Goal: Task Accomplishment & Management: Manage account settings

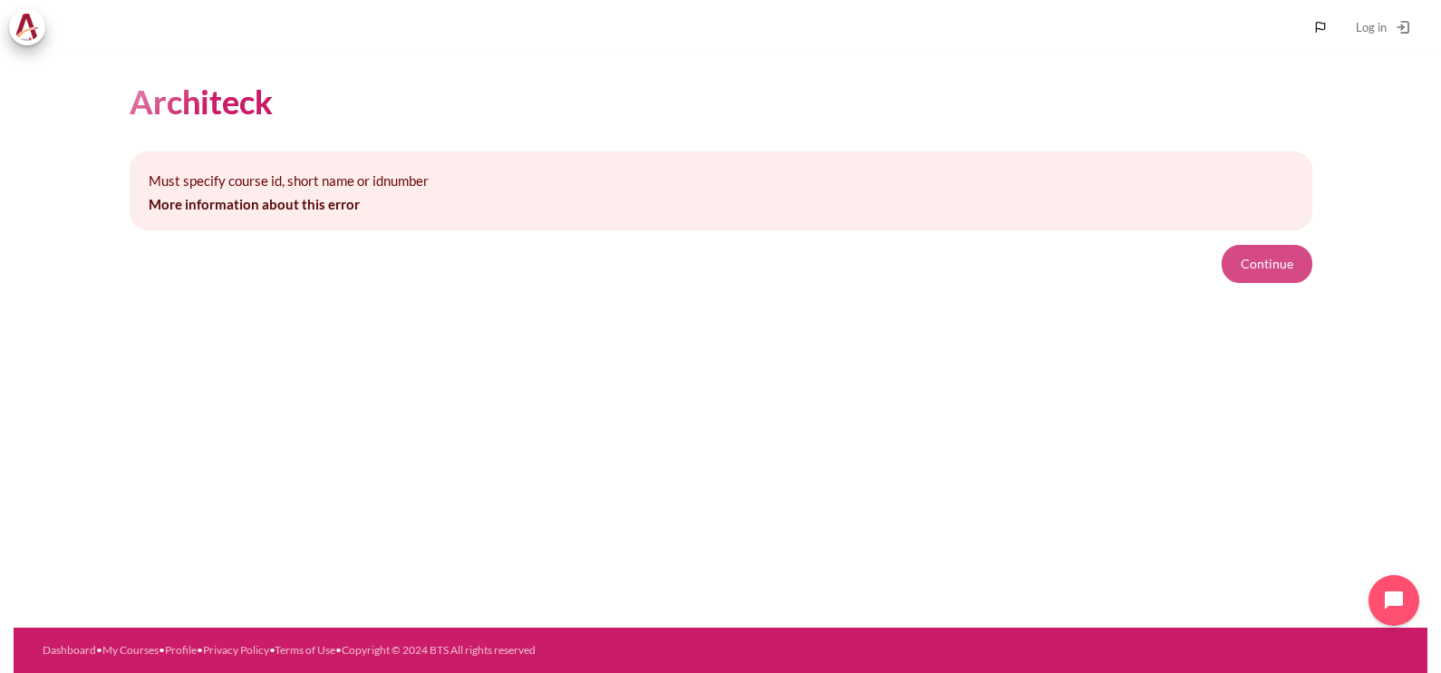
click at [1239, 252] on button "Continue" at bounding box center [1267, 264] width 91 height 38
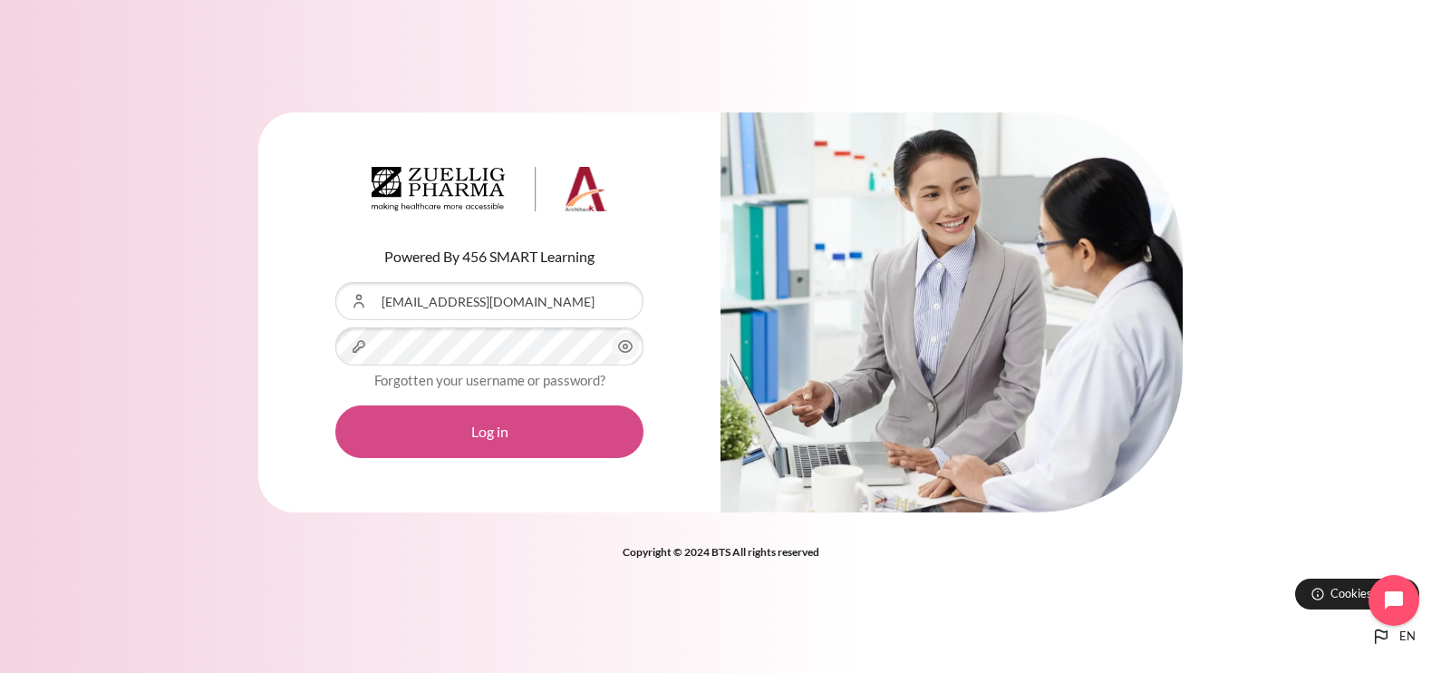
click at [518, 428] on button "Log in" at bounding box center [489, 431] width 308 height 53
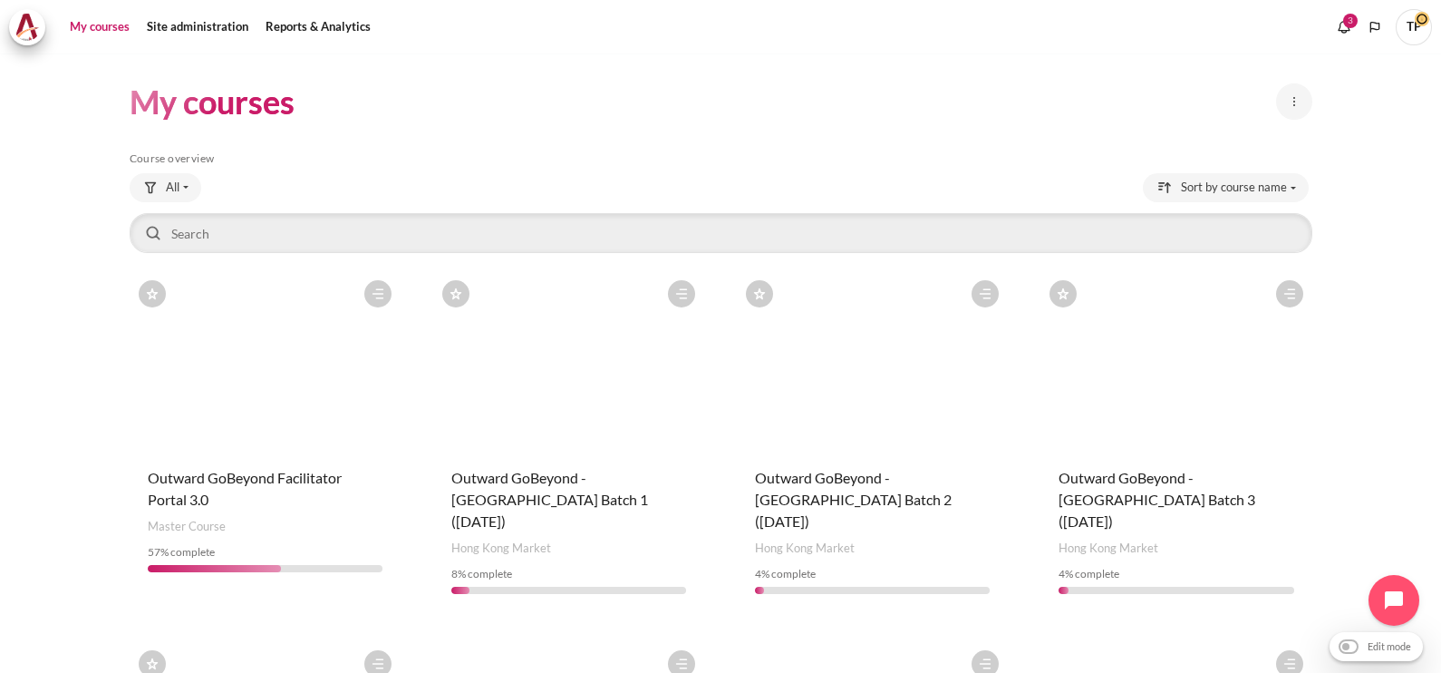
click at [1419, 37] on span "TP" at bounding box center [1414, 27] width 36 height 36
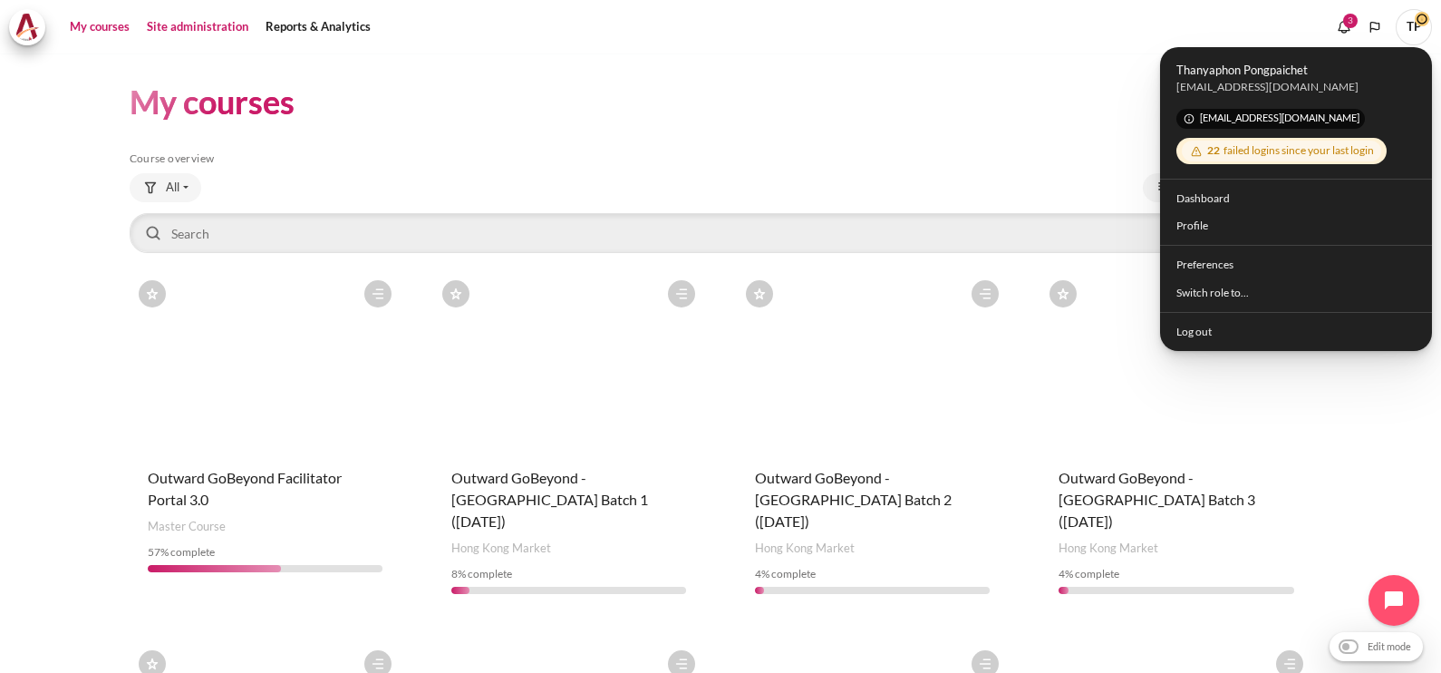
click at [181, 30] on link "Site administration" at bounding box center [198, 27] width 114 height 36
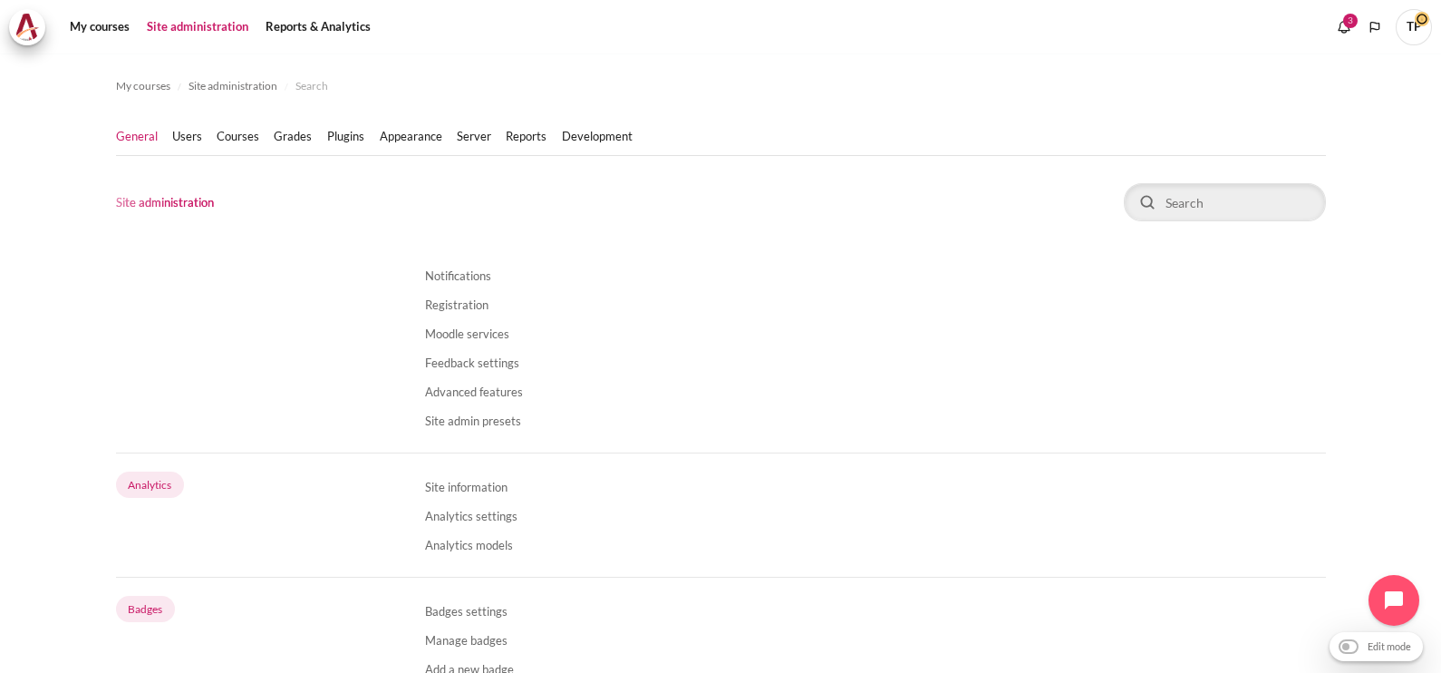
click at [240, 145] on ul "General Users Courses" at bounding box center [382, 137] width 532 height 36
click at [240, 136] on link "Courses" at bounding box center [238, 137] width 43 height 18
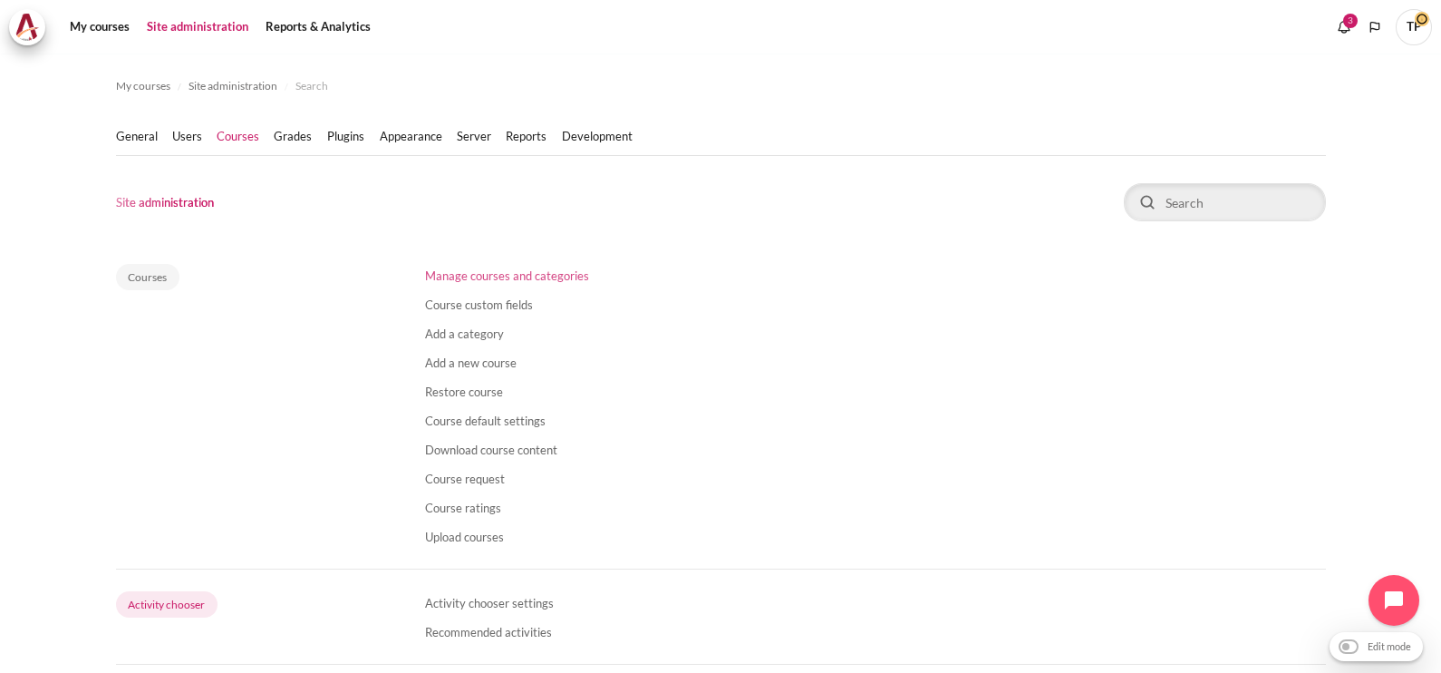
click at [458, 276] on link "Manage courses and categories" at bounding box center [507, 275] width 164 height 15
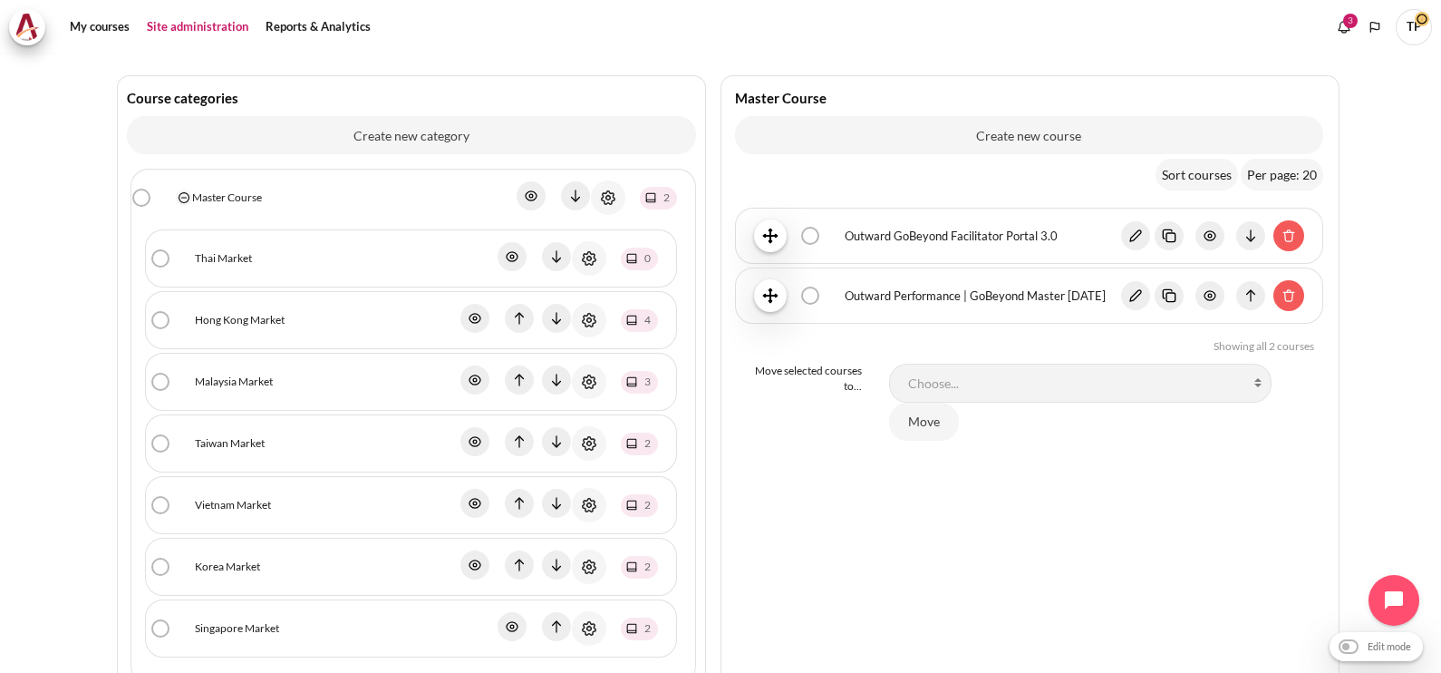
scroll to position [207, 0]
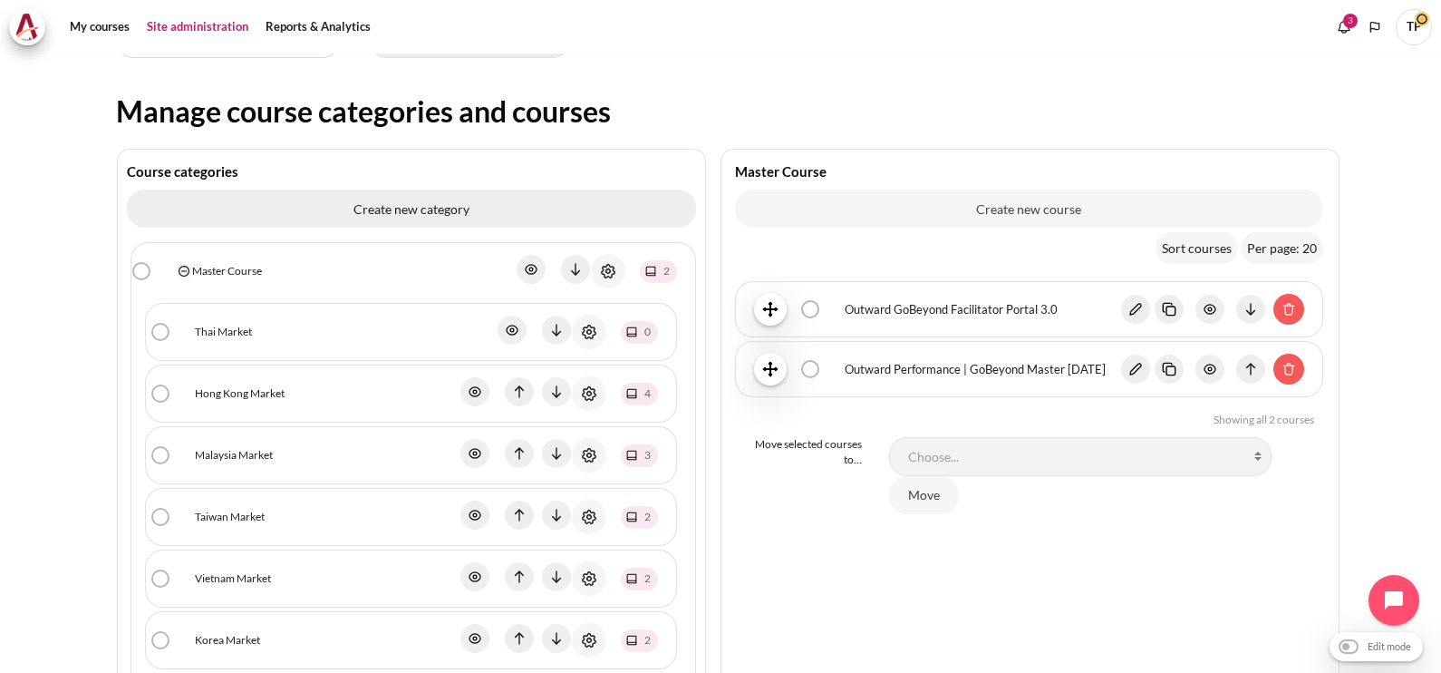
click at [639, 222] on link "Create new category" at bounding box center [412, 208] width 570 height 38
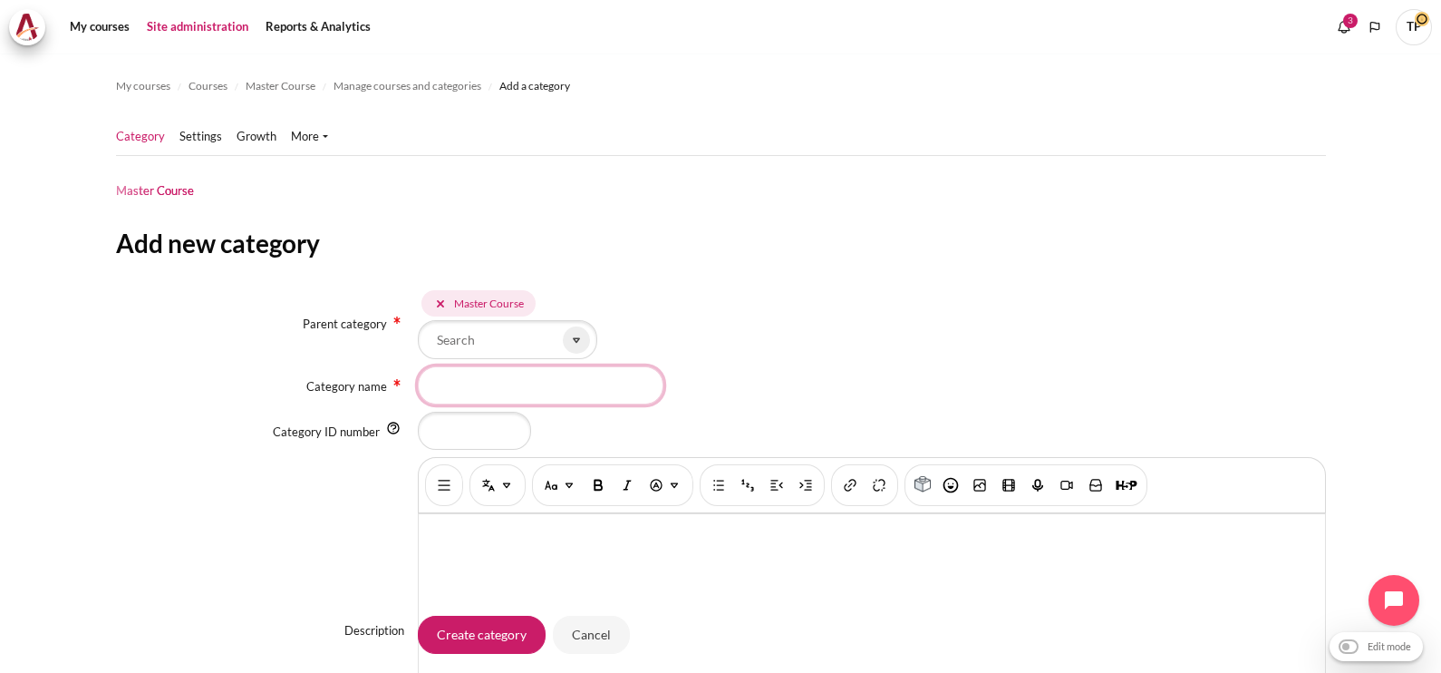
click at [496, 392] on input "Category name" at bounding box center [541, 385] width 246 height 38
type input "ด"
type input "Indonesia Market"
click at [470, 413] on input "Category ID number" at bounding box center [474, 431] width 113 height 38
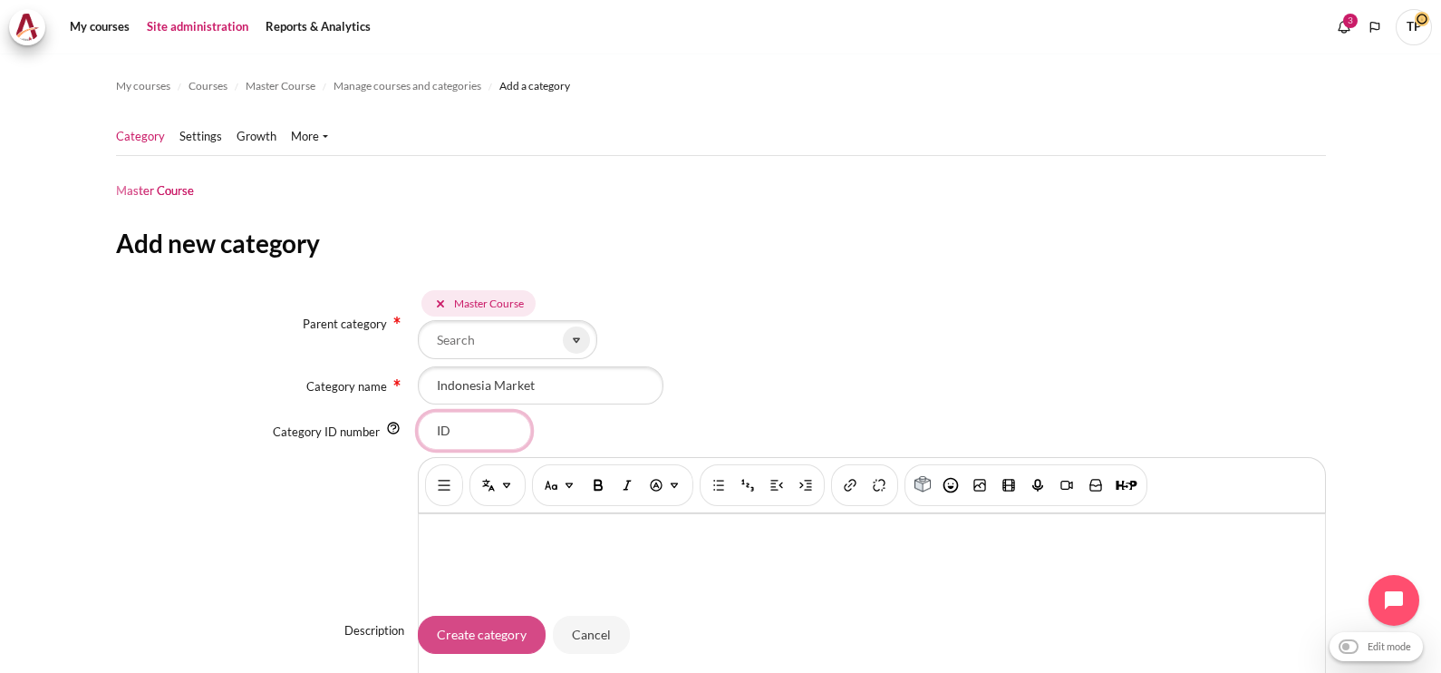
type input "ID"
click at [461, 624] on input "Create category" at bounding box center [482, 634] width 128 height 38
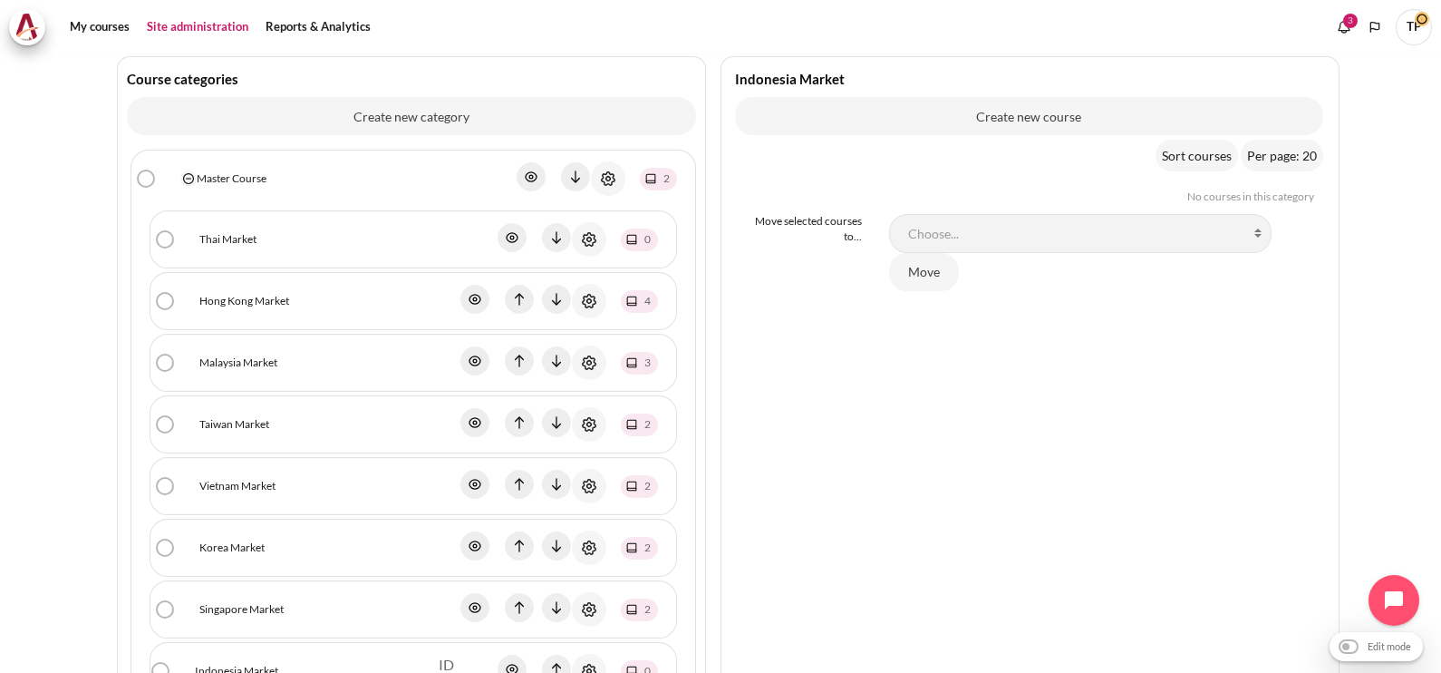
scroll to position [310, 0]
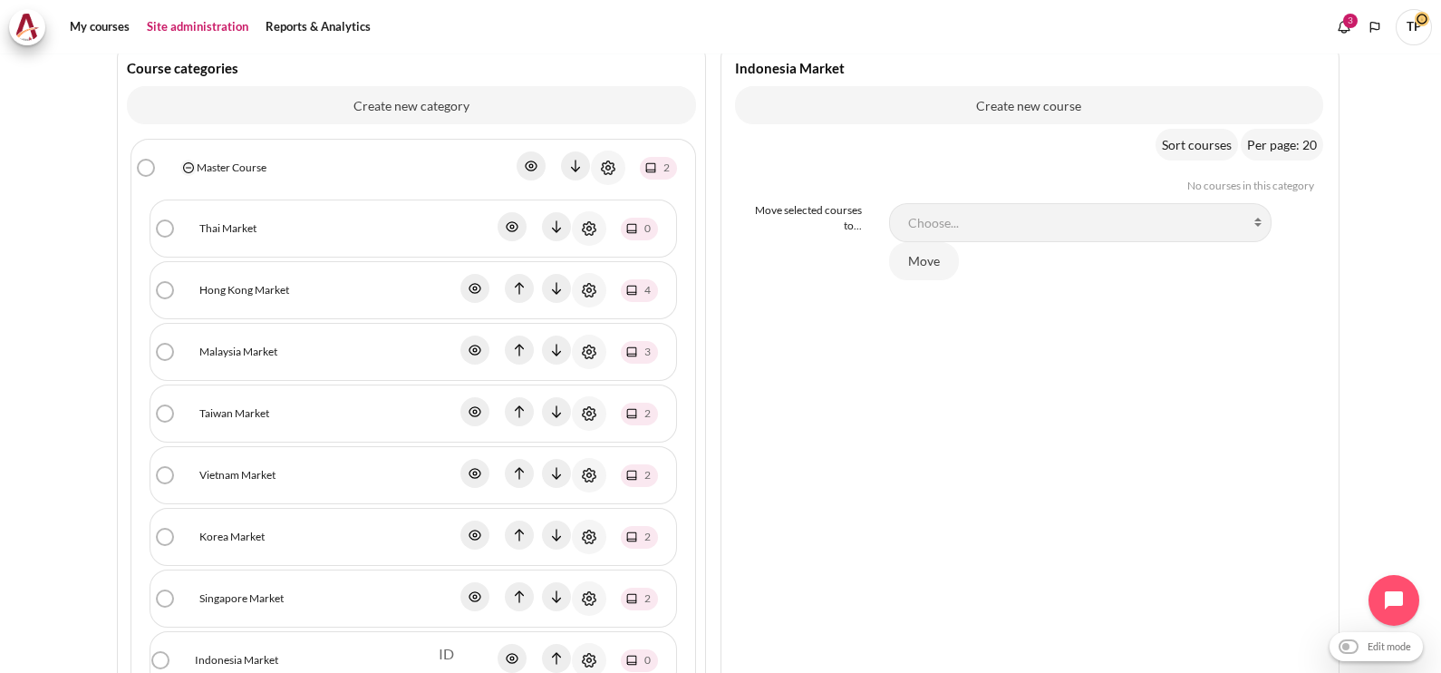
click at [220, 168] on link "Master Course" at bounding box center [232, 168] width 70 height 16
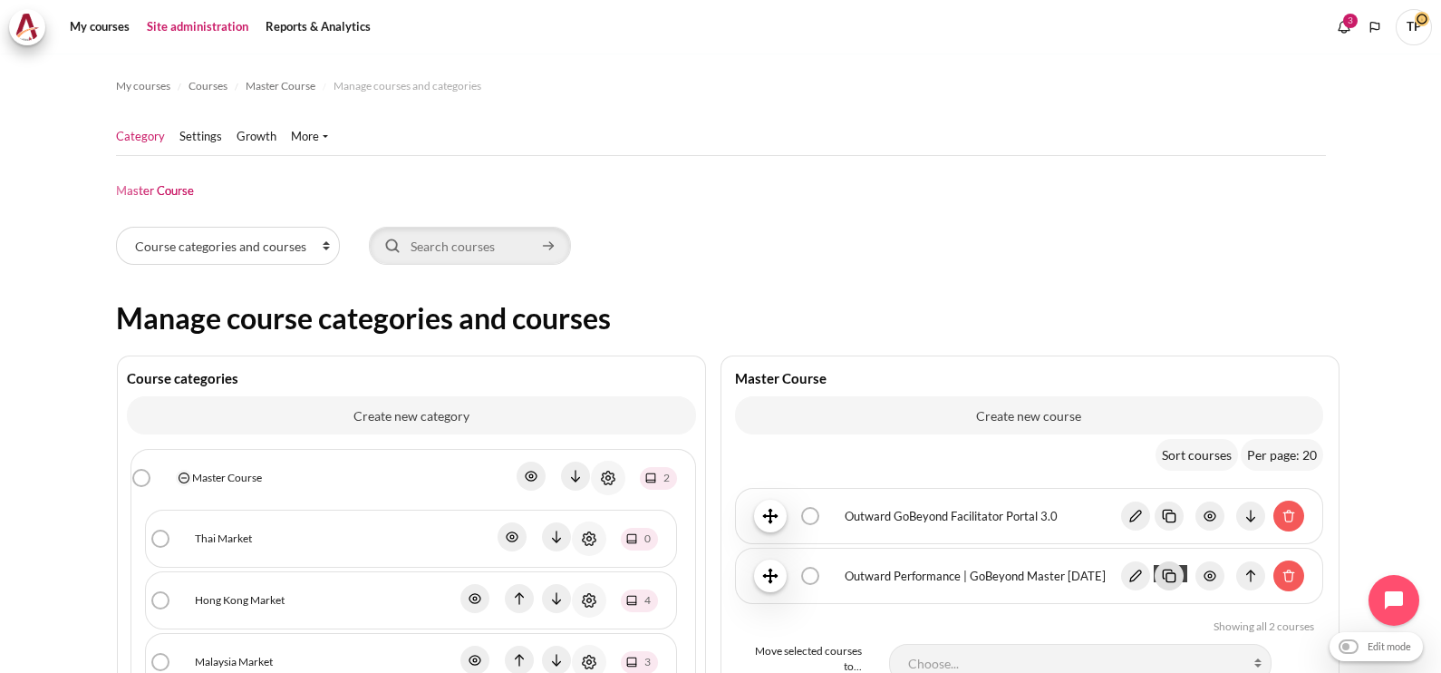
click at [1163, 569] on img "Content" at bounding box center [1169, 575] width 29 height 29
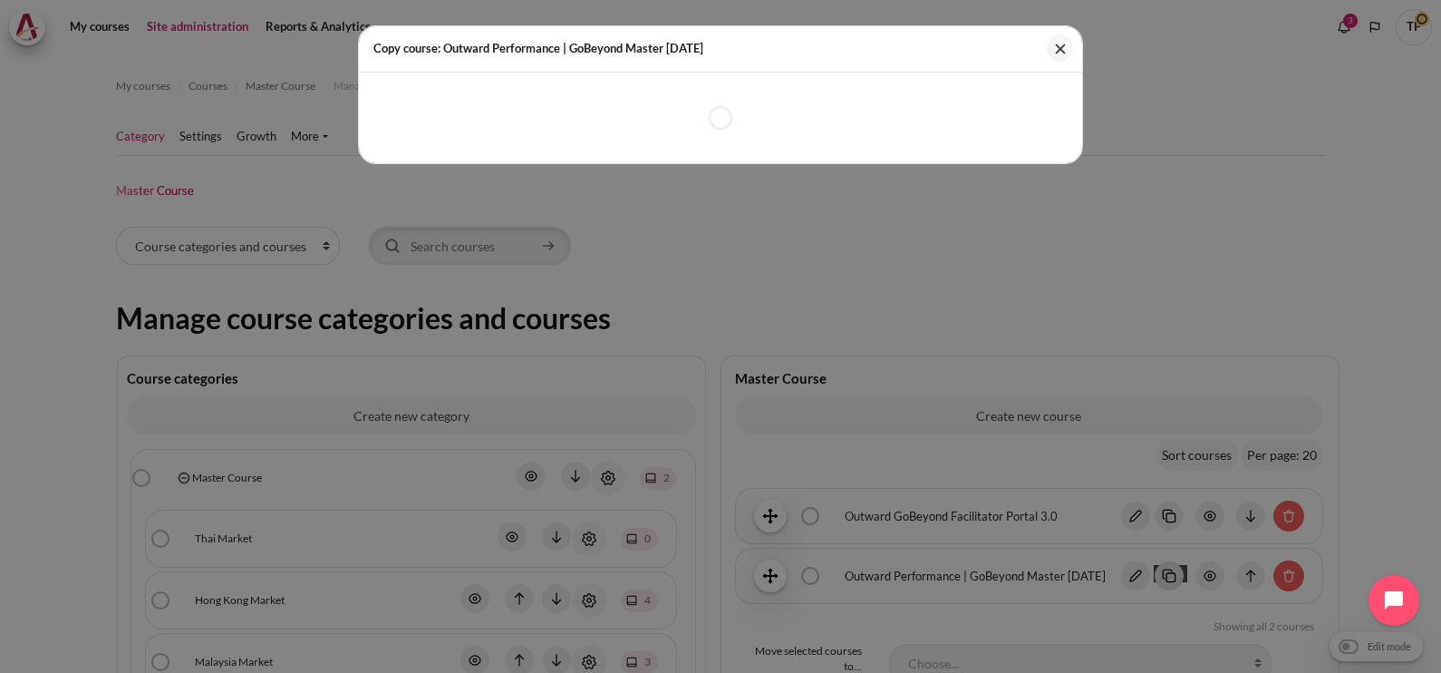
select select "41"
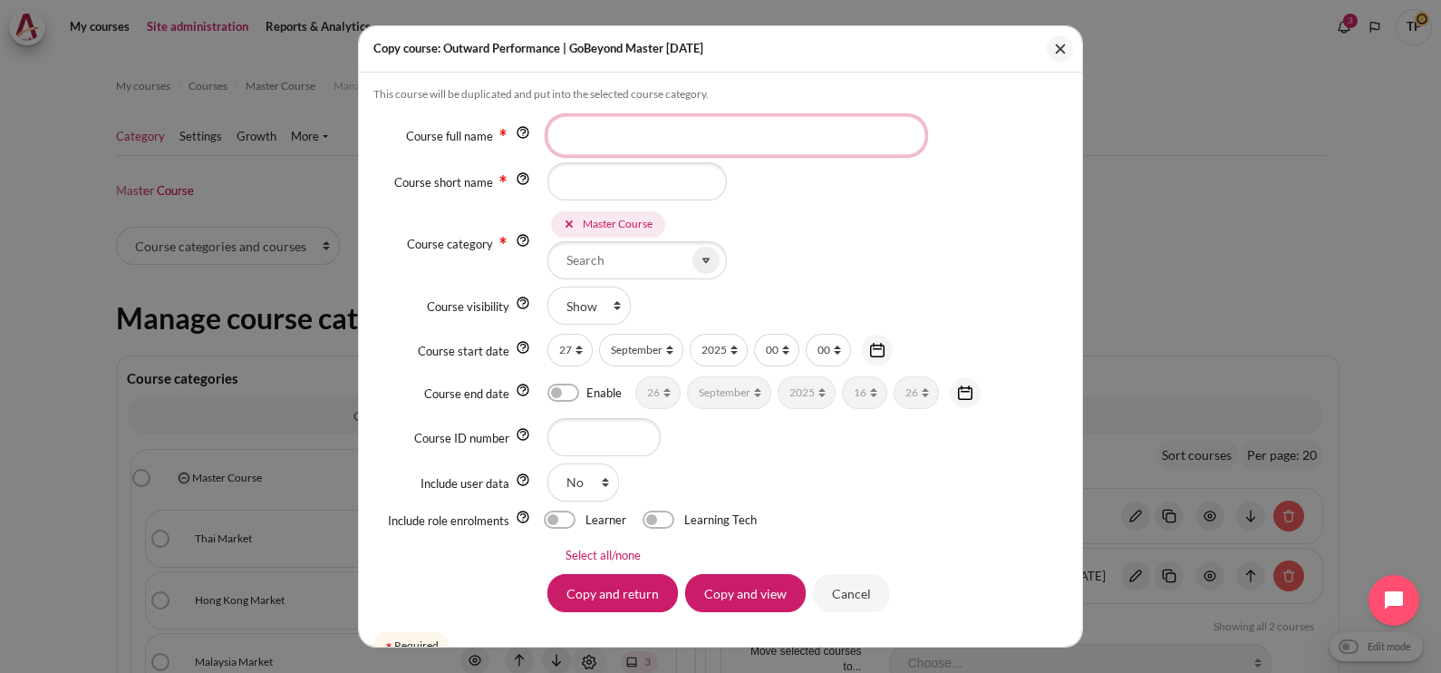
click at [681, 137] on input "Course full name" at bounding box center [737, 135] width 378 height 38
type input "O"
click at [1060, 54] on button "Close" at bounding box center [1060, 48] width 26 height 26
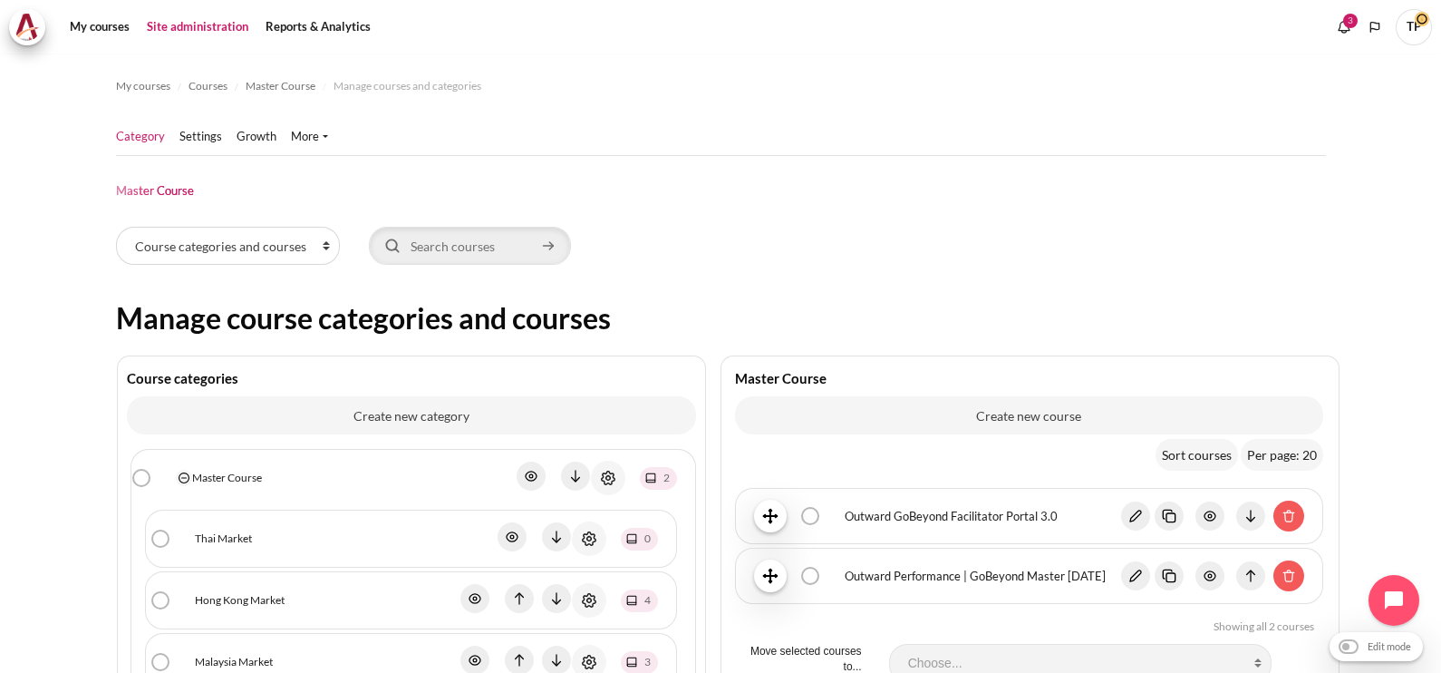
click at [215, 600] on link "Hong Kong Market" at bounding box center [240, 600] width 90 height 16
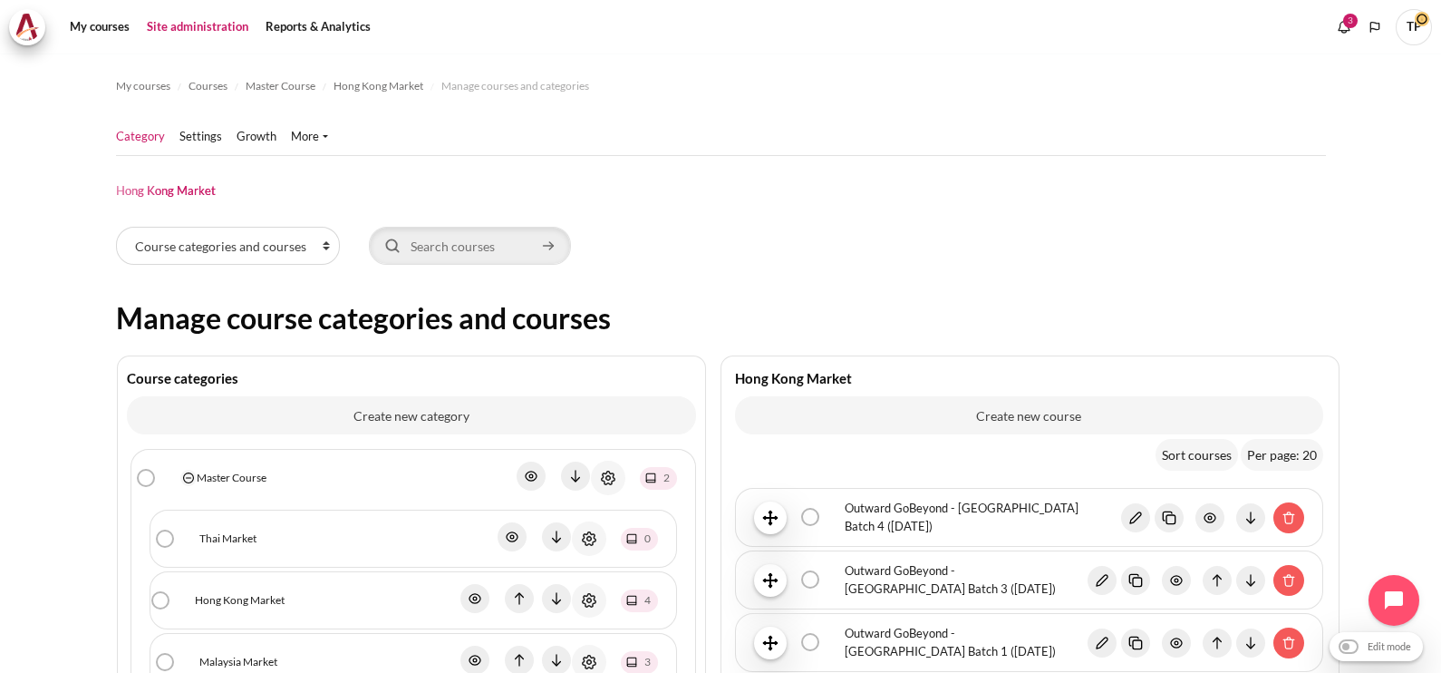
drag, startPoint x: 832, startPoint y: 499, endPoint x: 905, endPoint y: 535, distance: 80.7
click at [905, 535] on li "Outward GoBeyond - [GEOGRAPHIC_DATA] Batch 4 ([DATE]) bulk action selection Out…" at bounding box center [1029, 517] width 588 height 59
copy link "Outward GoBeyond - [GEOGRAPHIC_DATA] Batch 4 ([DATE])"
click at [220, 480] on link "Master Course" at bounding box center [232, 478] width 70 height 16
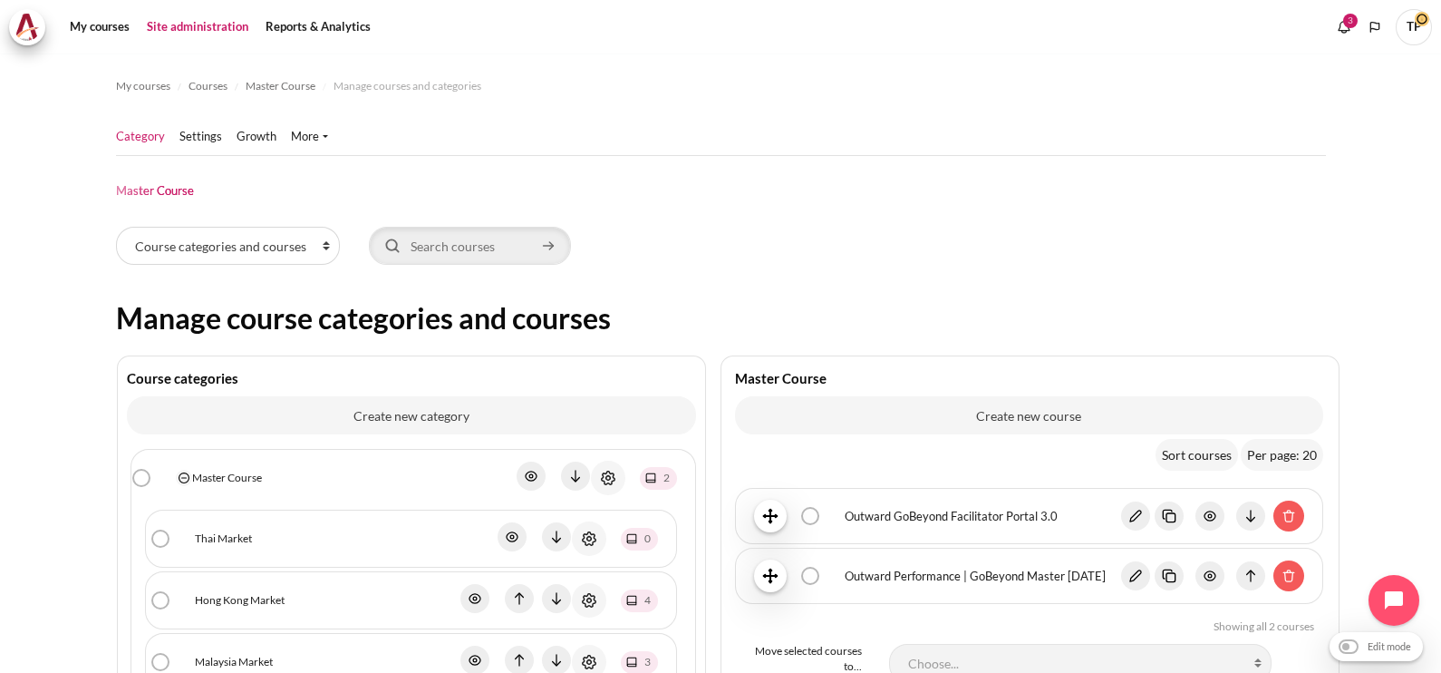
click at [1171, 584] on span "Content" at bounding box center [1212, 575] width 184 height 31
click at [1163, 580] on img "Content" at bounding box center [1169, 575] width 29 height 29
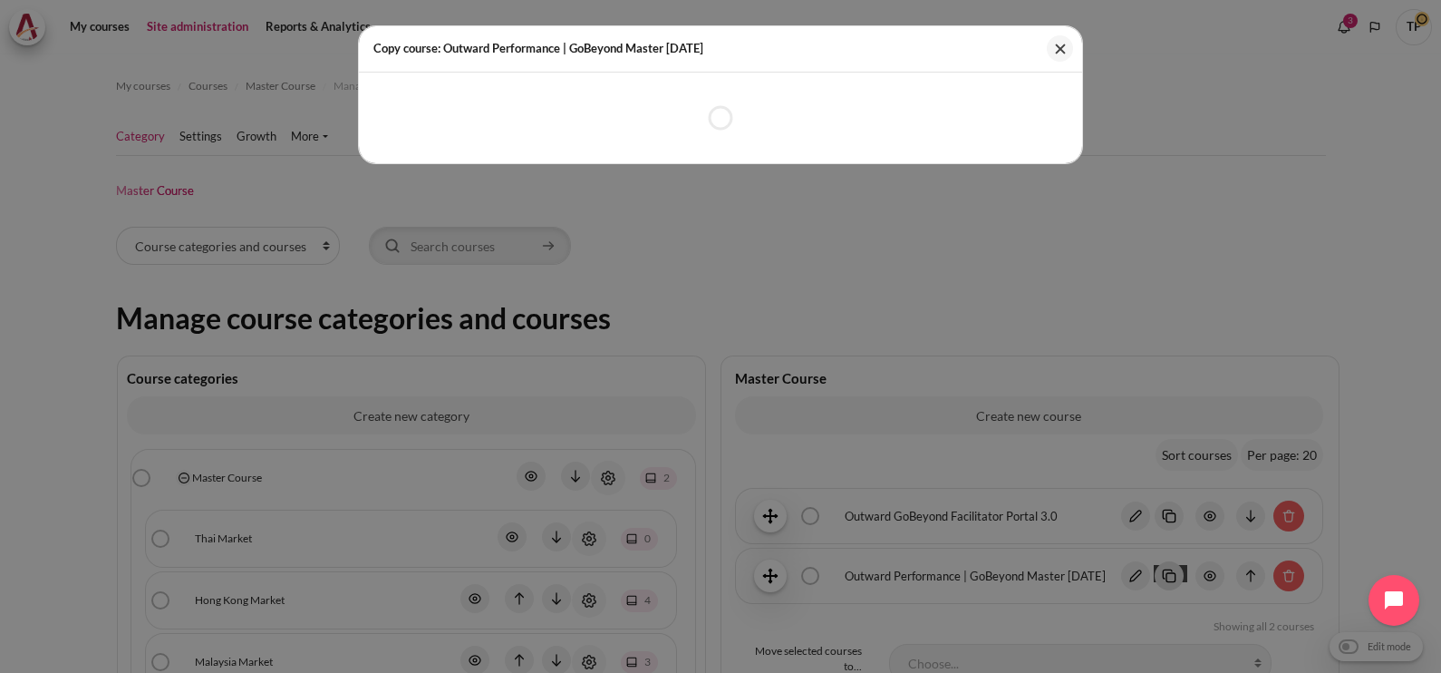
select select "41"
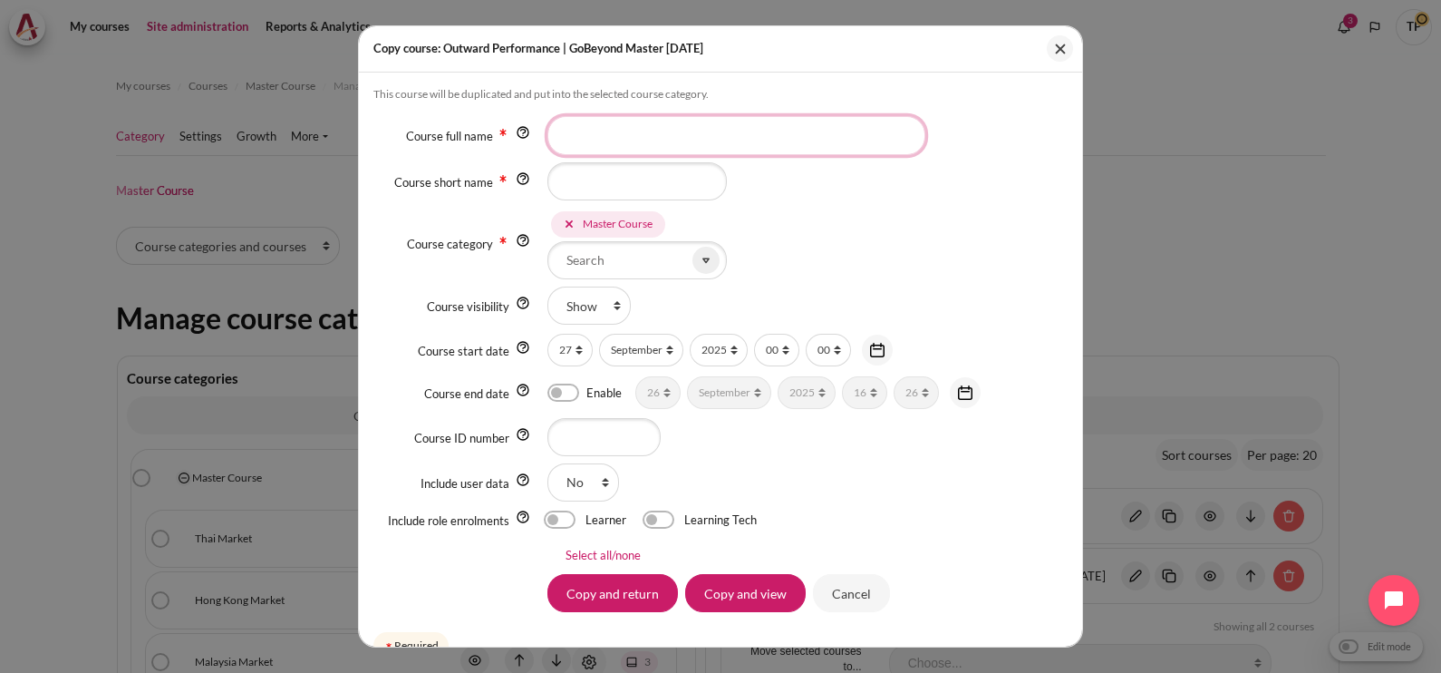
click at [748, 135] on input "Course full name" at bounding box center [737, 135] width 378 height 38
paste input "Outward GoBeyond - Hong Kong Market Batch 4 (Apr 2025)"
click at [743, 135] on input "Outward GoBeyond - Hong Kong Market Batch 4 (Apr 2025)" at bounding box center [737, 135] width 378 height 38
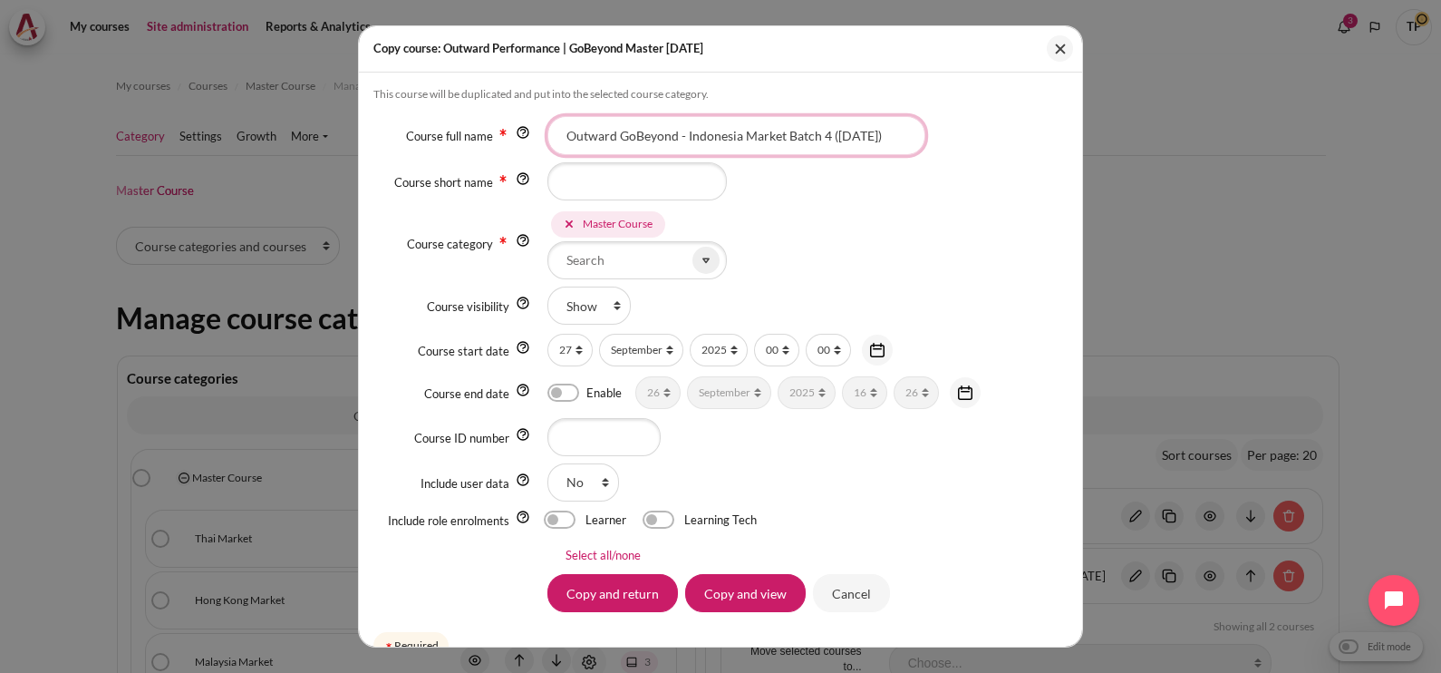
click at [820, 136] on input "Outward GoBeyond - Indonesia Market Batch 4 (Apr 2025)" at bounding box center [737, 135] width 378 height 38
type input "Outward GoBeyond - Indonesia Market Batch 1 ([DATE])"
click at [671, 162] on input "Course short name" at bounding box center [637, 181] width 179 height 38
type input "ID B1"
click at [557, 222] on span "Master Course" at bounding box center [608, 224] width 114 height 26
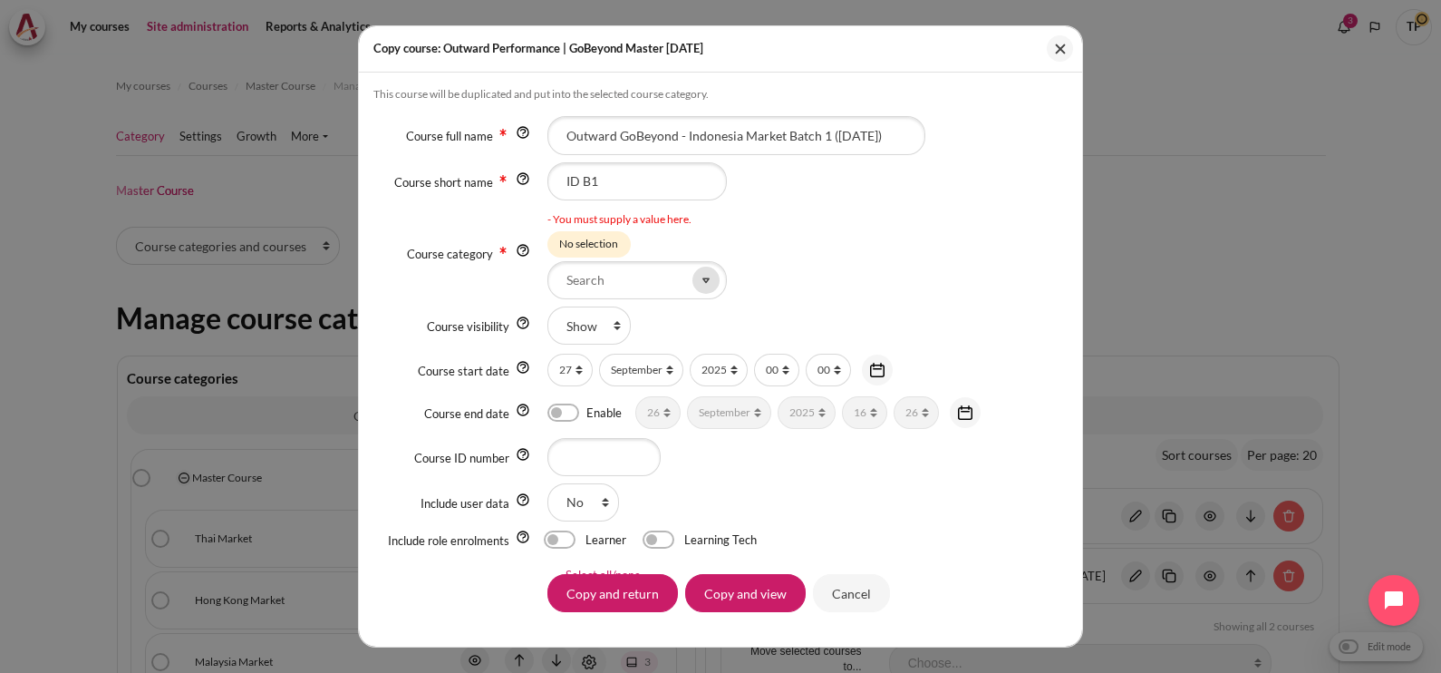
click at [699, 283] on icon at bounding box center [706, 280] width 16 height 16
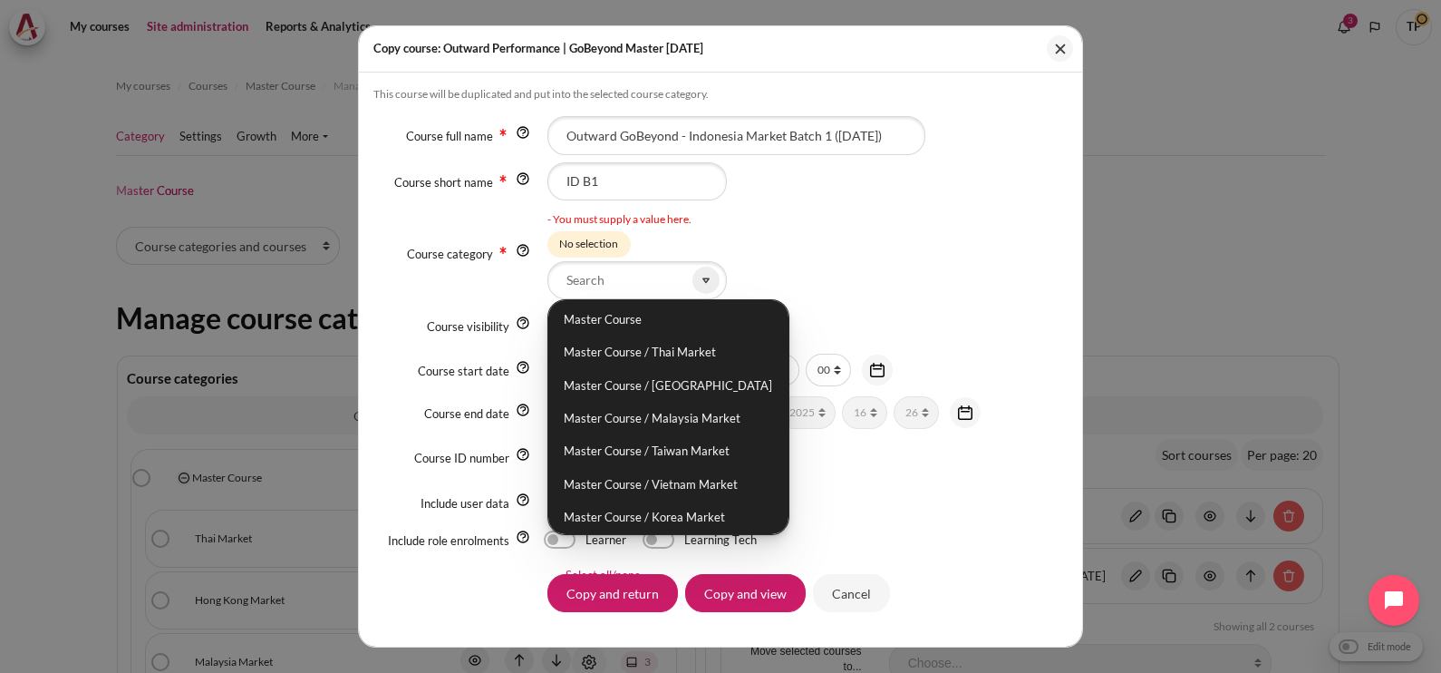
scroll to position [101, 0]
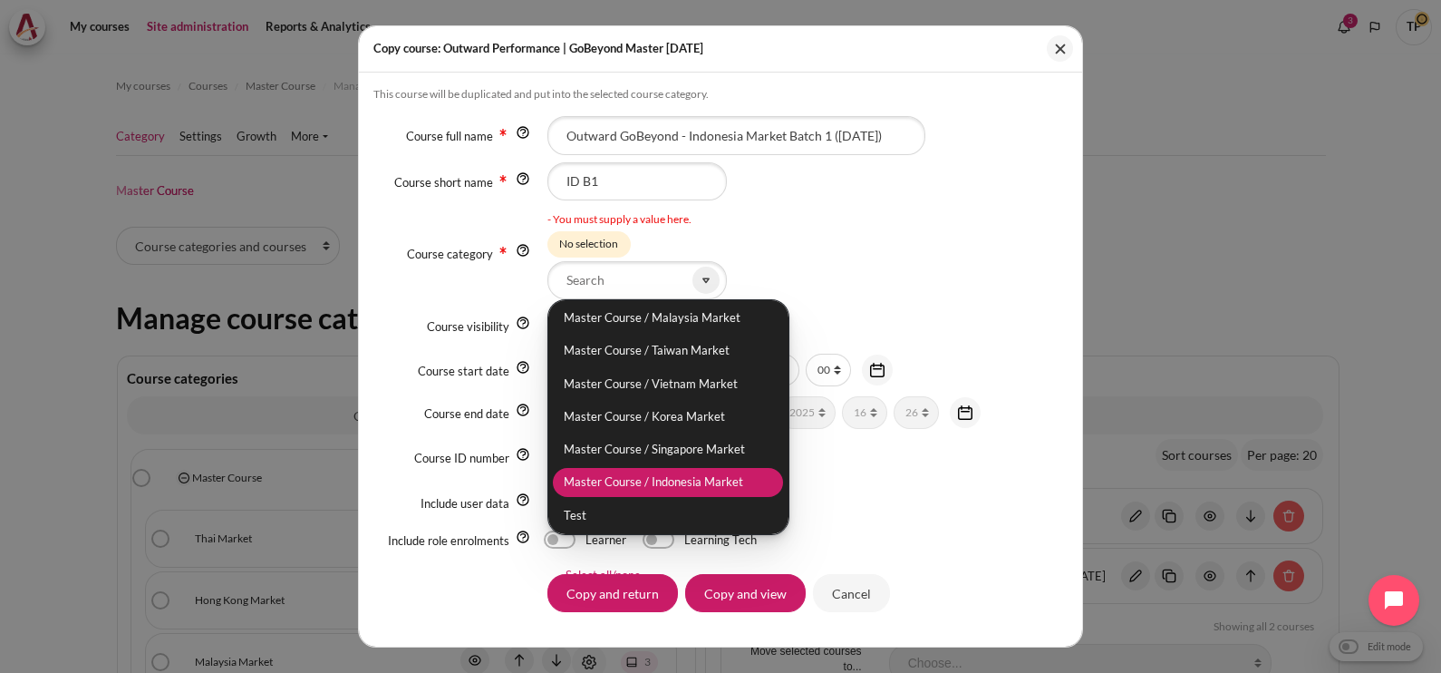
click at [687, 479] on li "Master Course / Indonesia Market" at bounding box center [668, 482] width 230 height 29
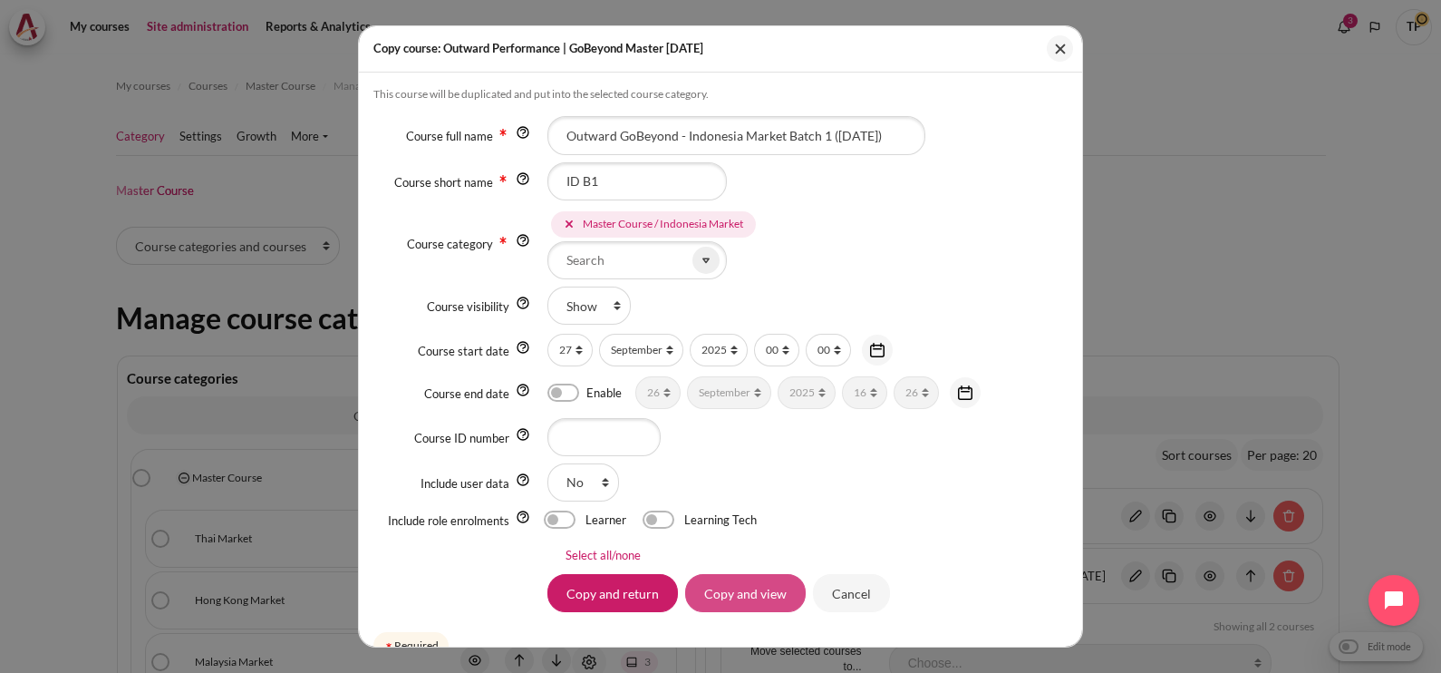
click at [698, 603] on input "Copy and view" at bounding box center [745, 593] width 121 height 38
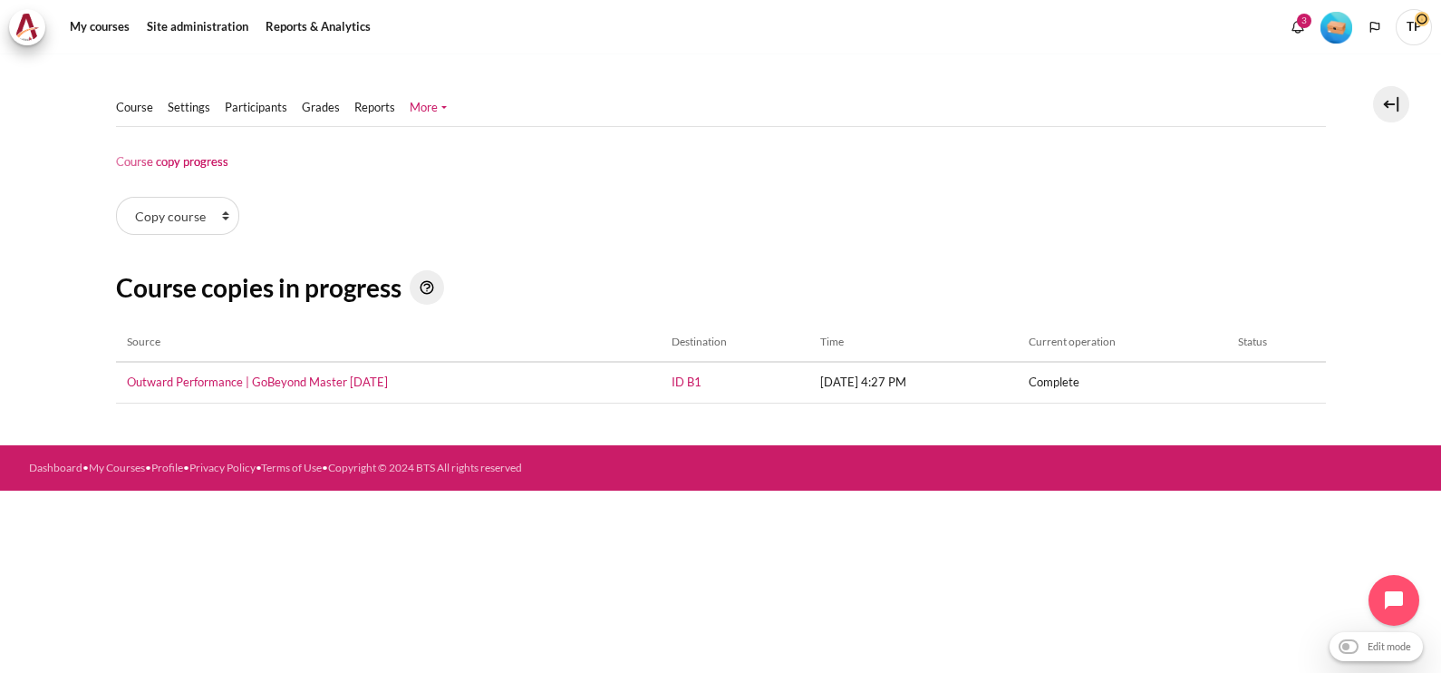
click at [0, 326] on html "Skip to main content Skip Calendar Calendar List of courses All courses GoBeyon…" at bounding box center [720, 336] width 1441 height 673
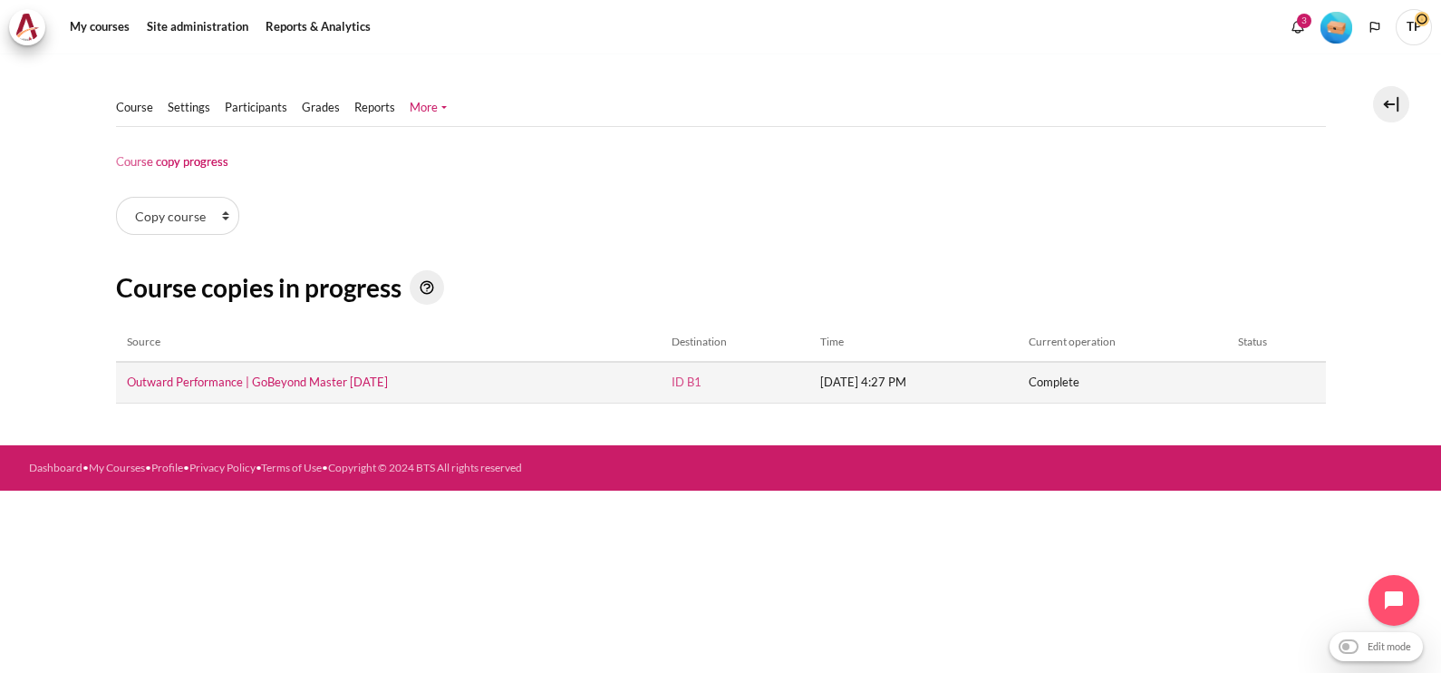
click at [672, 383] on link "ID B1" at bounding box center [687, 381] width 30 height 15
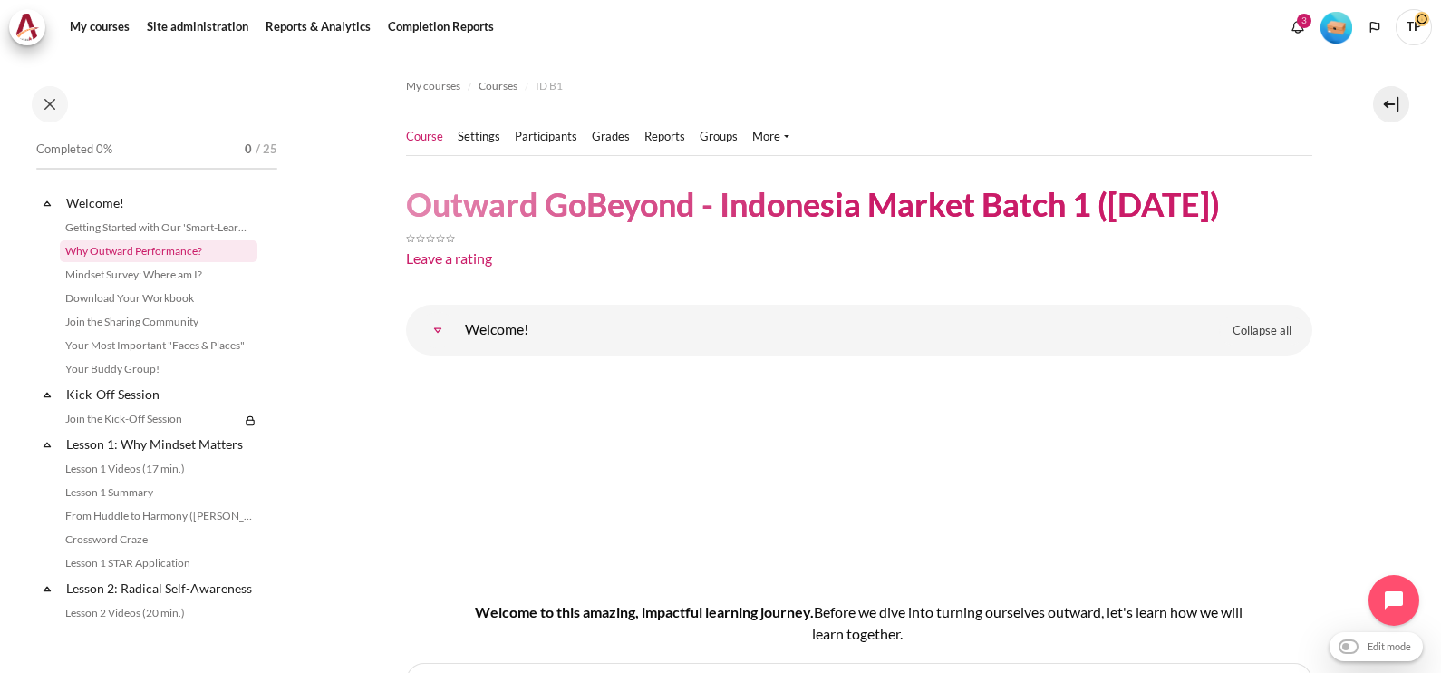
click at [137, 245] on link "Why Outward Performance?" at bounding box center [159, 251] width 198 height 22
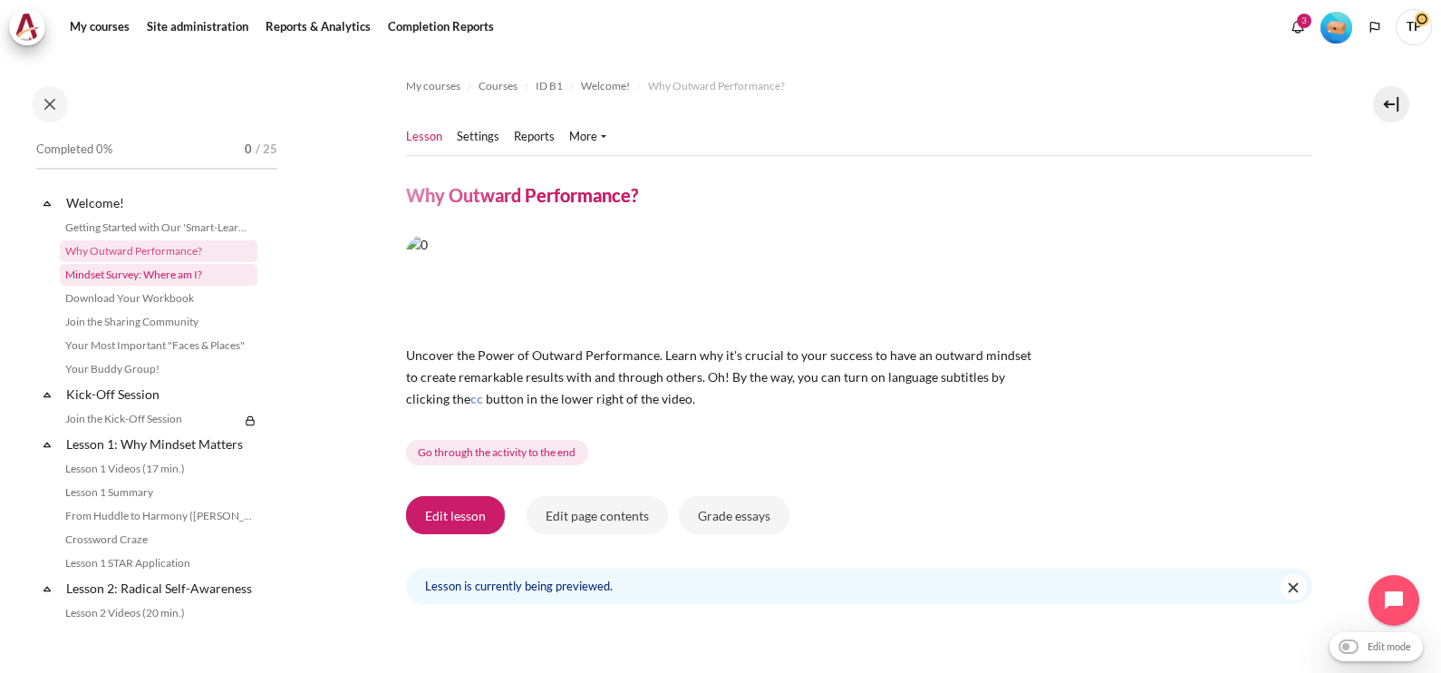
click at [149, 277] on link "Mindset Survey: Where am I?" at bounding box center [159, 275] width 198 height 22
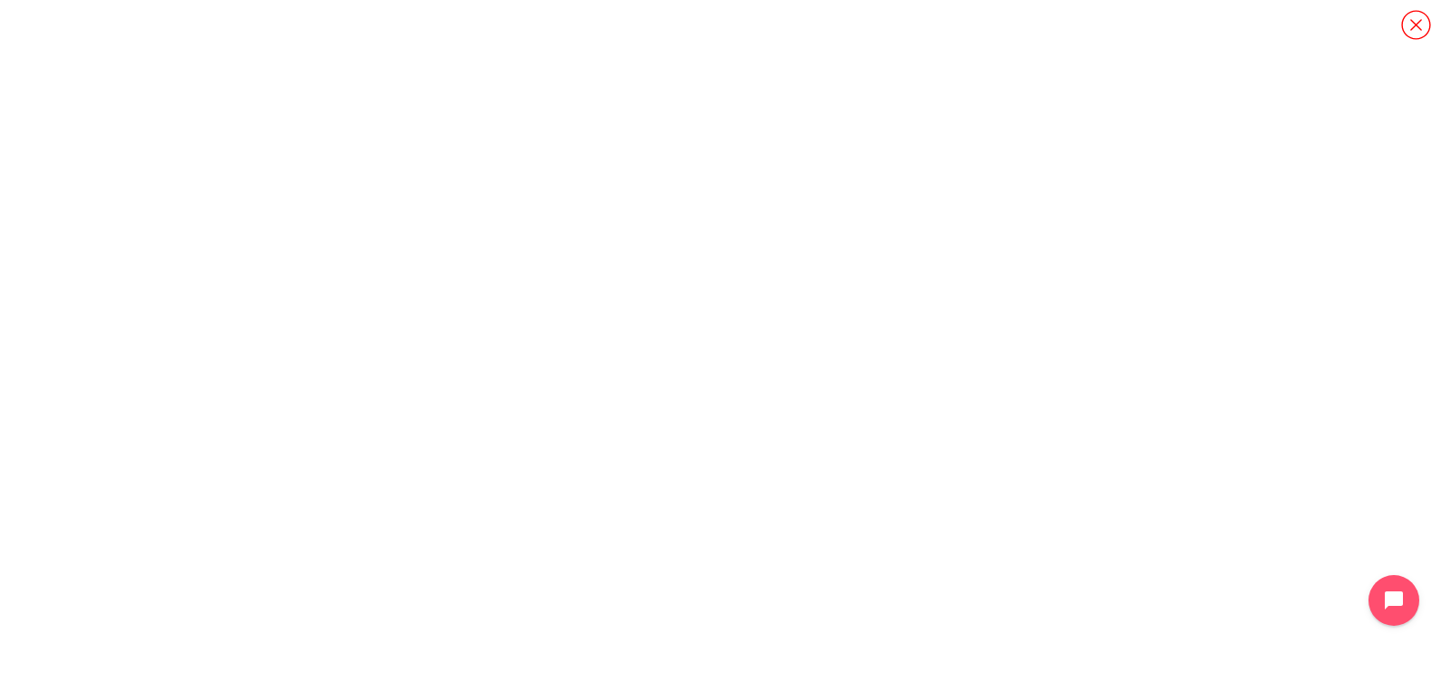
click at [1414, 30] on icon "Content" at bounding box center [1416, 25] width 32 height 32
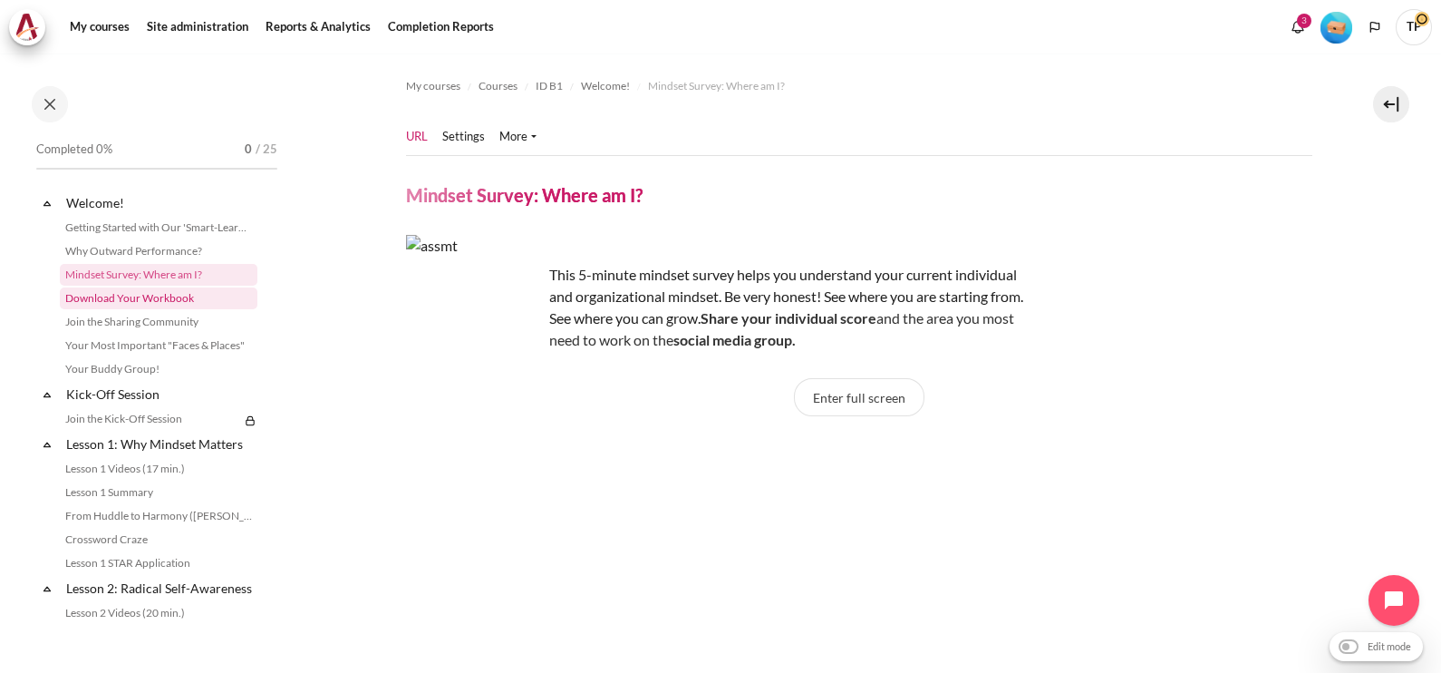
click at [173, 301] on link "Download Your Workbook" at bounding box center [159, 298] width 198 height 22
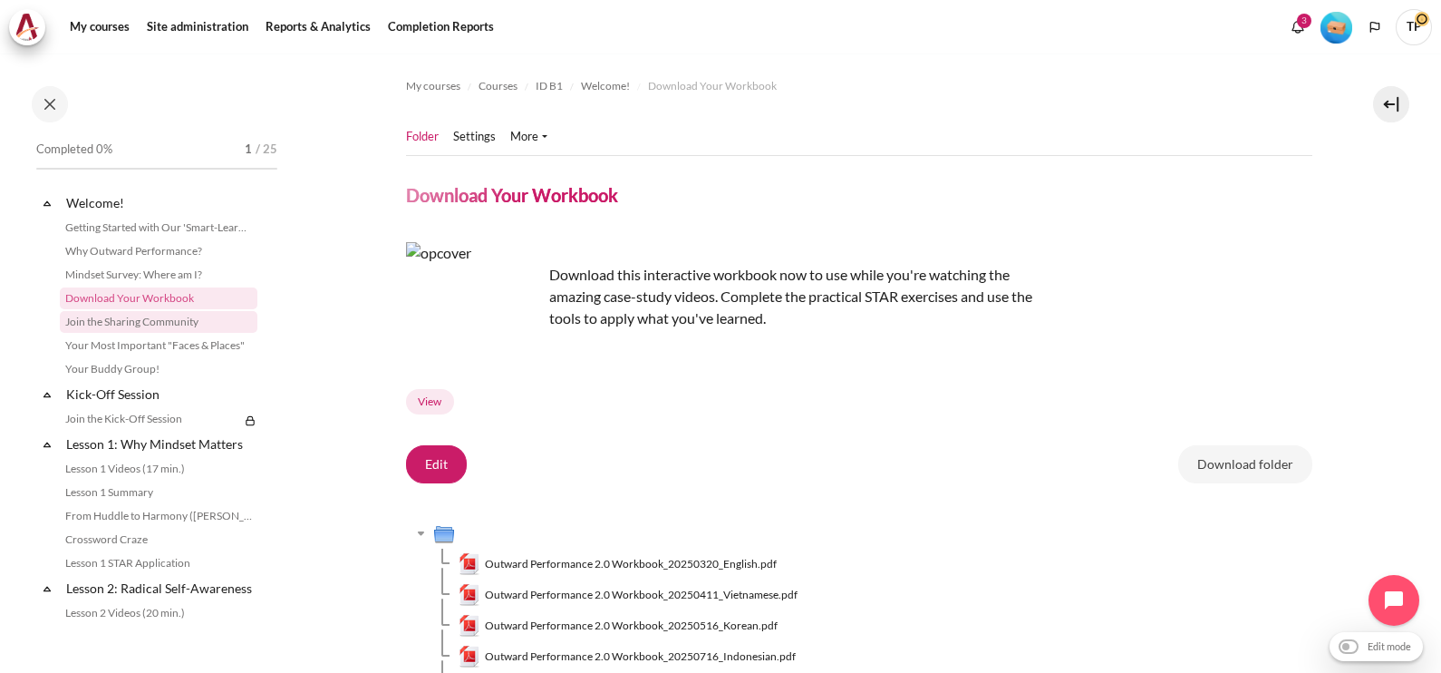
click at [181, 321] on link "Join the Sharing Community" at bounding box center [159, 322] width 198 height 22
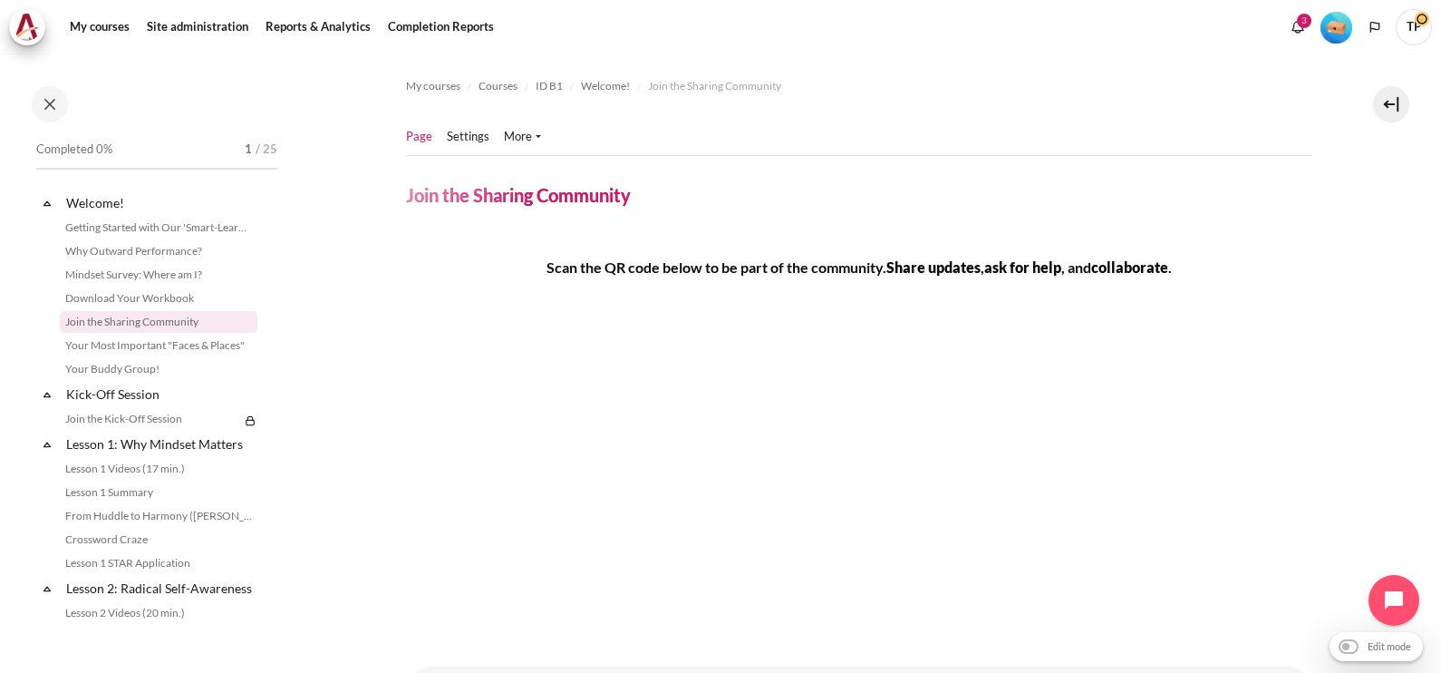
click at [489, 144] on li "Settings" at bounding box center [475, 137] width 57 height 18
click at [461, 133] on link "Settings" at bounding box center [468, 137] width 43 height 18
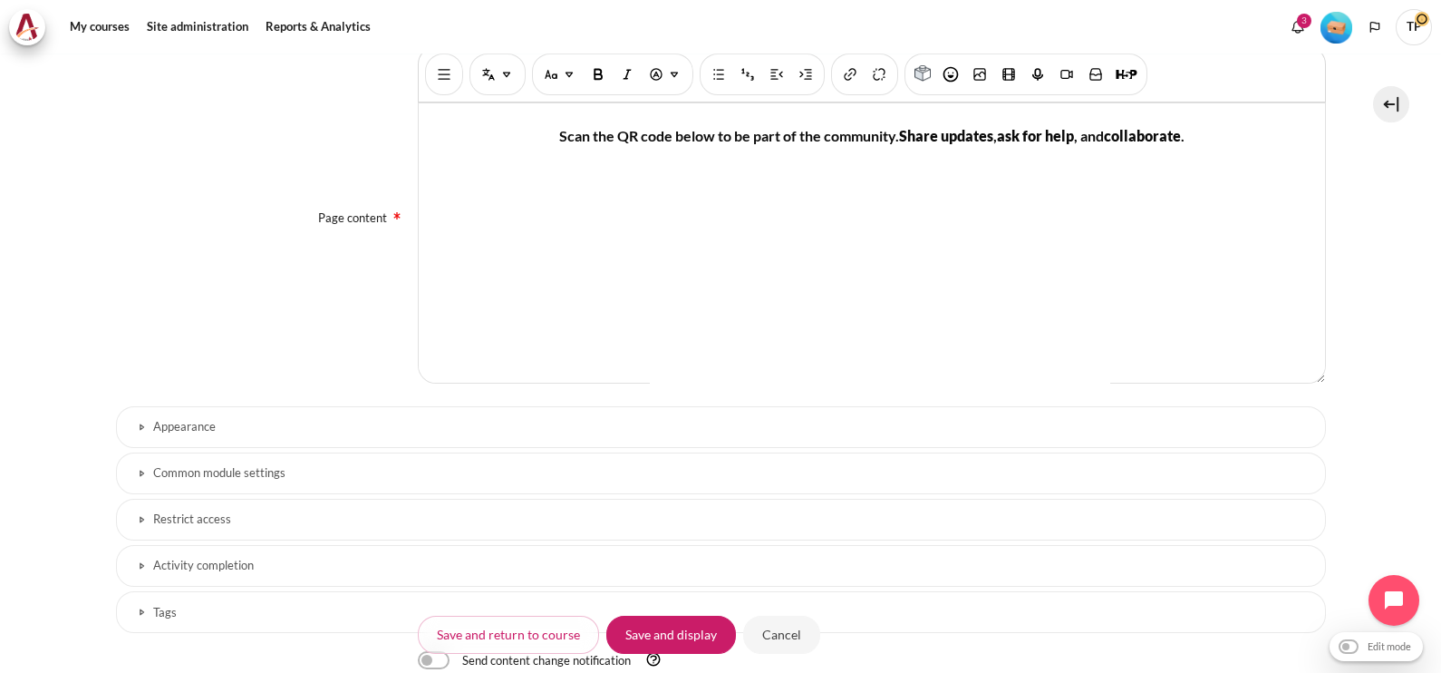
scroll to position [756, 0]
click at [240, 409] on link "Appearance" at bounding box center [721, 429] width 1210 height 42
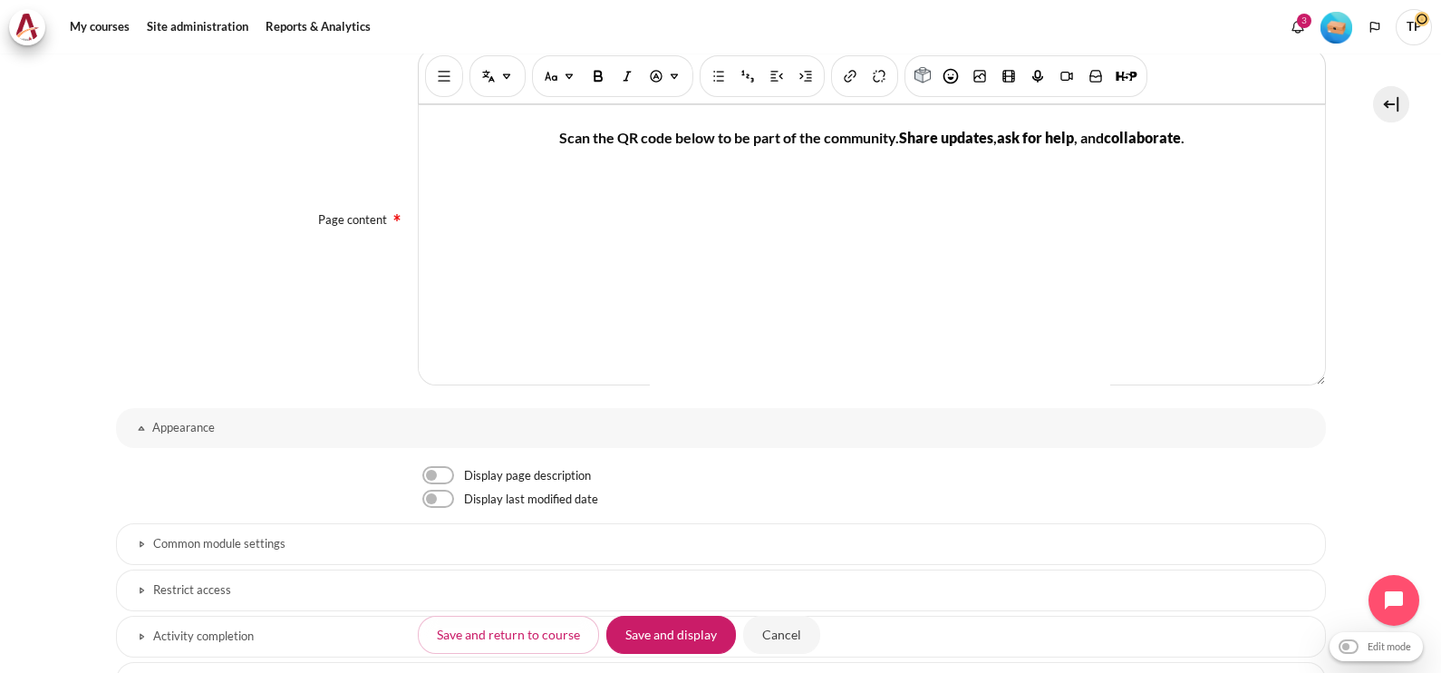
click at [258, 545] on h3 "Common module settings" at bounding box center [721, 543] width 1136 height 15
click at [798, 643] on input "Cancel" at bounding box center [781, 634] width 77 height 38
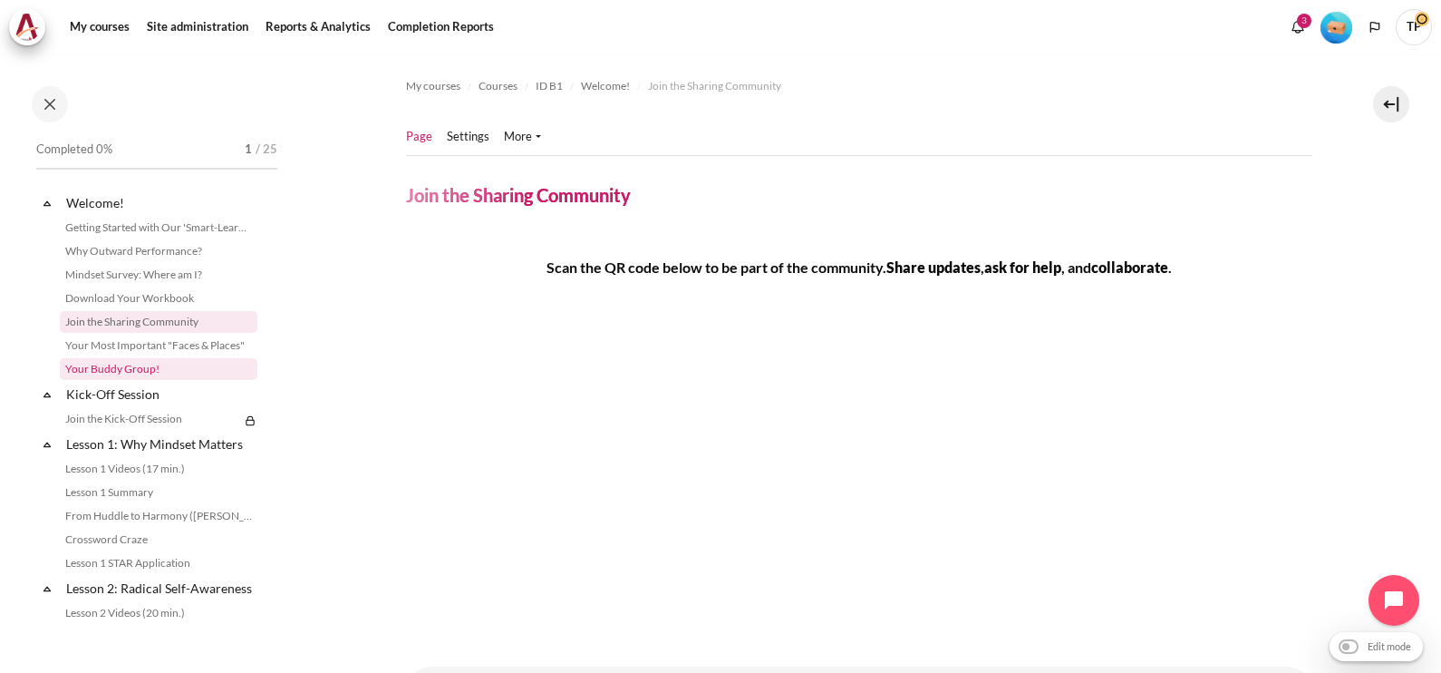
click at [108, 367] on link "Your Buddy Group!" at bounding box center [159, 369] width 198 height 22
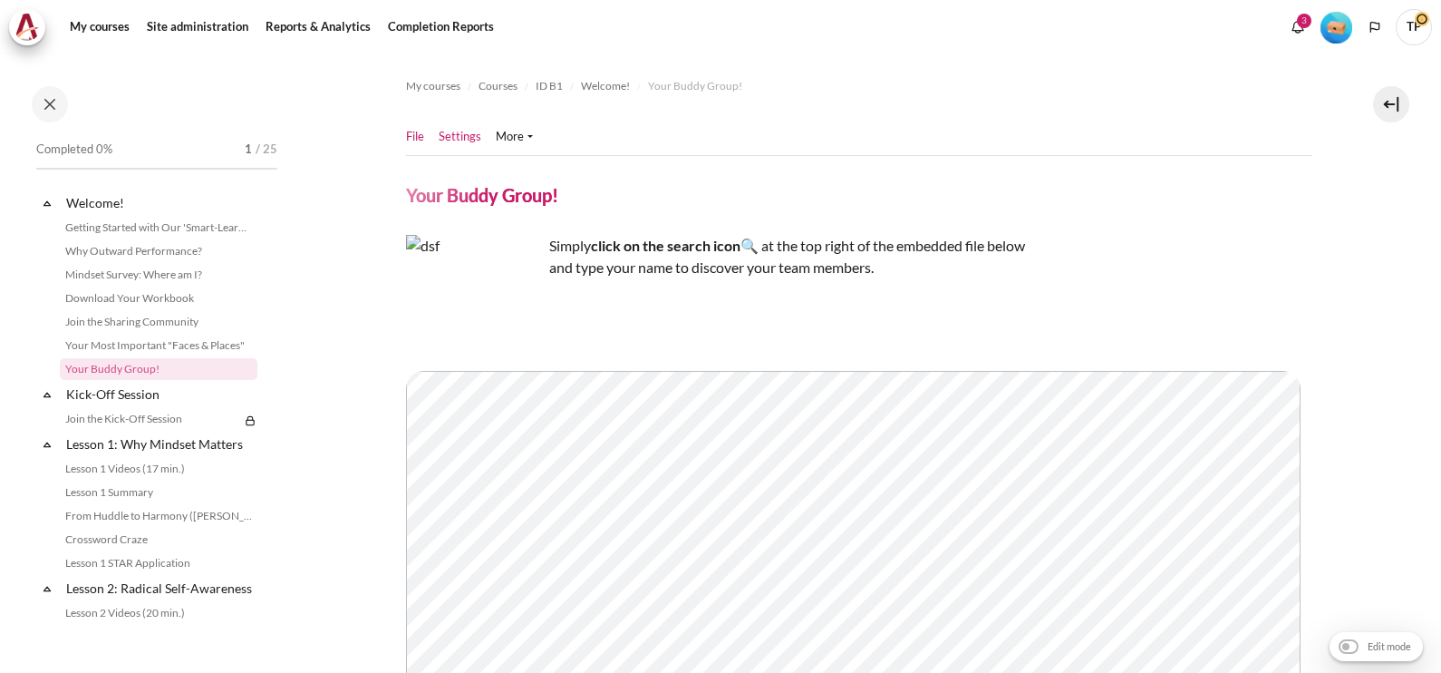
click at [463, 142] on link "Settings" at bounding box center [460, 137] width 43 height 18
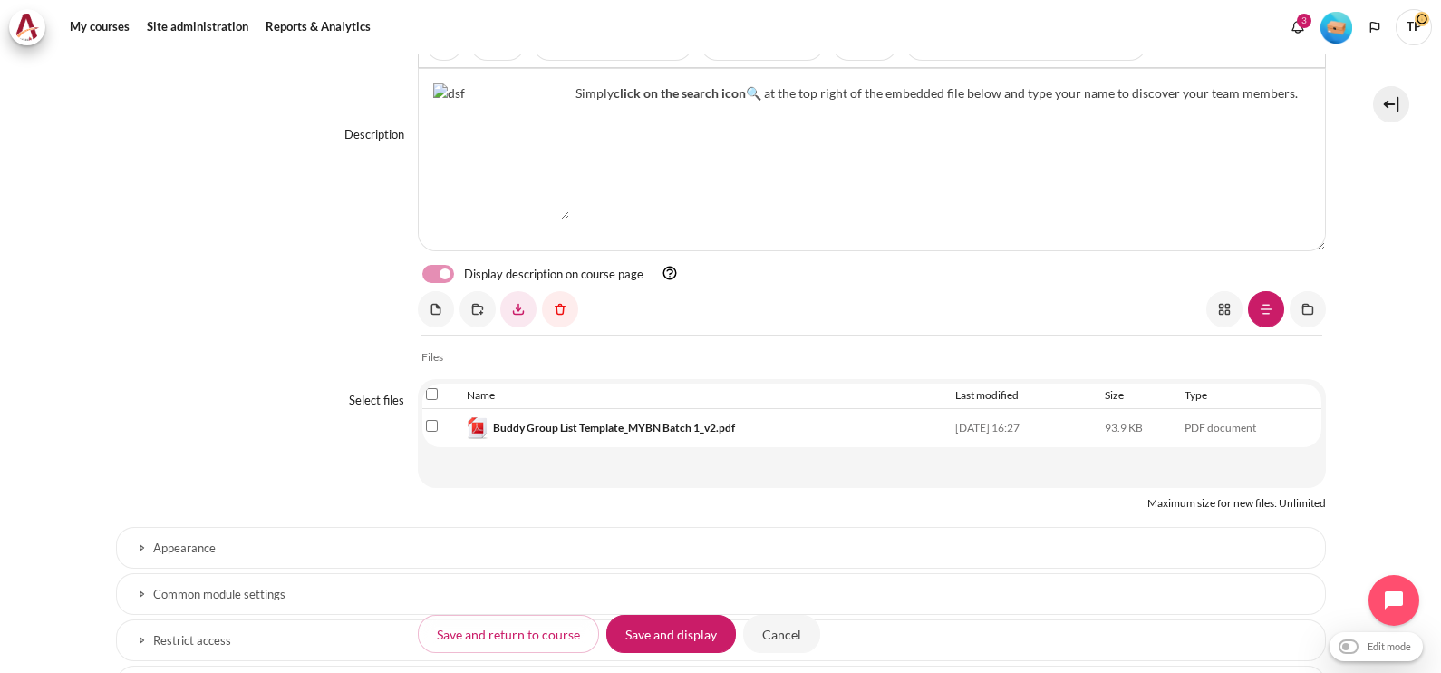
scroll to position [439, 0]
click at [528, 553] on h3 "Appearance" at bounding box center [721, 548] width 1136 height 15
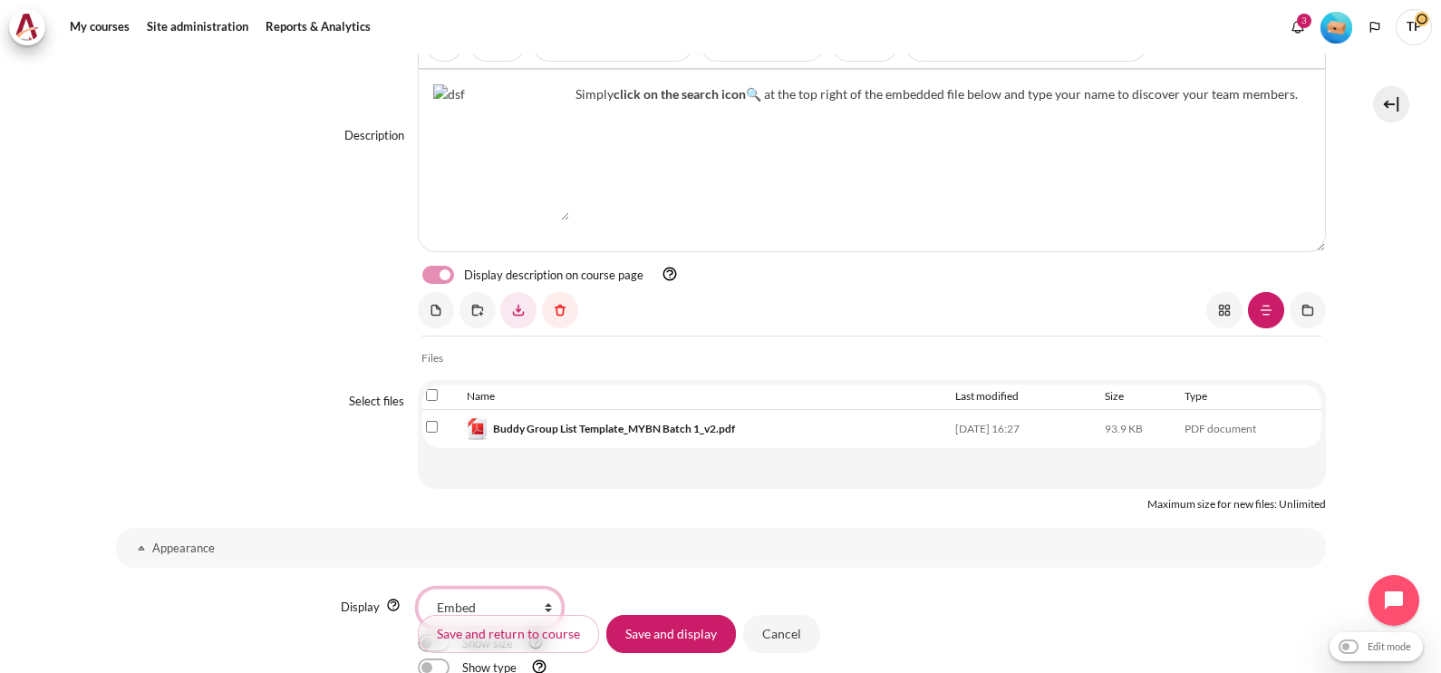
click at [480, 595] on select "Automatic Embed Force download Open In pop-up" at bounding box center [490, 607] width 144 height 38
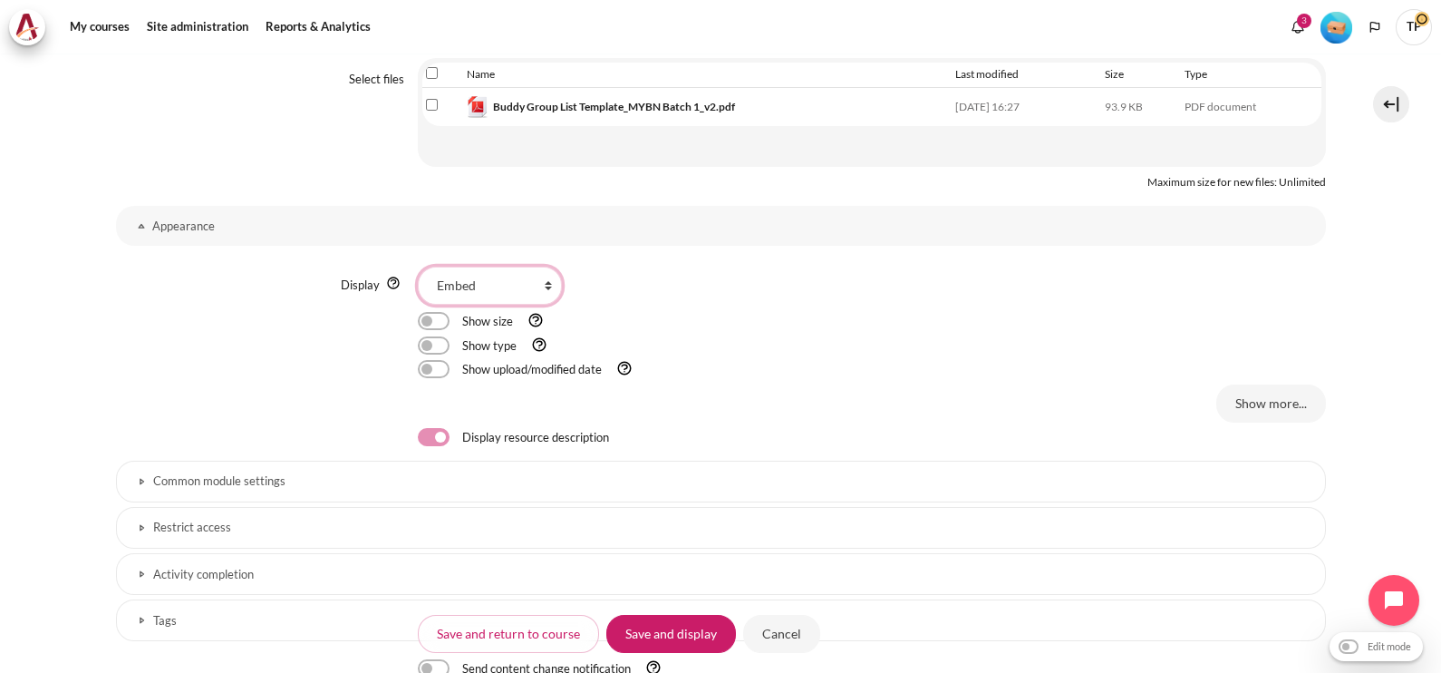
scroll to position [779, 0]
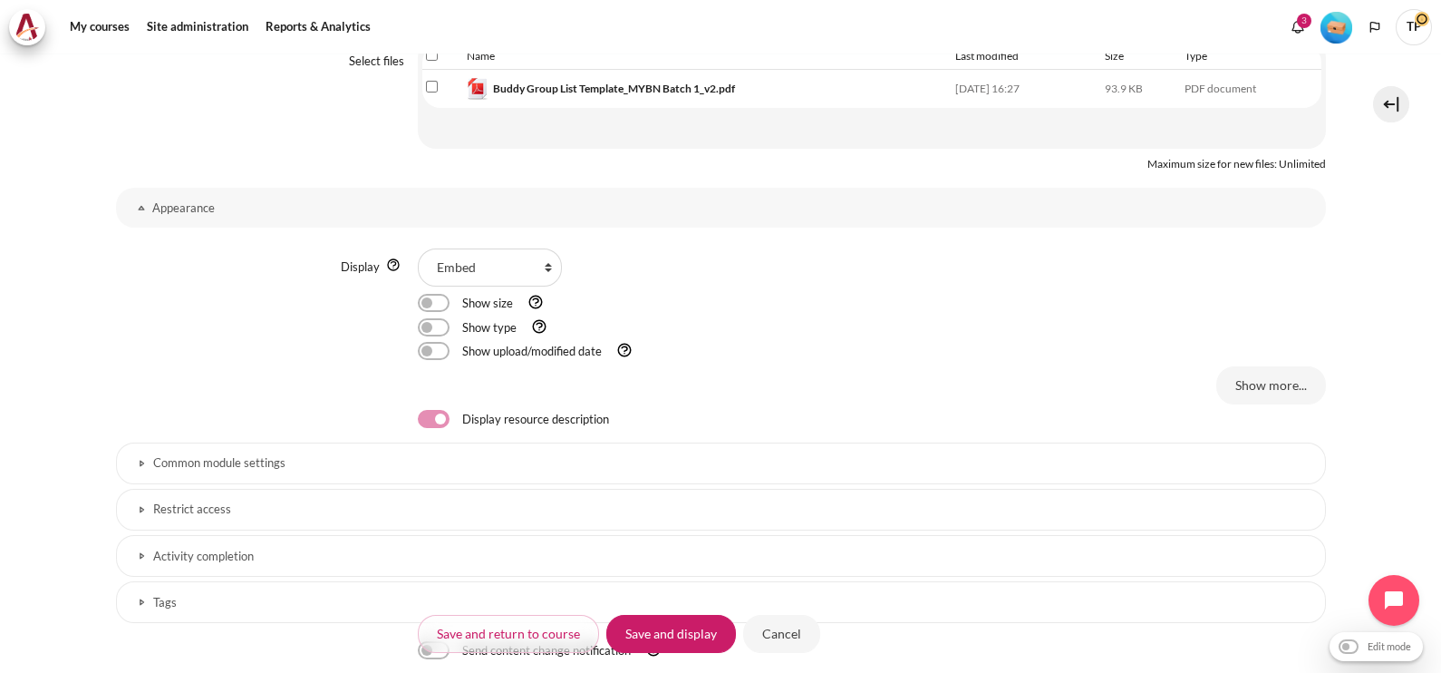
click at [274, 455] on h3 "Common module settings" at bounding box center [721, 462] width 1136 height 15
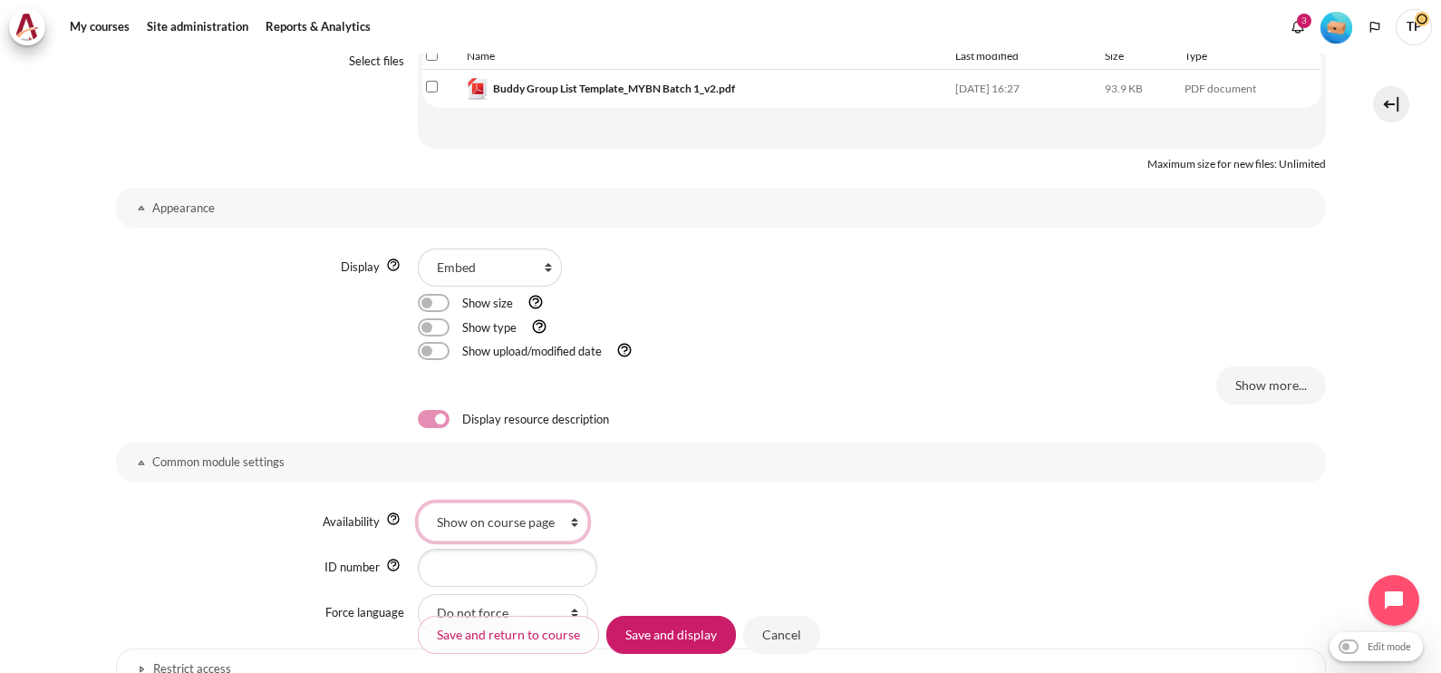
click at [467, 507] on select "Show on course page Hide on course page" at bounding box center [503, 521] width 170 height 38
select select "0"
click at [418, 502] on select "Show on course page Hide on course page" at bounding box center [503, 521] width 170 height 38
click at [653, 644] on input "Save and display" at bounding box center [671, 634] width 130 height 38
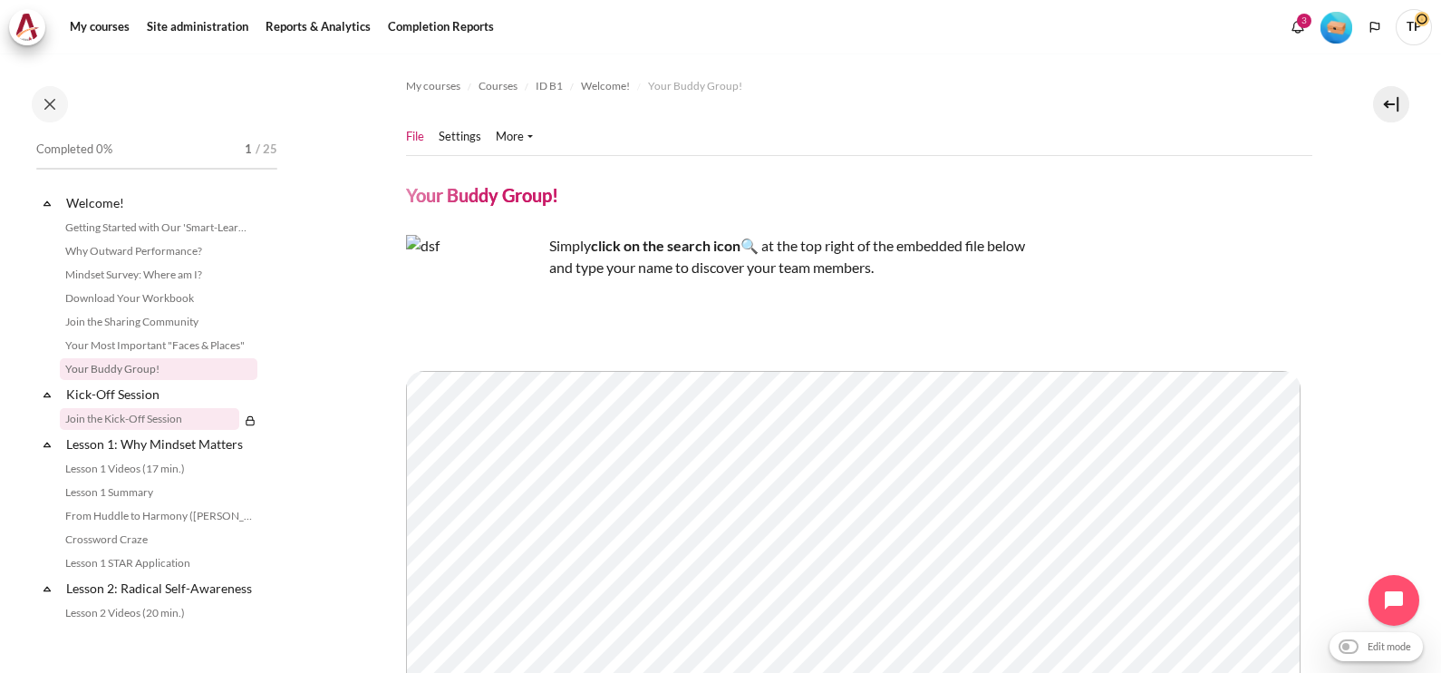
click at [111, 415] on link "Join the Kick-Off Session" at bounding box center [149, 419] width 179 height 22
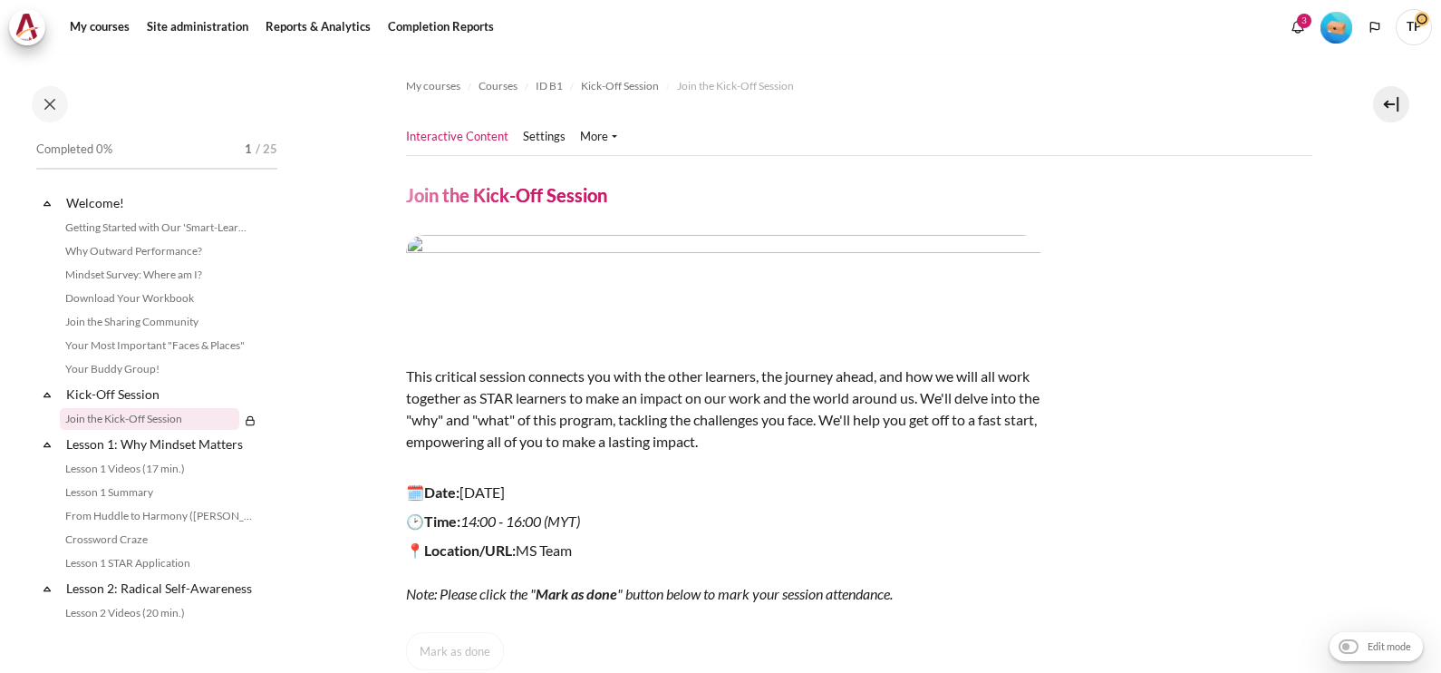
scroll to position [38, 0]
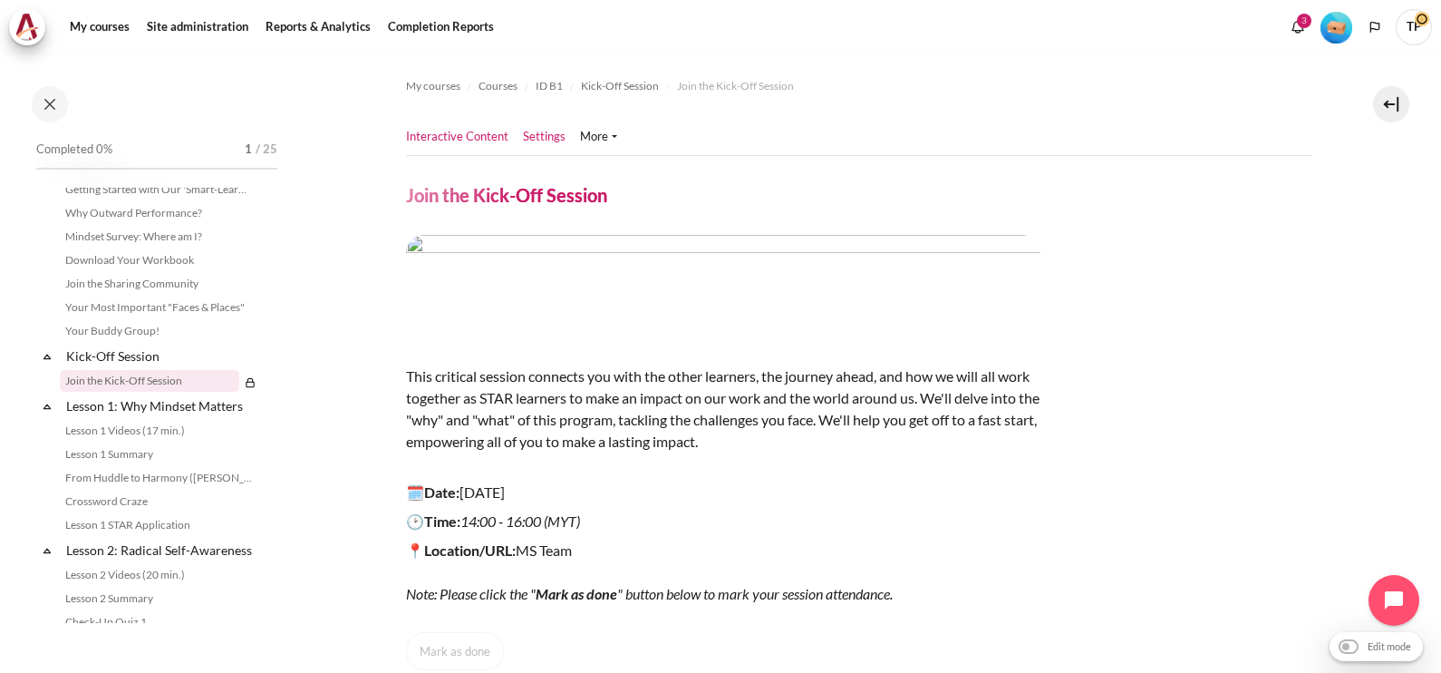
click at [552, 131] on link "Settings" at bounding box center [544, 137] width 43 height 18
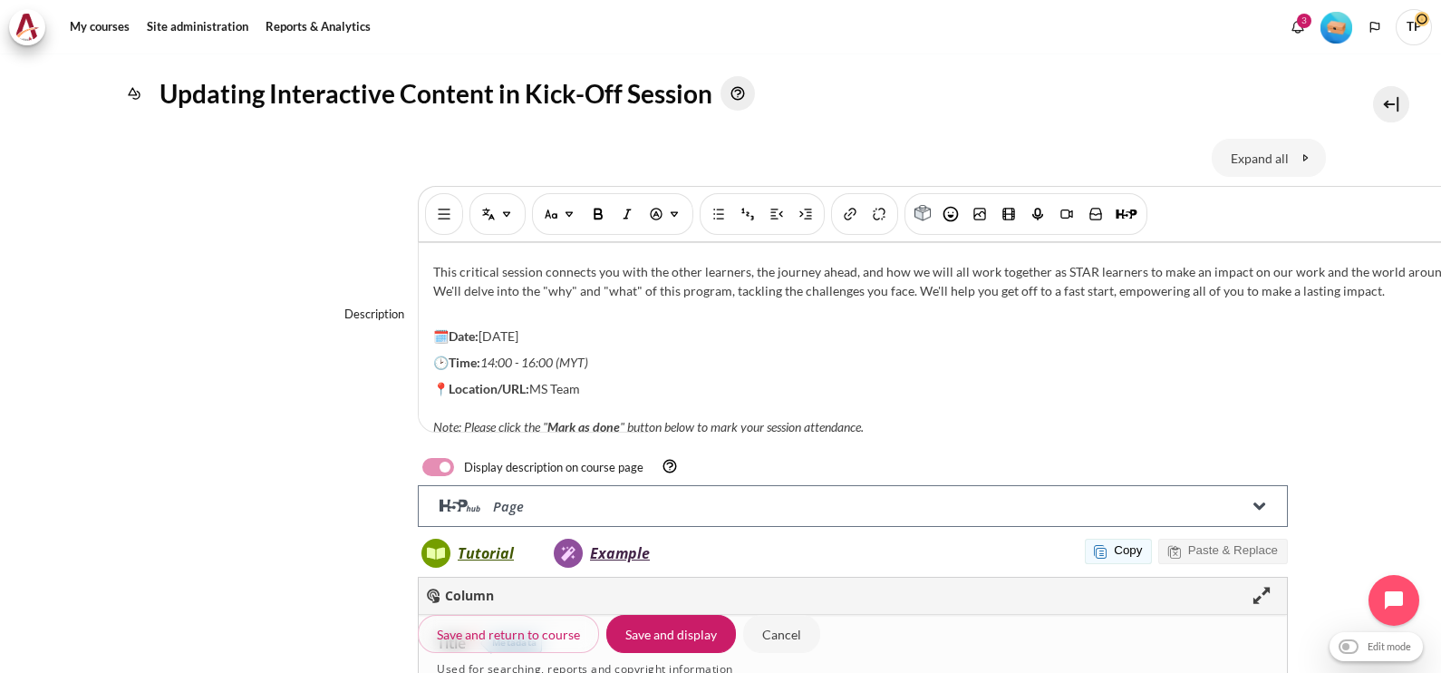
scroll to position [184, 0]
click at [520, 331] on p "🗓️Date: 9 April 2025" at bounding box center [960, 340] width 1055 height 19
click at [612, 357] on p "🕑Time: 14:00 - 16:00 (MYT)" at bounding box center [960, 366] width 1055 height 19
click at [603, 383] on p "📍Location/URL: MS Team Note: Please click the " Mark as done " button below to …" at bounding box center [960, 411] width 1055 height 57
drag, startPoint x: 537, startPoint y: 374, endPoint x: 669, endPoint y: 394, distance: 133.8
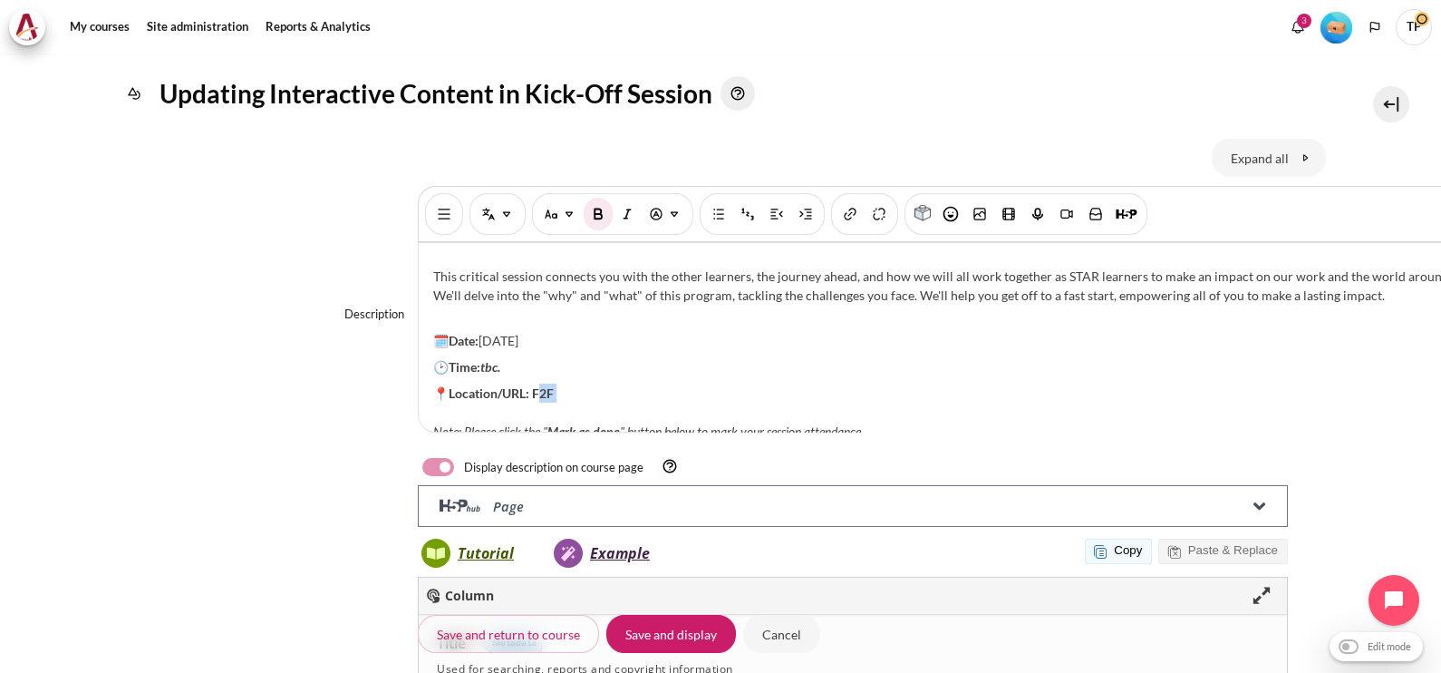
click at [669, 394] on p "📍Location/URL: F2F Note: Please click the " Mark as done " button below to mark…" at bounding box center [960, 411] width 1055 height 57
drag, startPoint x: 533, startPoint y: 379, endPoint x: 662, endPoint y: 376, distance: 128.7
click at [662, 383] on p "📍Location/URL: F2F Note: Please click the " Mark as done " button below to mark…" at bounding box center [960, 411] width 1055 height 57
click at [591, 208] on img "Bold [Ctrl + b]" at bounding box center [598, 214] width 18 height 18
drag, startPoint x: 482, startPoint y: 354, endPoint x: 552, endPoint y: 354, distance: 69.8
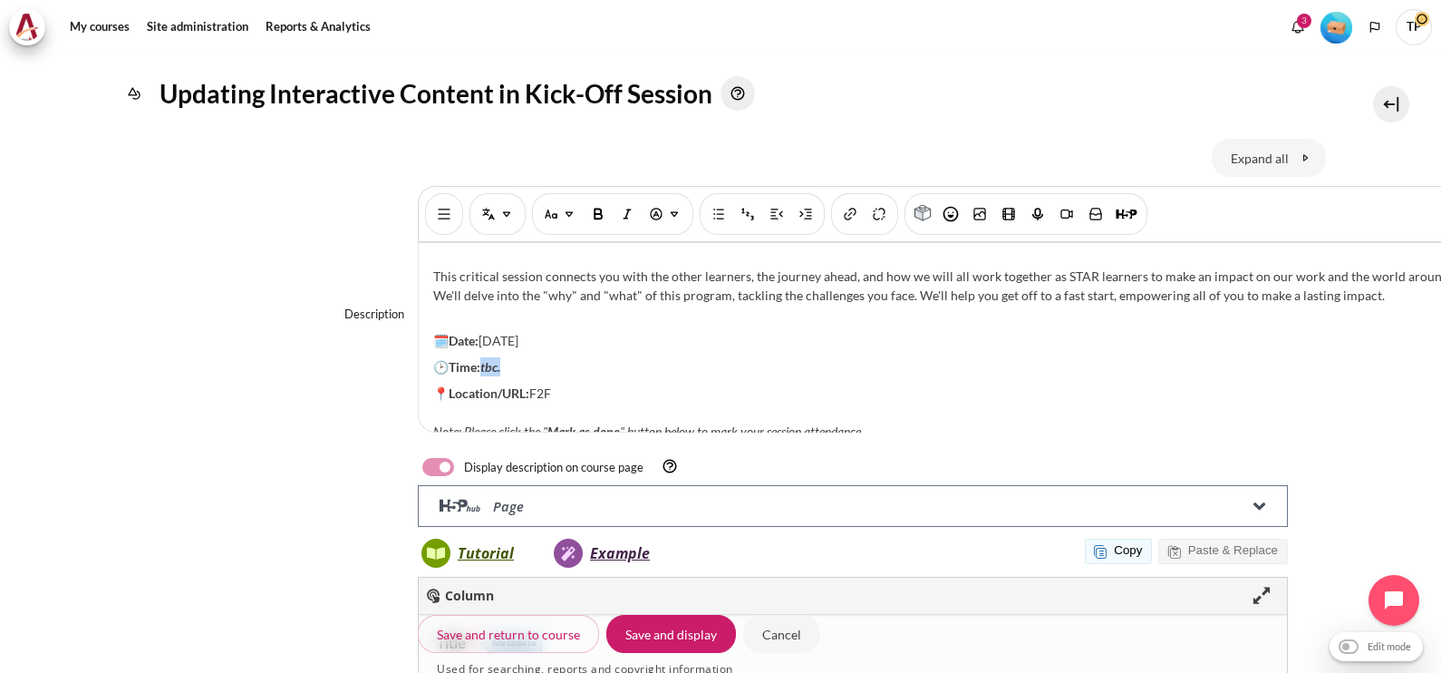
click at [552, 357] on p "🕑Time: tbc." at bounding box center [960, 366] width 1055 height 19
click at [594, 218] on img "Bold [Ctrl + b]" at bounding box center [598, 214] width 18 height 18
click at [627, 214] on img "Italic [Ctrl + i]" at bounding box center [627, 214] width 18 height 18
click at [1008, 286] on p "This critical session connects you with the other learners, the journey ahead, …" at bounding box center [960, 285] width 1055 height 76
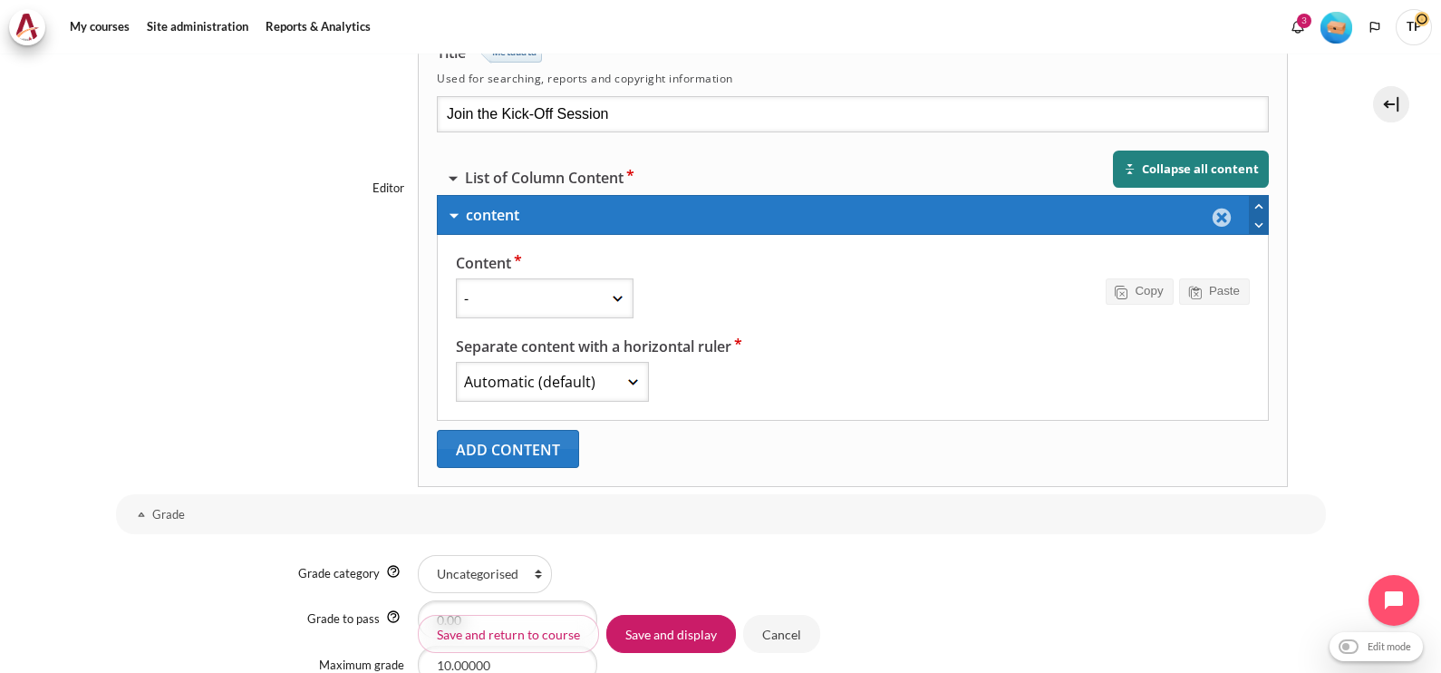
scroll to position [829, 0]
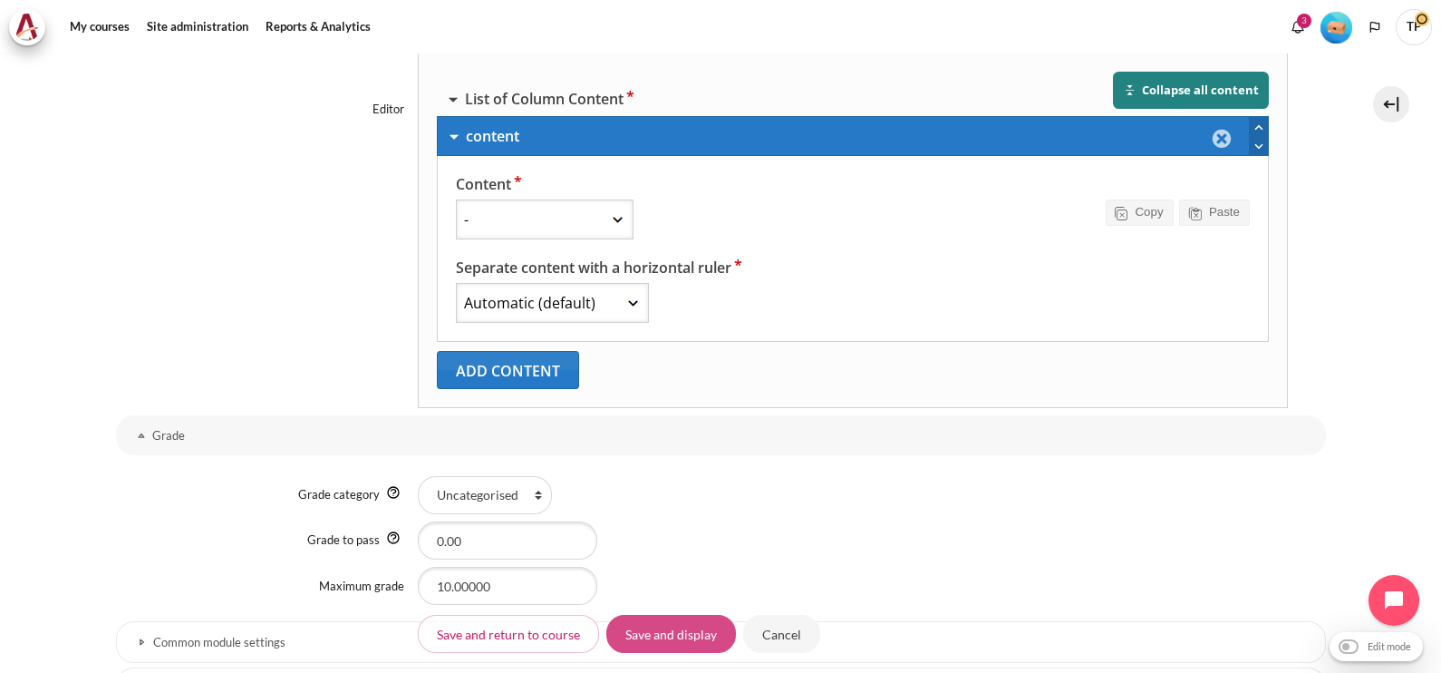
click at [644, 637] on input "Save and display" at bounding box center [671, 634] width 130 height 38
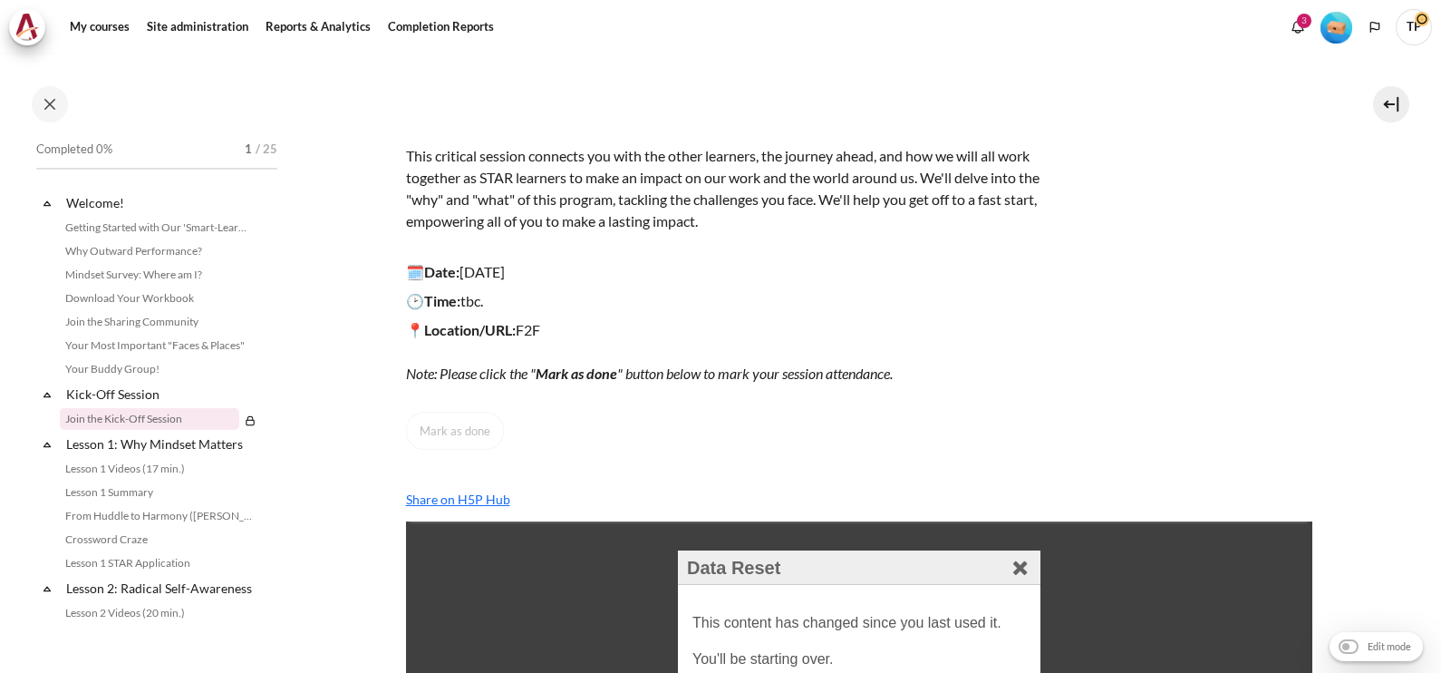
scroll to position [38, 0]
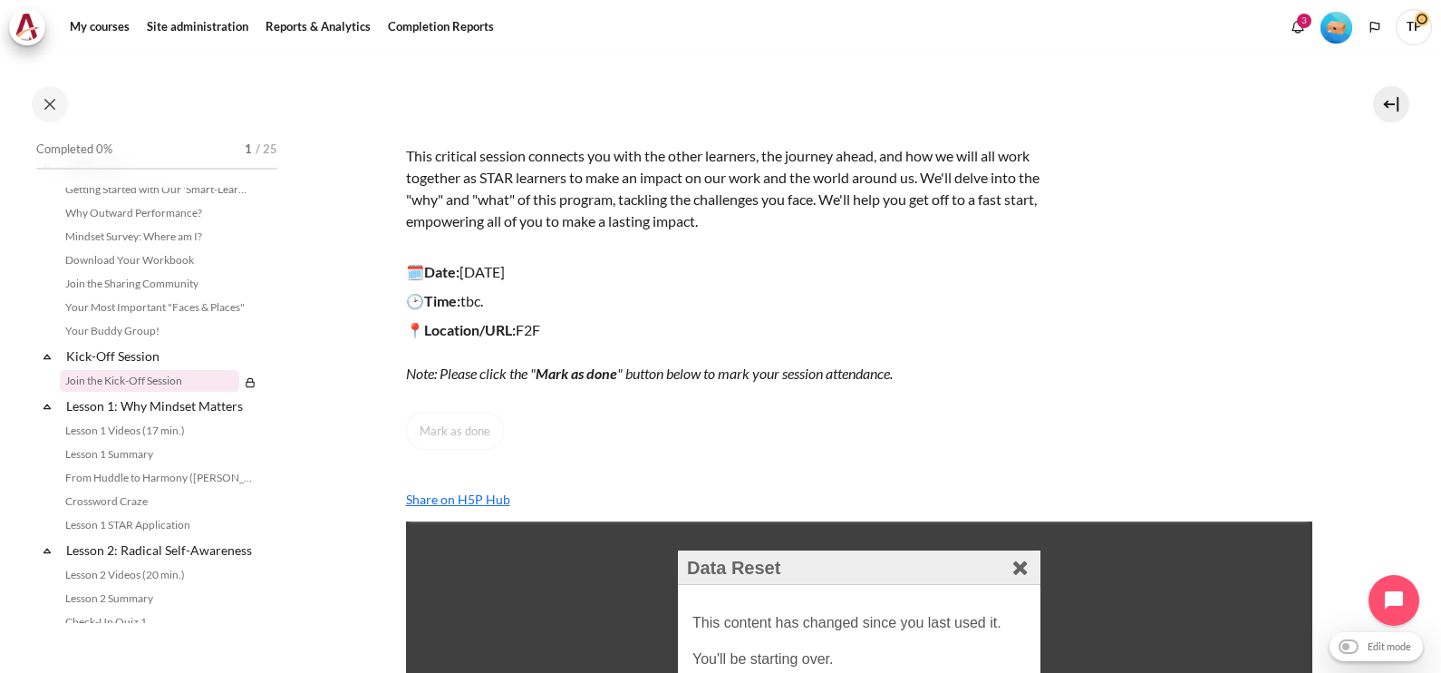
click at [775, 354] on p "📍Location/URL: F2F Note: Please click the " Mark as done " button below to mark…" at bounding box center [723, 351] width 635 height 65
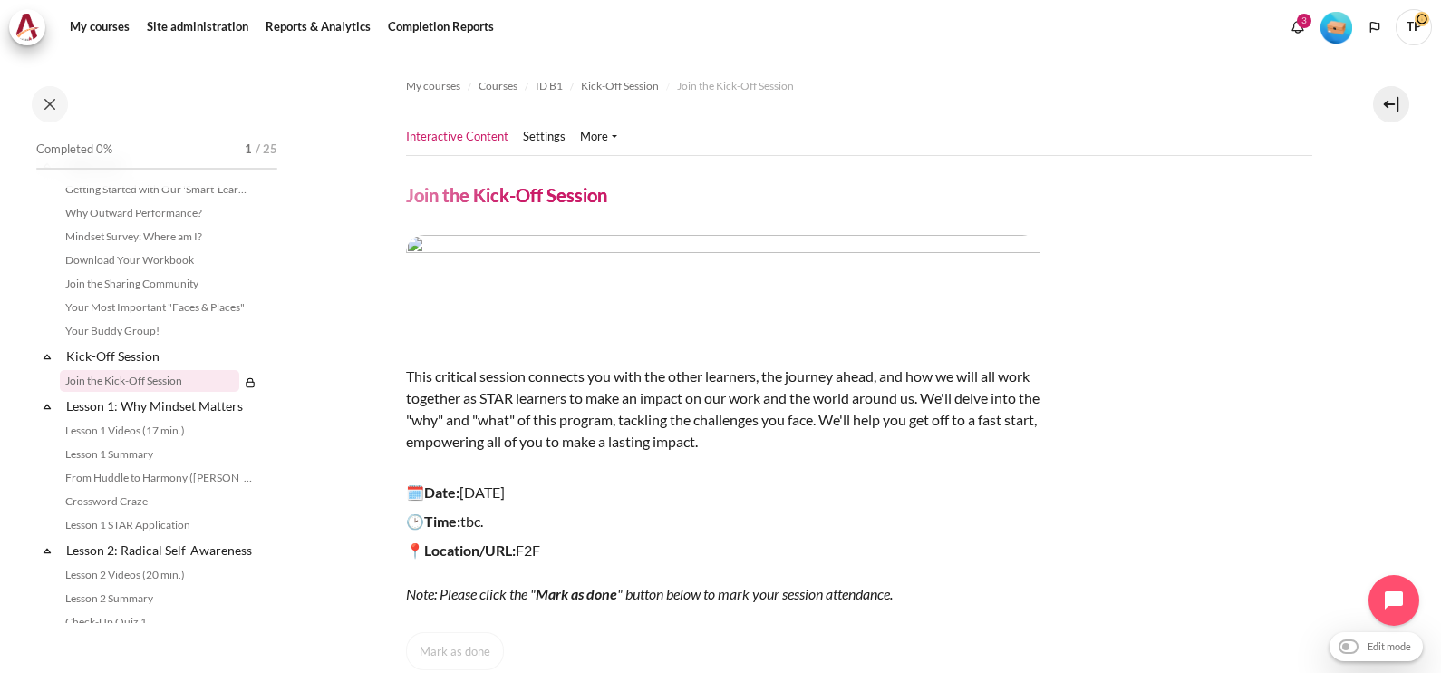
click at [548, 147] on ul "Interactive Content Settings" at bounding box center [519, 137] width 226 height 36
click at [542, 141] on link "Settings" at bounding box center [544, 137] width 43 height 18
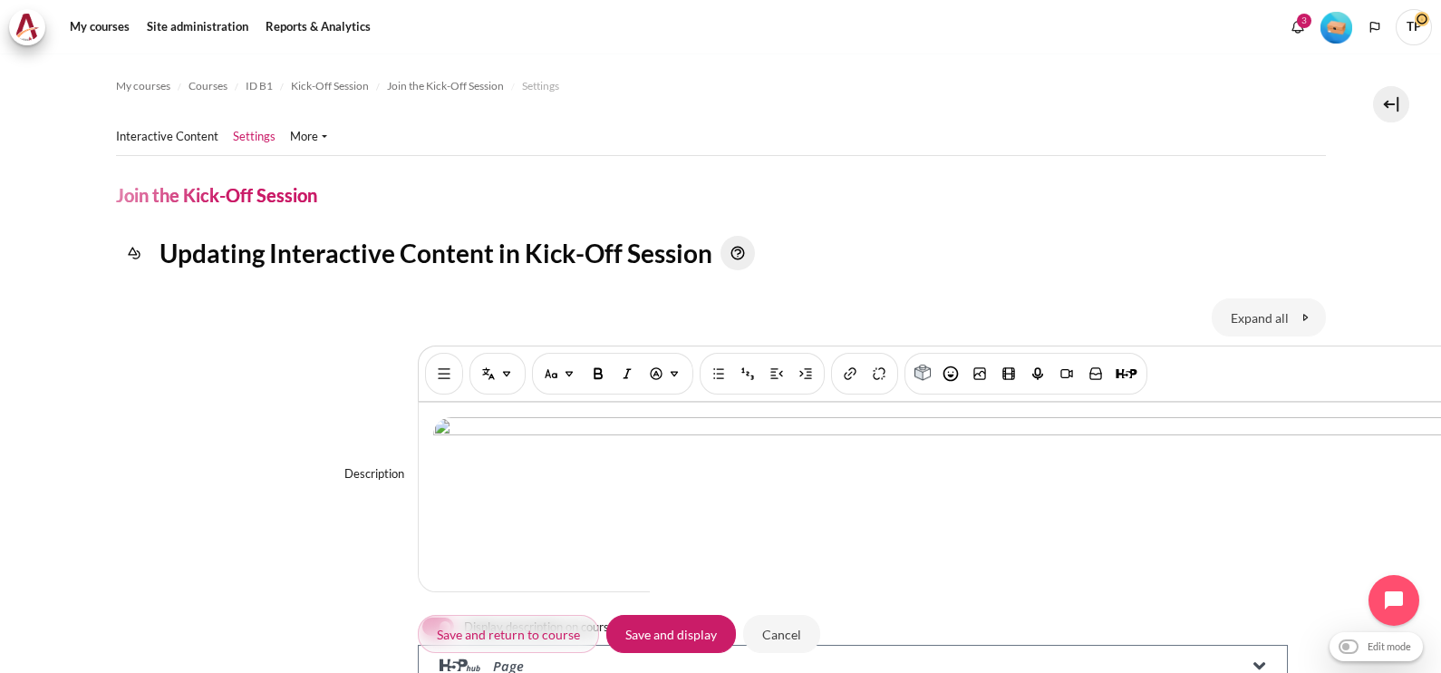
select select "9"
select select "10"
select select "1"
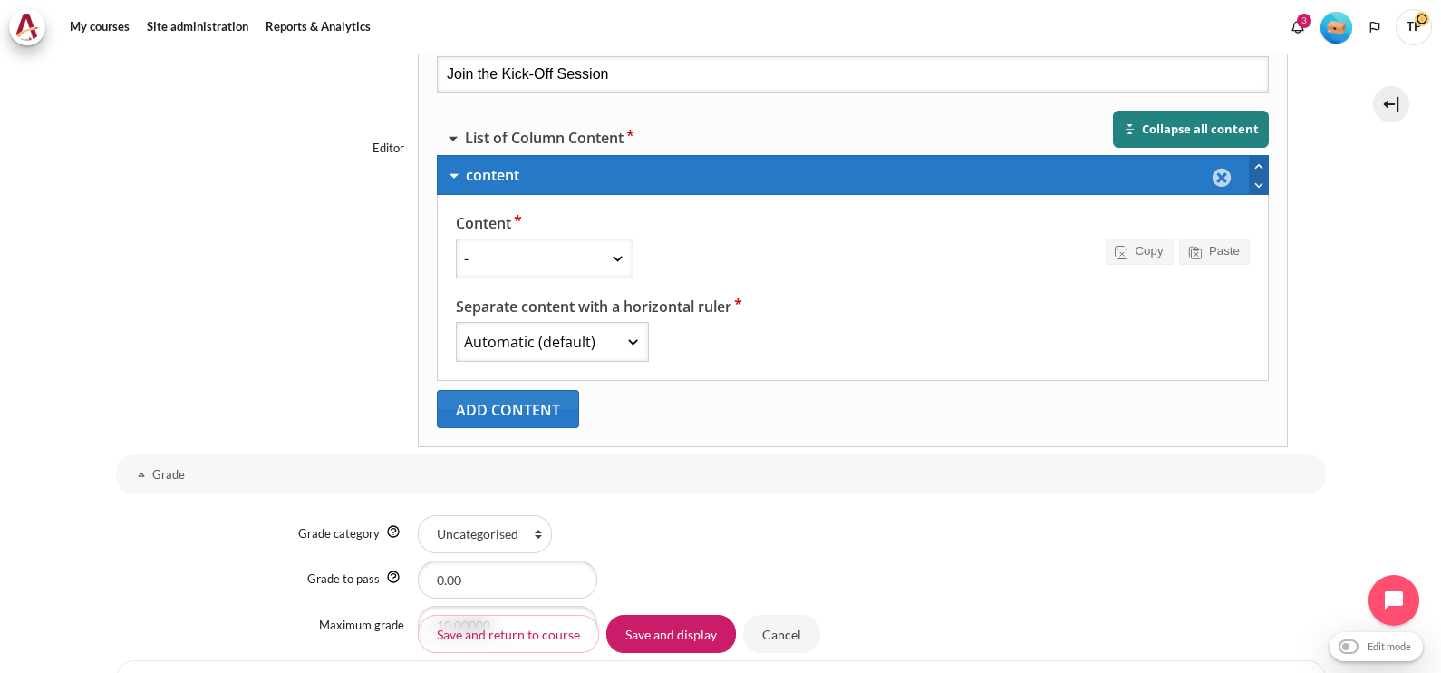
scroll to position [1111, 0]
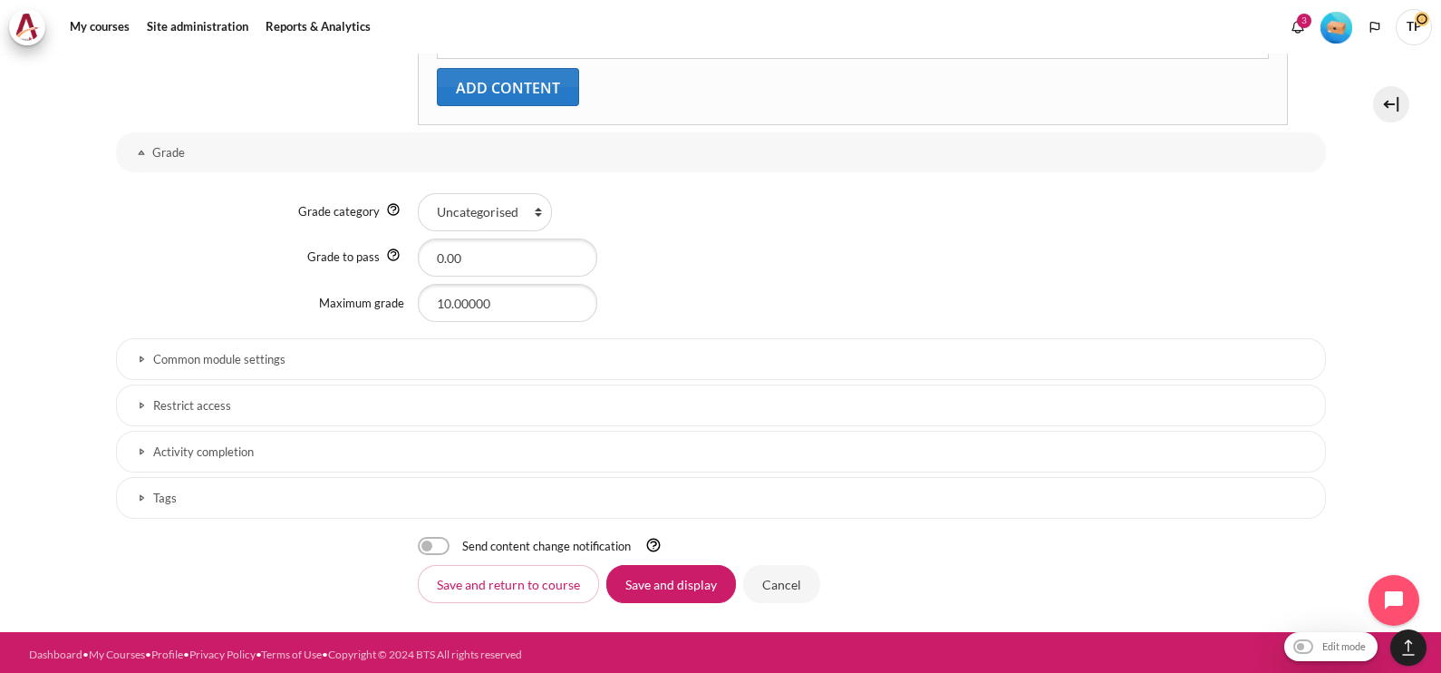
click at [166, 420] on link "Restrict access" at bounding box center [721, 405] width 1210 height 42
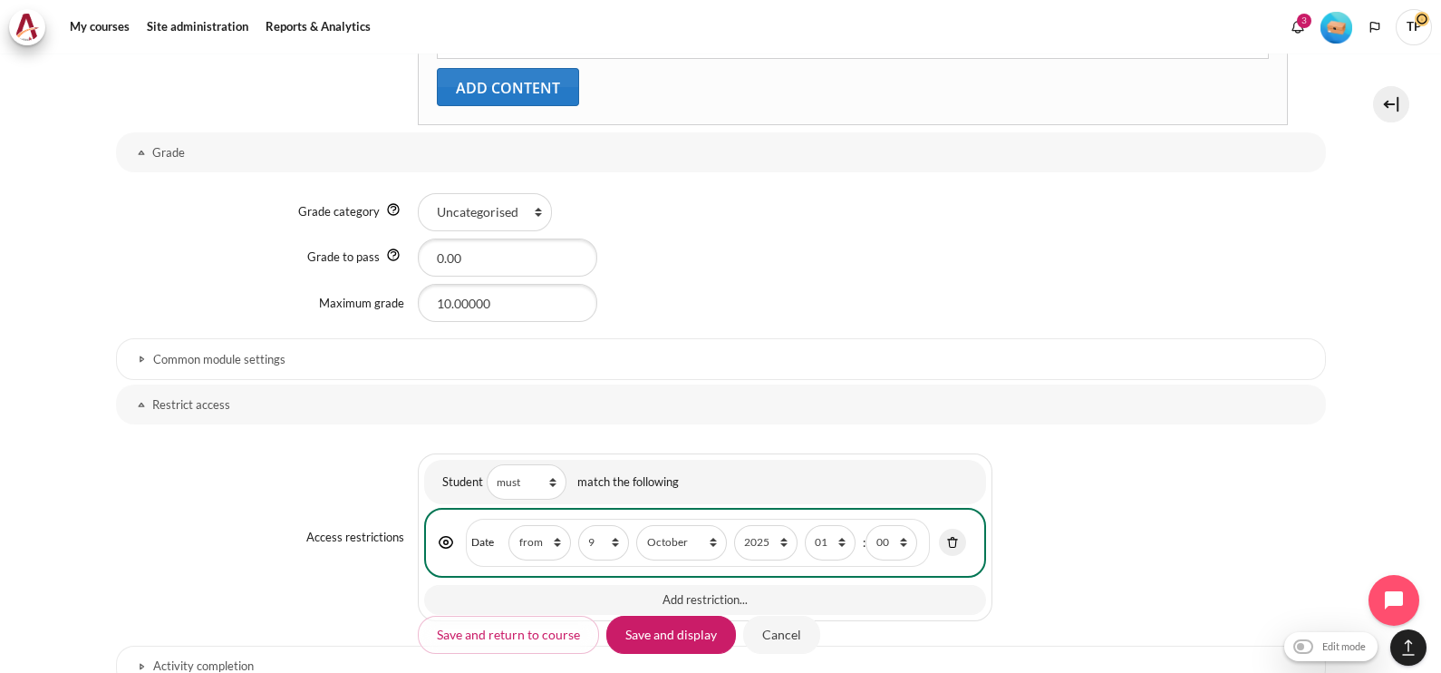
click at [951, 540] on img "Content" at bounding box center [953, 542] width 16 height 16
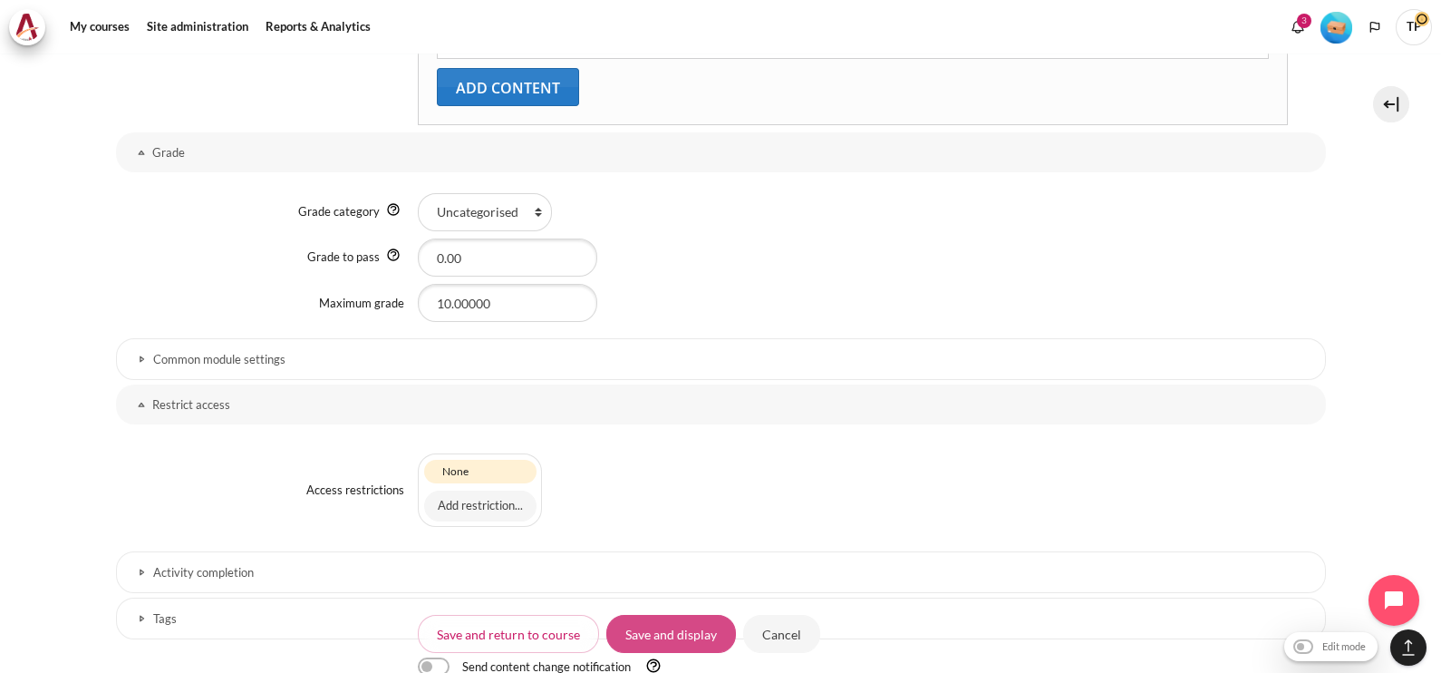
click at [686, 639] on input "Save and display" at bounding box center [671, 634] width 130 height 38
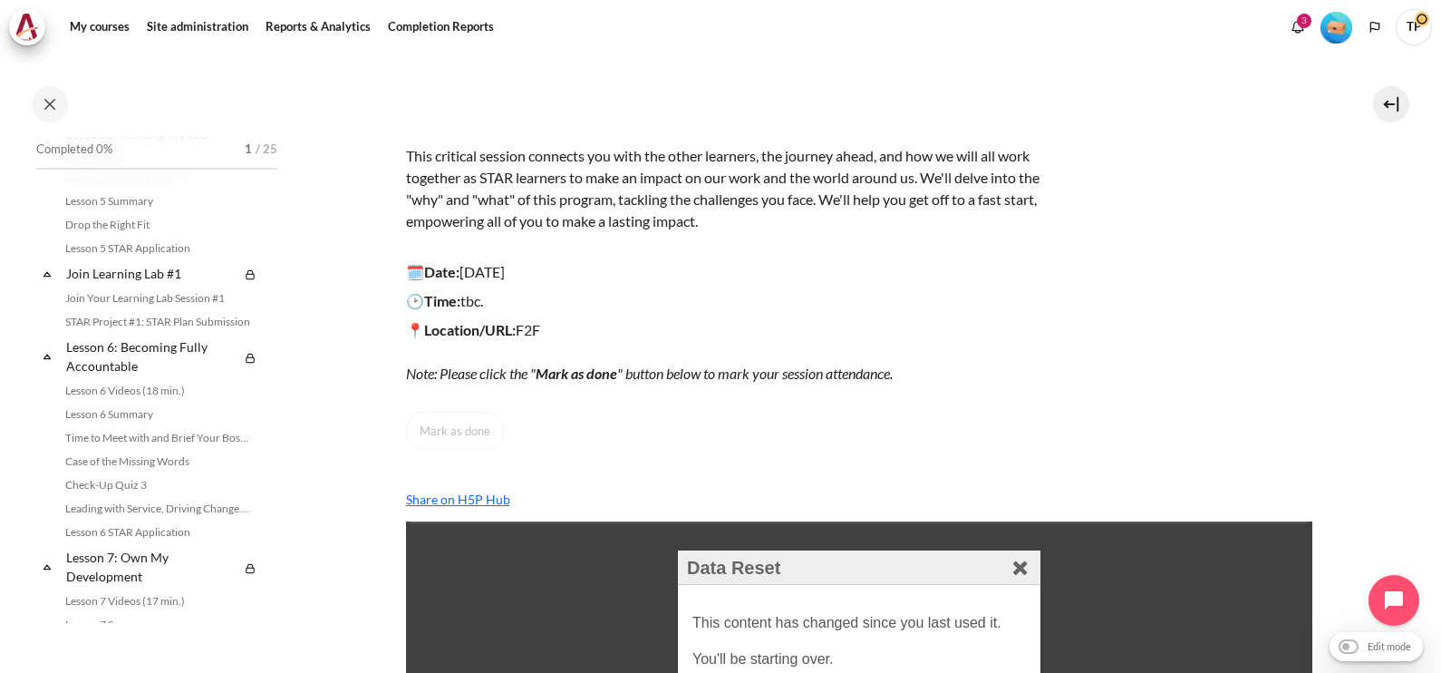
scroll to position [858, 0]
click at [192, 314] on link "Join Your Learning Lab Session #1" at bounding box center [159, 303] width 198 height 22
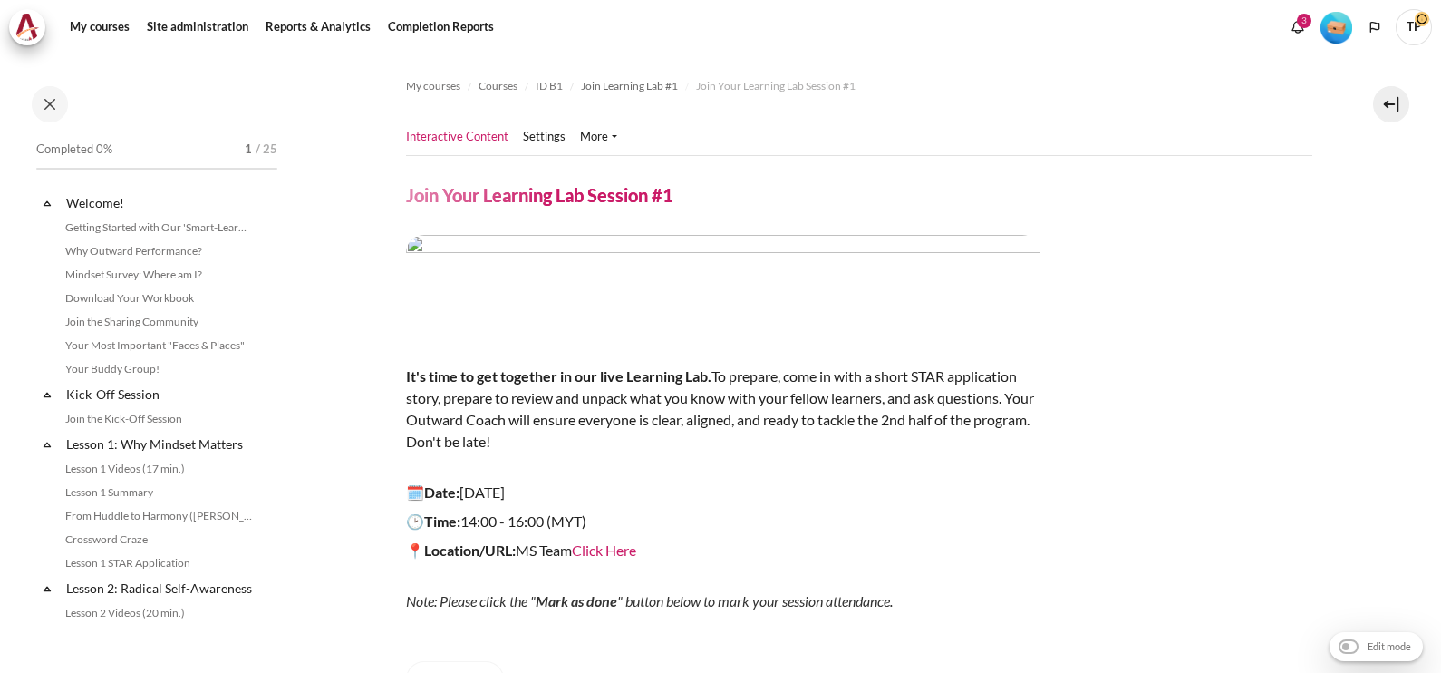
scroll to position [799, 0]
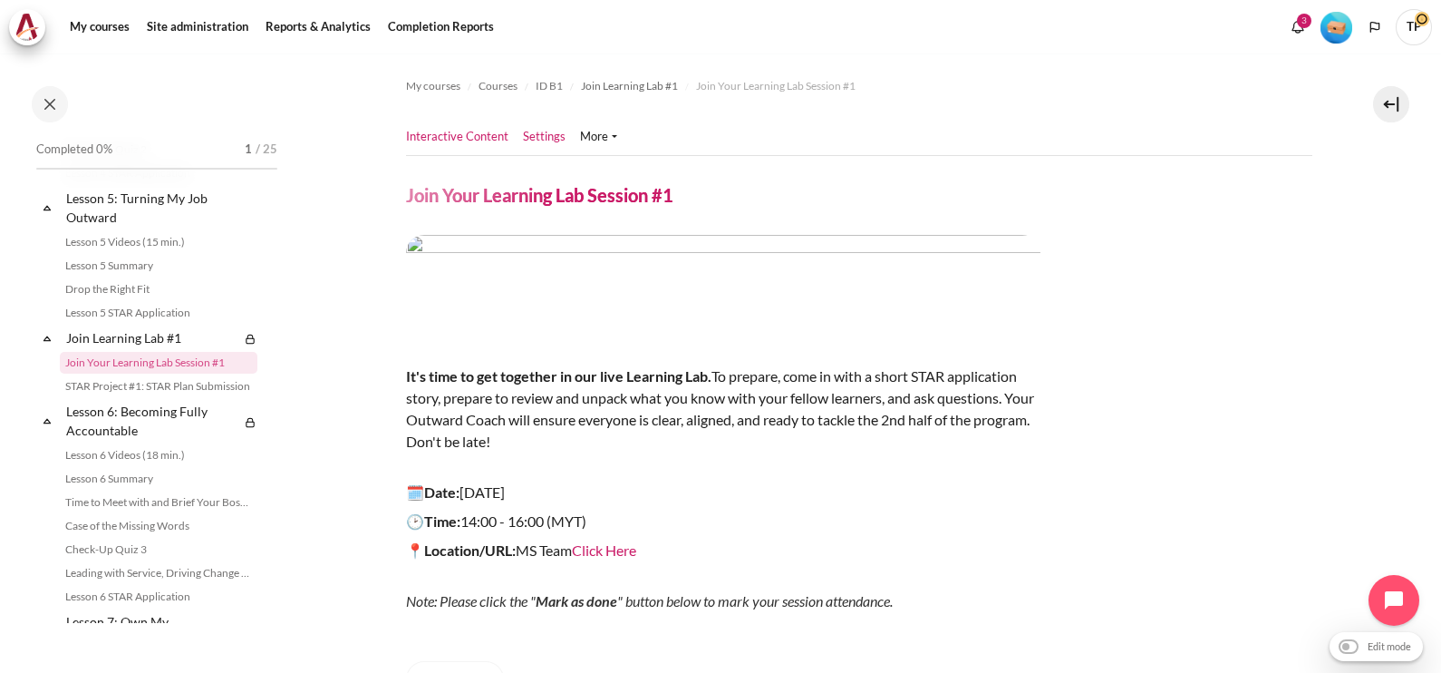
click at [553, 132] on link "Settings" at bounding box center [544, 137] width 43 height 18
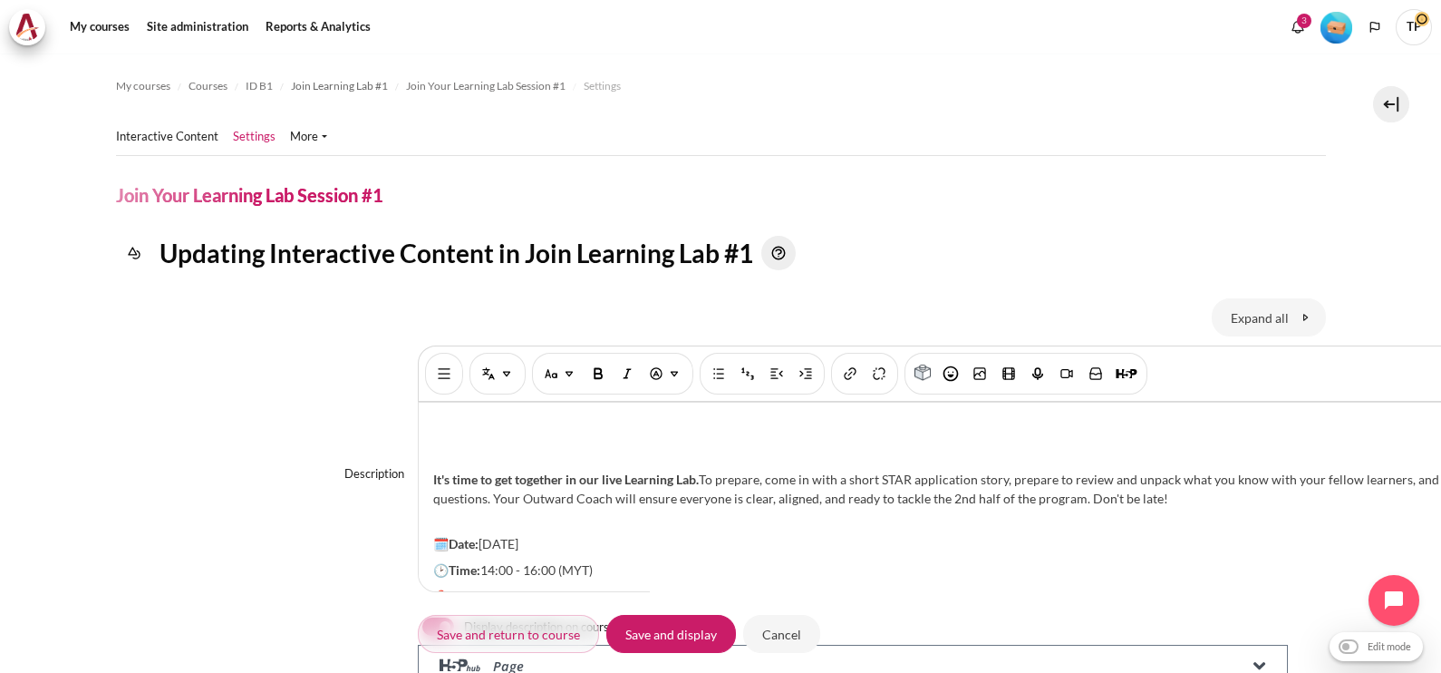
scroll to position [153, 0]
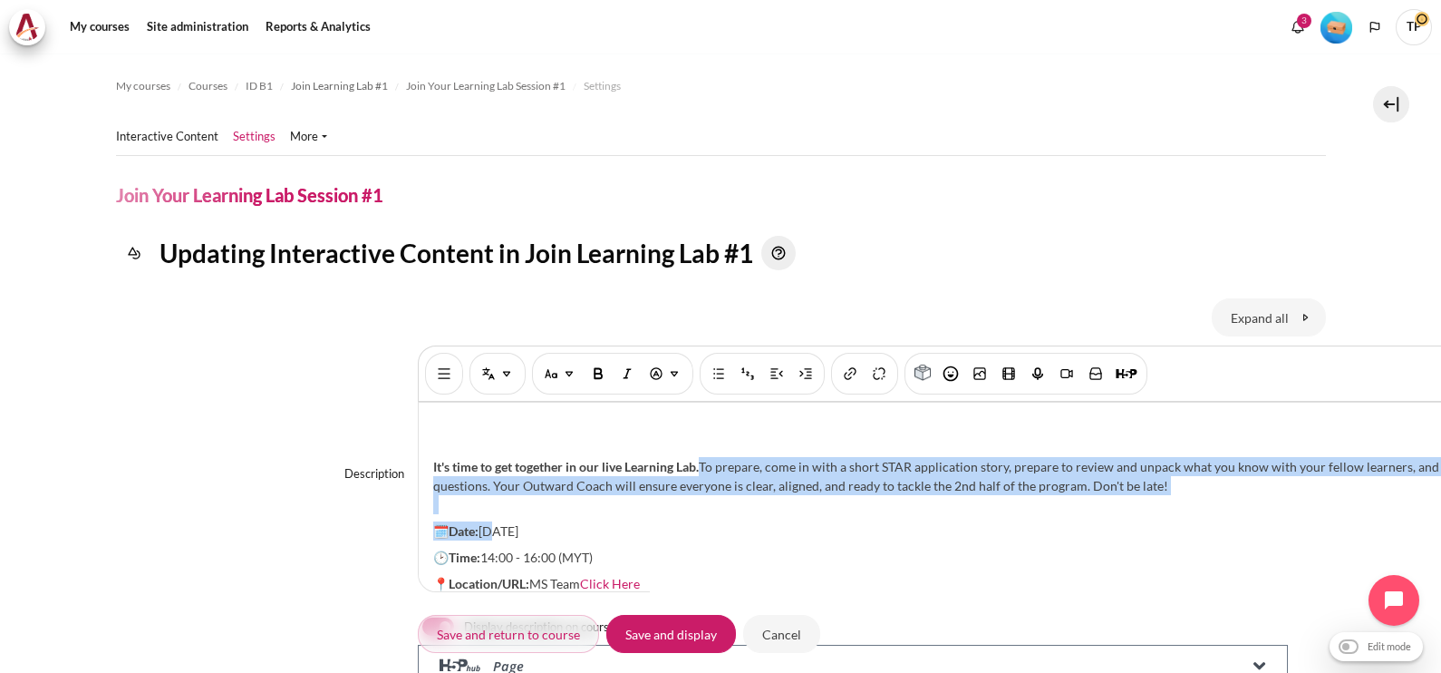
drag, startPoint x: 491, startPoint y: 509, endPoint x: 968, endPoint y: 468, distance: 478.5
click at [968, 468] on div "It's time to get together in our live Learning Lab. To prepare, come in with a …" at bounding box center [961, 496] width 1084 height 189
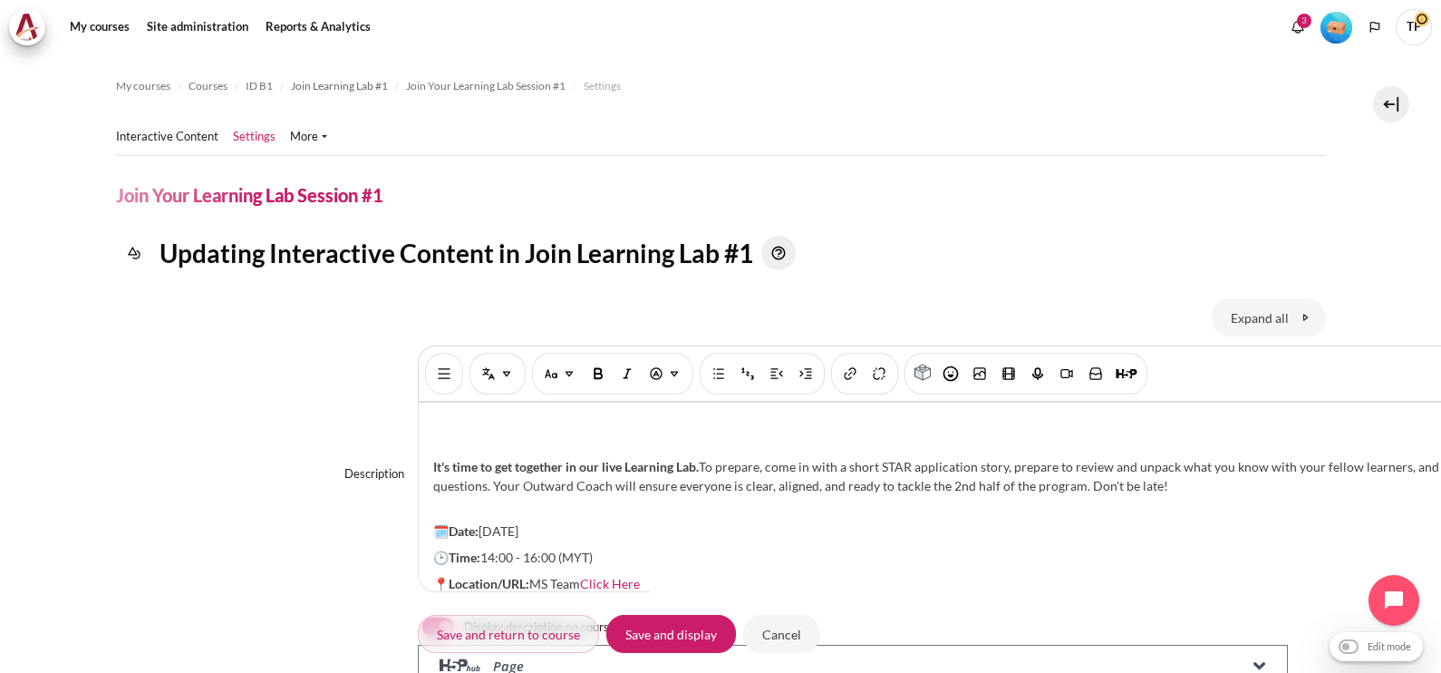
click at [743, 522] on p "🗓️Date: 23 April 2025" at bounding box center [960, 530] width 1055 height 19
click at [654, 548] on p "🕑Time: 14:00 - 16:00 (MYT)" at bounding box center [960, 557] width 1055 height 19
drag, startPoint x: 480, startPoint y: 544, endPoint x: 589, endPoint y: 526, distance: 111.2
click at [589, 526] on div "It's time to get together in our live Learning Lab. To prepare, come in with a …" at bounding box center [961, 496] width 1084 height 189
click at [600, 383] on button "Bold [Ctrl + b]" at bounding box center [598, 373] width 29 height 33
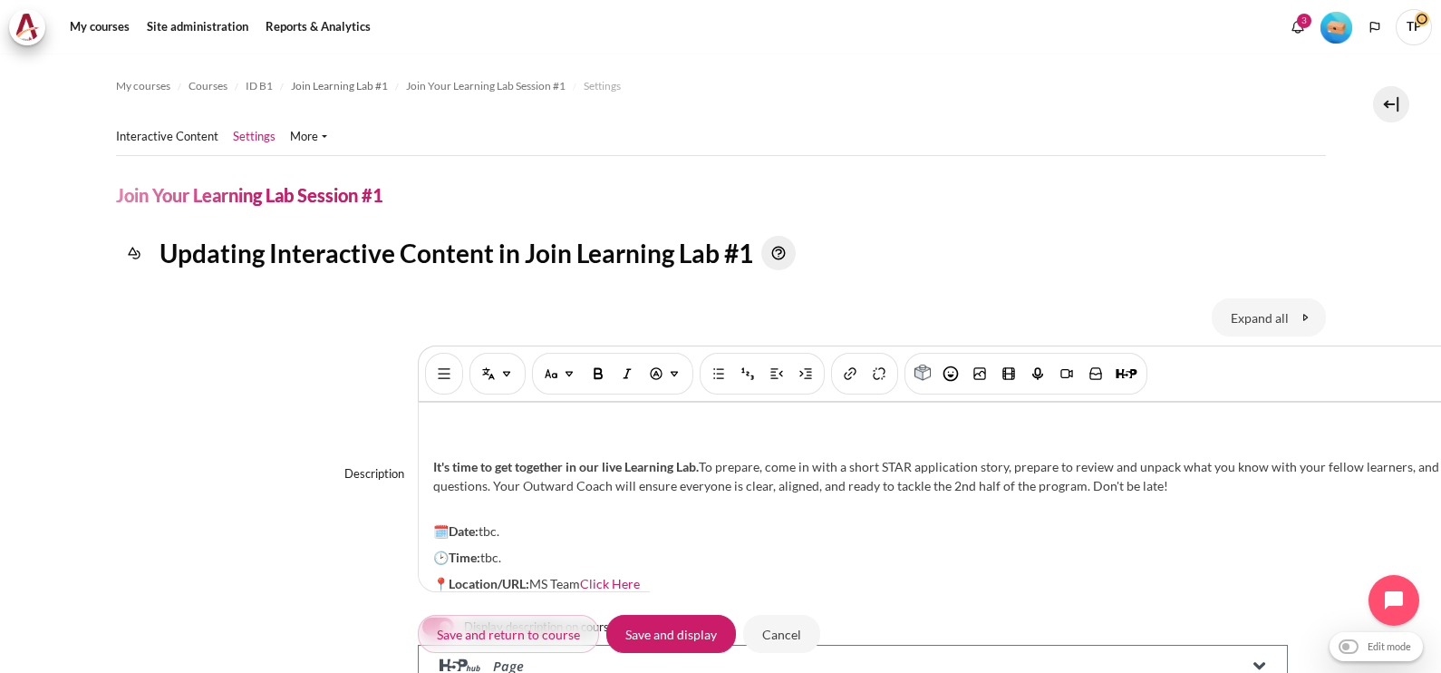
click at [703, 576] on p "📍Location/URL: MS Team Click Here" at bounding box center [960, 583] width 1055 height 19
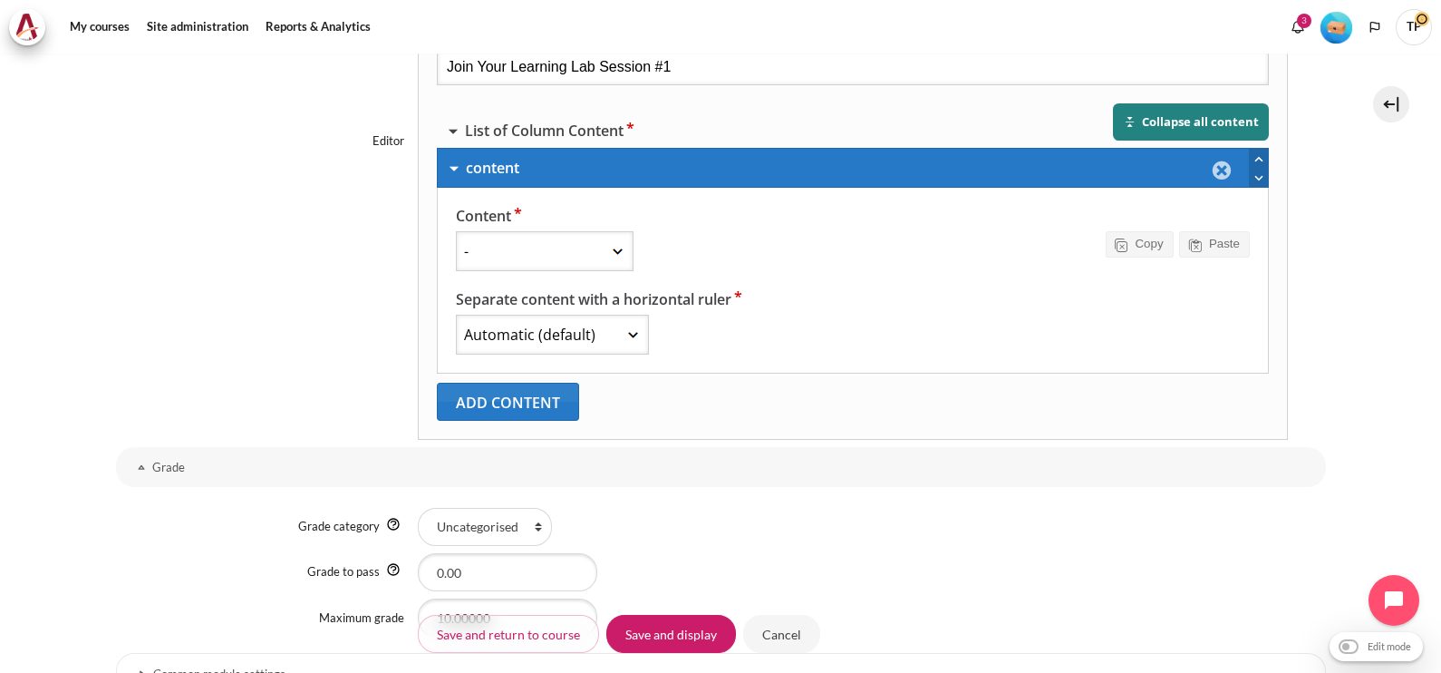
scroll to position [1111, 0]
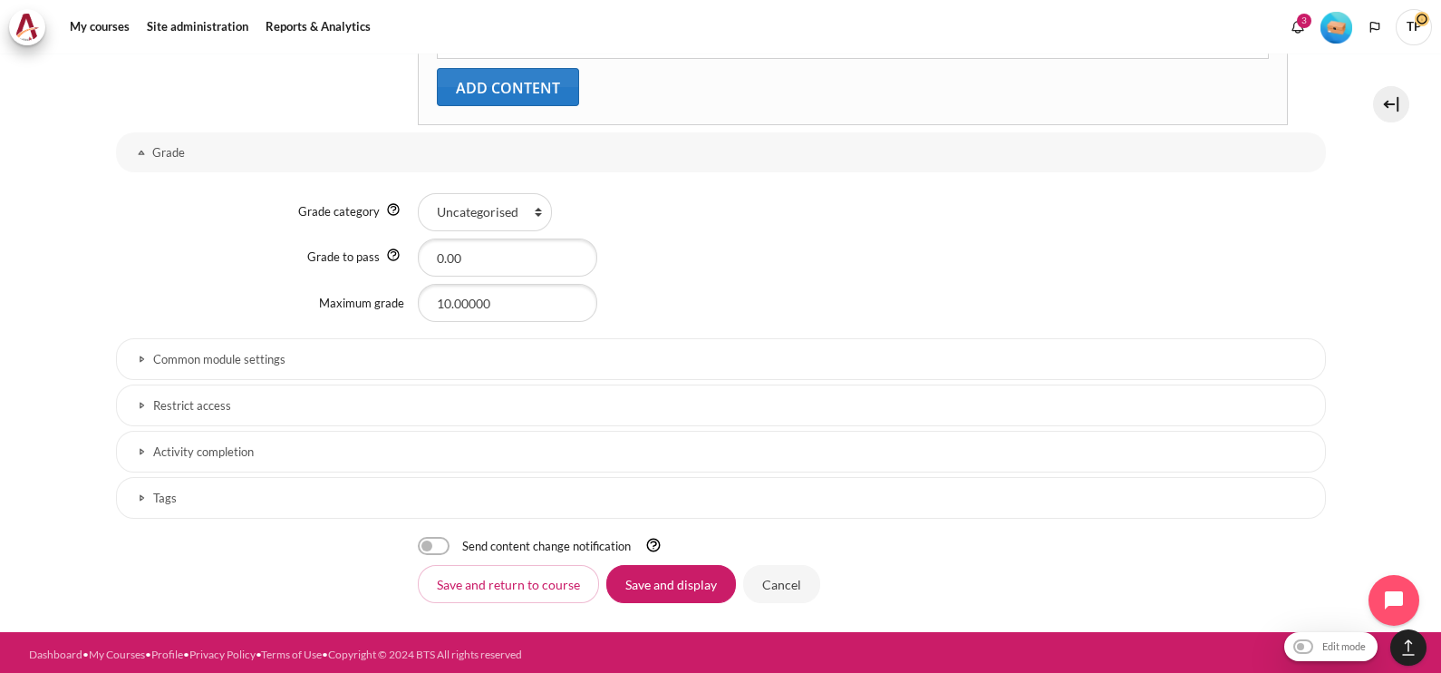
click at [160, 403] on h3 "Restrict access" at bounding box center [721, 405] width 1136 height 15
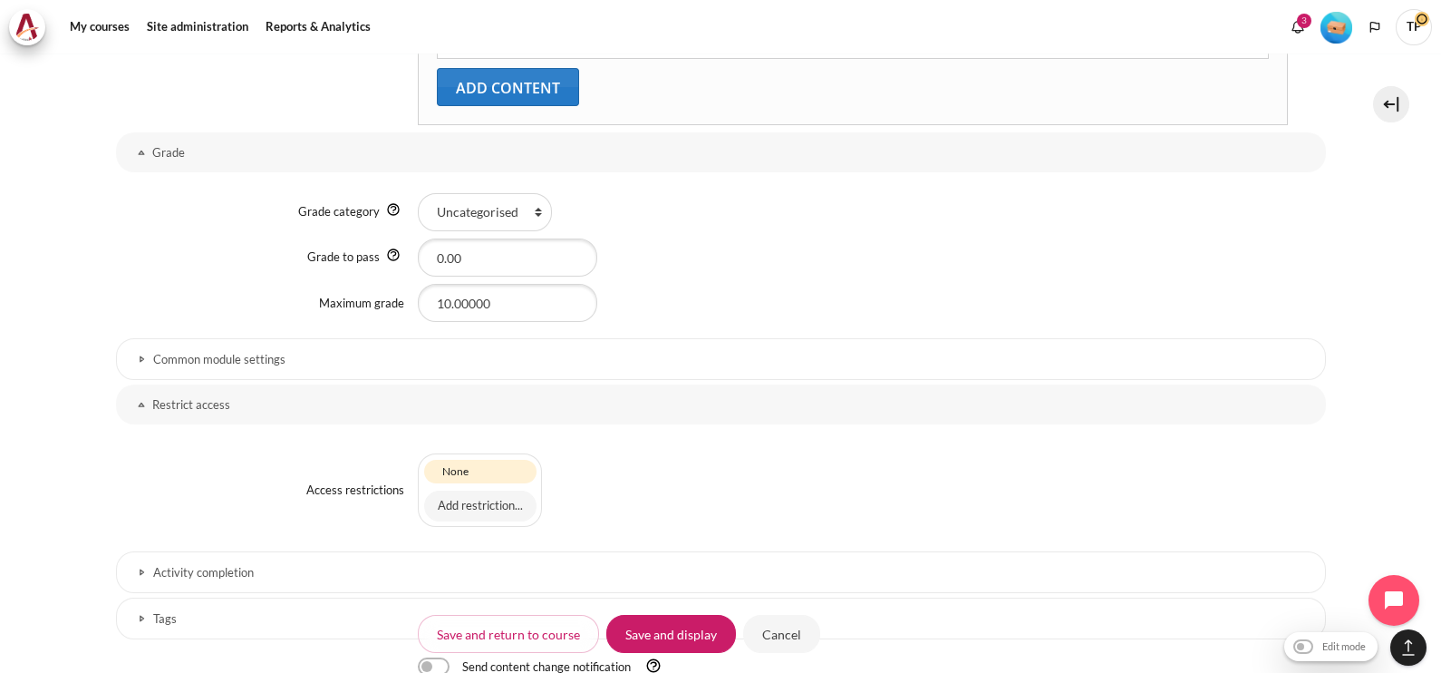
click at [569, 567] on h3 "Activity completion" at bounding box center [721, 572] width 1136 height 15
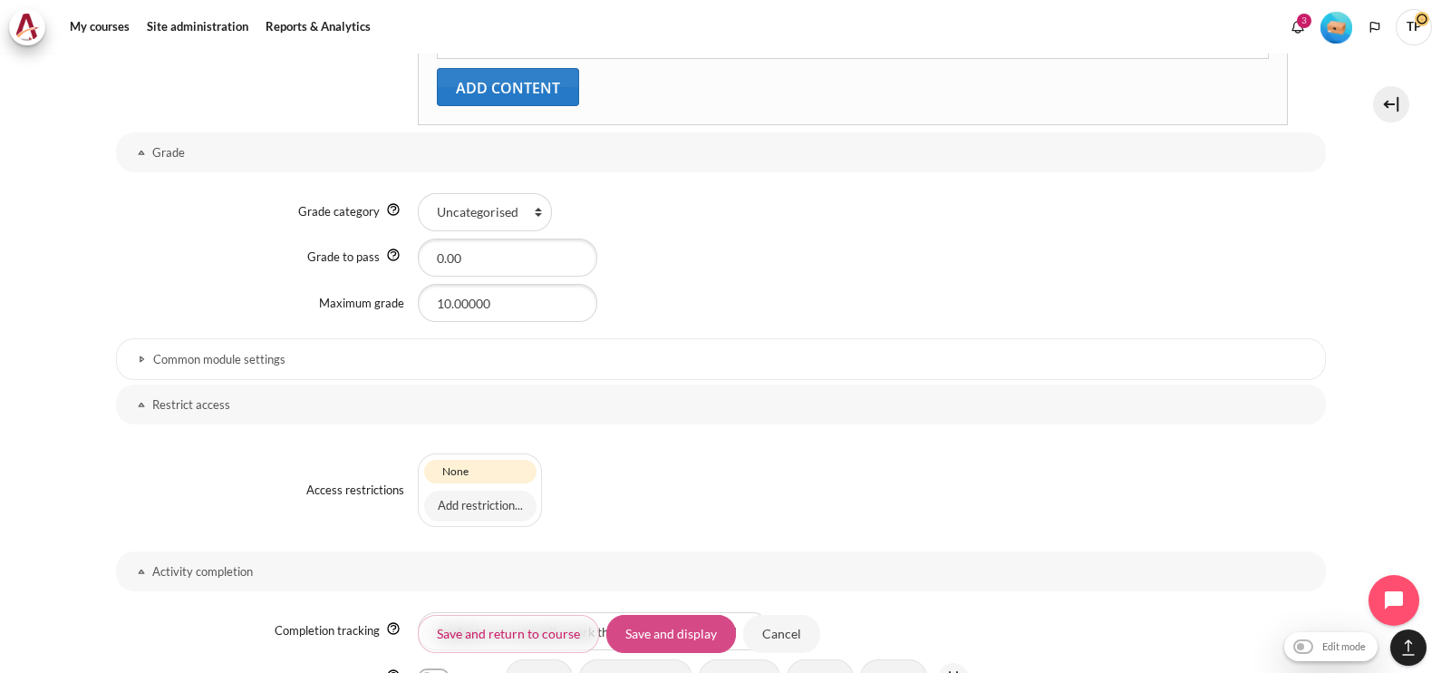
click at [693, 635] on input "Save and display" at bounding box center [671, 634] width 130 height 38
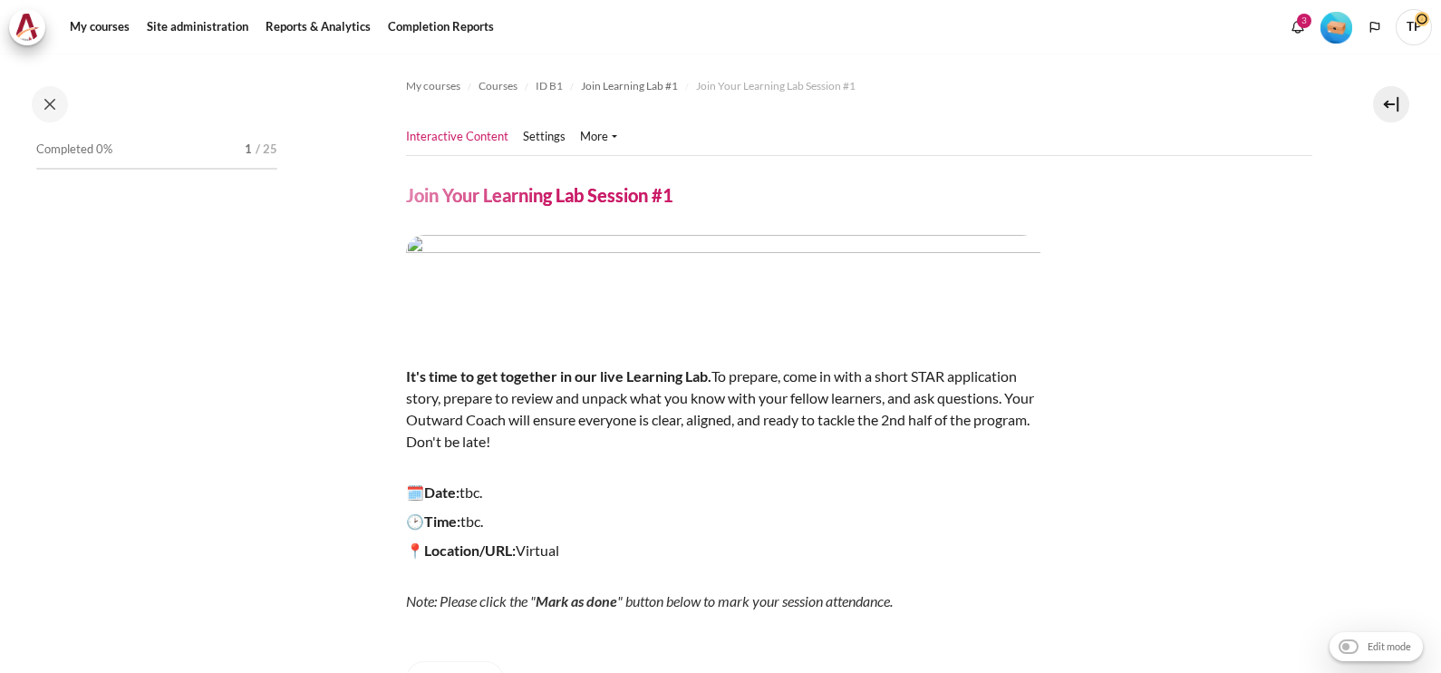
scroll to position [799, 0]
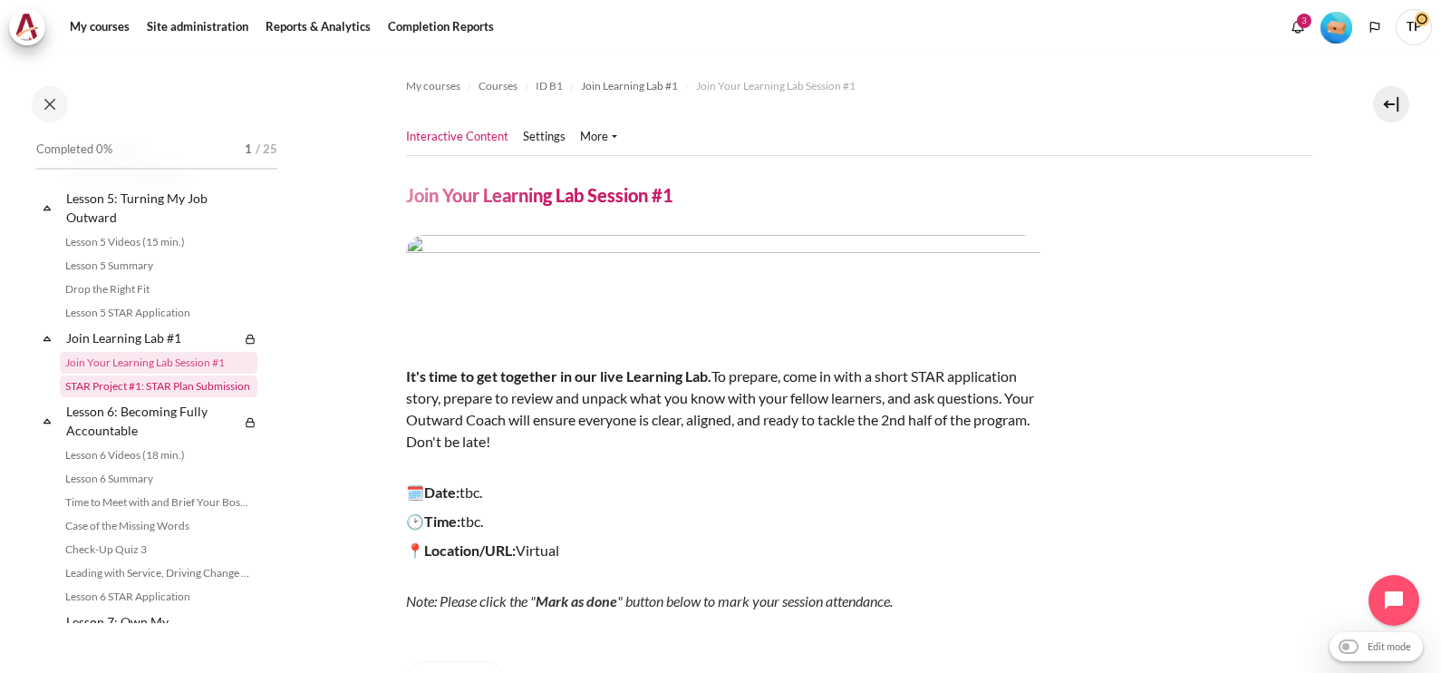
click at [168, 397] on link "STAR Project #1: STAR Plan Submission" at bounding box center [159, 386] width 198 height 22
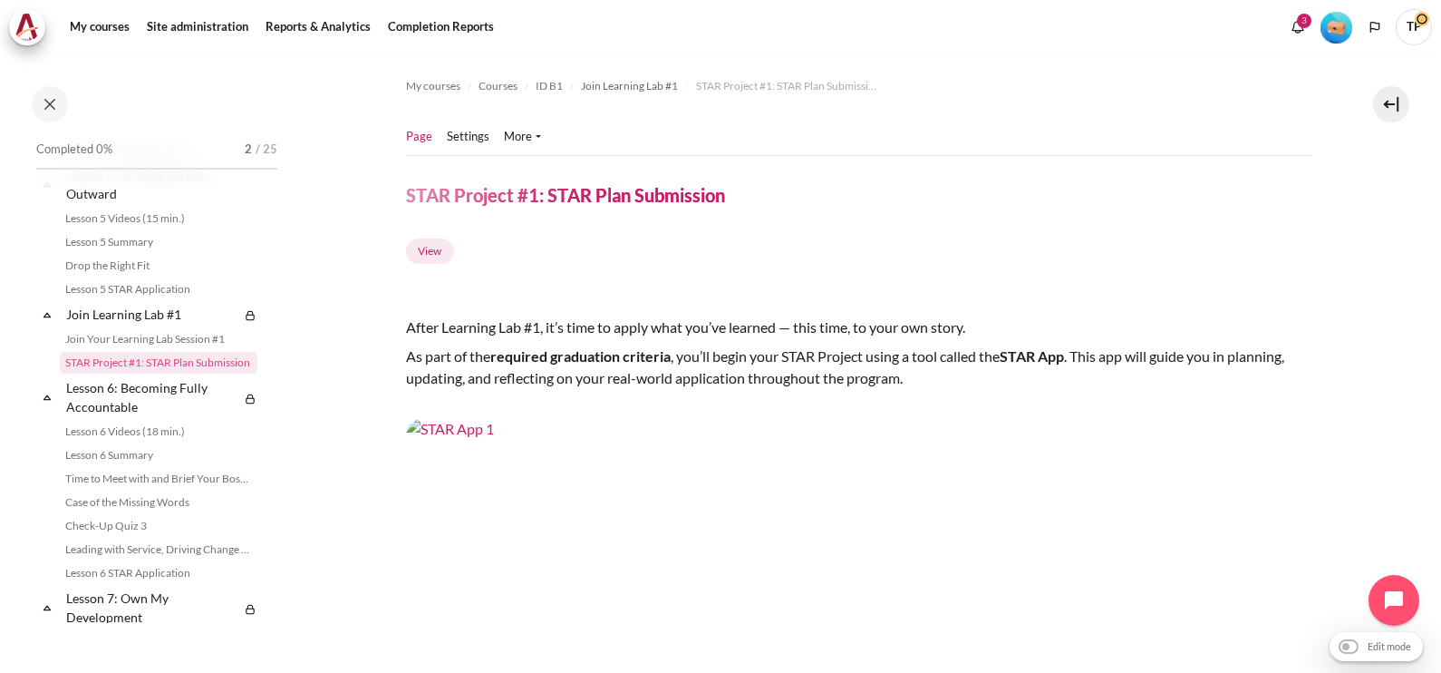
drag, startPoint x: 271, startPoint y: 367, endPoint x: 276, endPoint y: 402, distance: 34.9
click at [276, 402] on div "Completed 0% 2 / 25 Expand Collapse Welcome! Highlighted" at bounding box center [156, 380] width 259 height 486
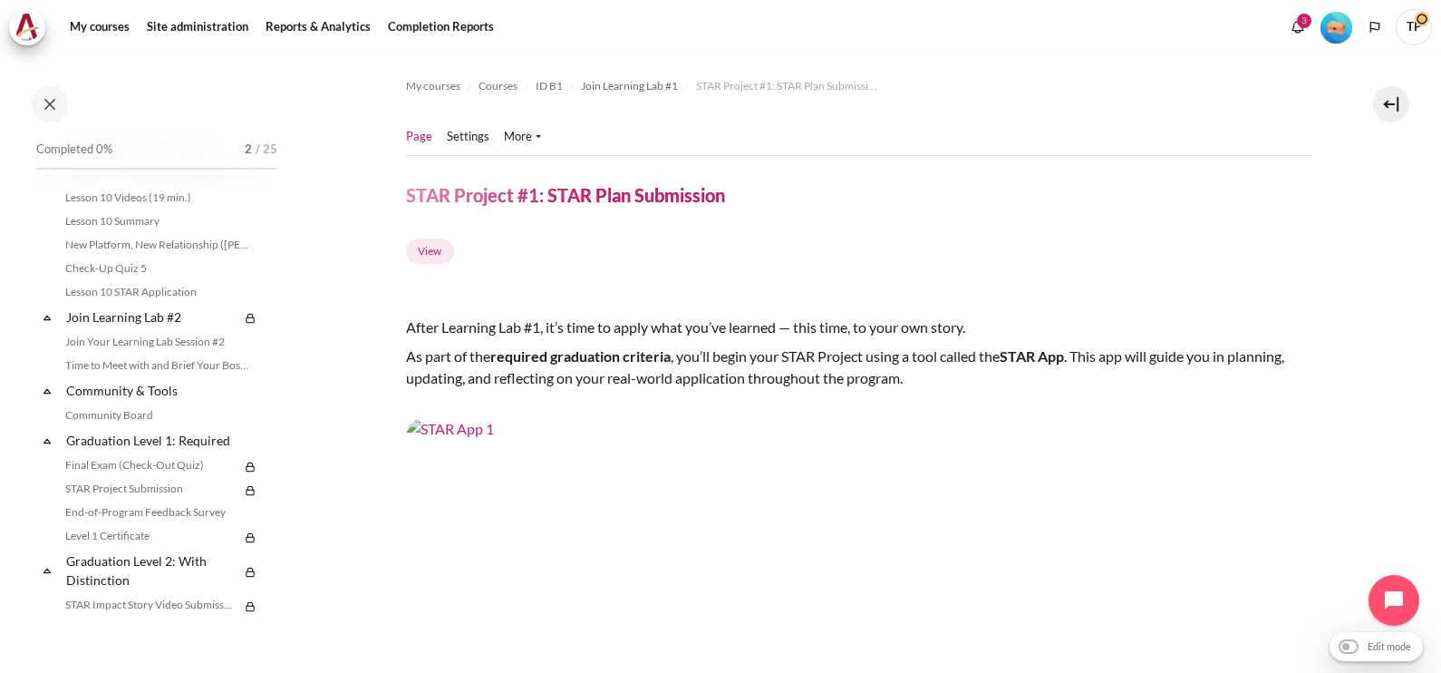
scroll to position [1691, 0]
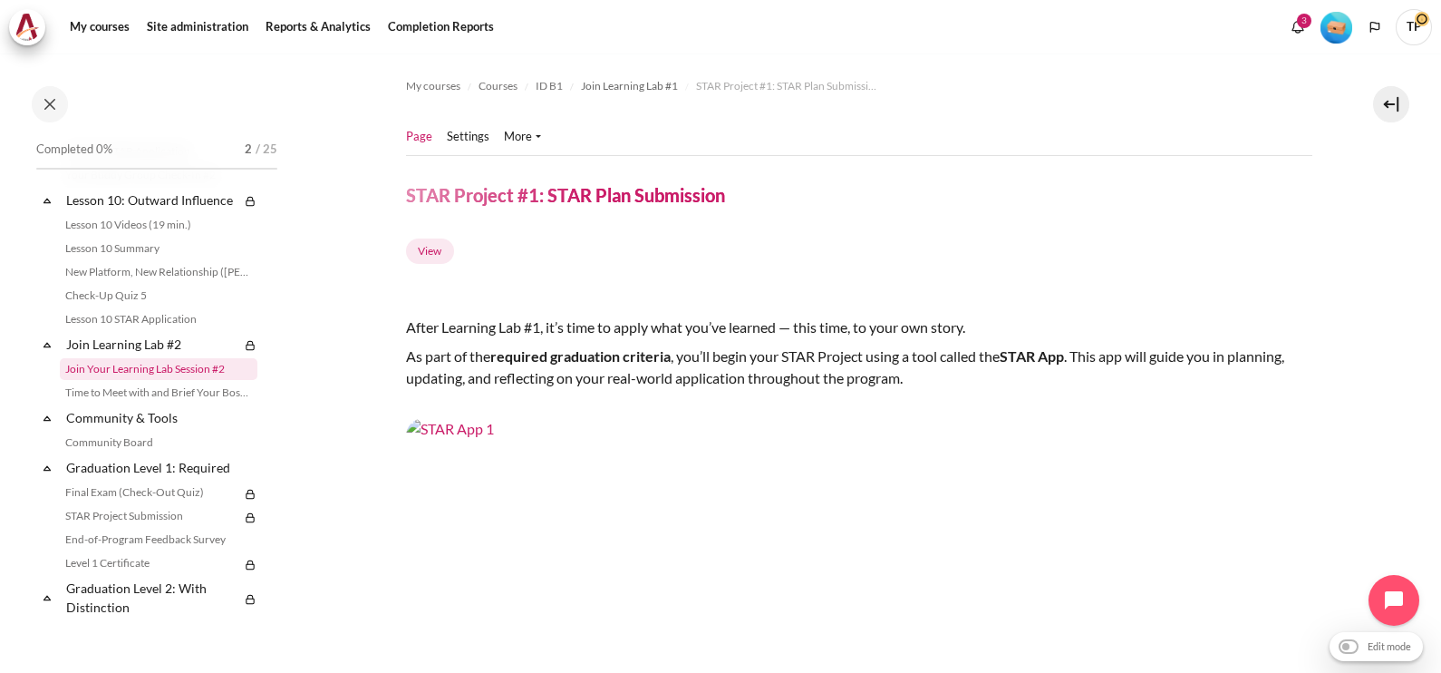
click at [213, 380] on link "Join Your Learning Lab Session #2" at bounding box center [159, 369] width 198 height 22
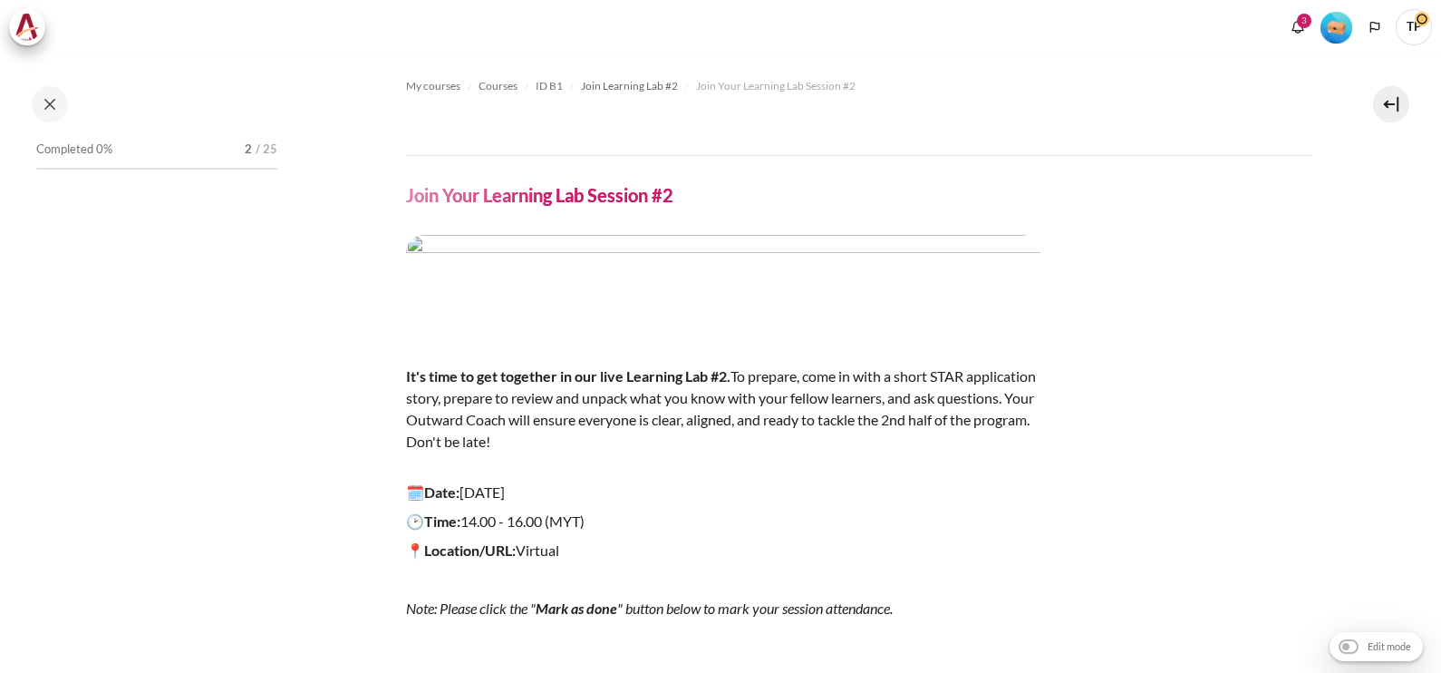
scroll to position [1734, 0]
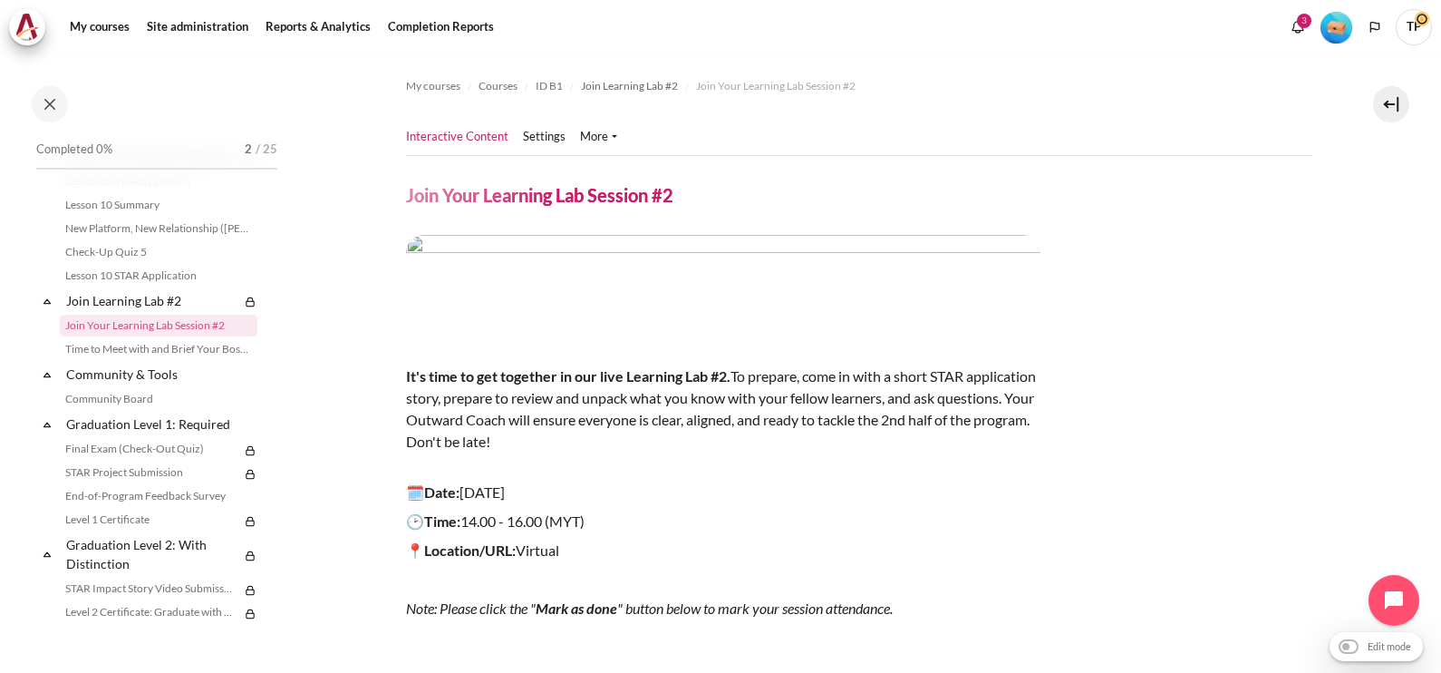
click at [1378, 412] on section "My courses Courses ID B1 Join Learning Lab #2 Join Your Learning Lab Session #2" at bounding box center [859, 472] width 1138 height 838
drag, startPoint x: 1087, startPoint y: 293, endPoint x: 544, endPoint y: 127, distance: 567.7
click at [544, 127] on div "My courses Courses ID B1 Join Learning Lab #2 Join Your Learning Lab Session #2" at bounding box center [859, 433] width 906 height 760
click at [544, 127] on ul "Interactive Content Settings" at bounding box center [519, 137] width 226 height 36
click at [544, 131] on link "Settings" at bounding box center [544, 137] width 43 height 18
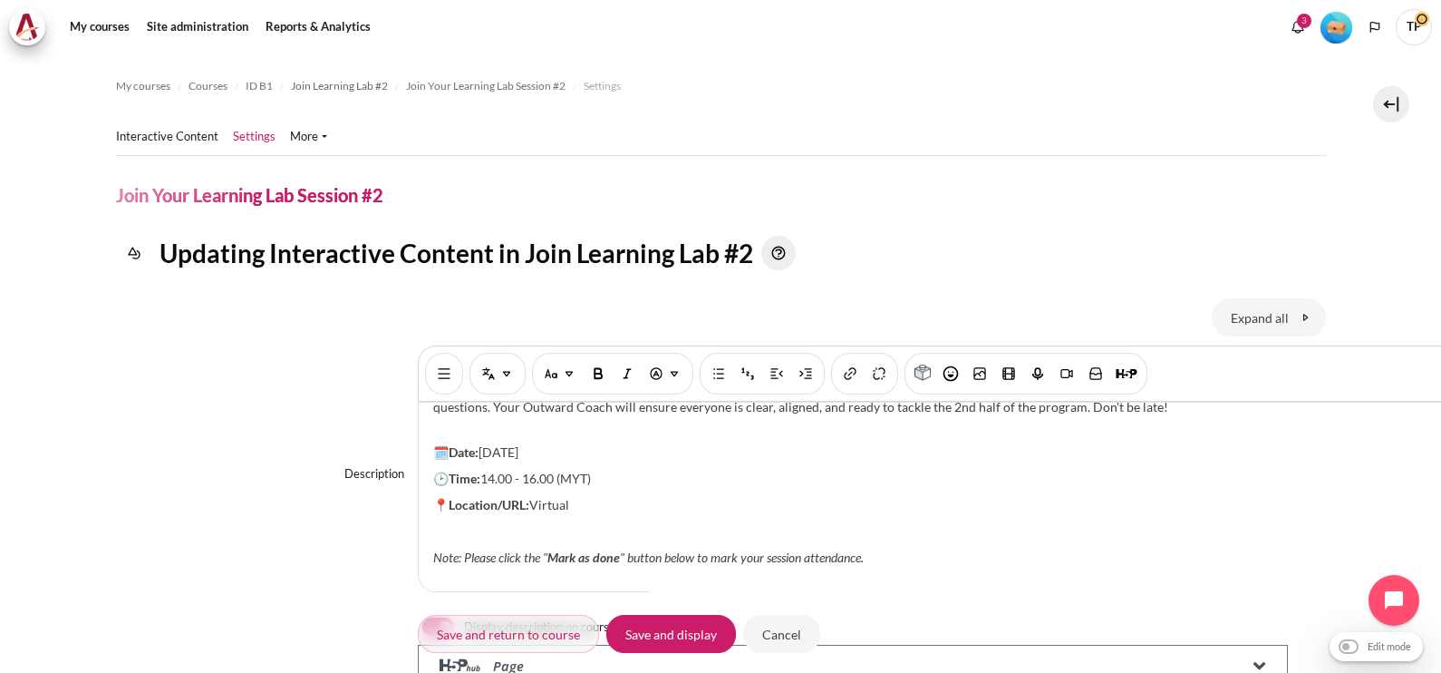
scroll to position [223, 0]
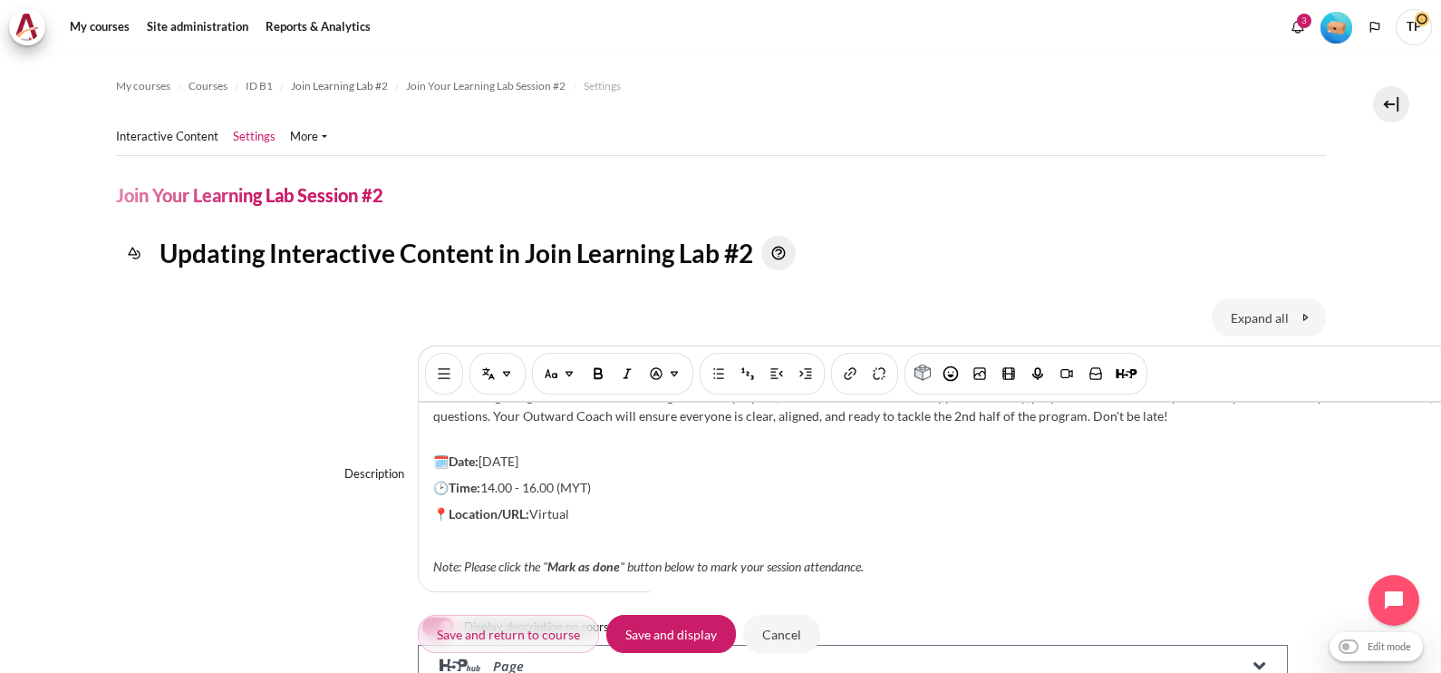
drag, startPoint x: 493, startPoint y: 438, endPoint x: 699, endPoint y: 438, distance: 205.8
click at [699, 451] on p "🗓️Date: [DATE]" at bounding box center [960, 460] width 1055 height 19
click at [703, 453] on p "🗓️Date: tbc." at bounding box center [960, 460] width 1055 height 19
click at [656, 478] on p "🕑Time: 14.00 - 16.00 (MYT)" at bounding box center [960, 487] width 1055 height 19
click at [644, 504] on p "📍Location/URL: Virtual" at bounding box center [960, 513] width 1055 height 19
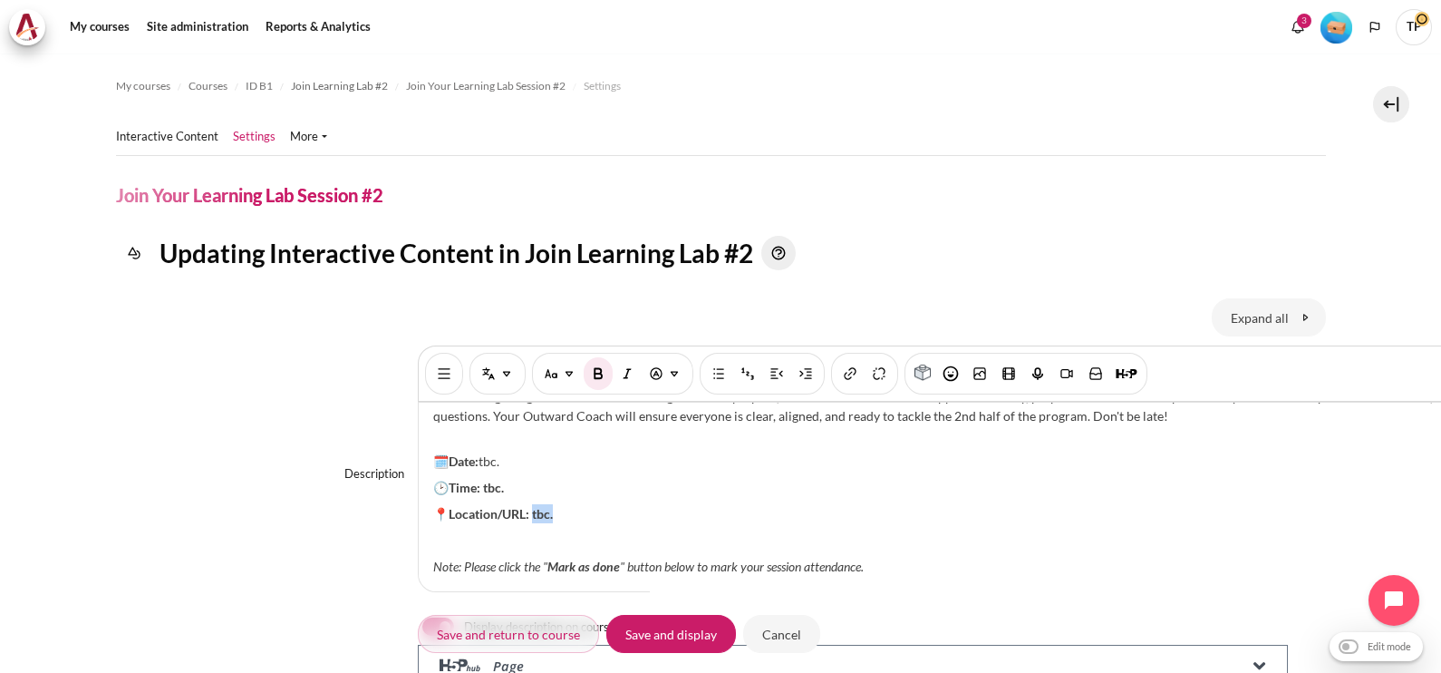
drag, startPoint x: 530, startPoint y: 498, endPoint x: 654, endPoint y: 496, distance: 124.2
click at [654, 504] on p "📍Location/URL: tbc." at bounding box center [960, 513] width 1055 height 19
click at [589, 369] on img "Bold [Ctrl + b]" at bounding box center [598, 373] width 18 height 18
drag, startPoint x: 482, startPoint y: 472, endPoint x: 590, endPoint y: 480, distance: 108.1
click at [590, 480] on p "🕑Time: tbc." at bounding box center [960, 487] width 1055 height 19
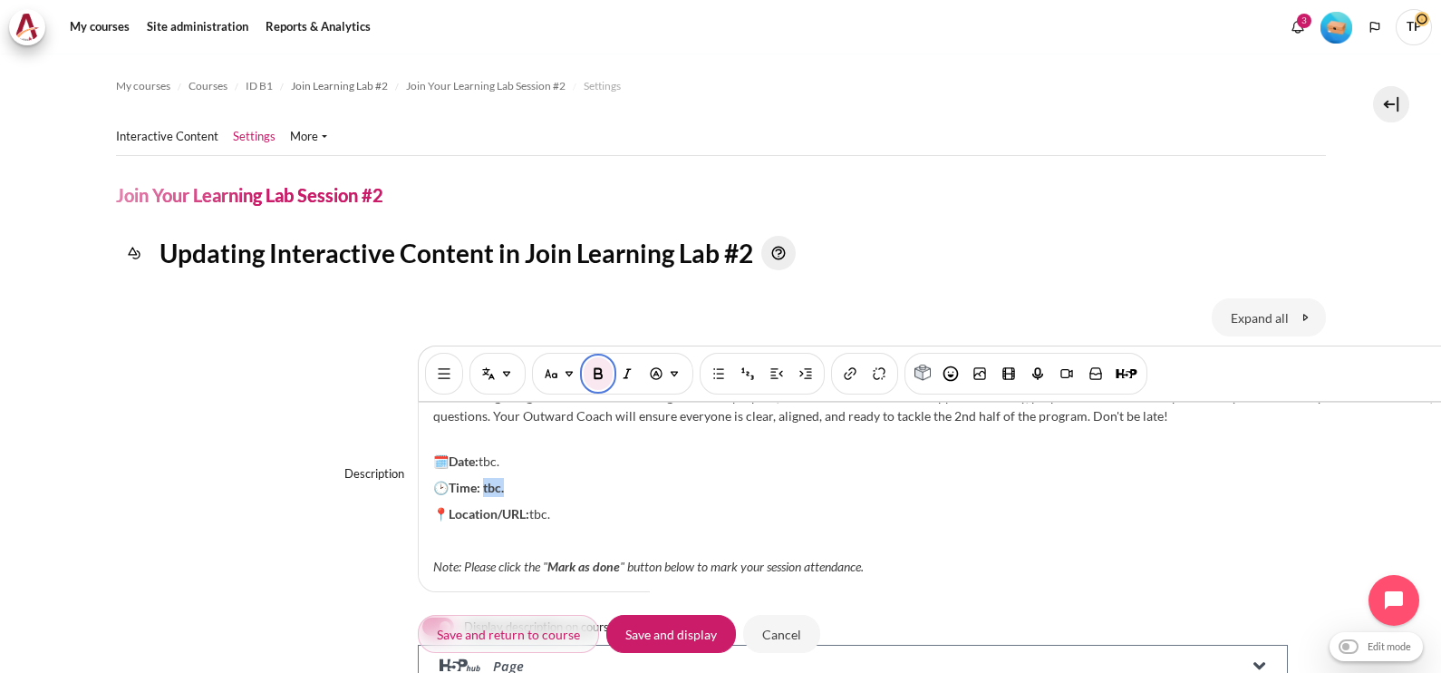
click at [594, 383] on button "Bold [Ctrl + b]" at bounding box center [598, 373] width 29 height 33
click at [672, 635] on input "Save and display" at bounding box center [671, 634] width 130 height 38
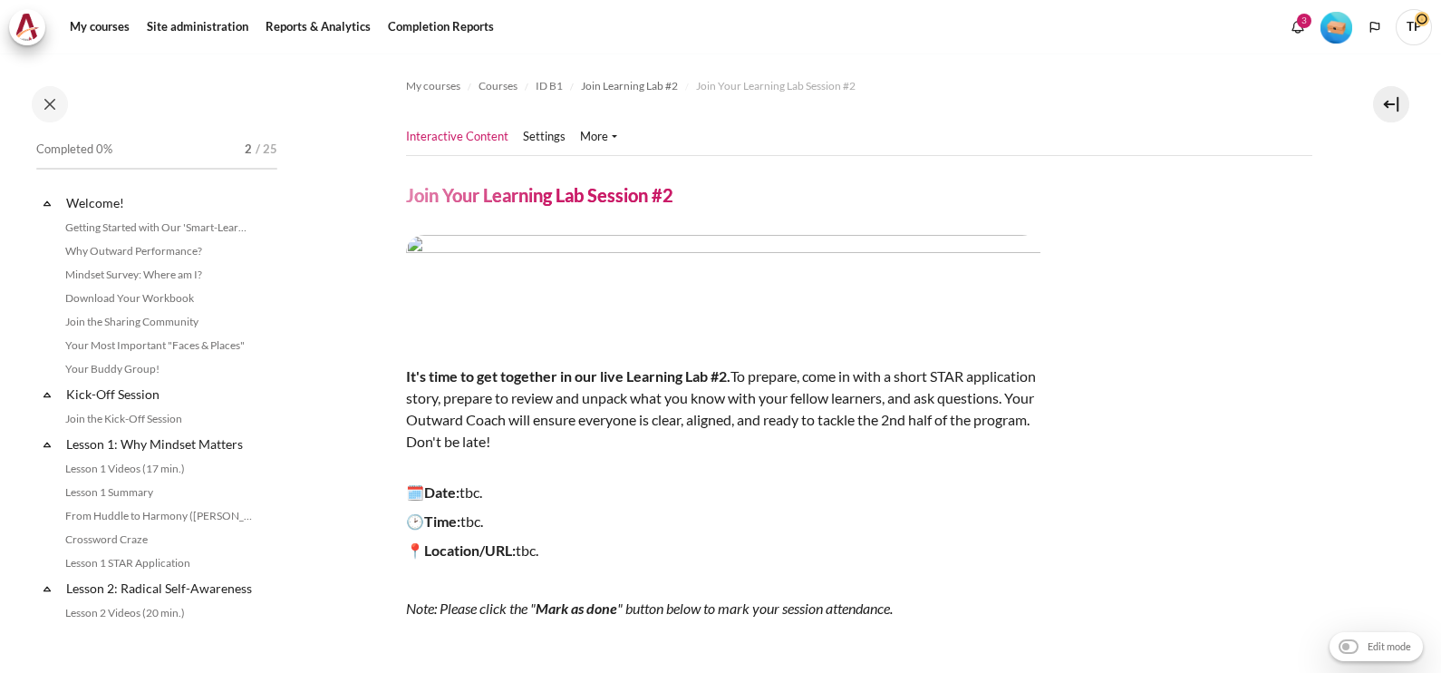
scroll to position [1734, 0]
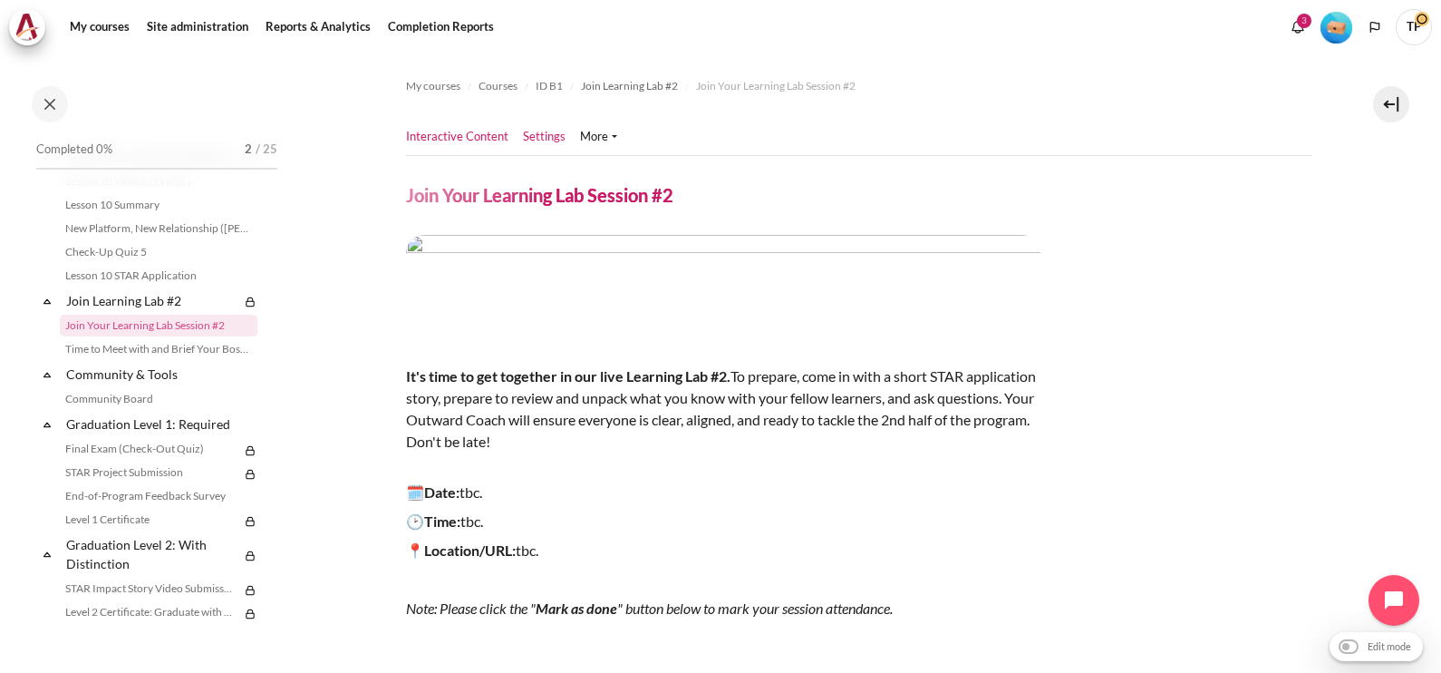
click at [559, 142] on link "Settings" at bounding box center [544, 137] width 43 height 18
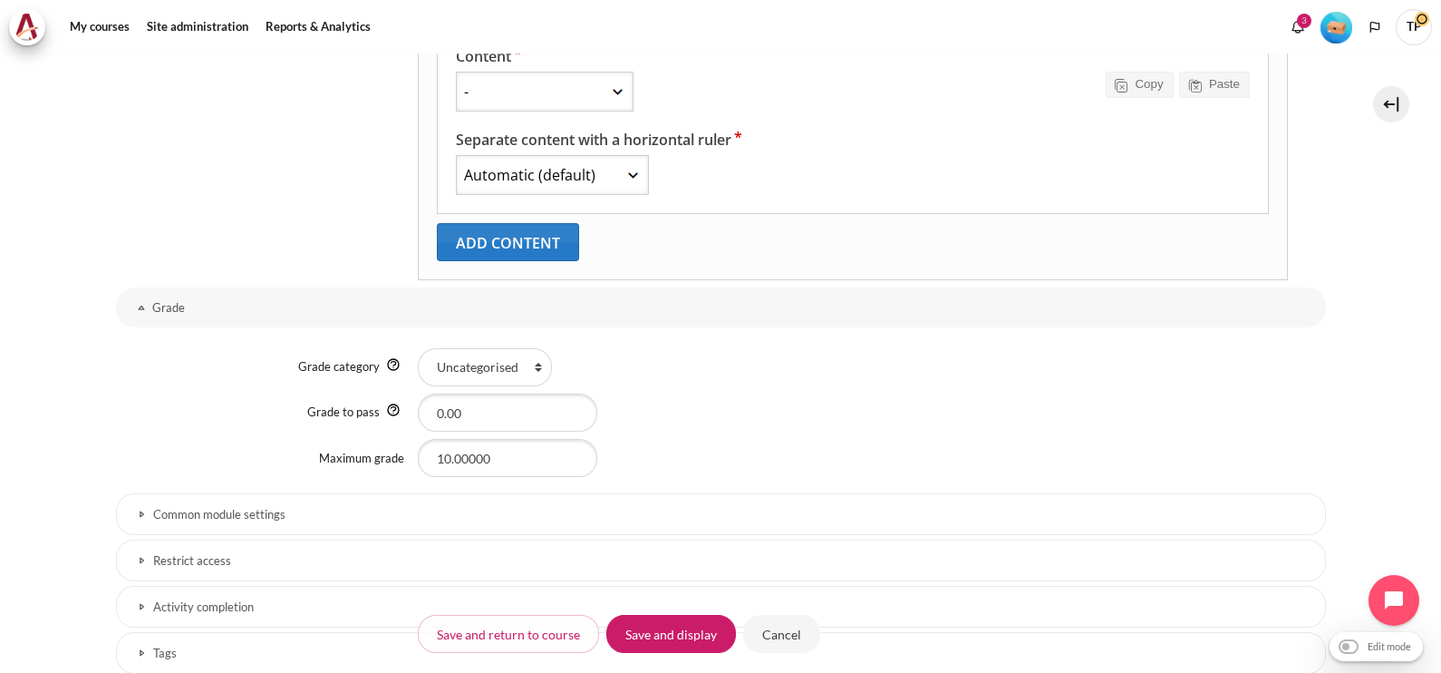
scroll to position [947, 0]
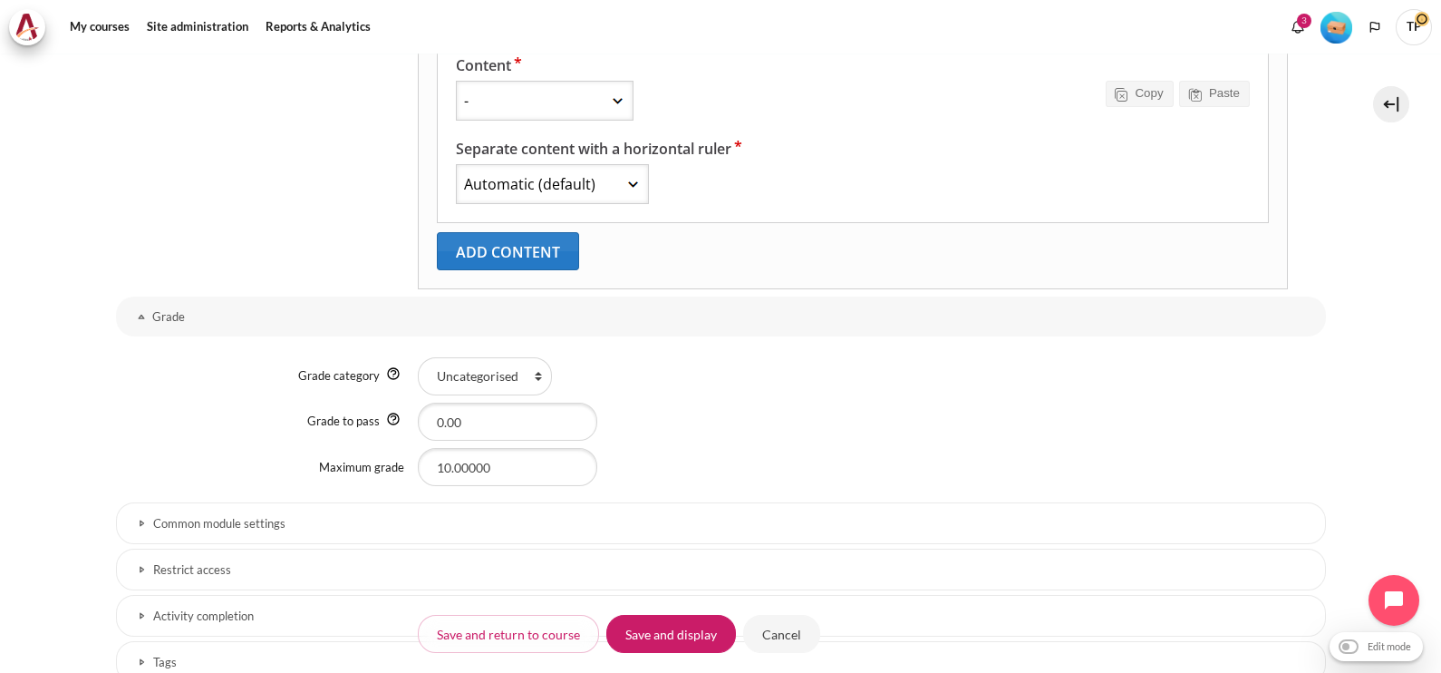
click at [442, 567] on h3 "Restrict access" at bounding box center [721, 569] width 1136 height 15
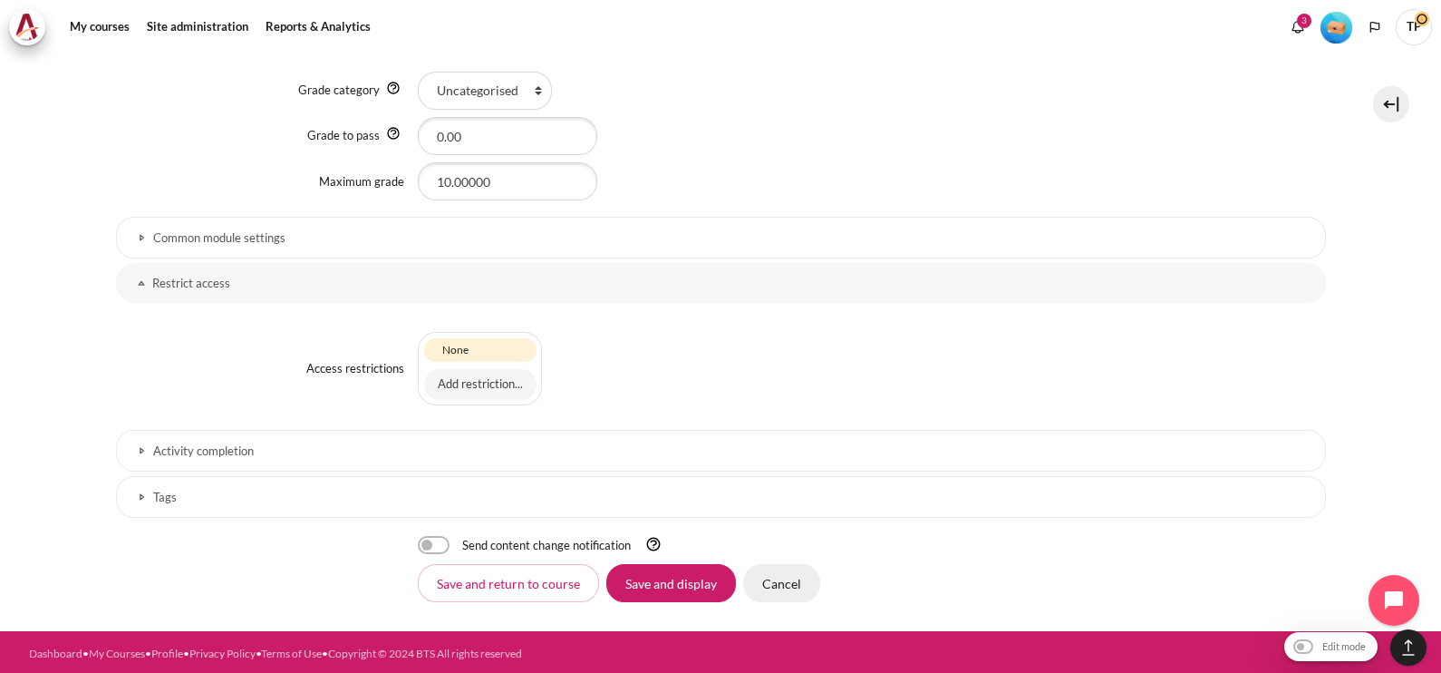
click at [795, 575] on input "Cancel" at bounding box center [781, 583] width 77 height 38
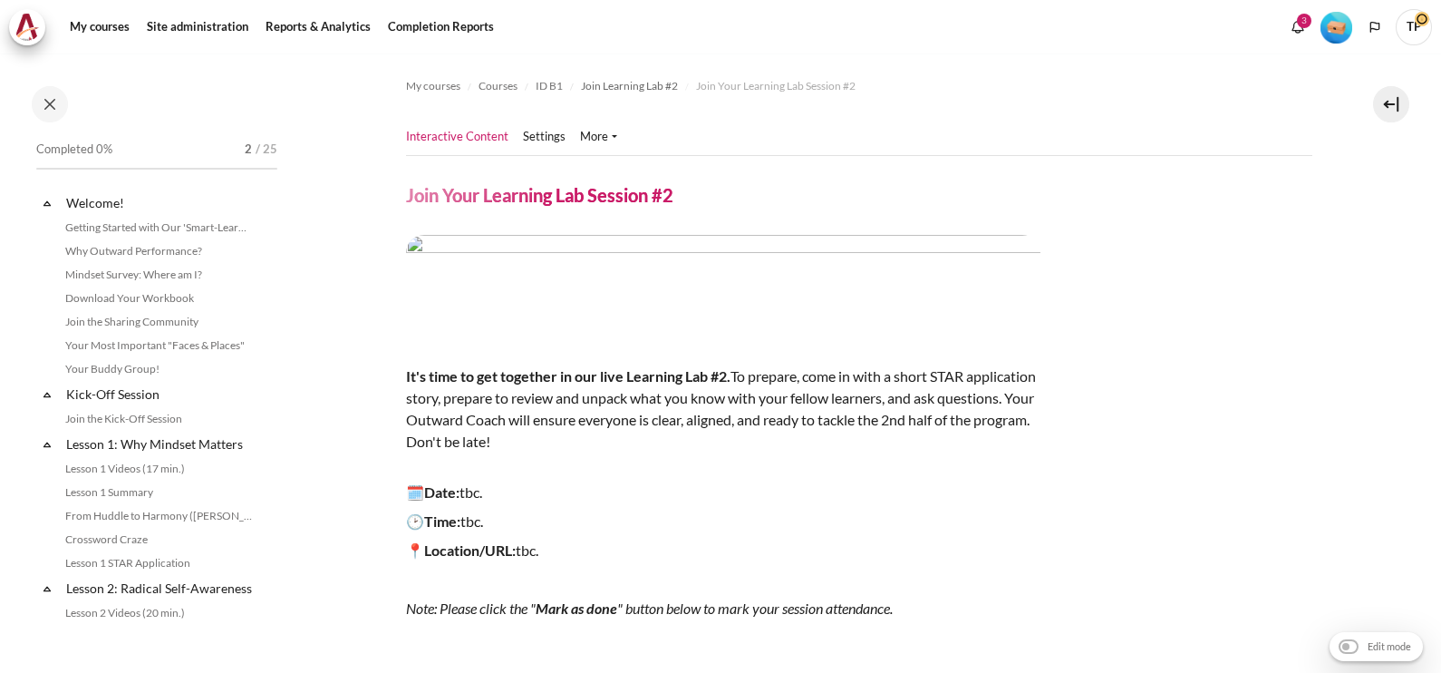
scroll to position [1734, 0]
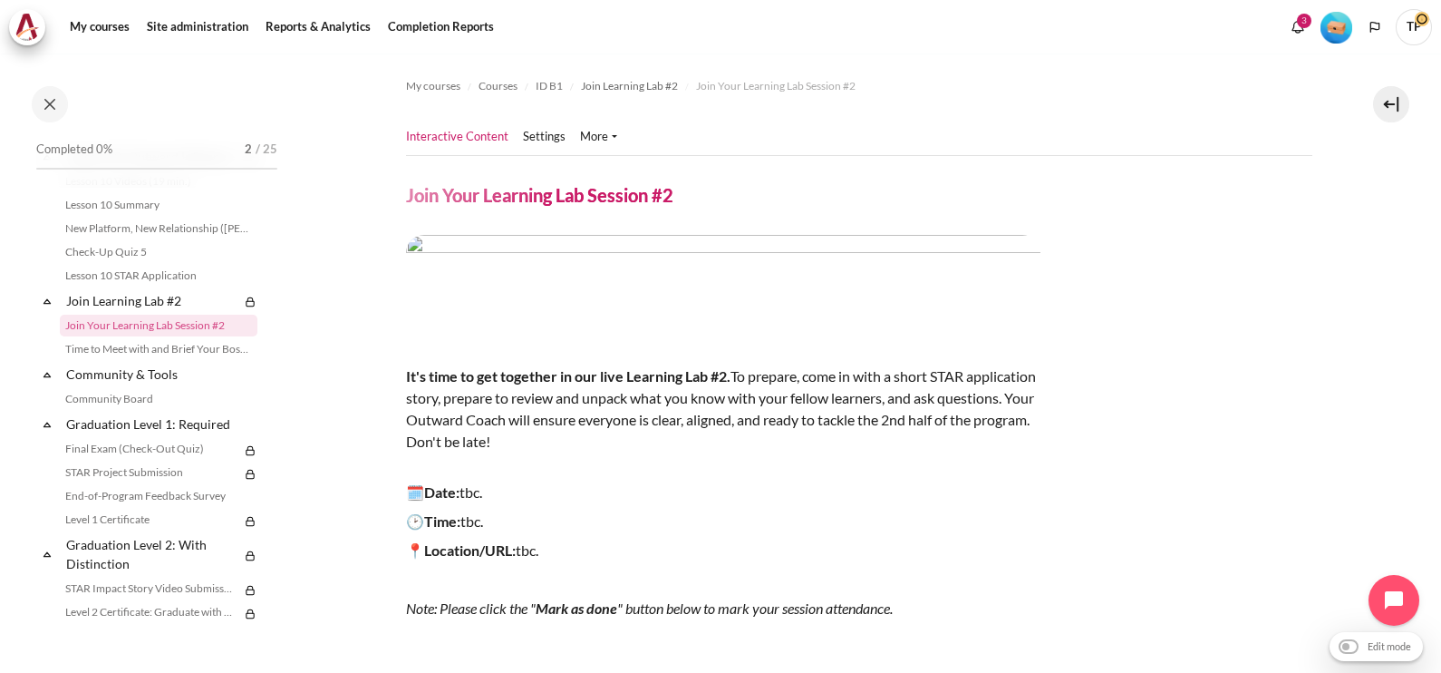
click at [1410, 413] on section "My courses Courses ID B1 Join Learning Lab #2 Join Your Learning Lab Session #2" at bounding box center [859, 472] width 1138 height 838
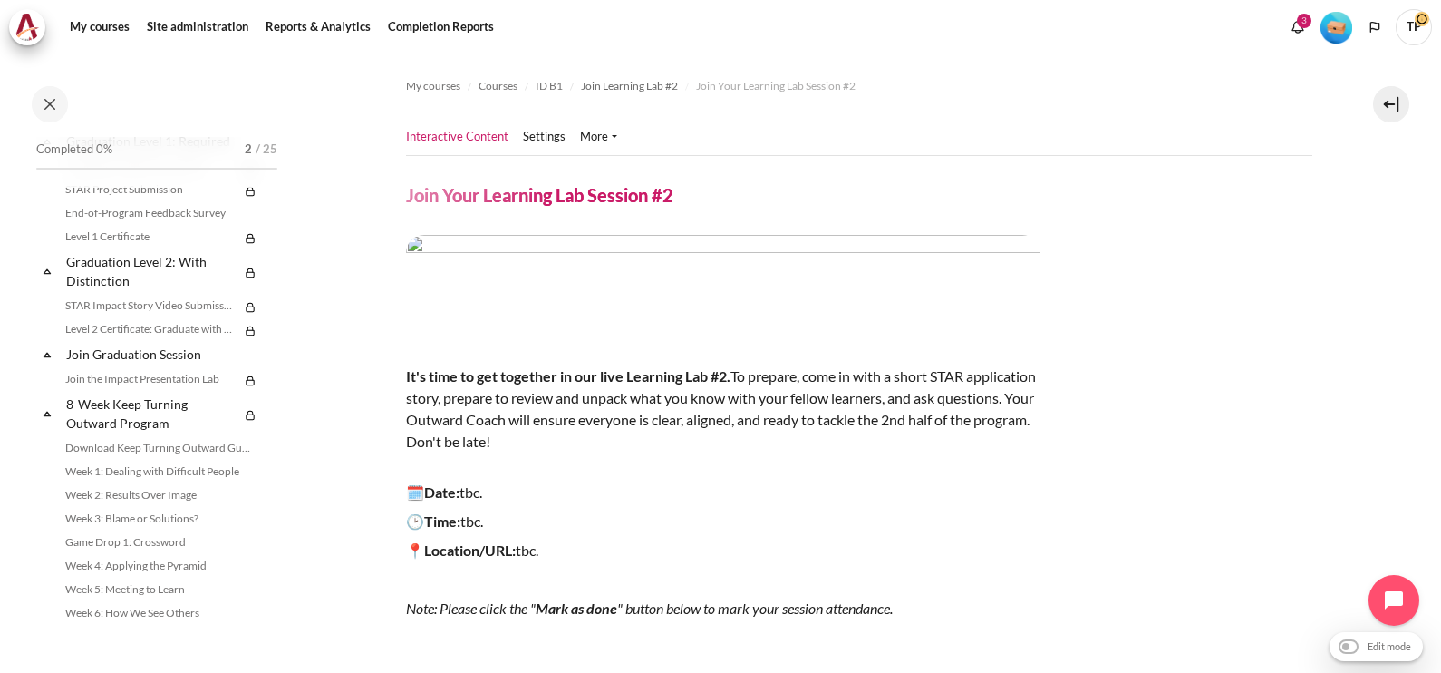
scroll to position [2003, 0]
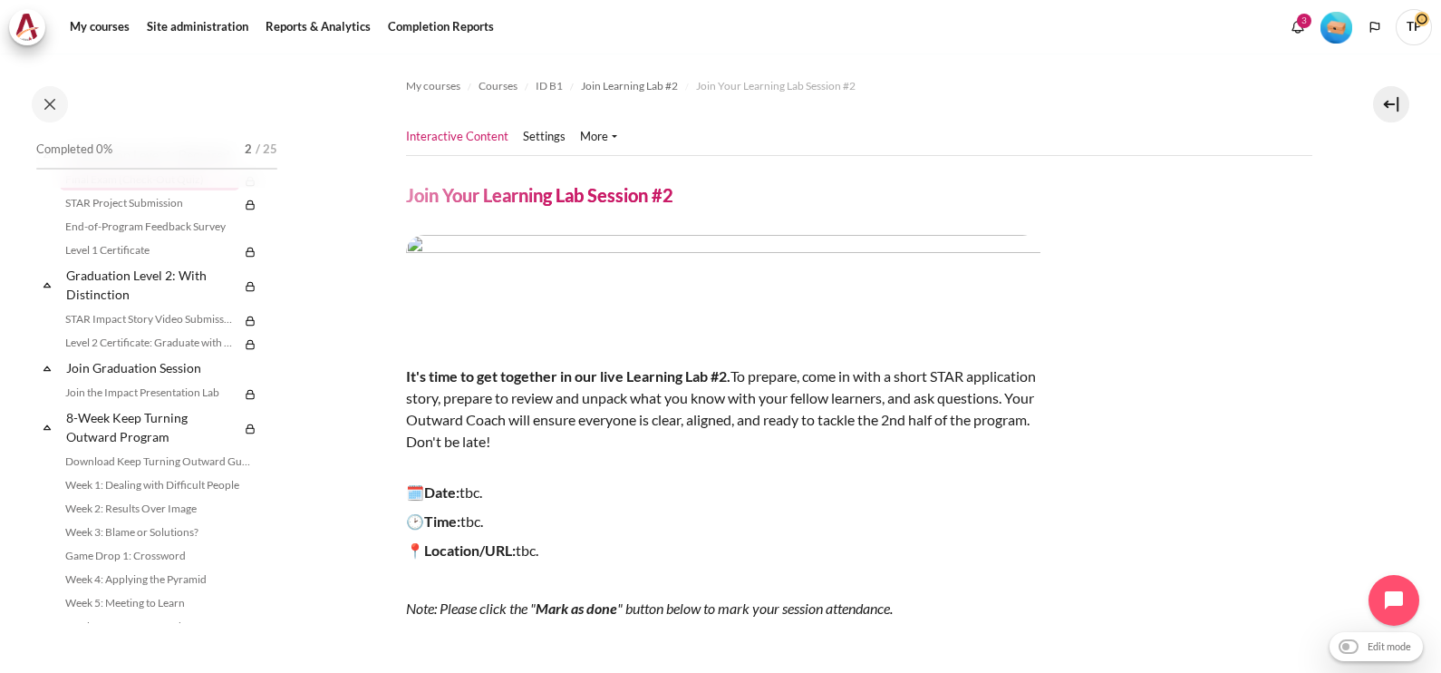
click at [115, 190] on link "Final Exam (Check-Out Quiz)" at bounding box center [149, 180] width 179 height 22
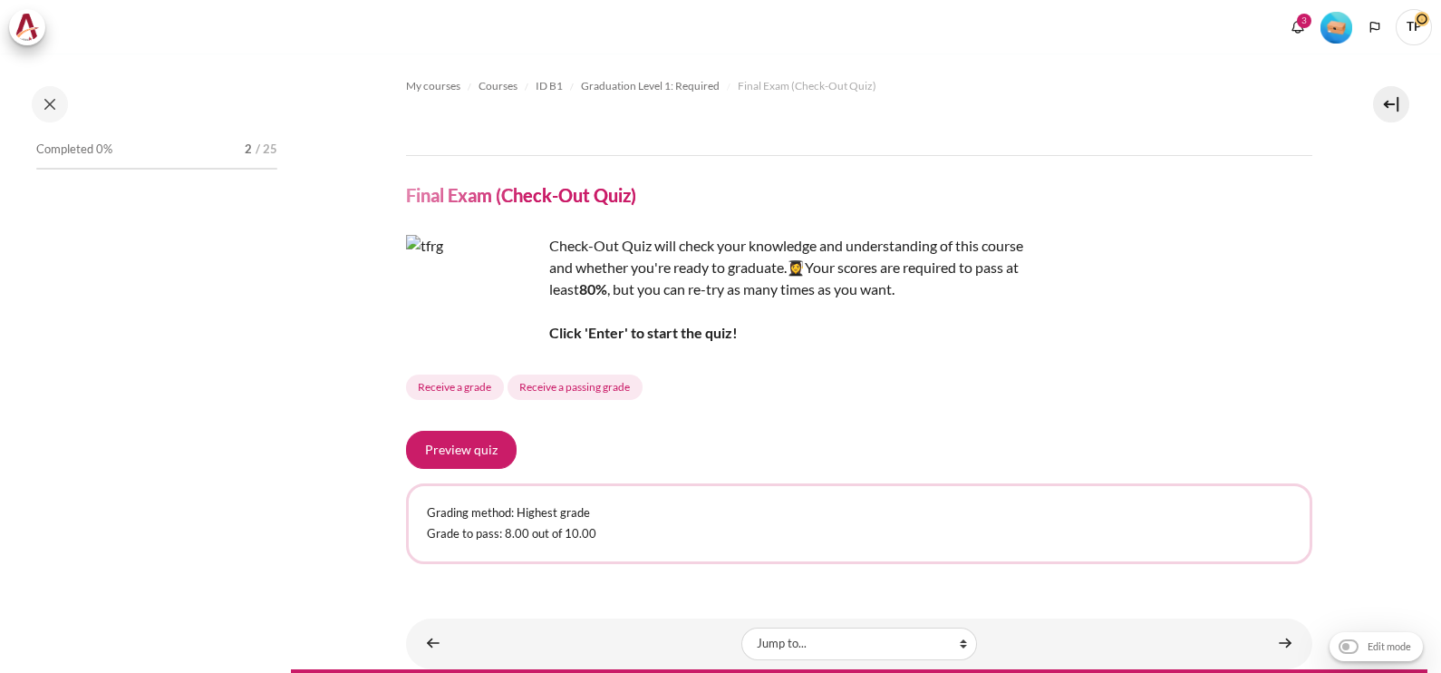
scroll to position [1857, 0]
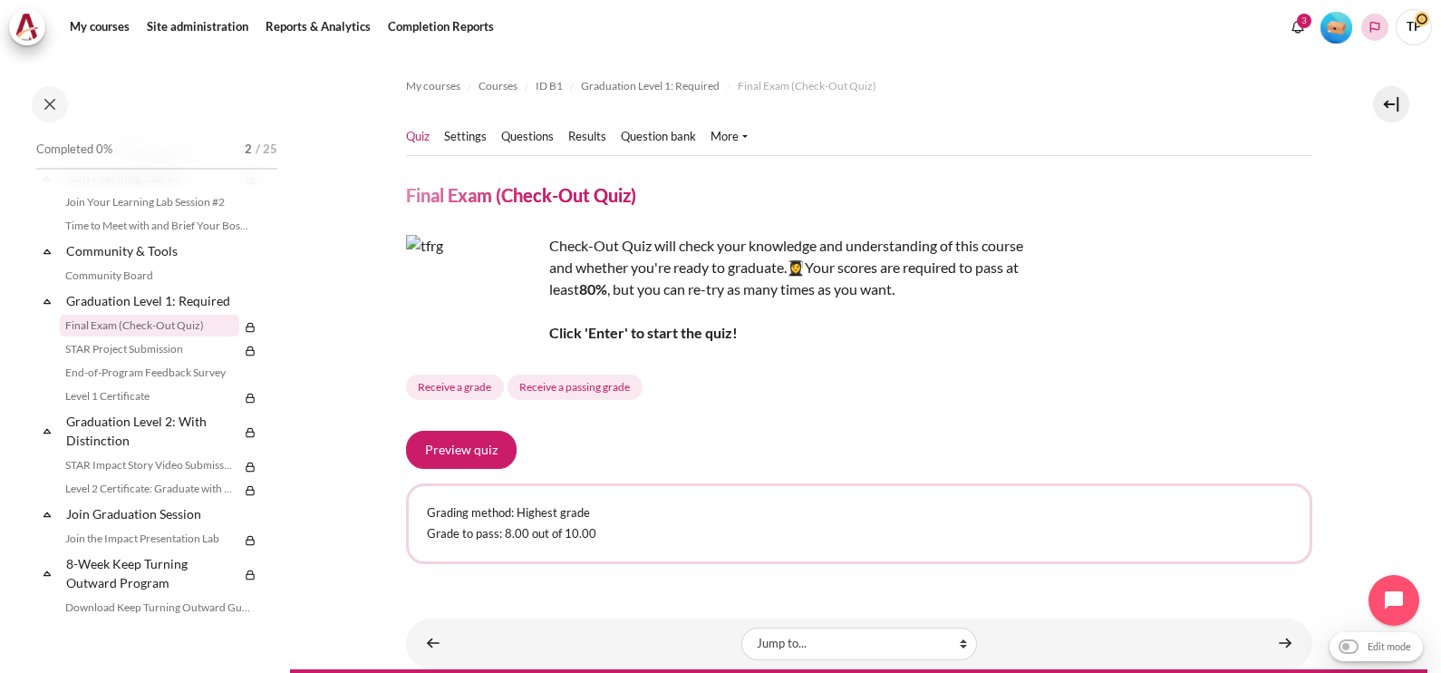
click at [1369, 38] on button "Languages" at bounding box center [1375, 27] width 27 height 27
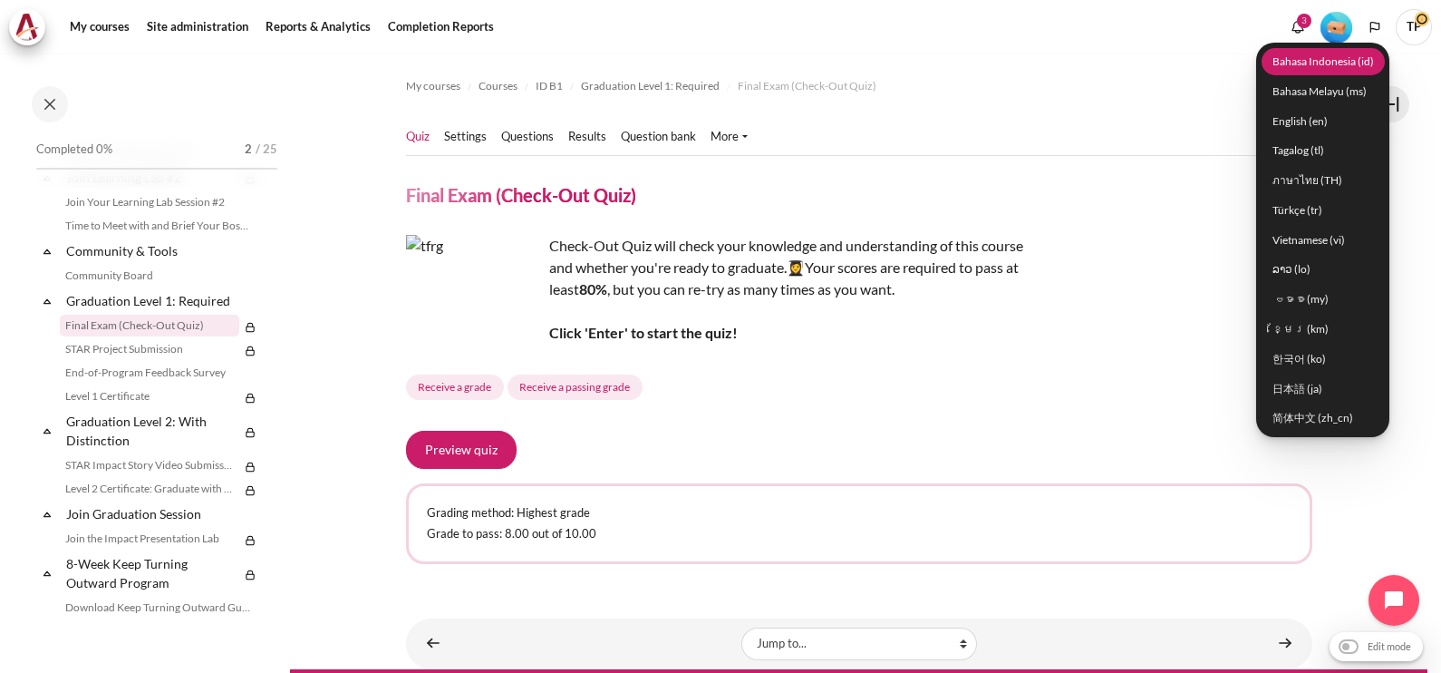
click at [1304, 68] on link "Bahasa Indonesia ‎(id)‎" at bounding box center [1323, 61] width 123 height 28
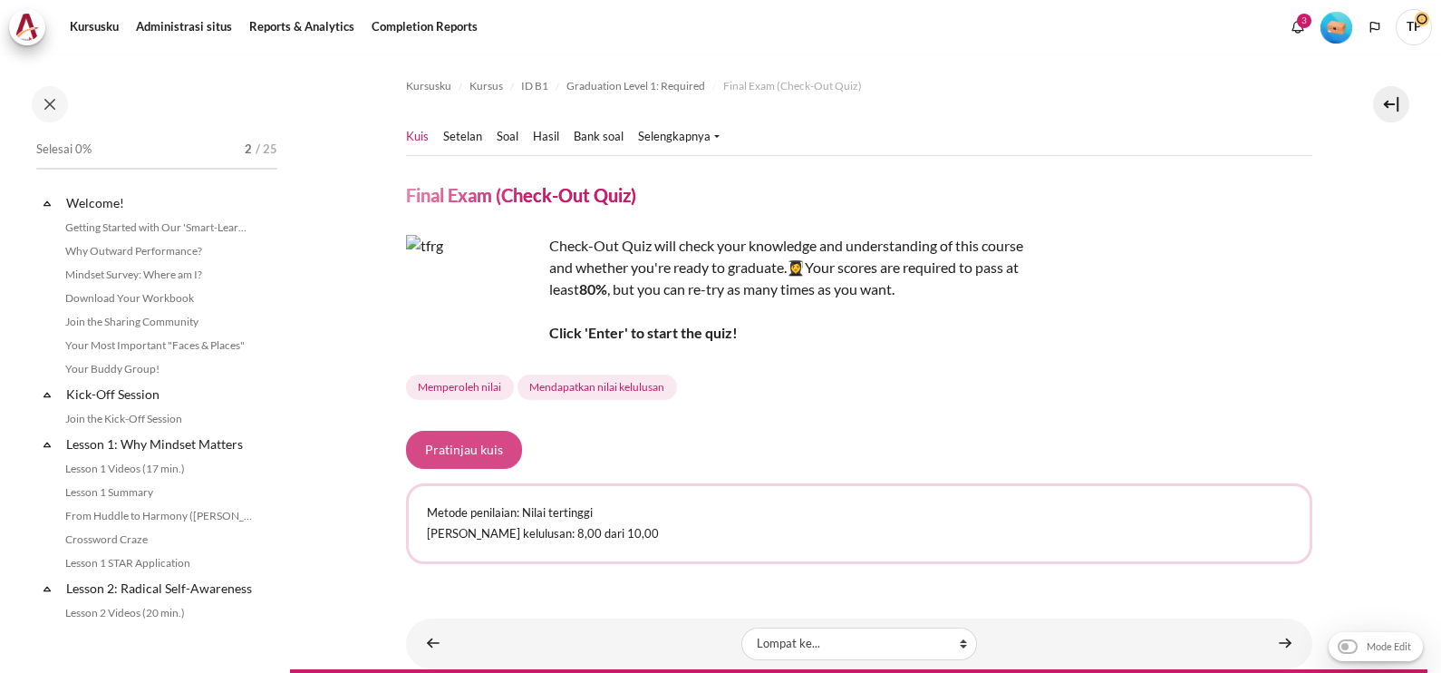
scroll to position [1857, 0]
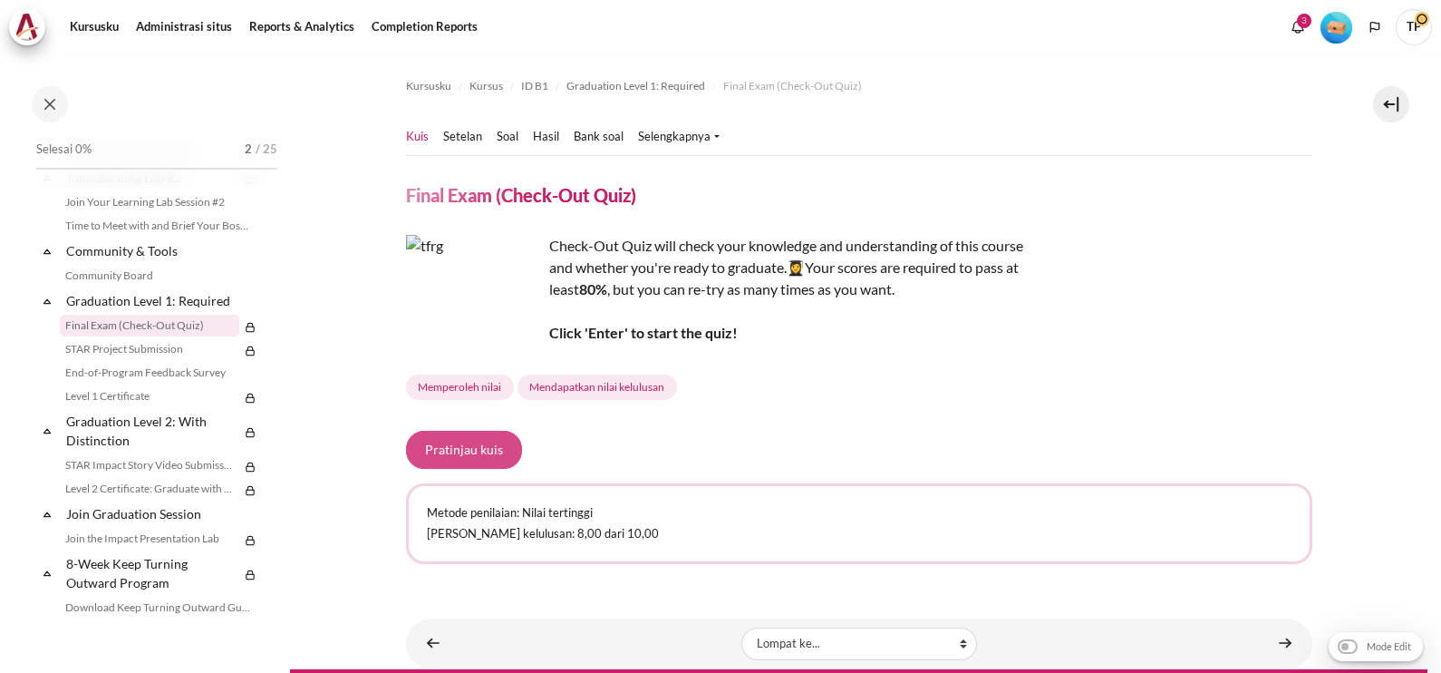
click at [482, 446] on button "Pratinjau kuis" at bounding box center [464, 450] width 116 height 38
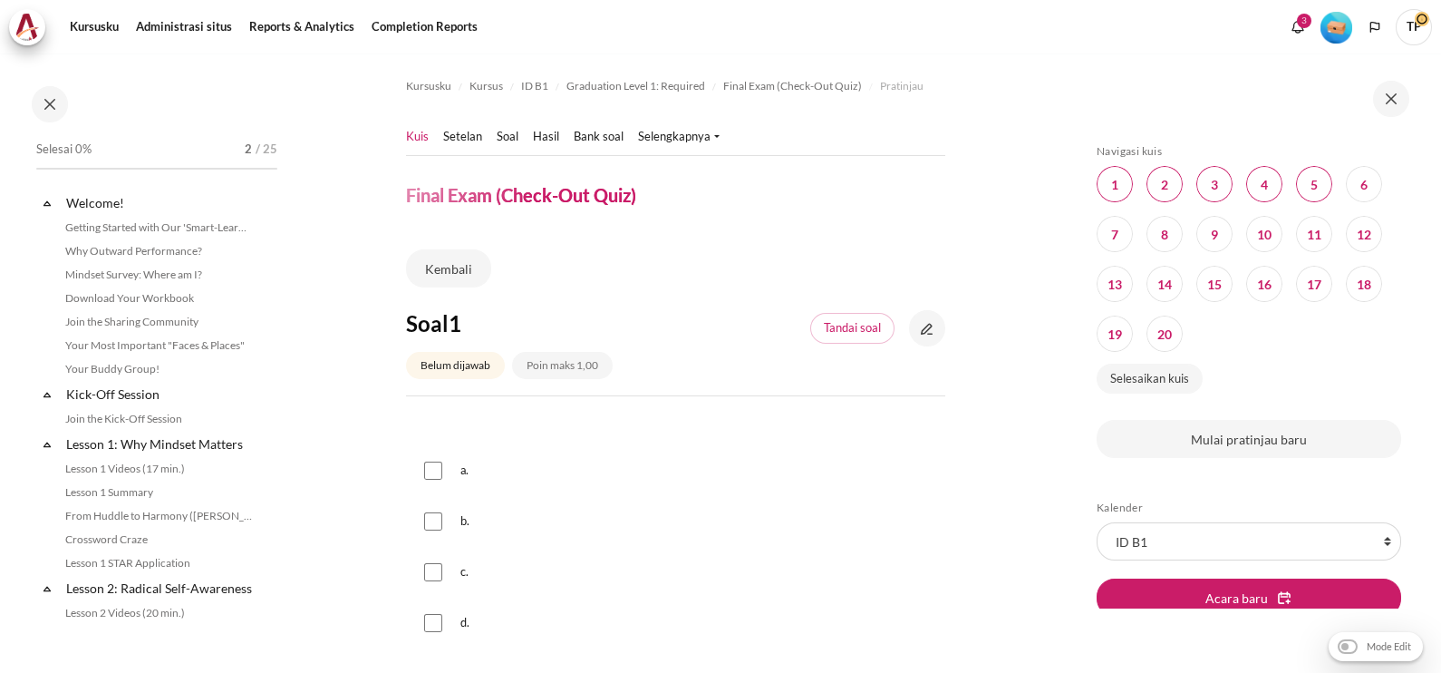
scroll to position [1857, 0]
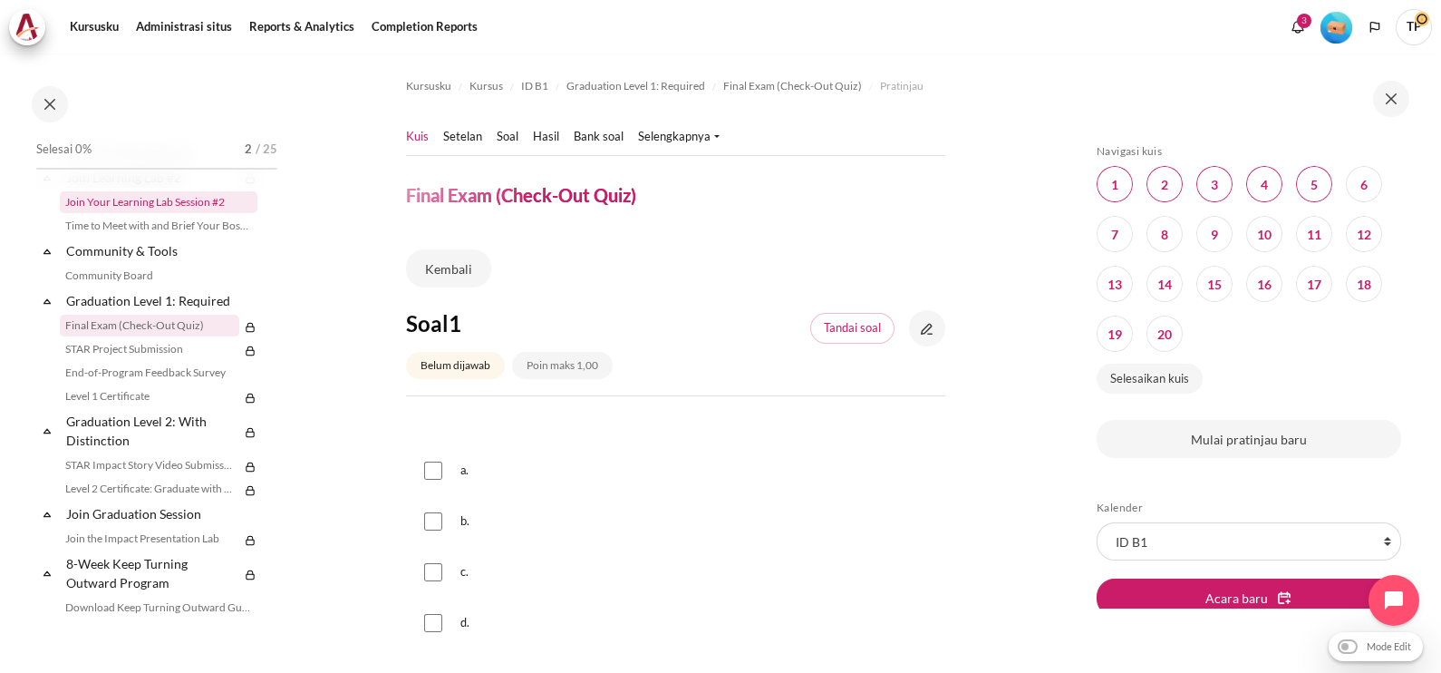
click at [164, 213] on link "Join Your Learning Lab Session #2" at bounding box center [159, 202] width 198 height 22
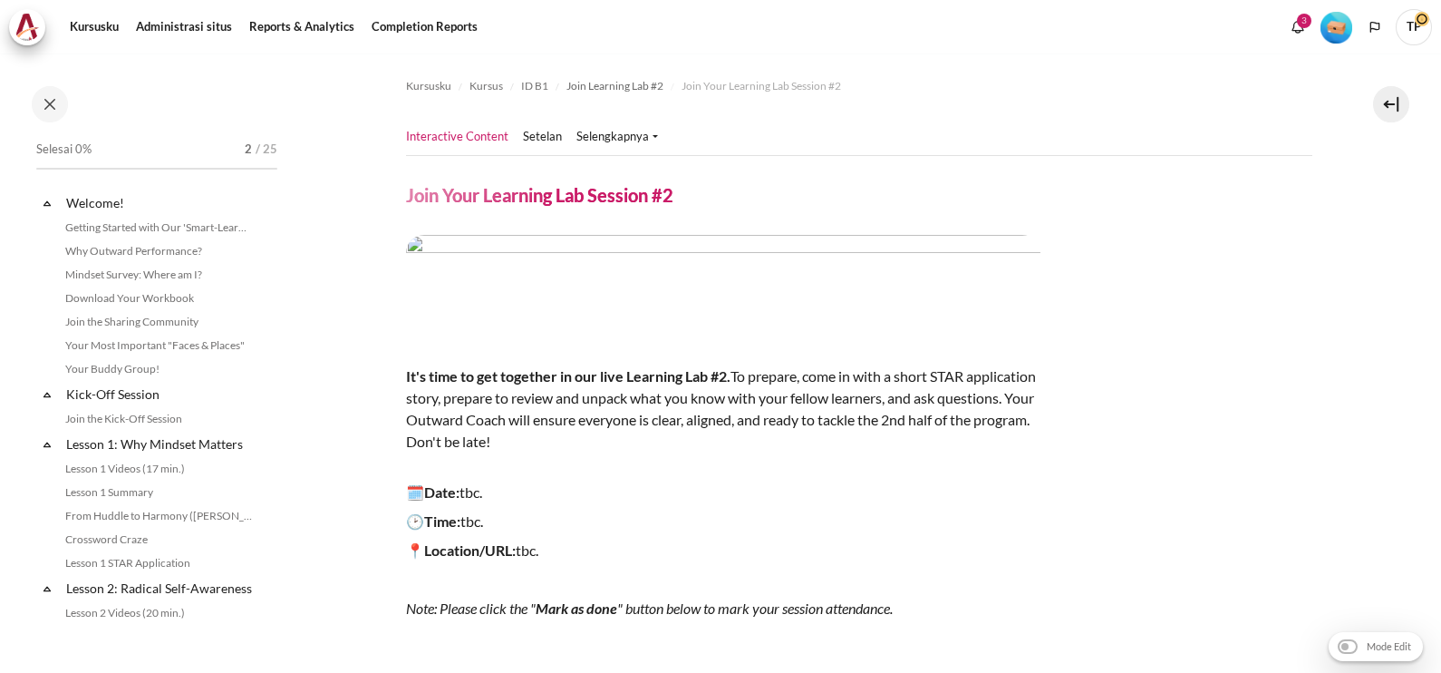
scroll to position [1734, 0]
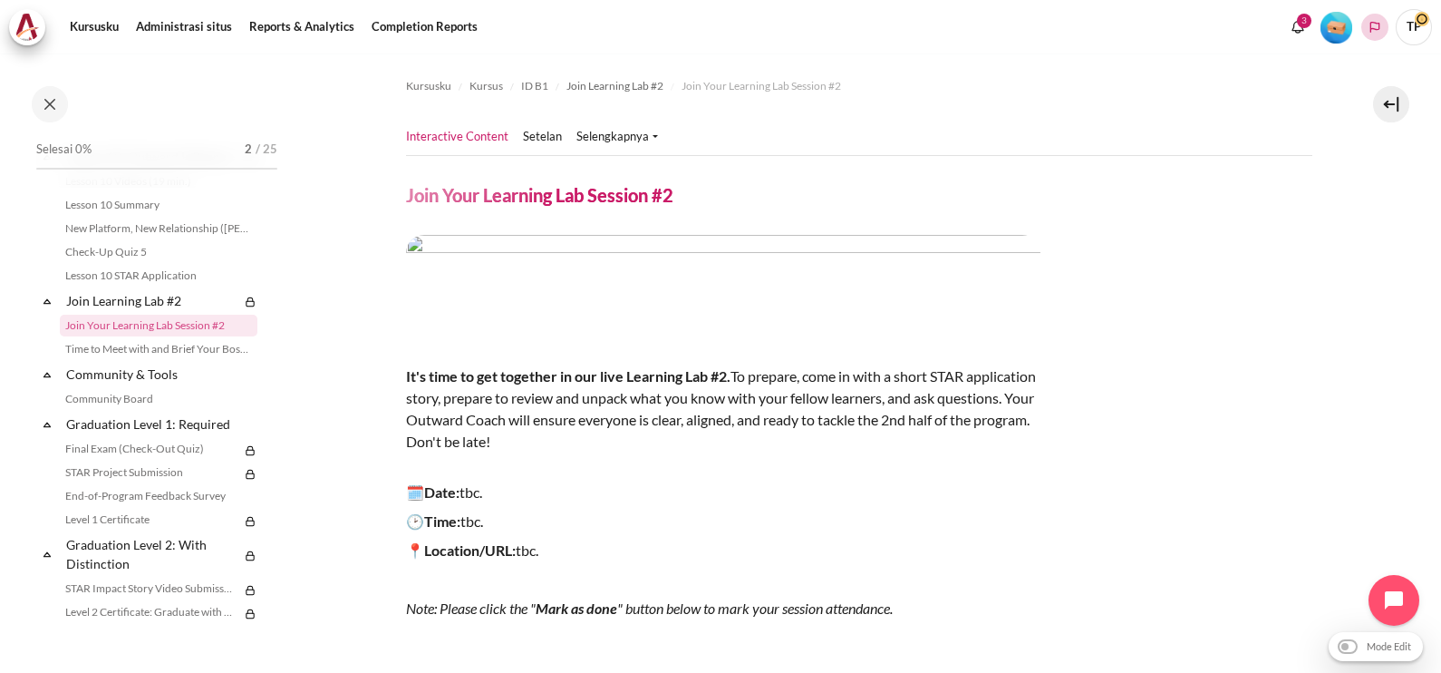
click at [1382, 22] on button "Languages" at bounding box center [1375, 27] width 27 height 27
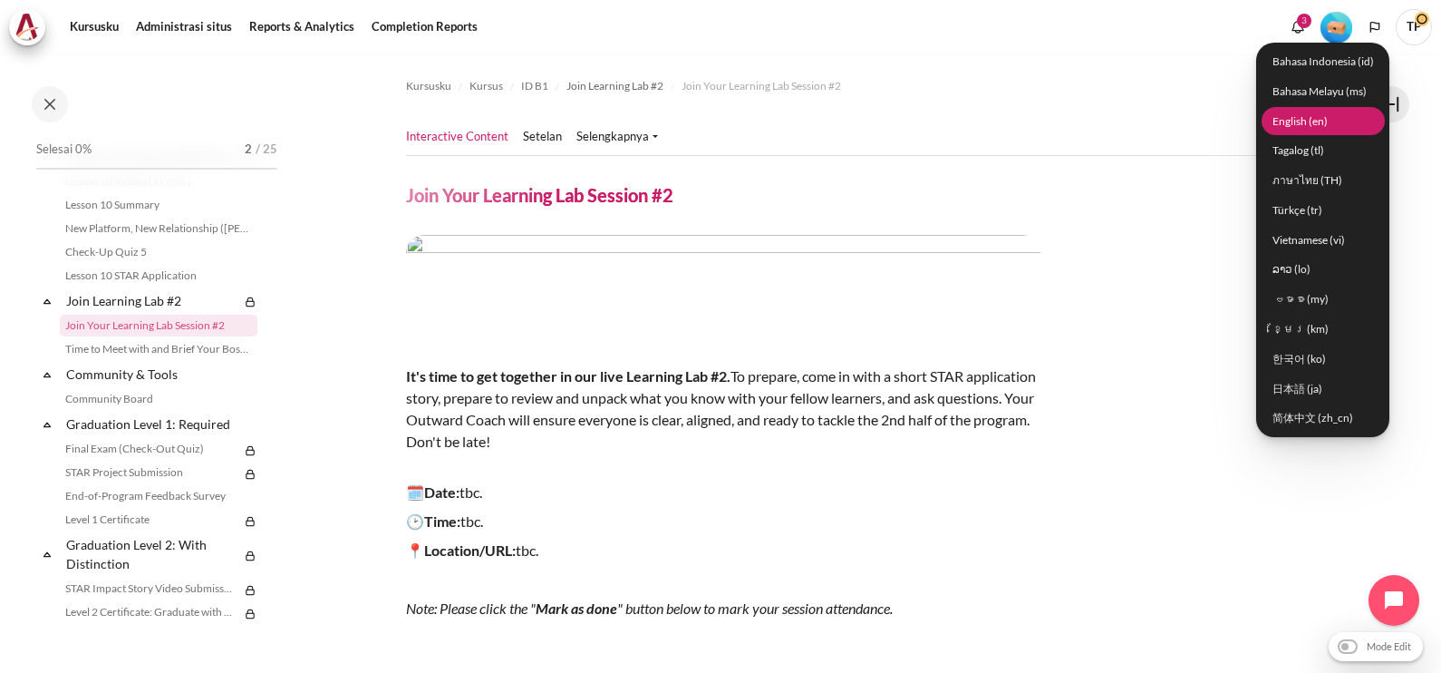
click at [1305, 123] on link "English ‎(en)‎" at bounding box center [1323, 121] width 123 height 28
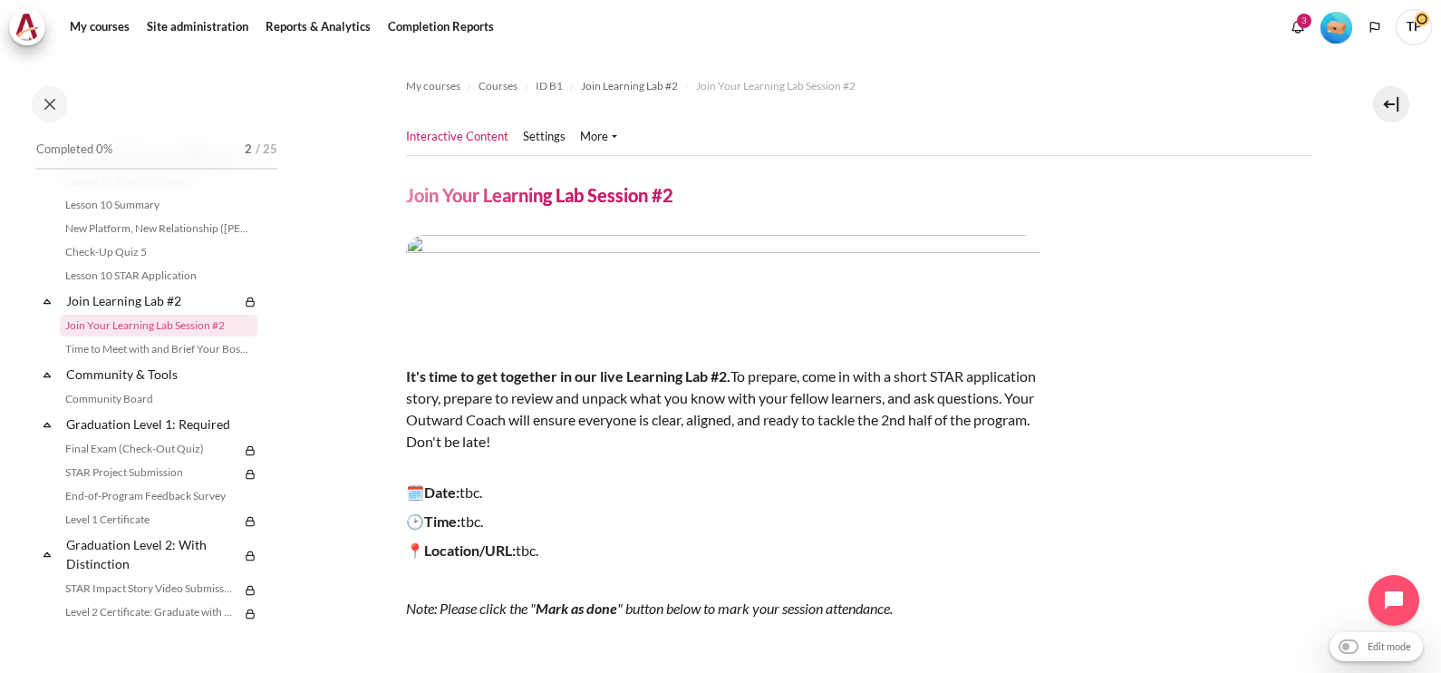
scroll to position [2145, 0]
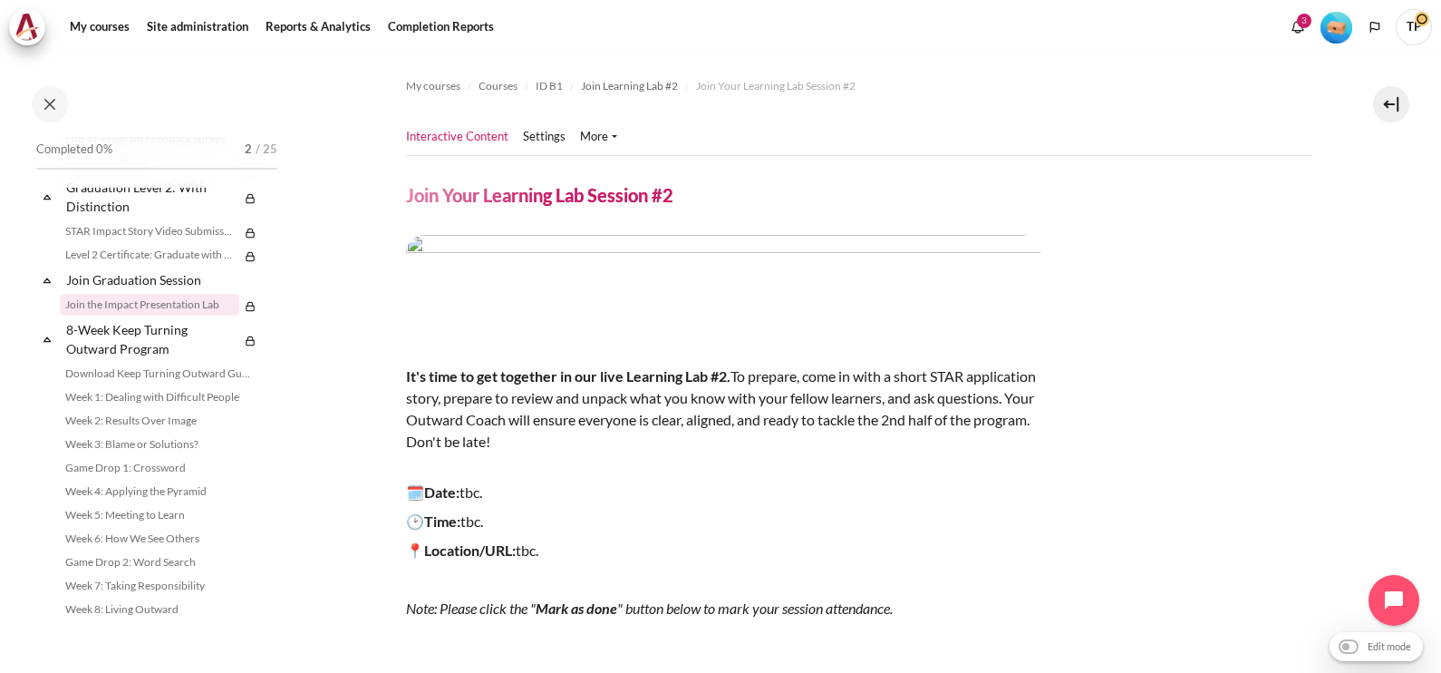
click at [151, 312] on link "Join the Impact Presentation Lab" at bounding box center [149, 305] width 179 height 22
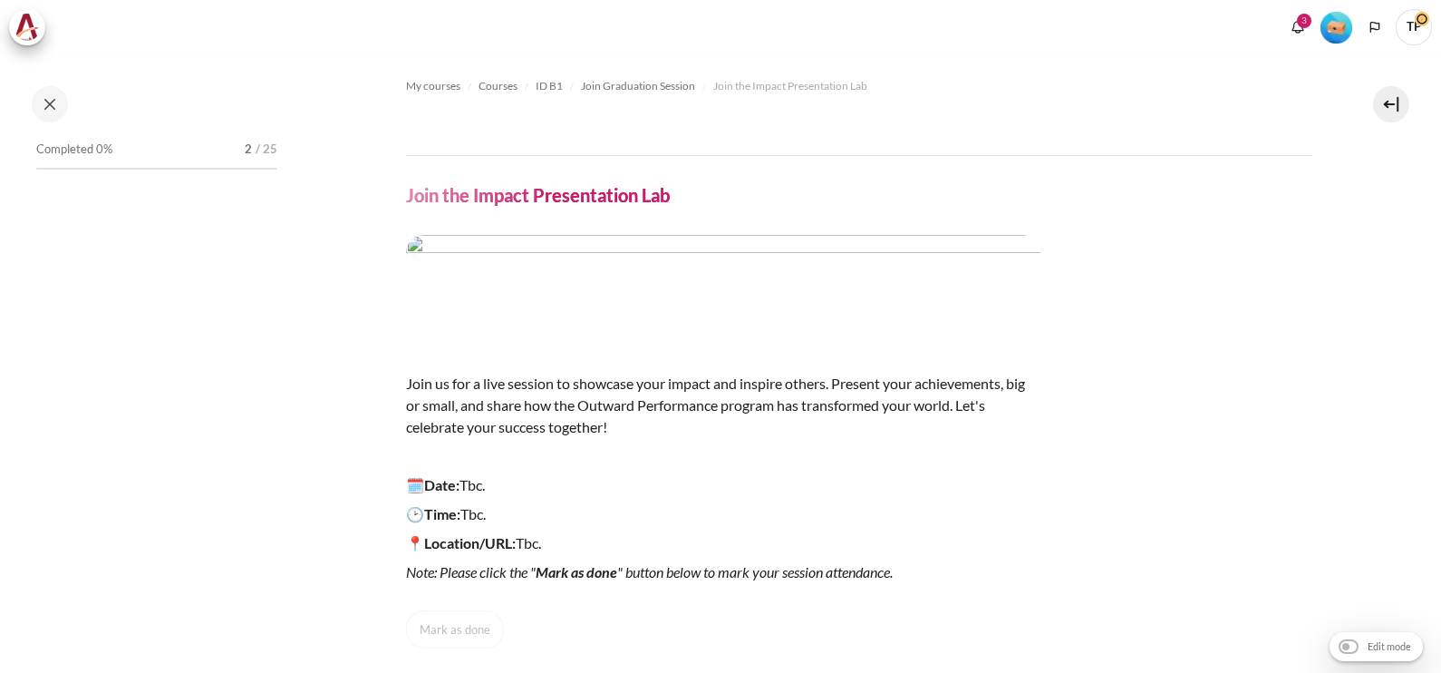
scroll to position [2070, 0]
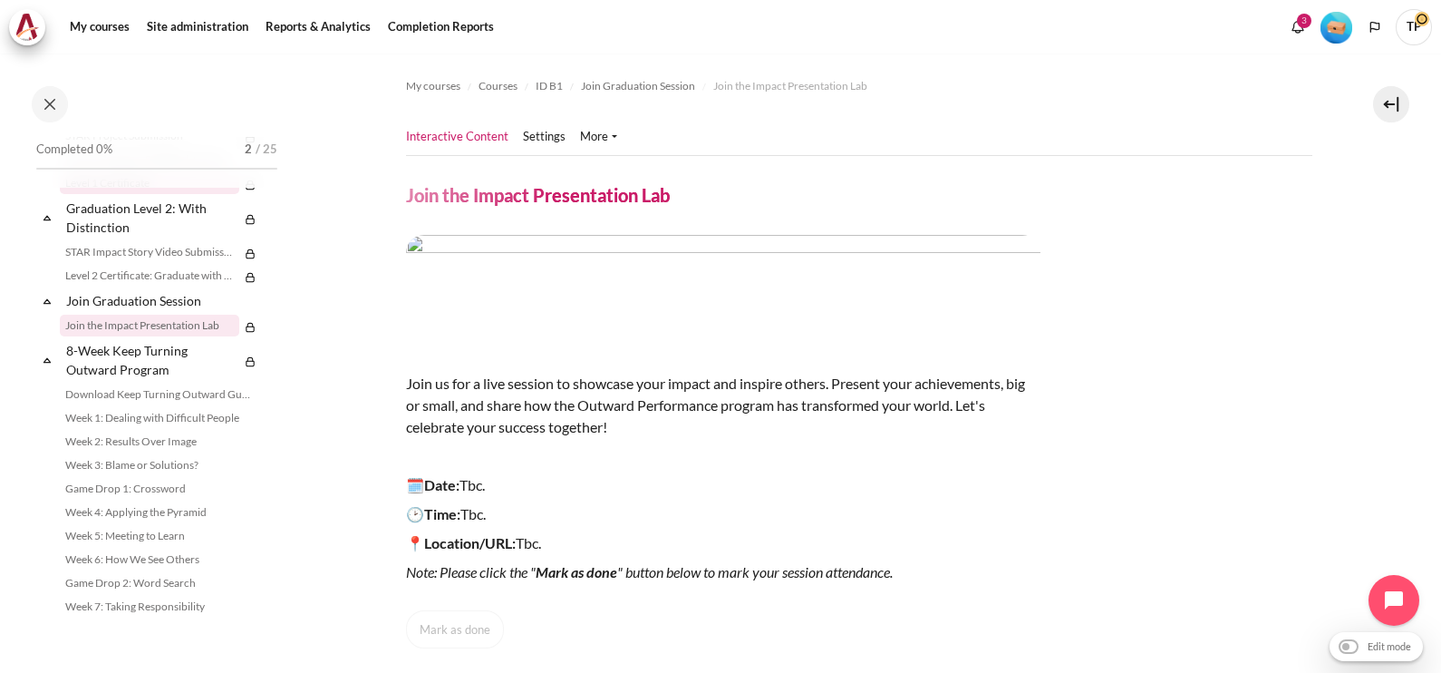
click at [201, 194] on link "Level 1 Certificate" at bounding box center [149, 183] width 179 height 22
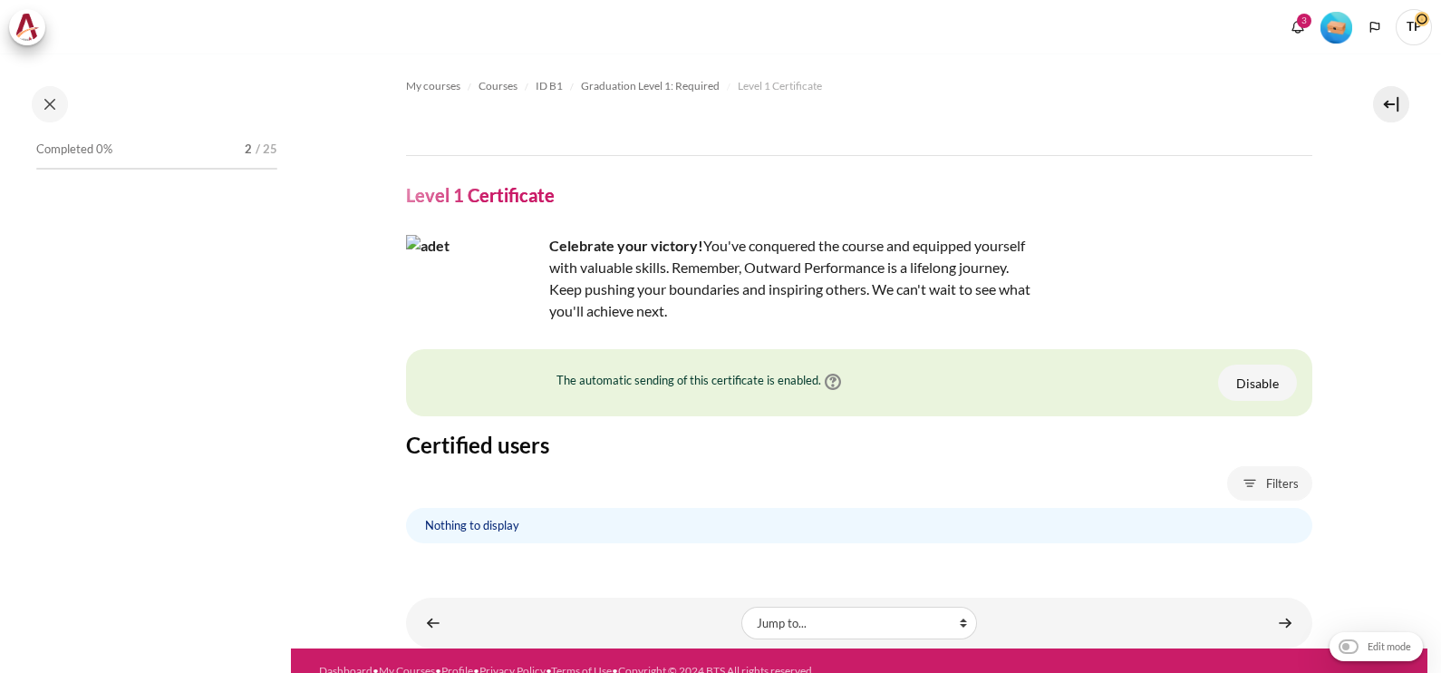
scroll to position [1928, 0]
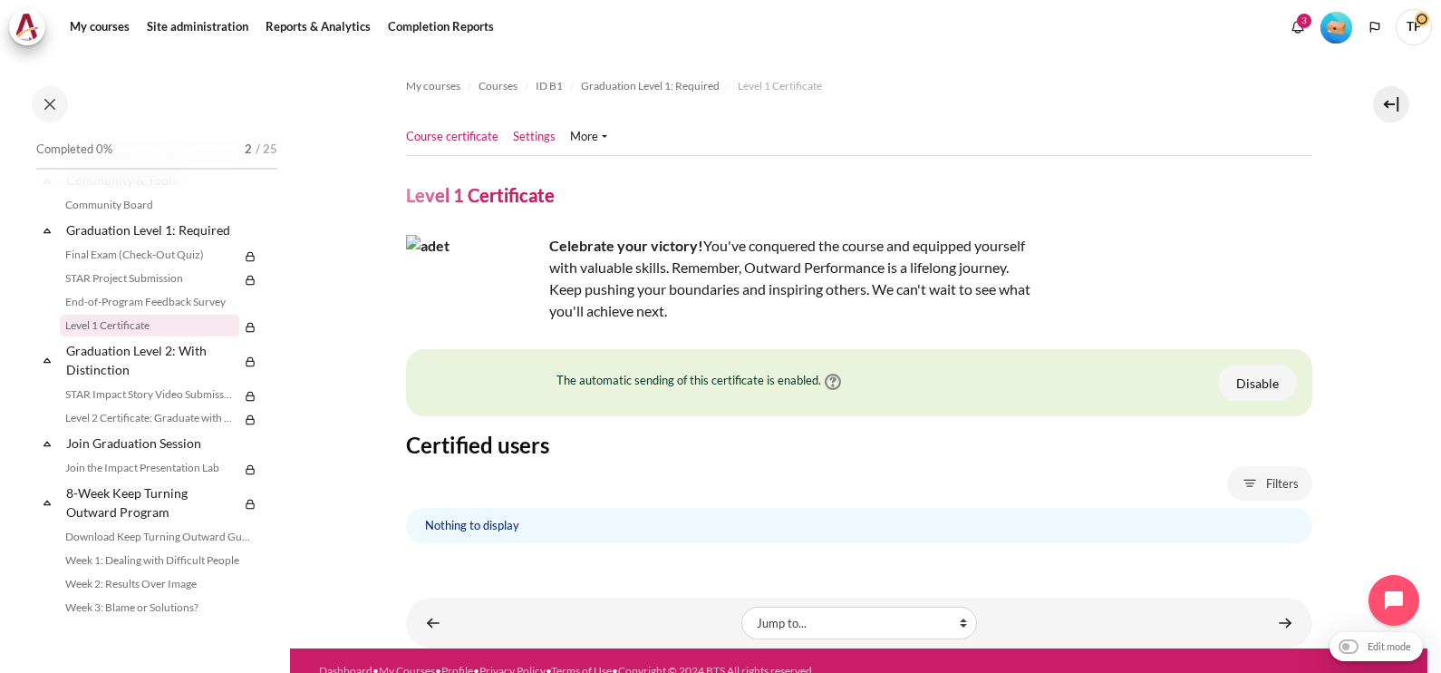
drag, startPoint x: 535, startPoint y: 126, endPoint x: 544, endPoint y: 137, distance: 14.2
click at [544, 137] on ul "Course certificate Settings" at bounding box center [514, 137] width 216 height 36
click at [544, 137] on link "Settings" at bounding box center [534, 137] width 43 height 18
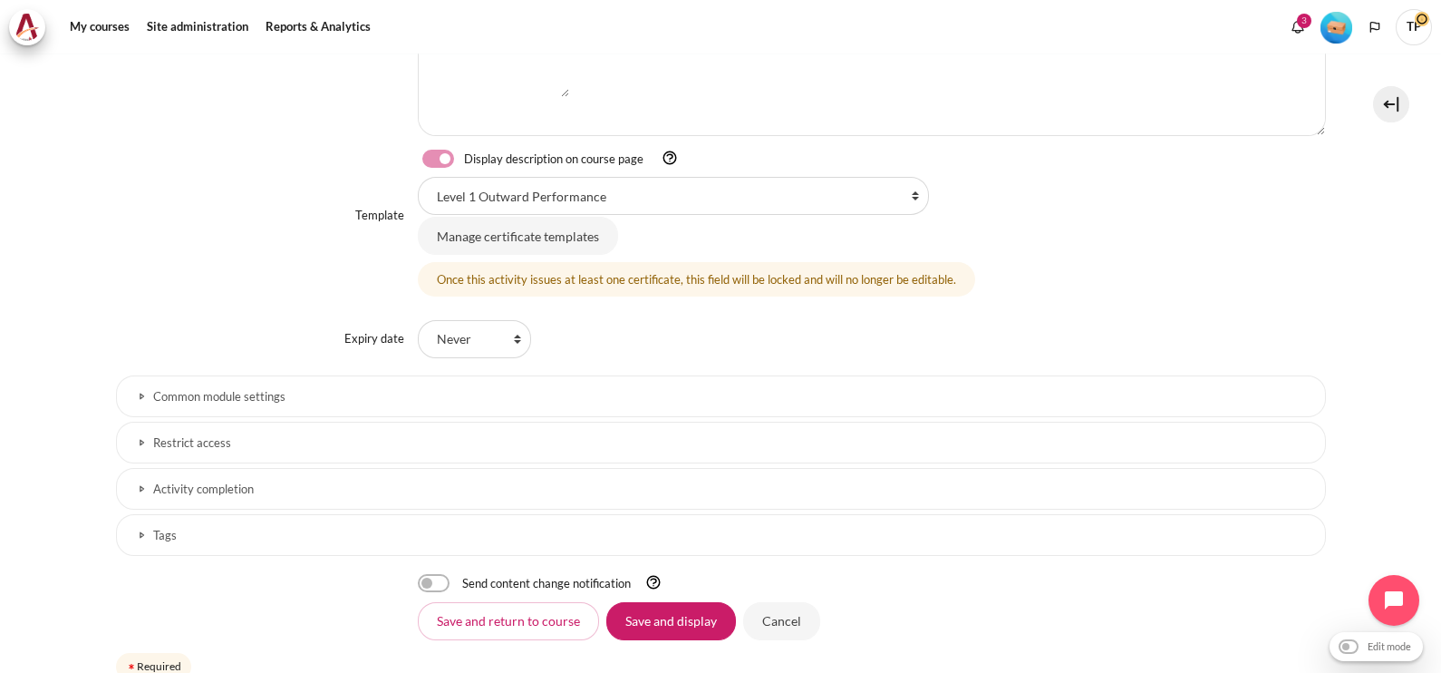
scroll to position [558, 0]
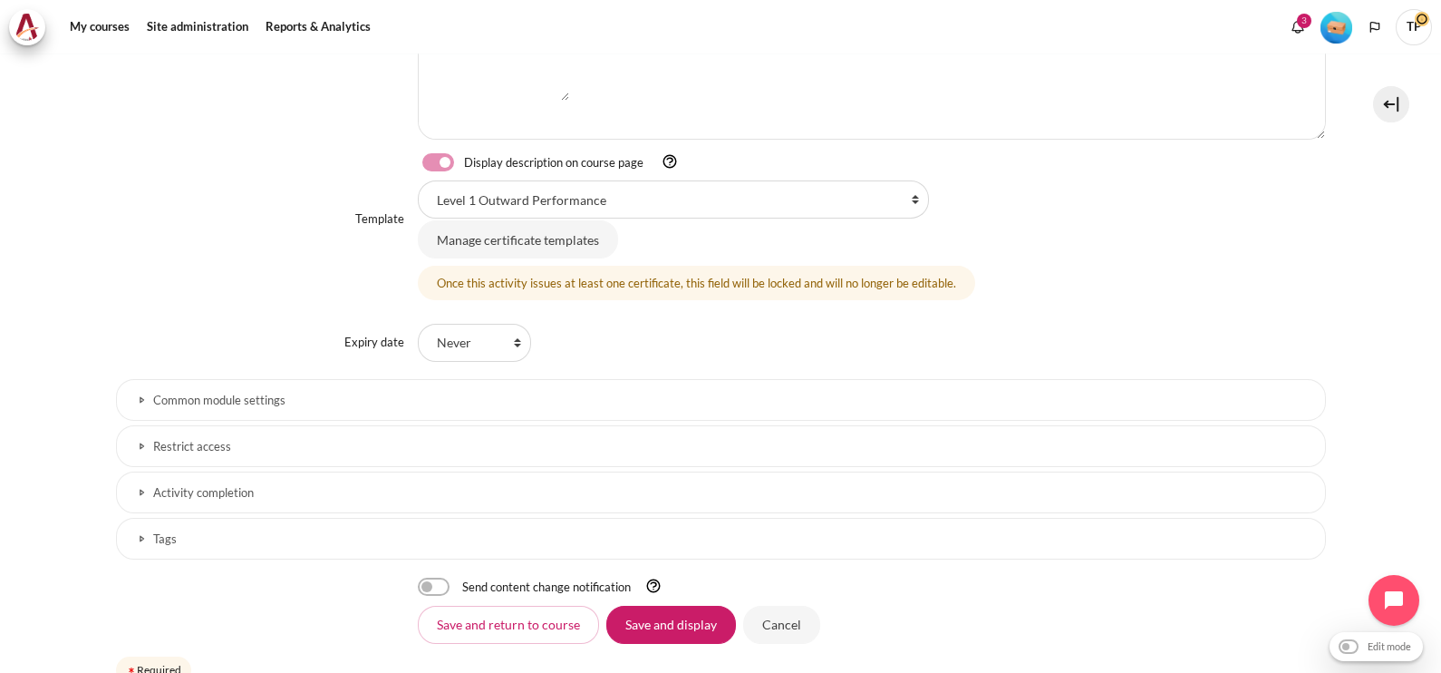
click at [342, 404] on link "Common module settings" at bounding box center [721, 400] width 1210 height 42
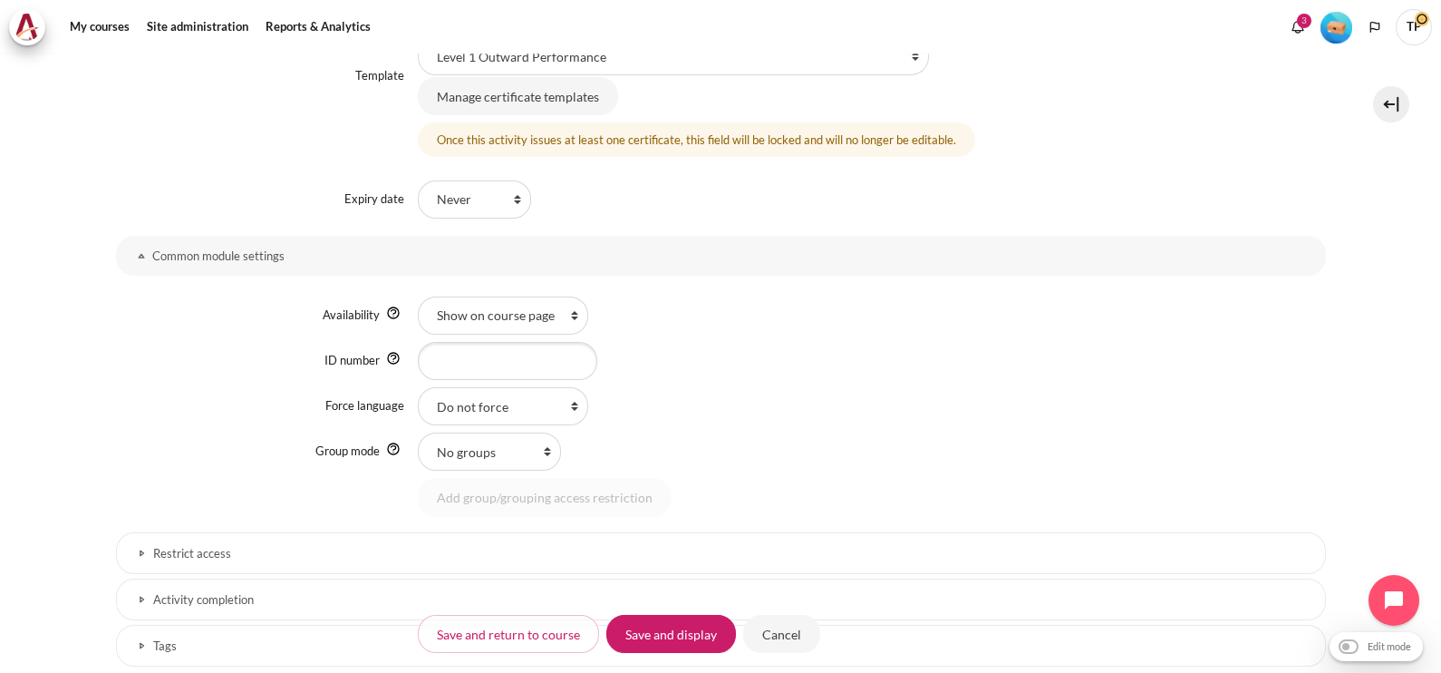
scroll to position [890, 0]
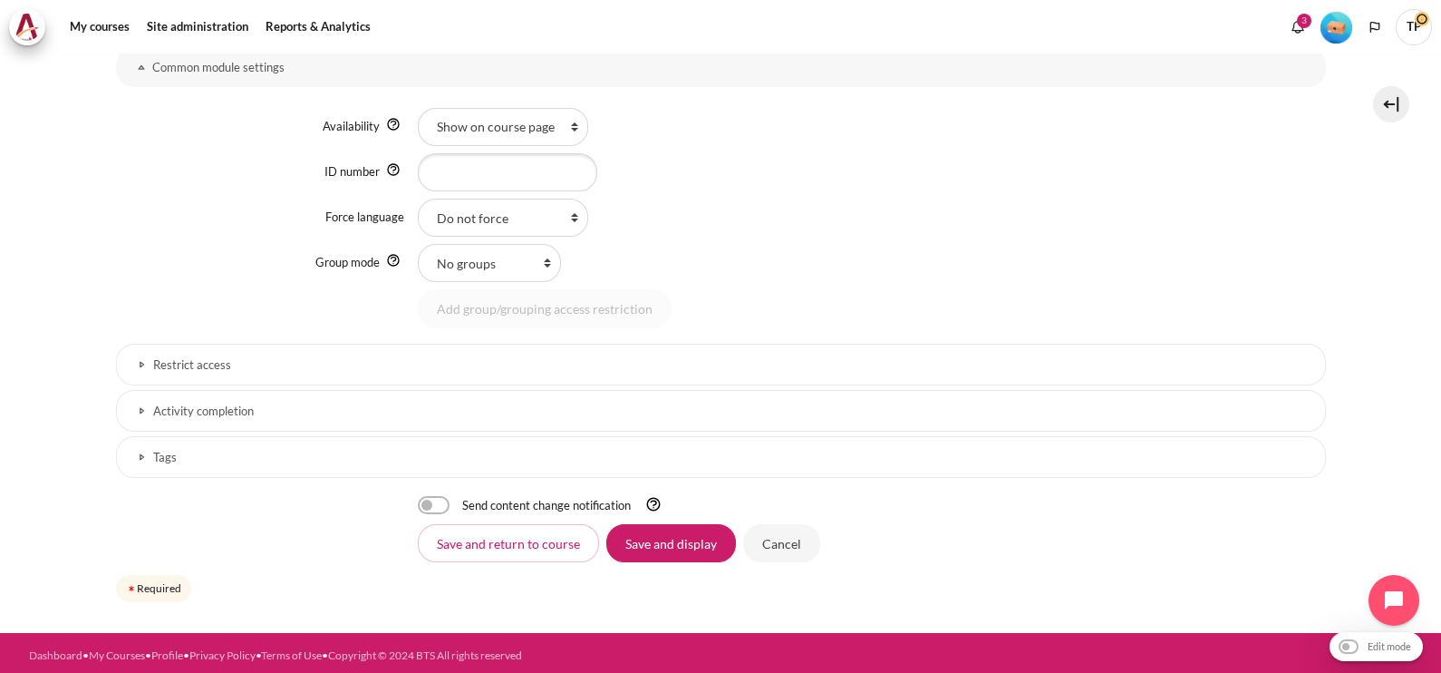
click at [486, 367] on h3 "Restrict access" at bounding box center [721, 364] width 1136 height 15
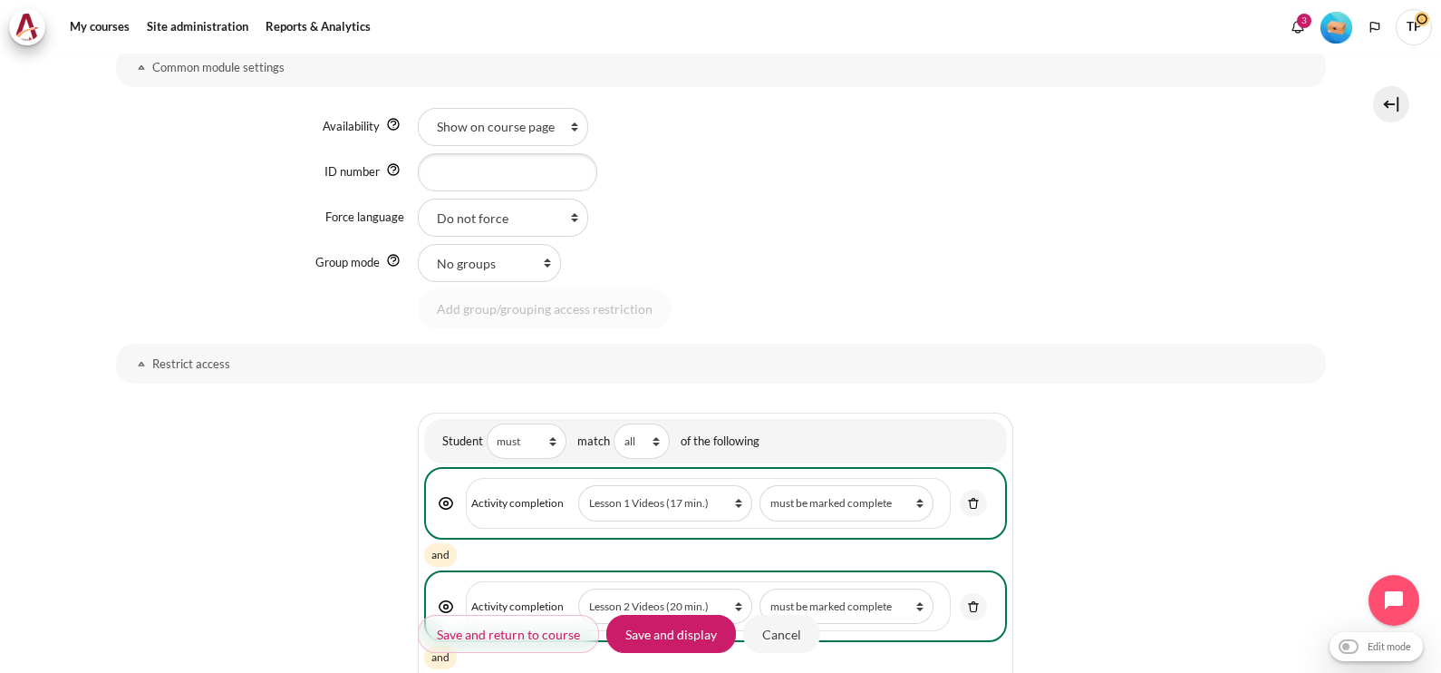
click at [1255, 349] on link "Restrict access" at bounding box center [721, 364] width 1210 height 40
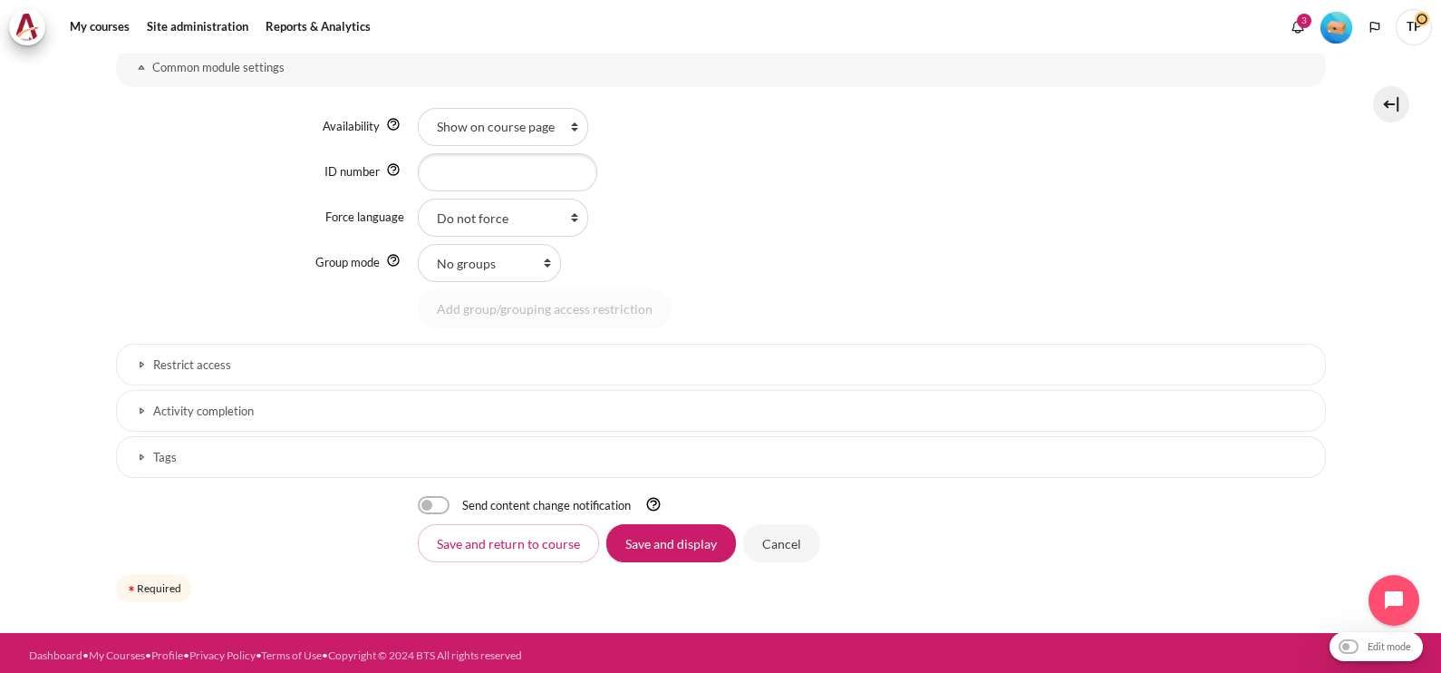
click at [915, 360] on h3 "Restrict access" at bounding box center [721, 364] width 1136 height 15
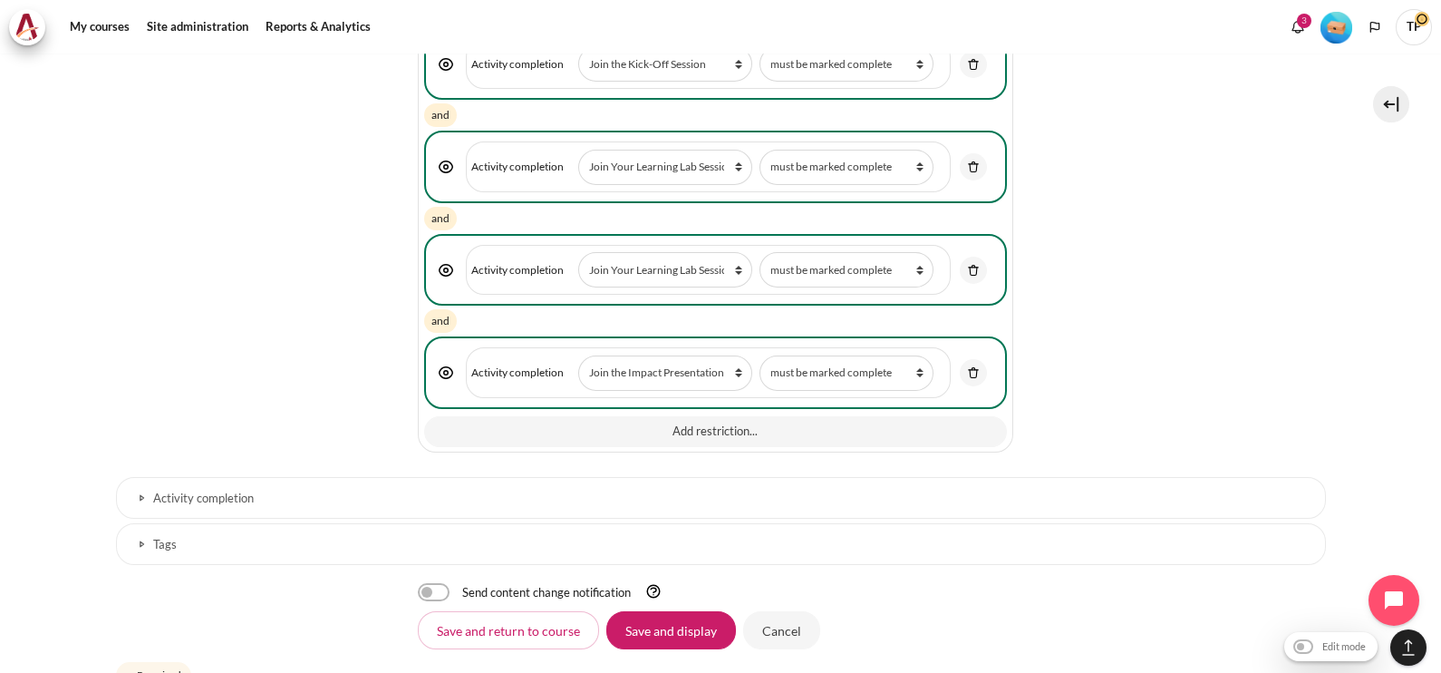
scroll to position [3147, 0]
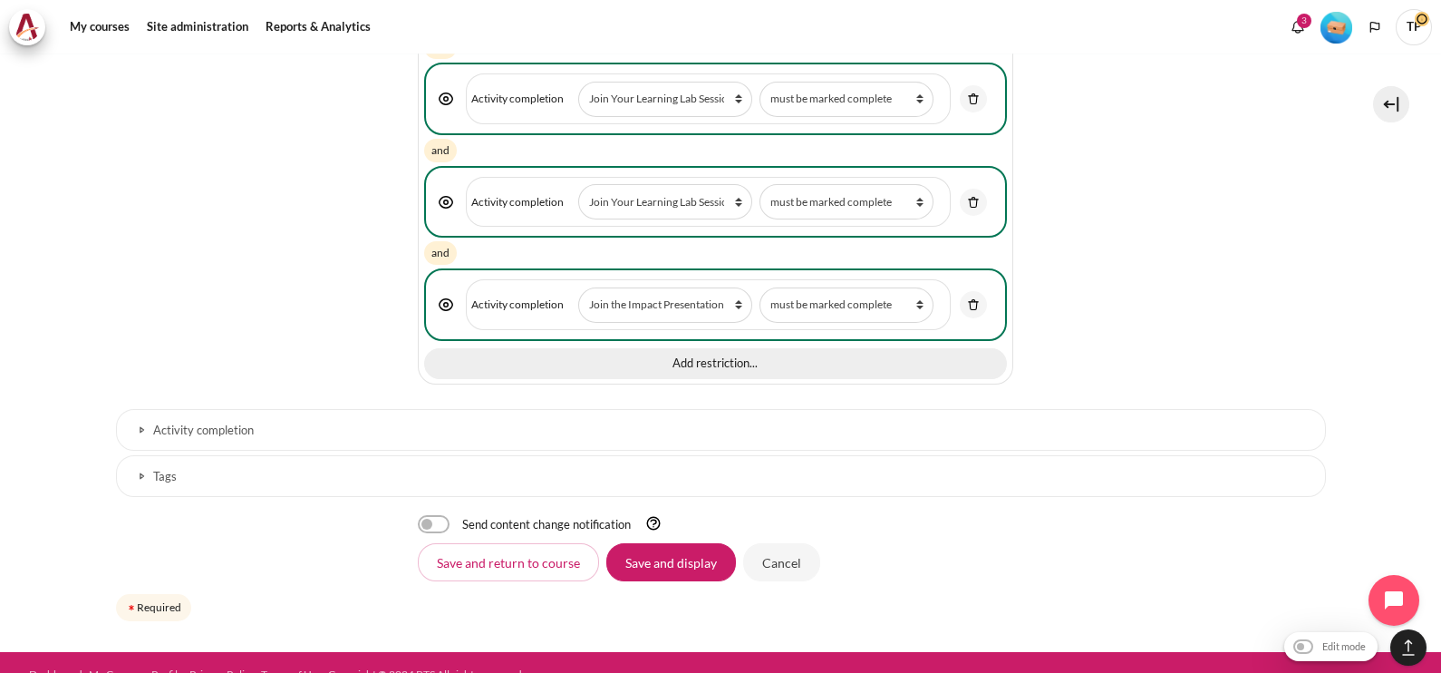
click at [760, 348] on button "Add restriction..." at bounding box center [715, 363] width 583 height 31
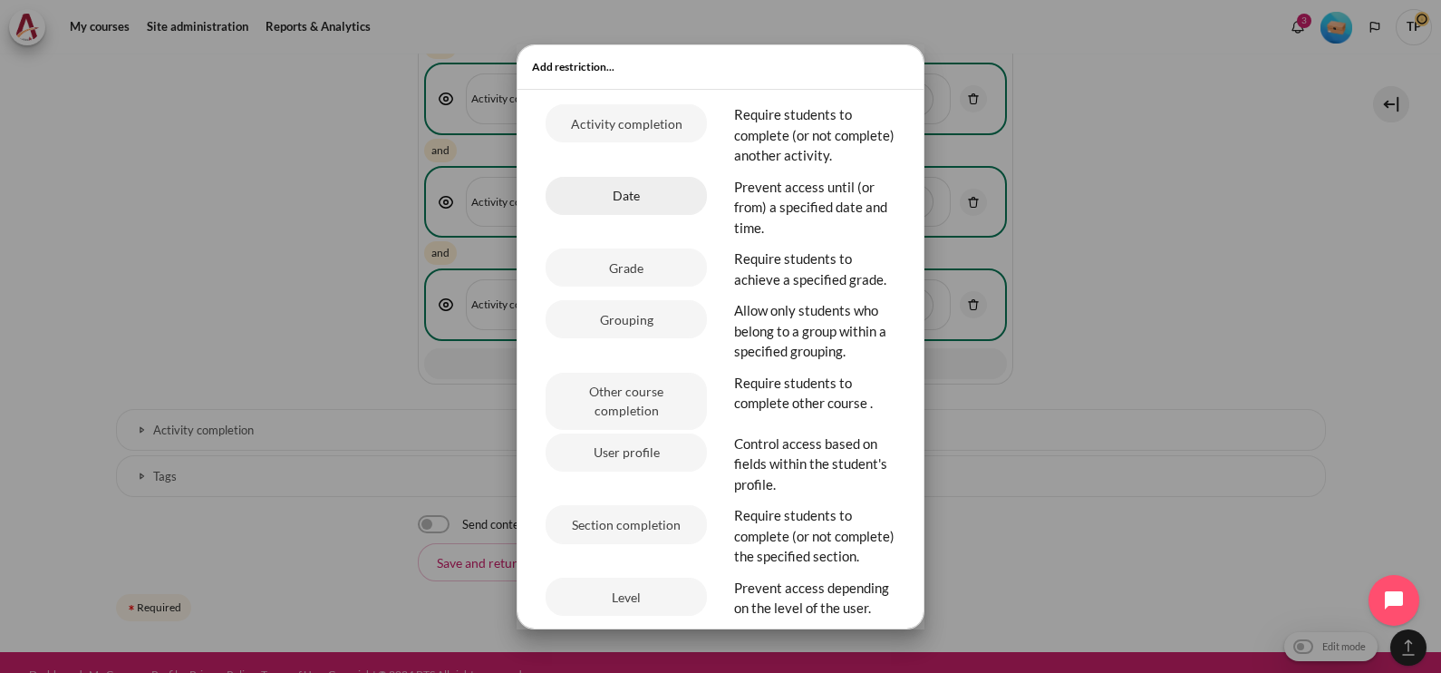
click at [603, 215] on button "Date" at bounding box center [626, 196] width 161 height 38
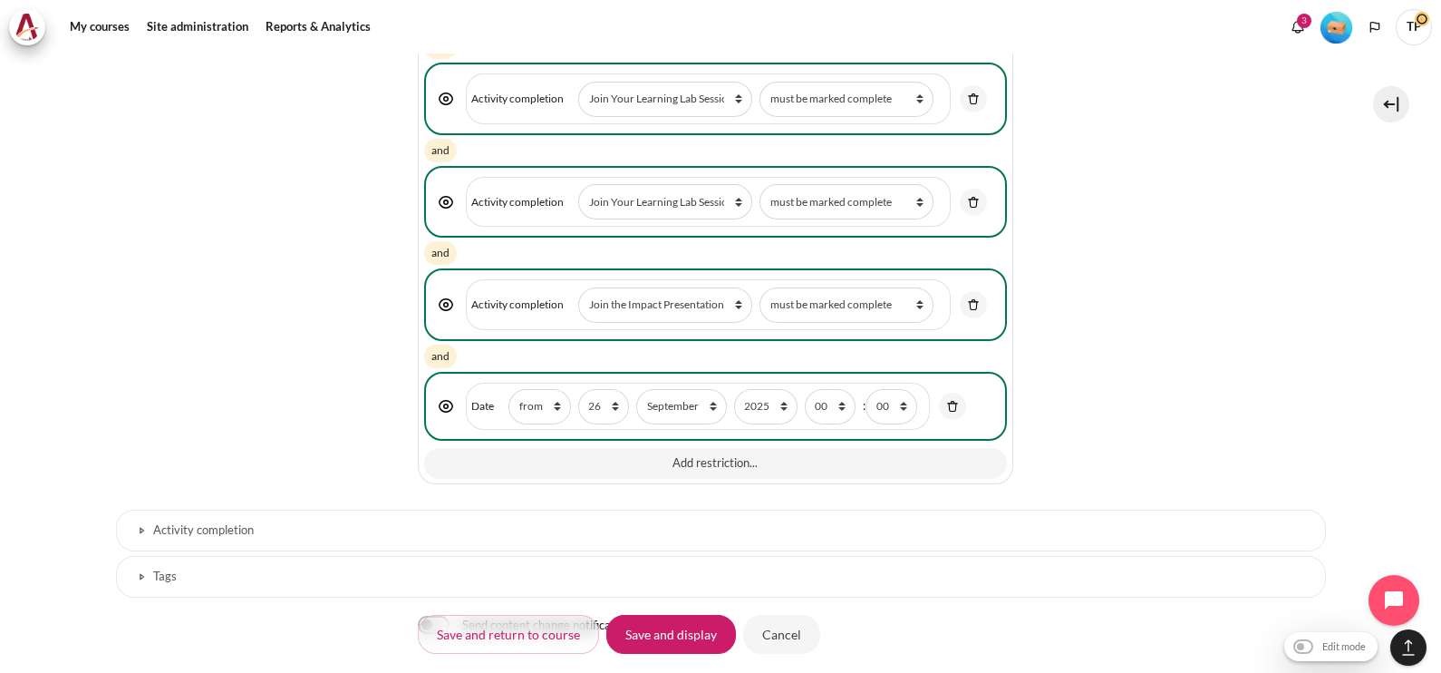
click at [625, 389] on span "day 1 2 3 4 5 6 7 8 9 10 11 12 13 14 15 16 17 18 19 20 21 22 23 24 25 26 27 28 …" at bounding box center [691, 406] width 227 height 35
click at [610, 390] on select "1 2 3 4 5 6 7 8 9 10 11 12 13 14 15 16 17 18 19 20 21 22 23 24 25 26 27 28 29 3…" at bounding box center [603, 406] width 51 height 35
select select "31"
click at [578, 389] on select "1 2 3 4 5 6 7 8 9 10 11 12 13 14 15 16 17 18 19 20 21 22 23 24 25 26 27 28 29 3…" at bounding box center [603, 406] width 51 height 35
click at [694, 390] on select "January February March April May June July August September October November De…" at bounding box center [681, 406] width 90 height 35
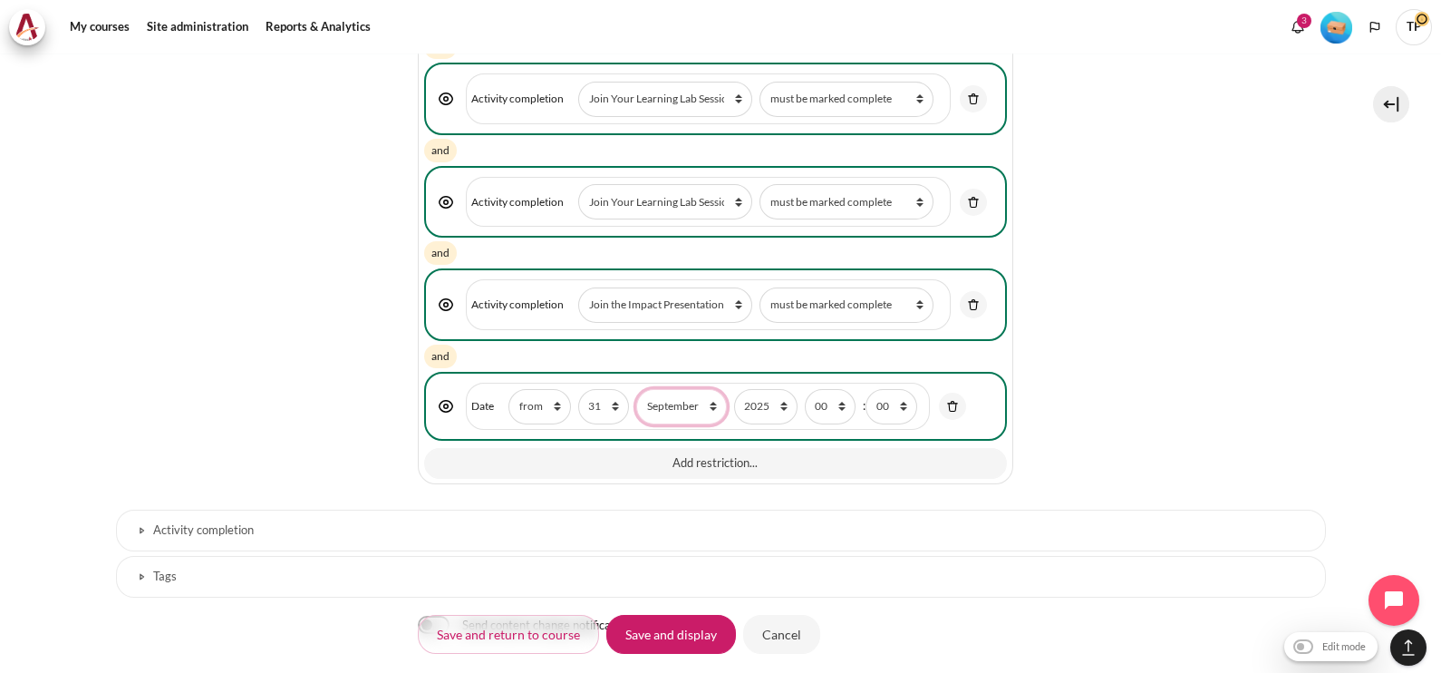
select select "10"
click at [636, 389] on select "January February March April May June July August September October November De…" at bounding box center [681, 406] width 90 height 35
click at [694, 635] on input "Save and display" at bounding box center [671, 634] width 130 height 38
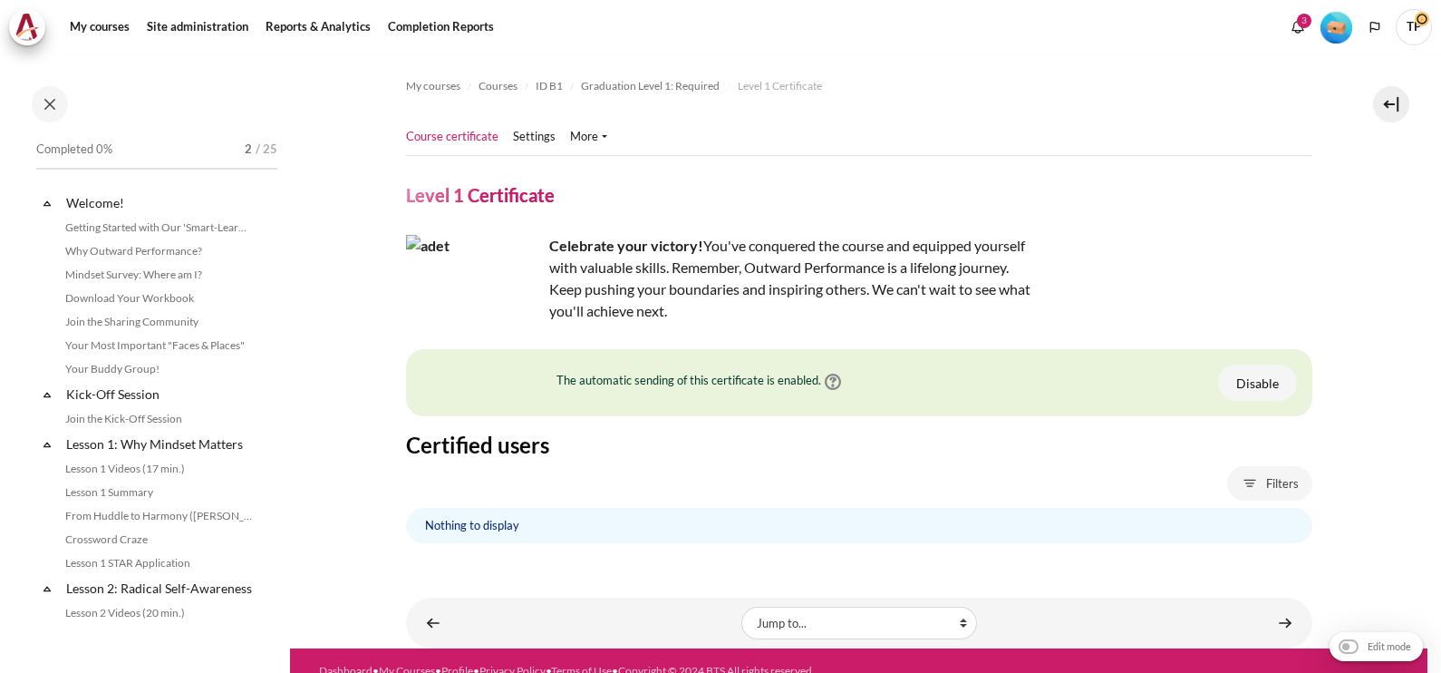
scroll to position [1928, 0]
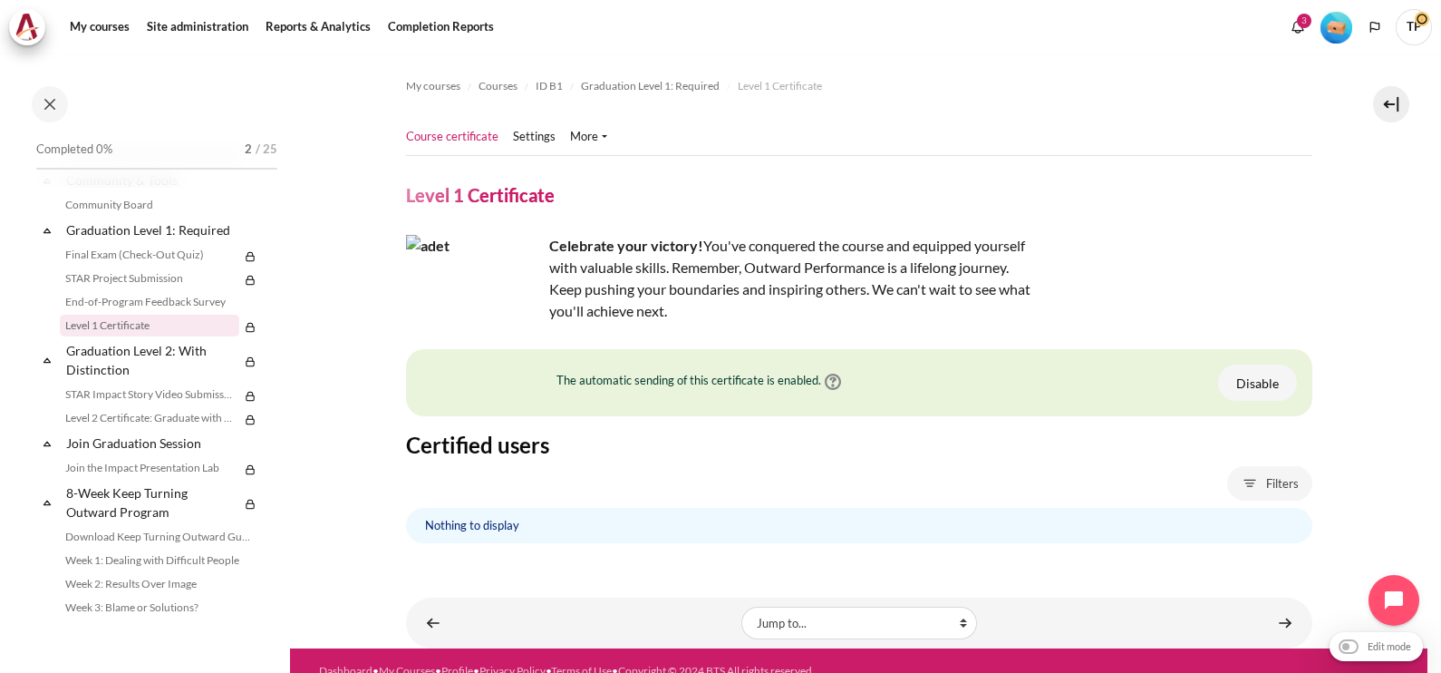
click at [1394, 470] on section "My courses Courses ID B1 Graduation Level 1: Required Level 1 Certificate" at bounding box center [859, 350] width 1138 height 595
click at [529, 136] on link "Settings" at bounding box center [534, 137] width 43 height 18
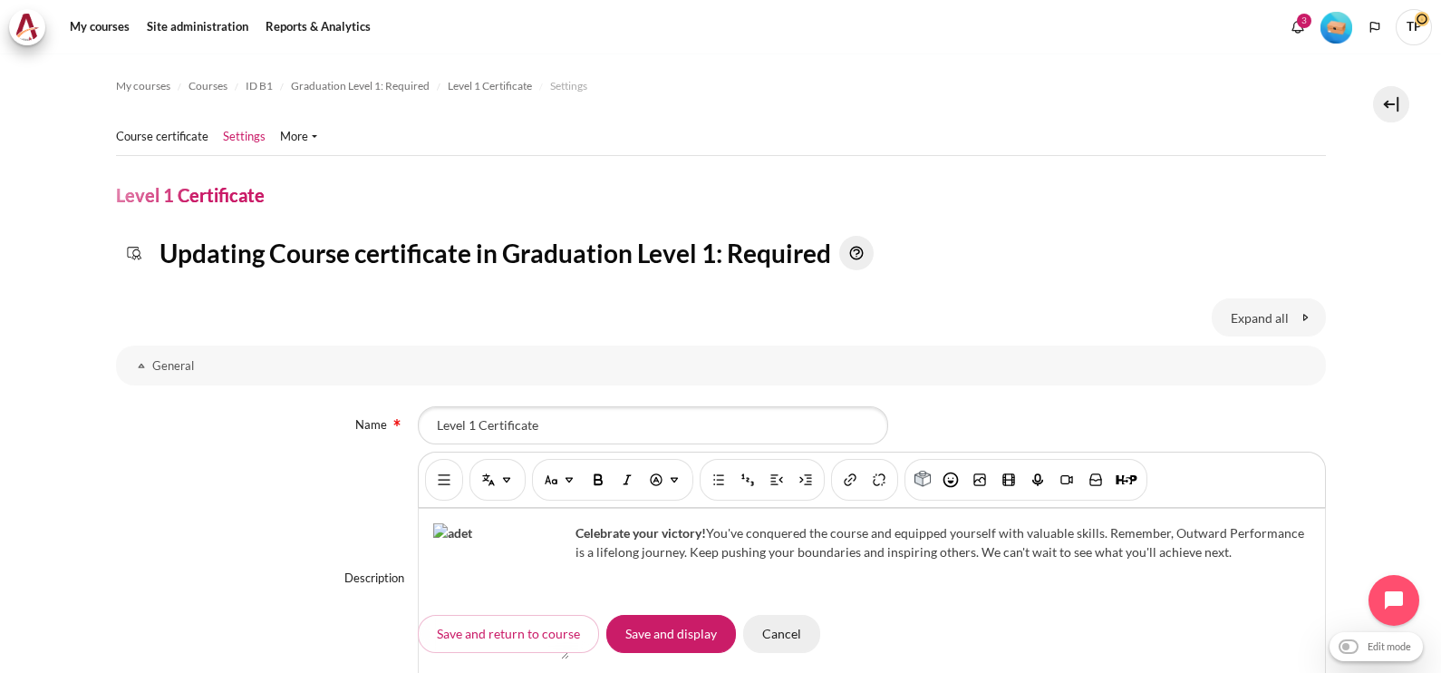
click at [790, 630] on input "Cancel" at bounding box center [781, 634] width 77 height 38
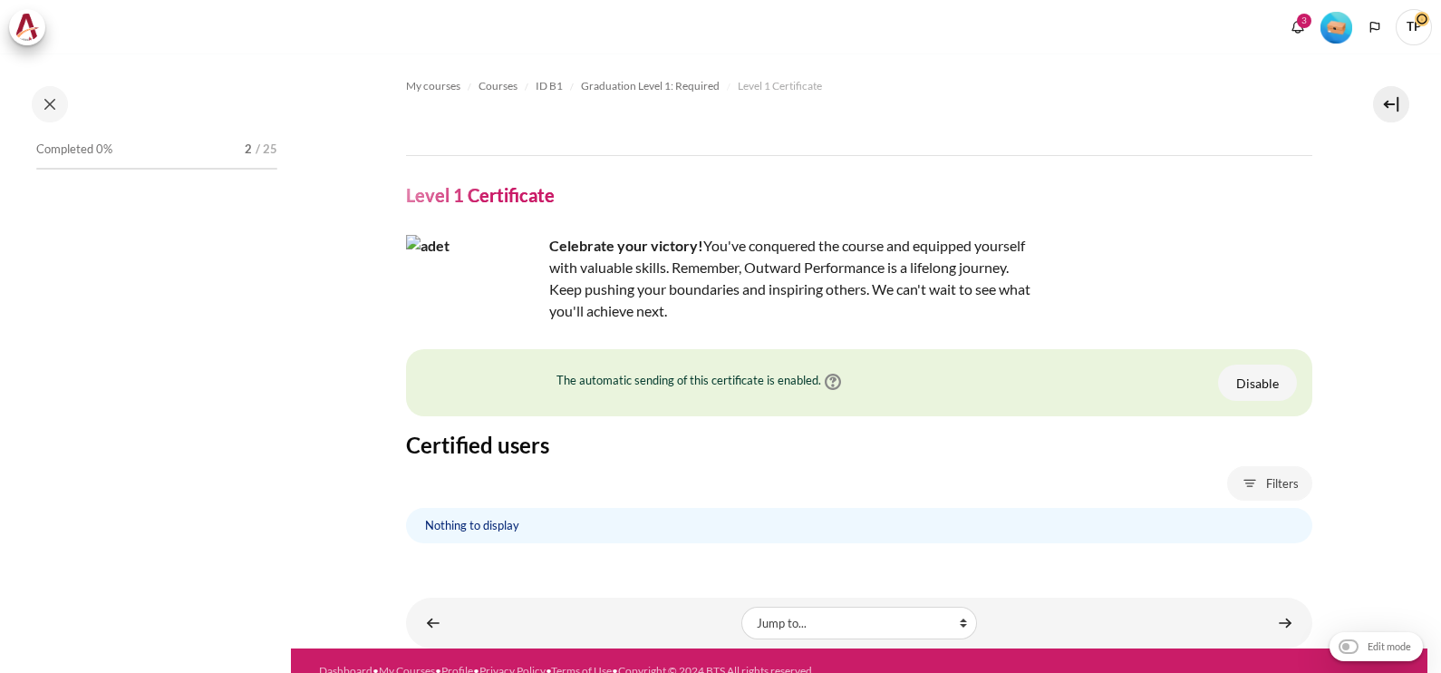
scroll to position [1928, 0]
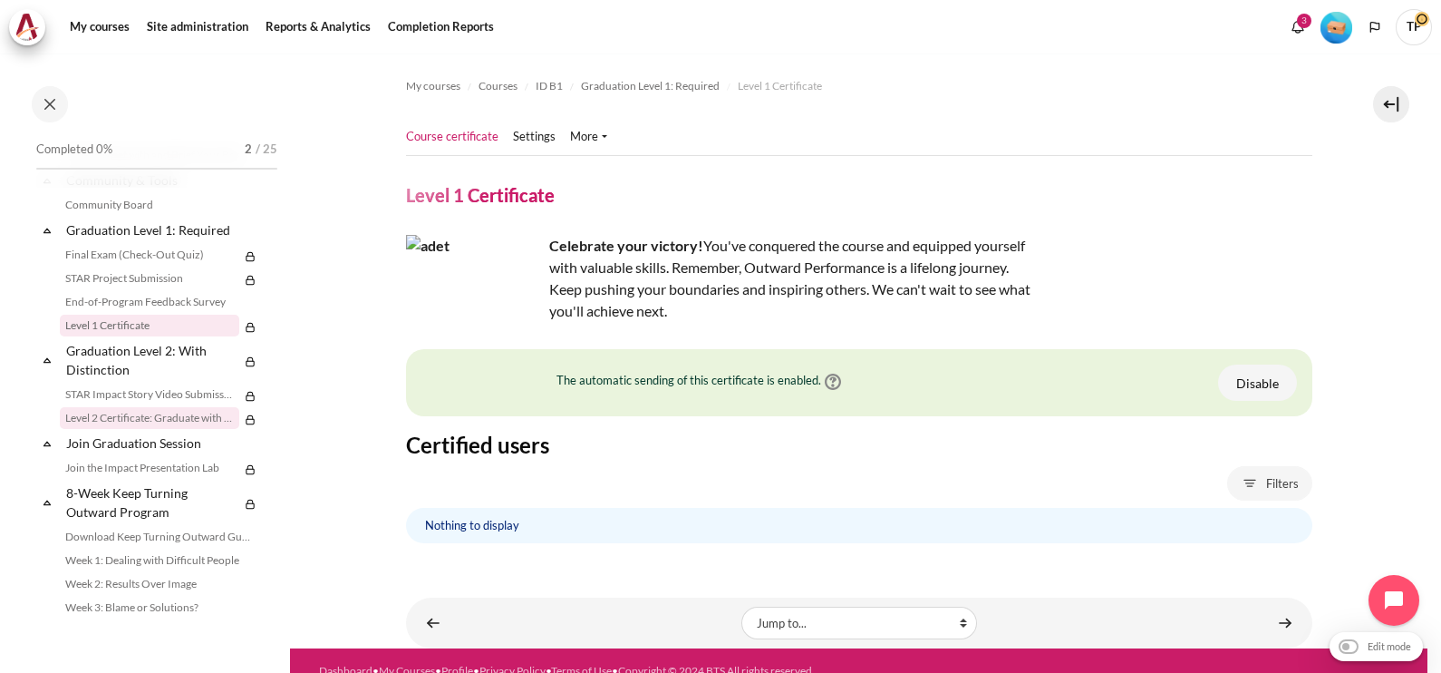
click at [109, 429] on link "Level 2 Certificate: Graduate with Distinction" at bounding box center [149, 418] width 179 height 22
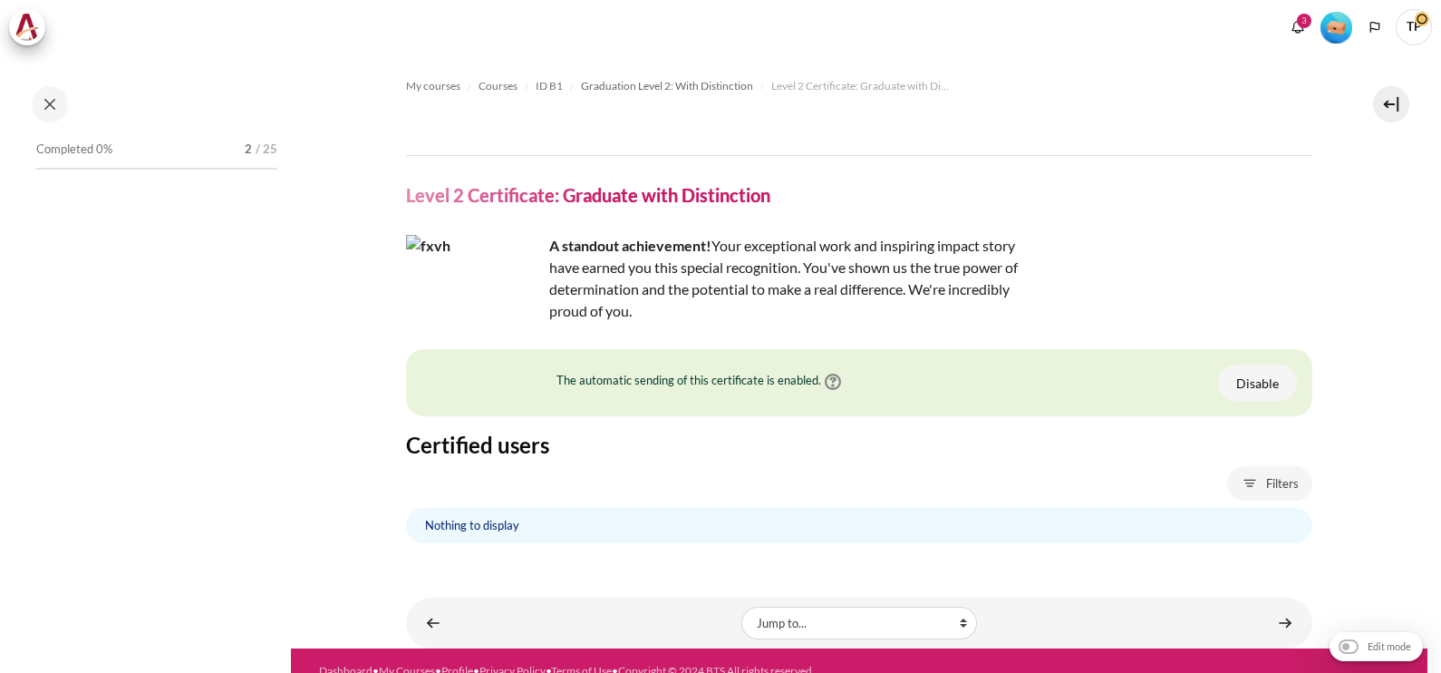
scroll to position [2021, 0]
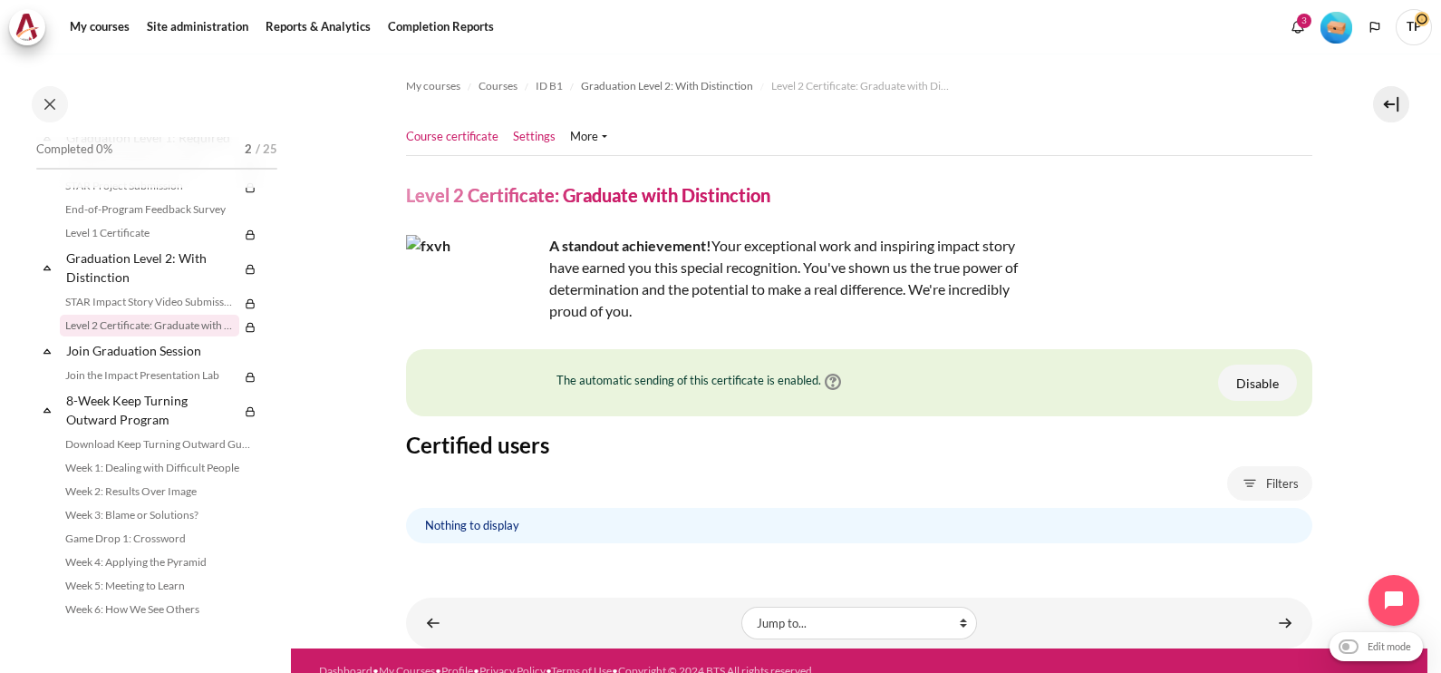
click at [533, 131] on link "Settings" at bounding box center [534, 137] width 43 height 18
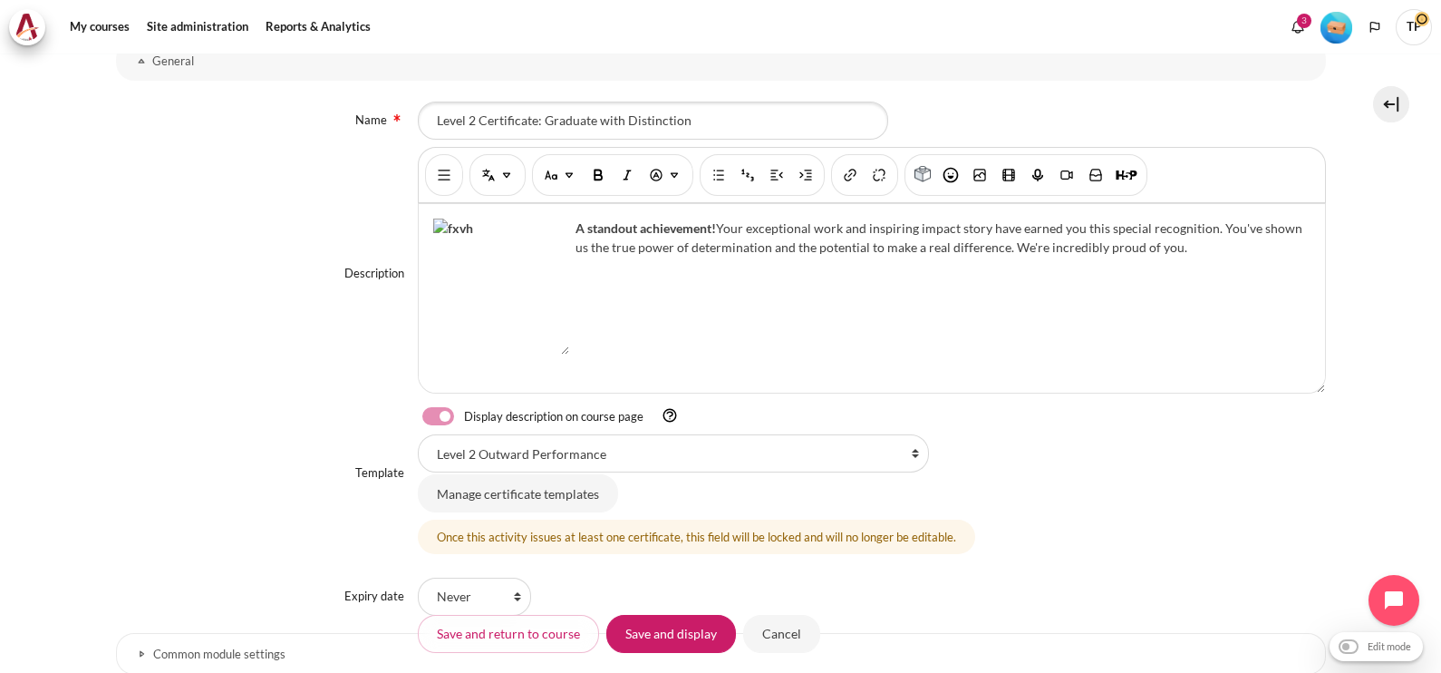
scroll to position [640, 0]
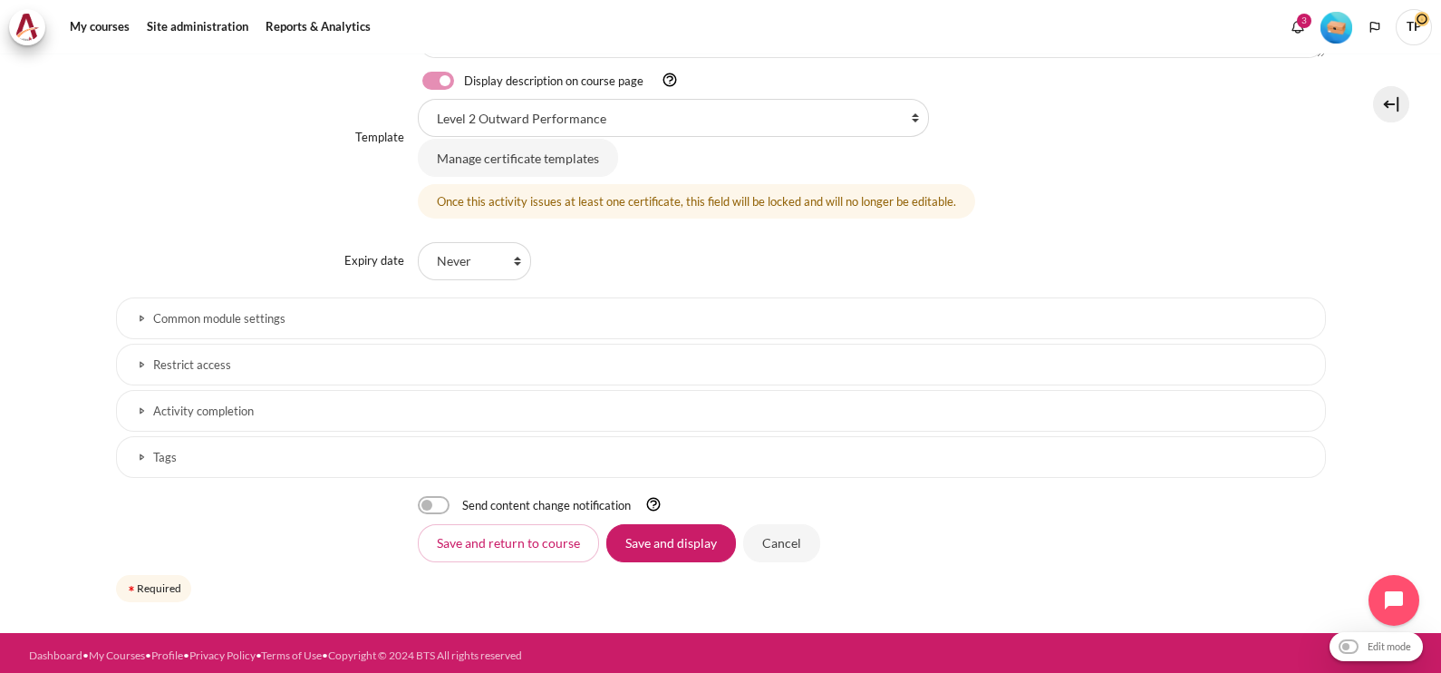
click at [371, 368] on h3 "Restrict access" at bounding box center [721, 364] width 1136 height 15
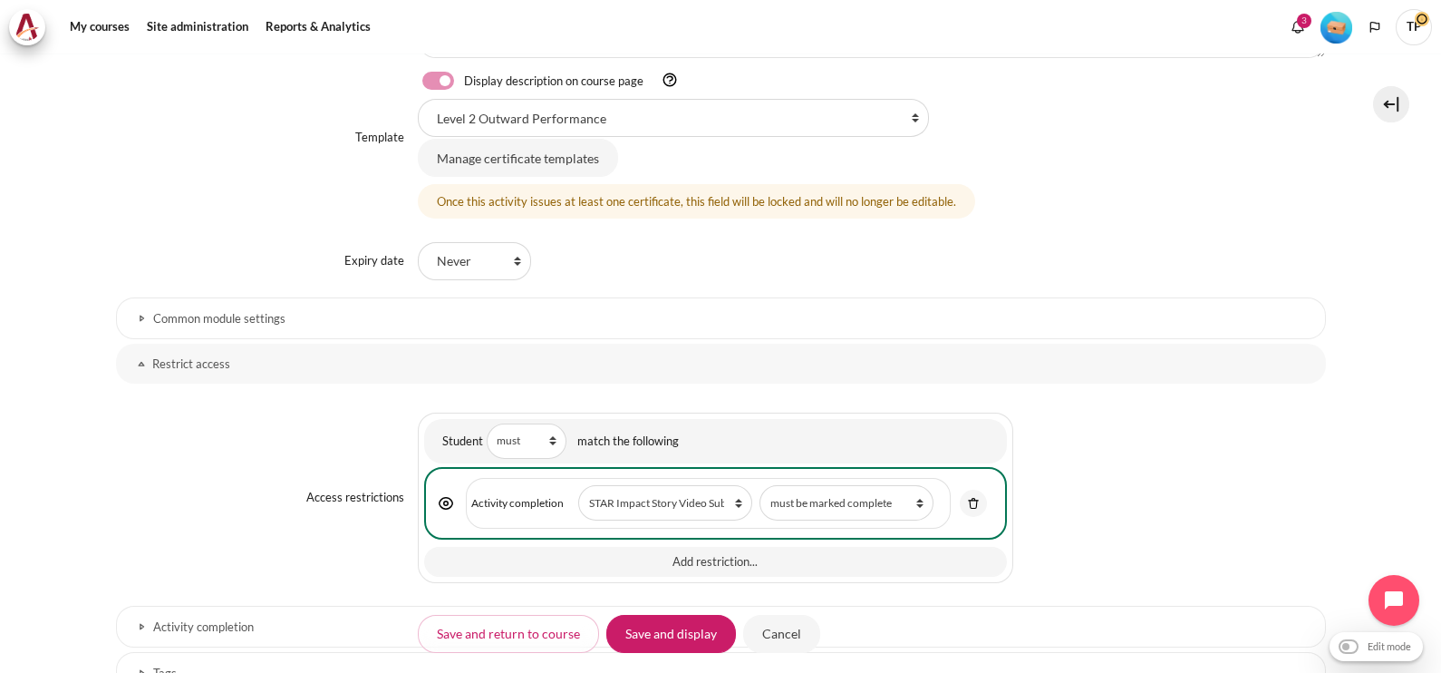
click at [371, 368] on link "Restrict access" at bounding box center [721, 364] width 1210 height 40
click at [808, 553] on button "Add restriction..." at bounding box center [715, 562] width 583 height 31
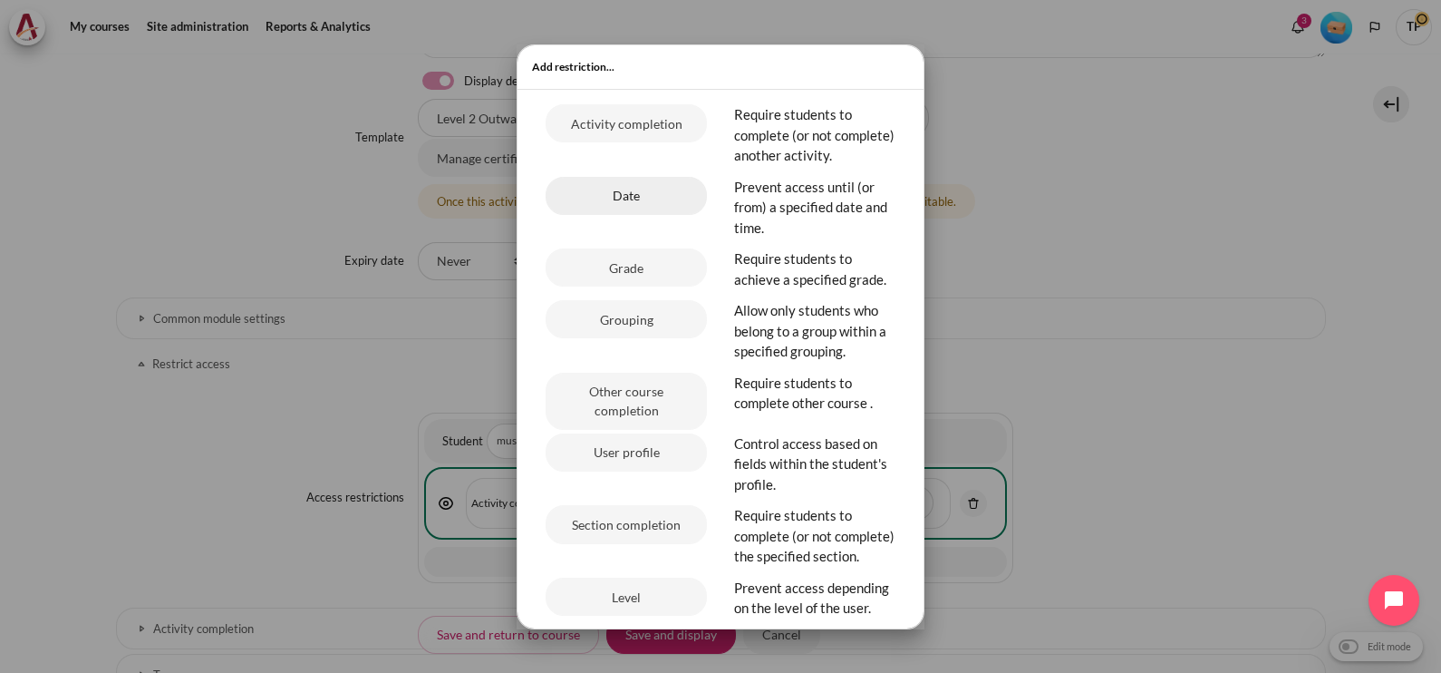
click at [609, 215] on button "Date" at bounding box center [626, 196] width 161 height 38
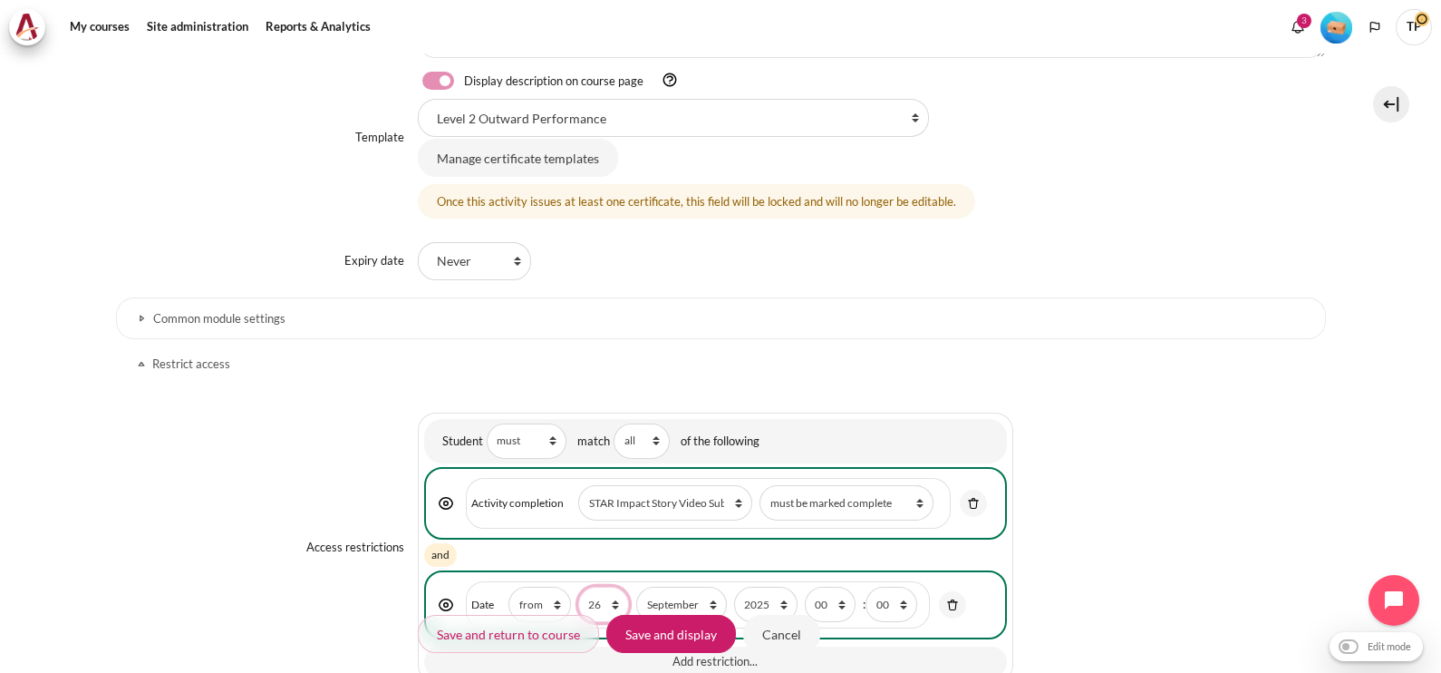
click at [610, 596] on select "1 2 3 4 5 6 7 8 9 10 11 12 13 14 15 16 17 18 19 20 21 22 23 24 25 26 27 28 29 3…" at bounding box center [603, 603] width 51 height 35
select select "31"
click at [578, 586] on select "1 2 3 4 5 6 7 8 9 10 11 12 13 14 15 16 17 18 19 20 21 22 23 24 25 26 27 28 29 3…" at bounding box center [603, 603] width 51 height 35
click at [669, 596] on select "January February March April May June July August September October November De…" at bounding box center [681, 603] width 90 height 35
select select "10"
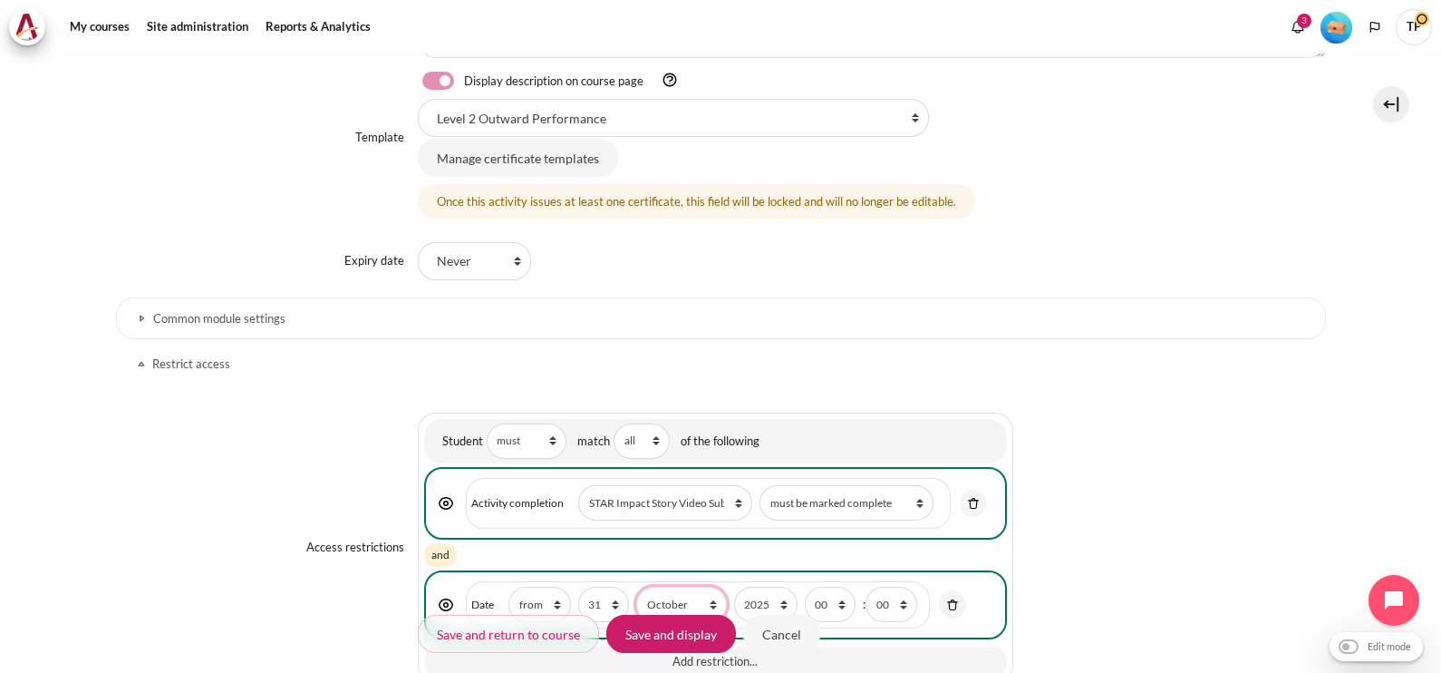
click at [636, 586] on select "January February March April May June July August September October November De…" at bounding box center [681, 603] width 90 height 35
click at [677, 630] on input "Save and display" at bounding box center [671, 634] width 130 height 38
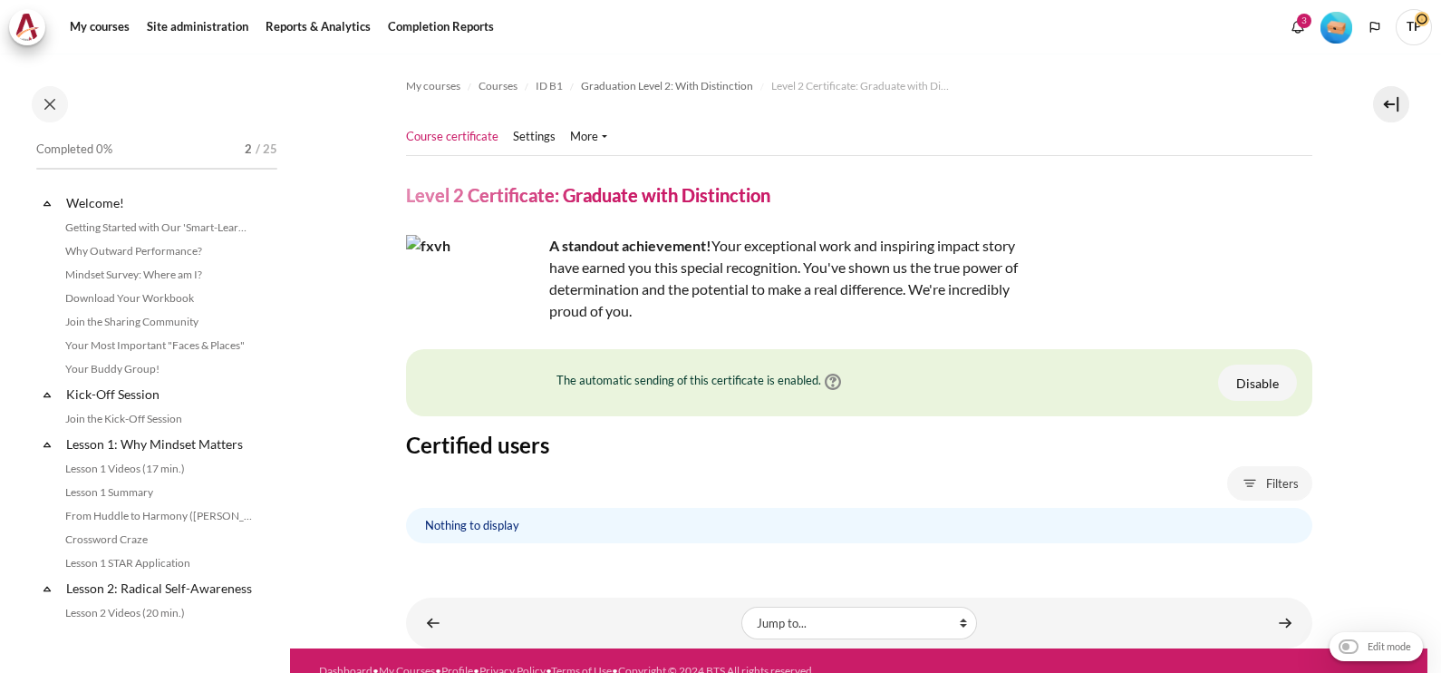
scroll to position [2021, 0]
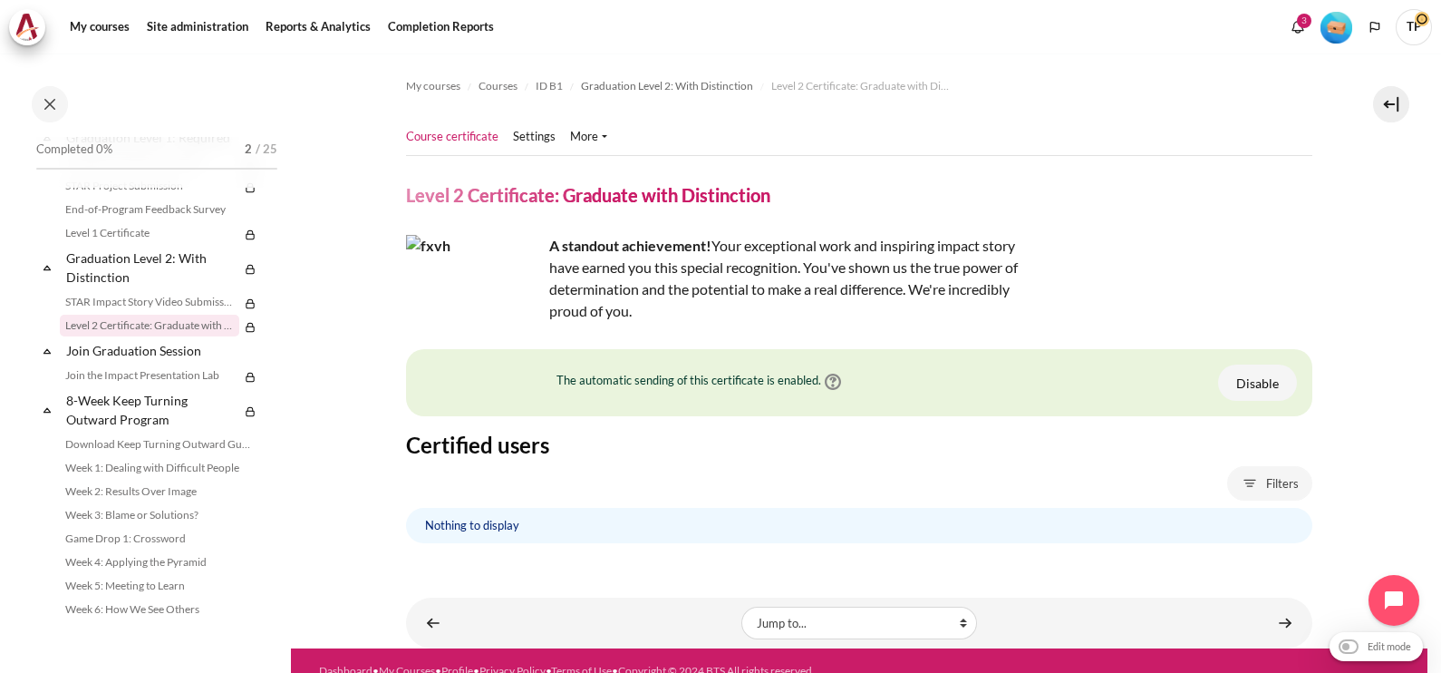
click at [1336, 529] on section "My courses Courses ID B1 Graduation Level 2: With Distinction Level 2 Certifica…" at bounding box center [859, 350] width 1138 height 595
click at [534, 146] on ul "Course certificate Settings" at bounding box center [514, 137] width 216 height 36
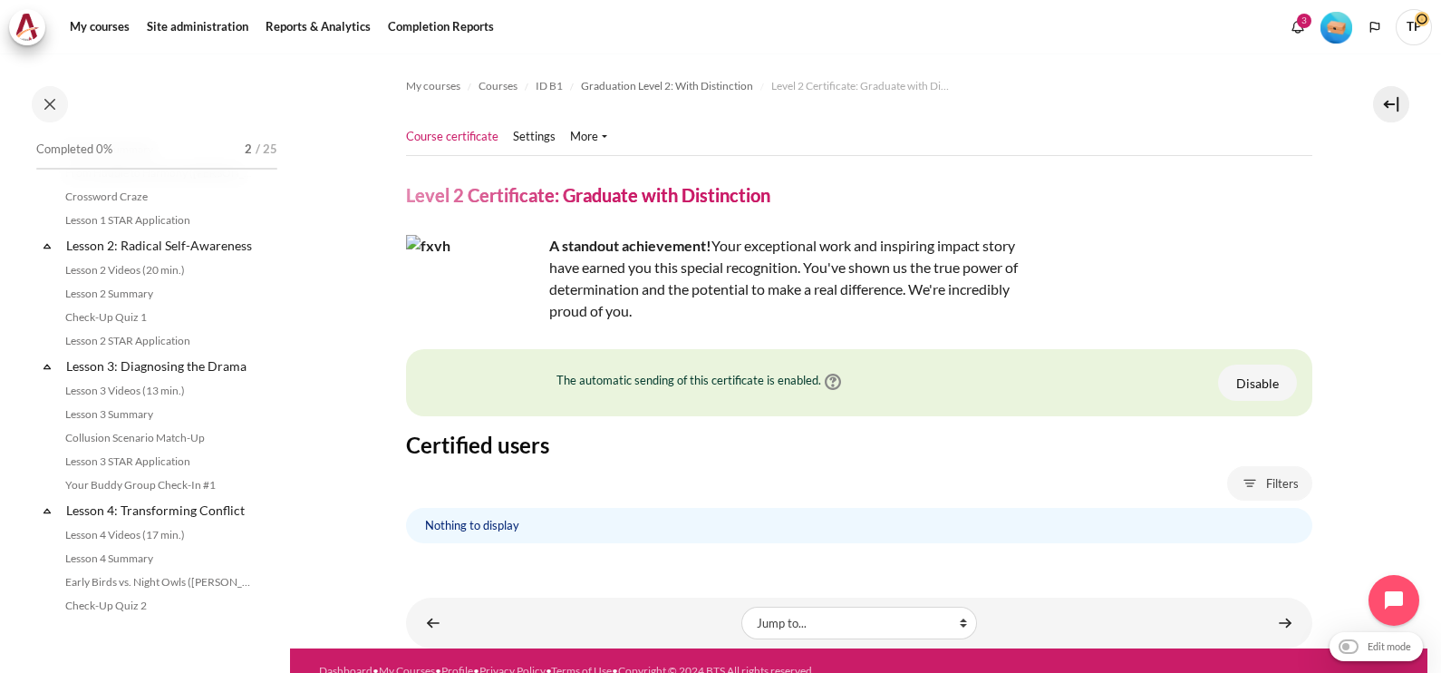
scroll to position [344, 0]
click at [136, 327] on link "Check-Up Quiz 1" at bounding box center [159, 316] width 198 height 22
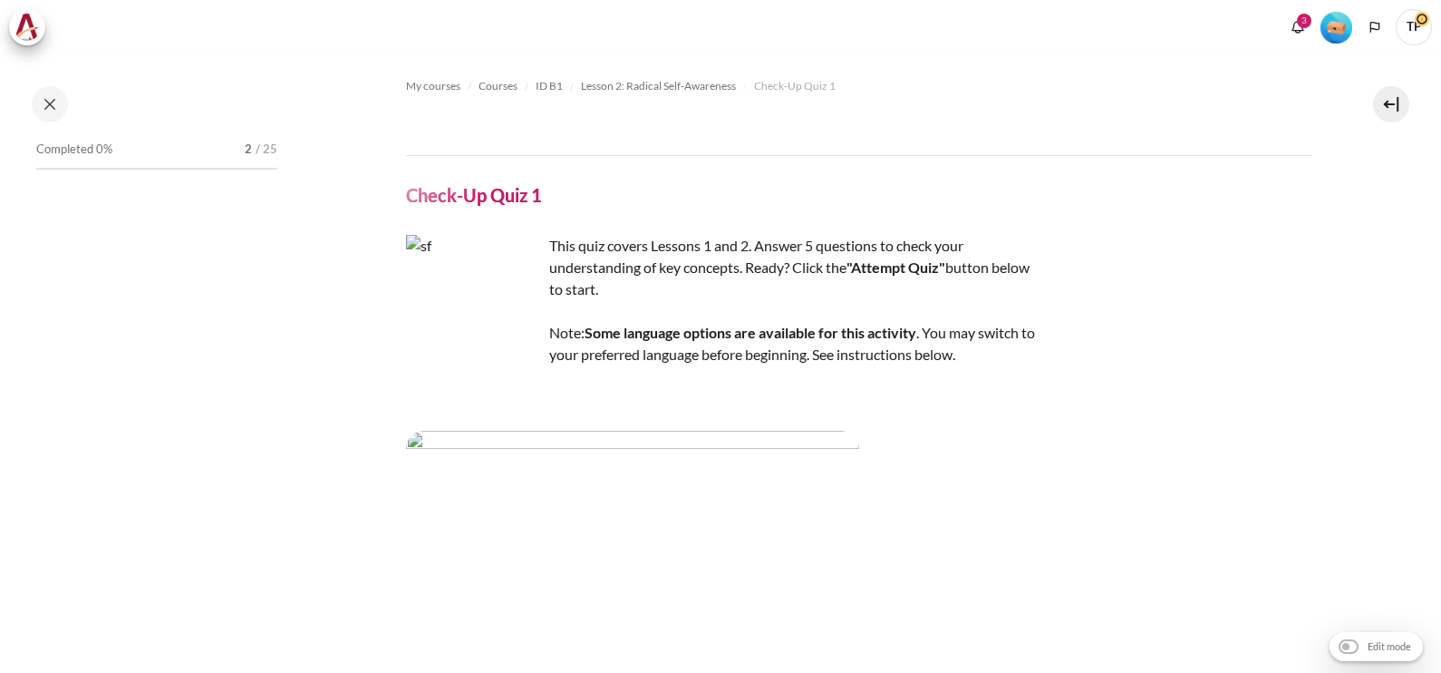
scroll to position [298, 0]
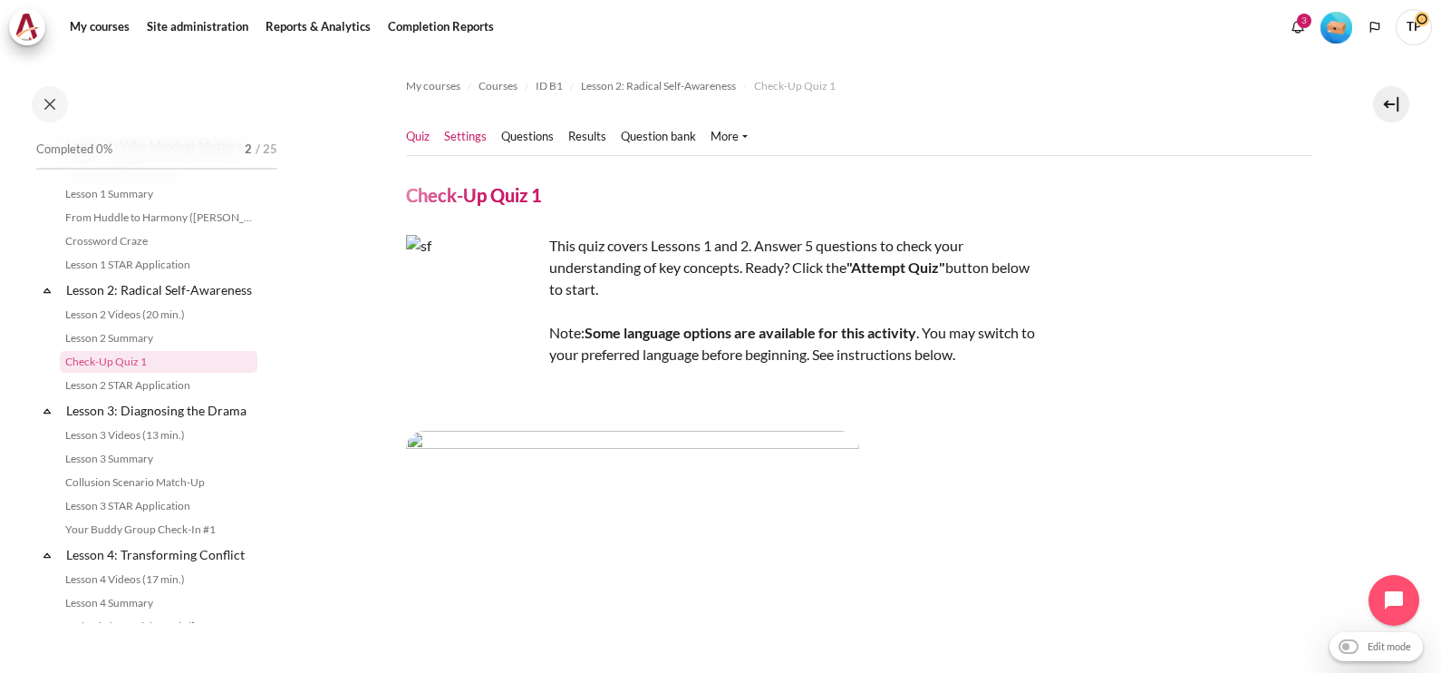
click at [475, 134] on link "Settings" at bounding box center [465, 137] width 43 height 18
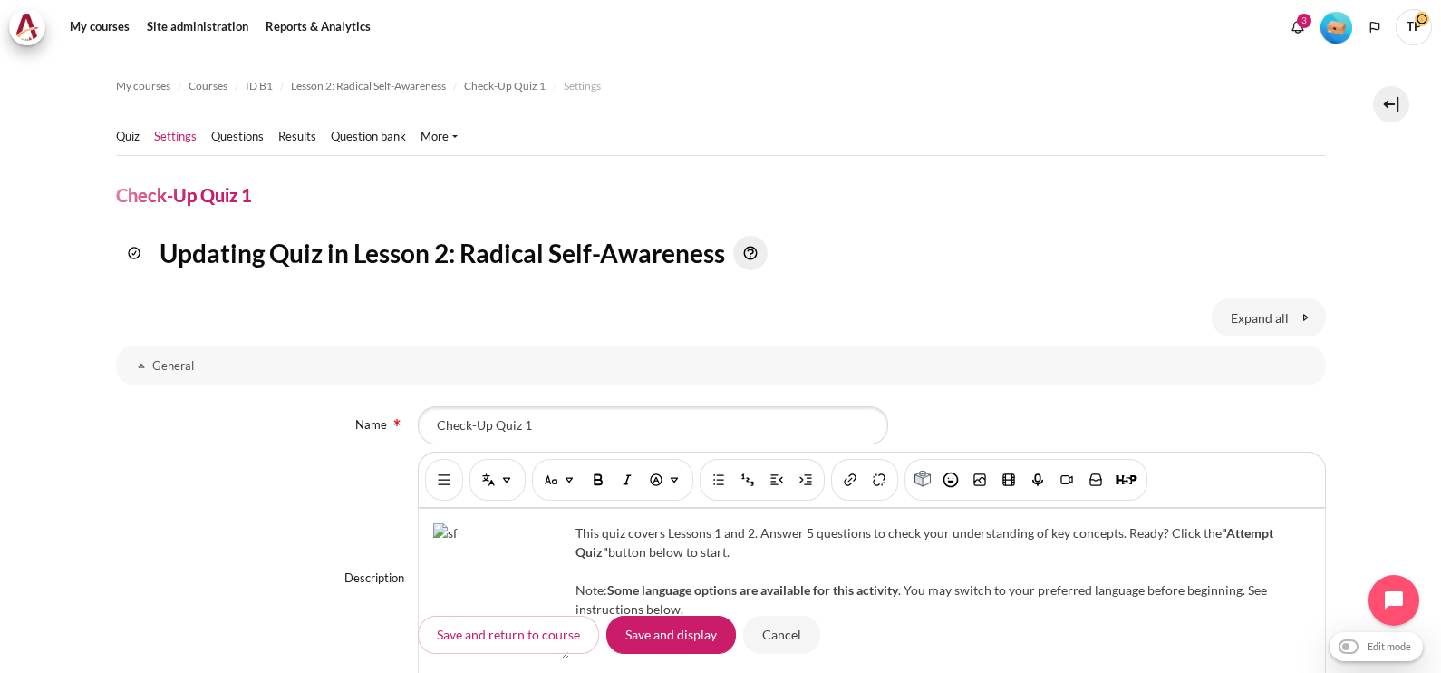
click at [242, 416] on div "Name" at bounding box center [267, 425] width 303 height 18
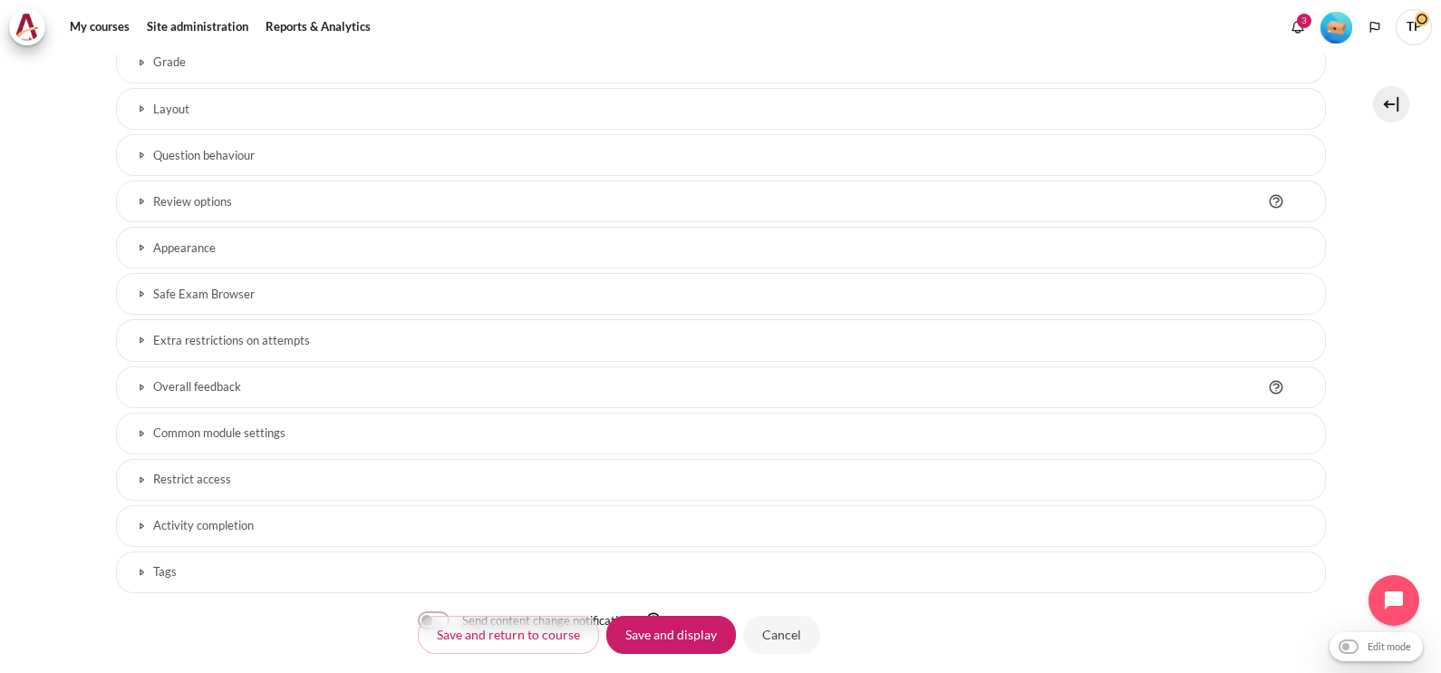
scroll to position [751, 0]
click at [648, 480] on link "Restrict access" at bounding box center [721, 477] width 1210 height 42
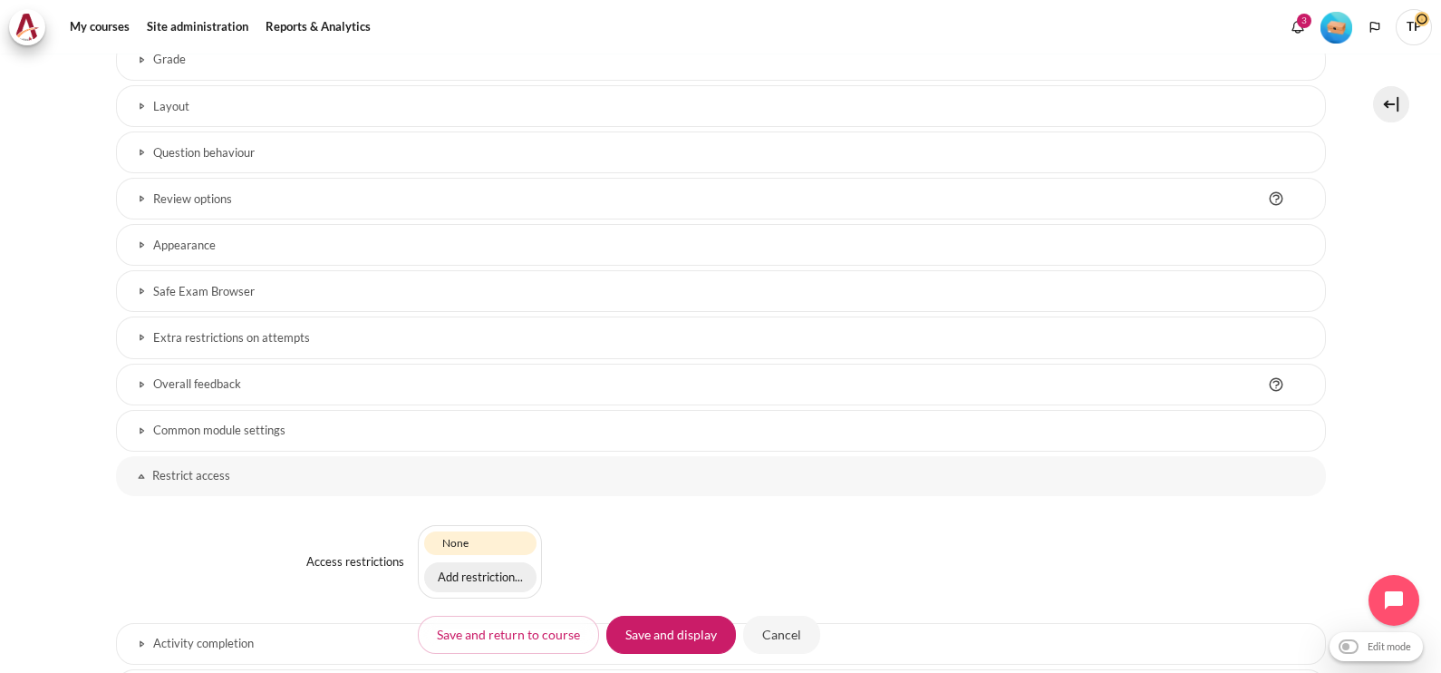
click at [481, 578] on button "Add restriction..." at bounding box center [480, 577] width 112 height 31
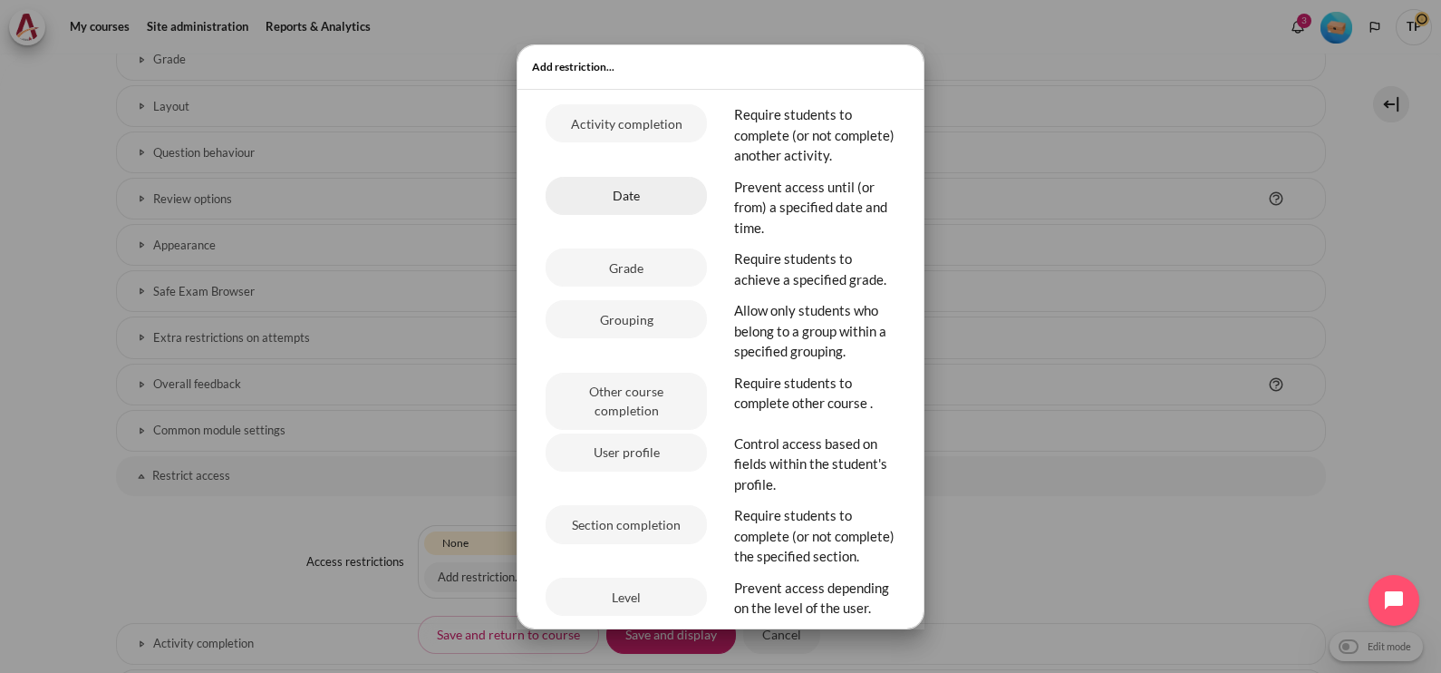
click at [643, 199] on button "Date" at bounding box center [626, 196] width 161 height 38
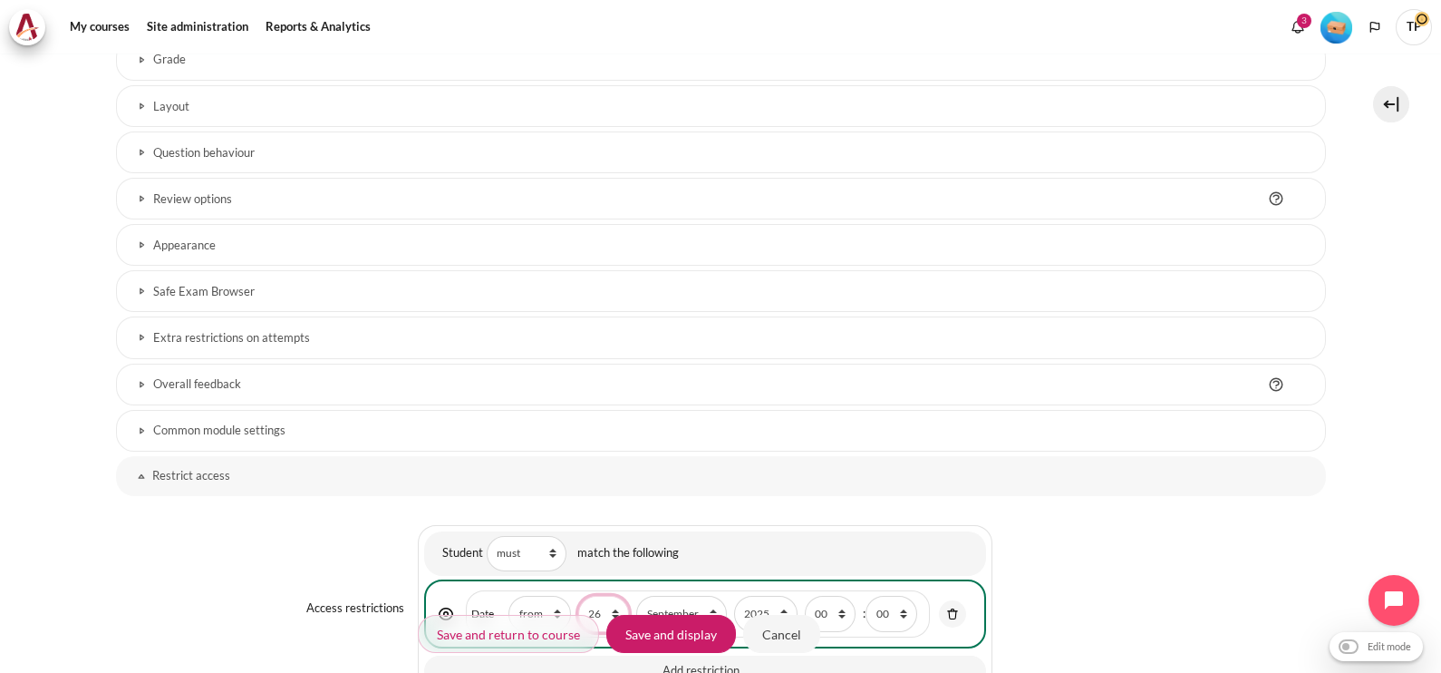
click at [597, 598] on select "1 2 3 4 5 6 7 8 9 10 11 12 13 14 15 16 17 18 19 20 21 22 23 24 25 26 27 28 29 3…" at bounding box center [603, 613] width 51 height 35
select select "3"
click at [578, 596] on select "1 2 3 4 5 6 7 8 9 10 11 12 13 14 15 16 17 18 19 20 21 22 23 24 25 26 27 28 29 3…" at bounding box center [603, 613] width 51 height 35
click at [677, 598] on select "January February March April May June July August September October November De…" at bounding box center [681, 613] width 90 height 35
select select "10"
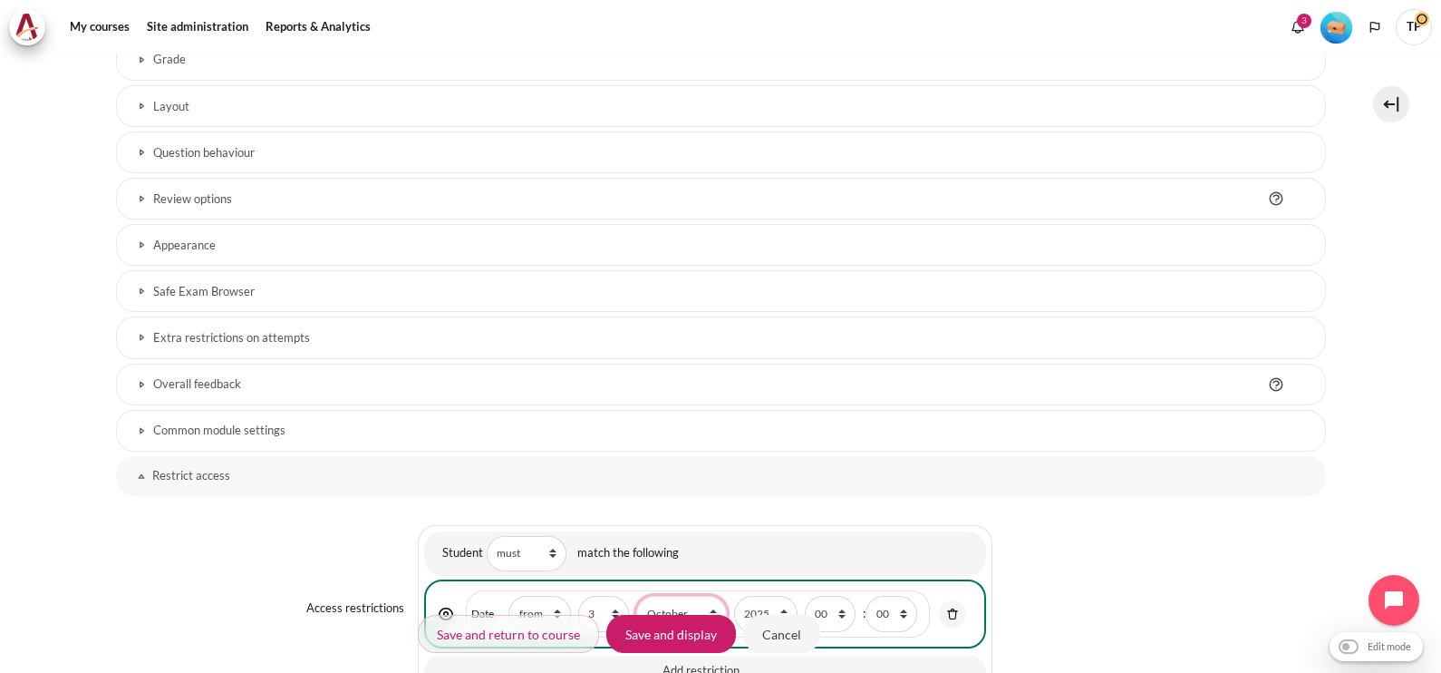
click at [636, 596] on select "January February March April May June July August September October November De…" at bounding box center [681, 613] width 90 height 35
click at [644, 648] on input "Save and display" at bounding box center [671, 634] width 130 height 38
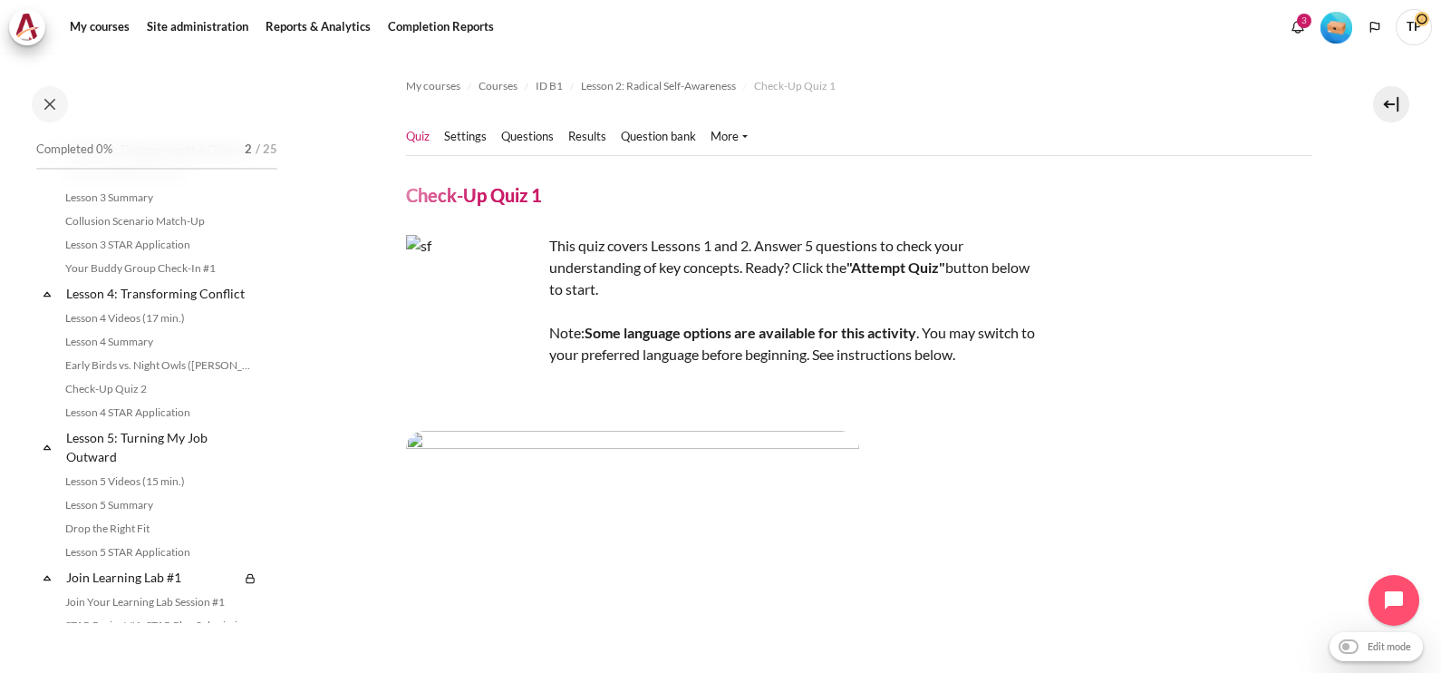
scroll to position [554, 0]
click at [158, 405] on link "Check-Up Quiz 2" at bounding box center [159, 394] width 198 height 22
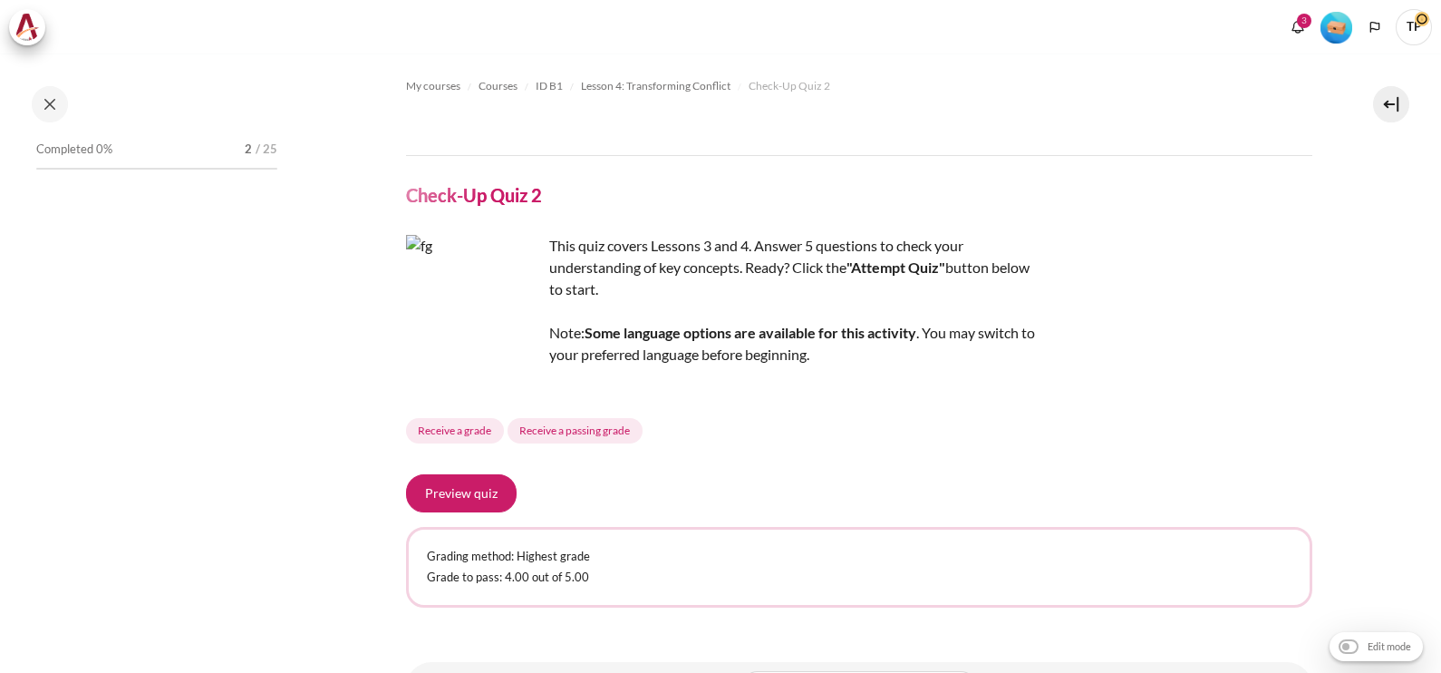
scroll to position [586, 0]
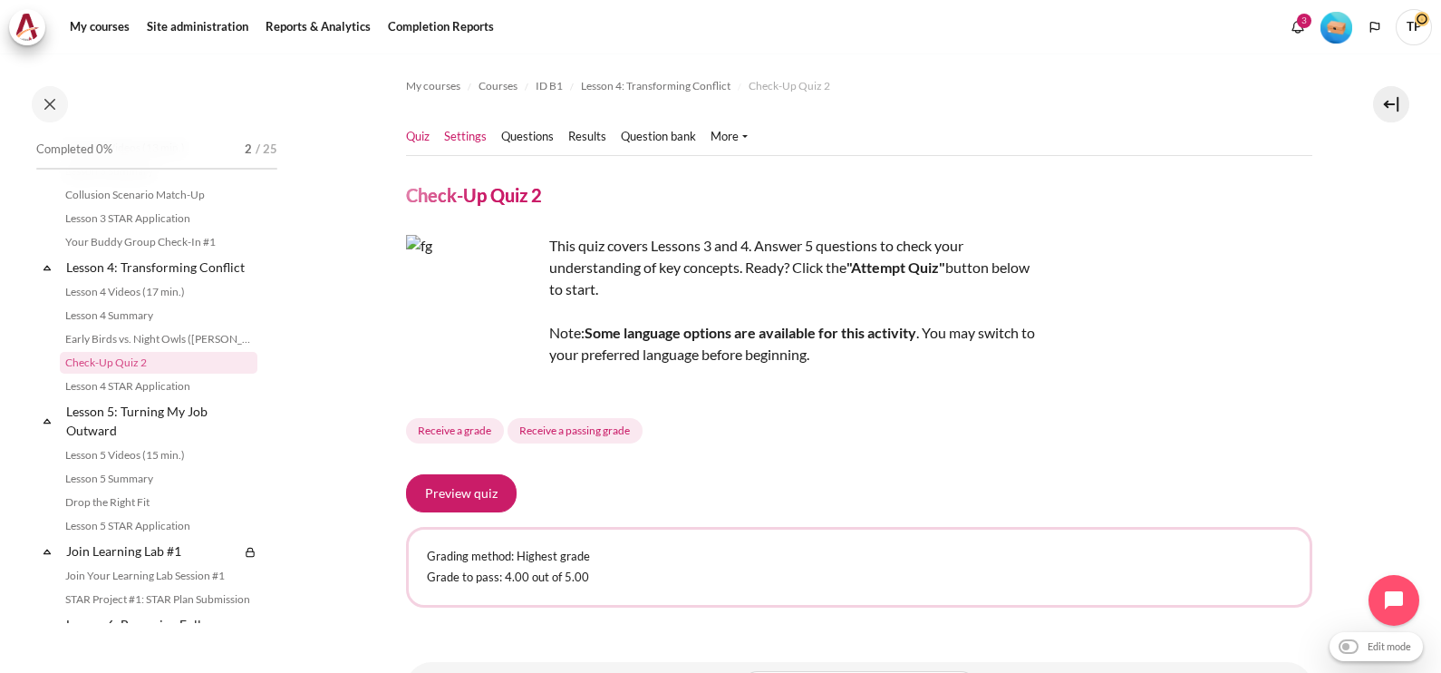
click at [476, 133] on link "Settings" at bounding box center [465, 137] width 43 height 18
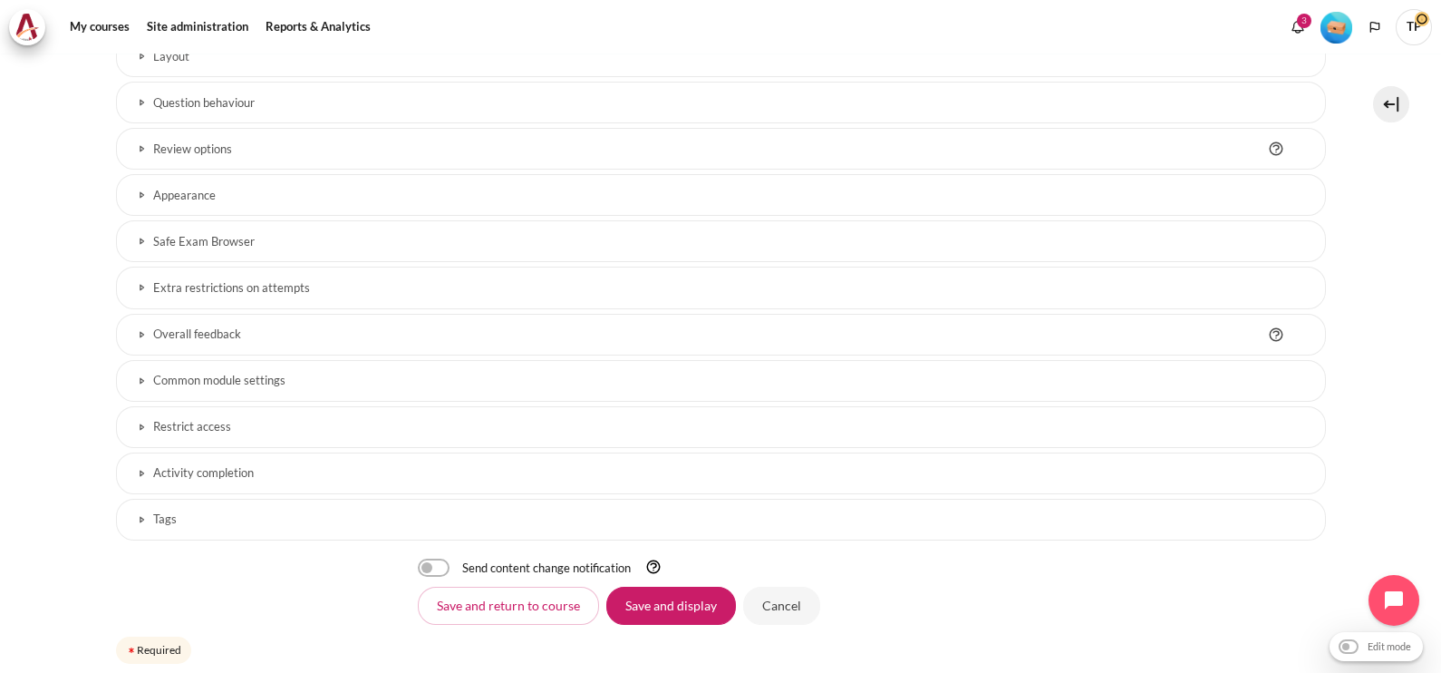
scroll to position [805, 0]
click at [616, 427] on link "Restrict access" at bounding box center [721, 423] width 1210 height 42
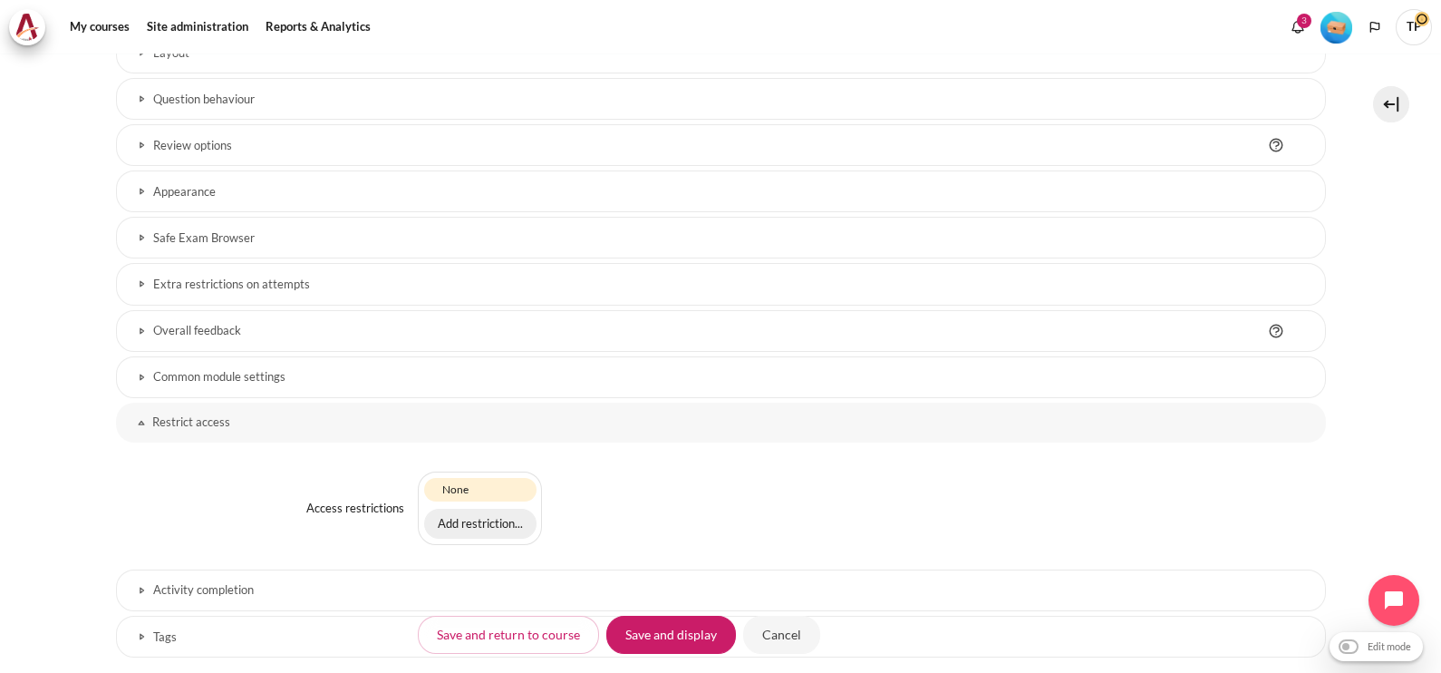
click at [477, 519] on button "Add restriction..." at bounding box center [480, 524] width 112 height 31
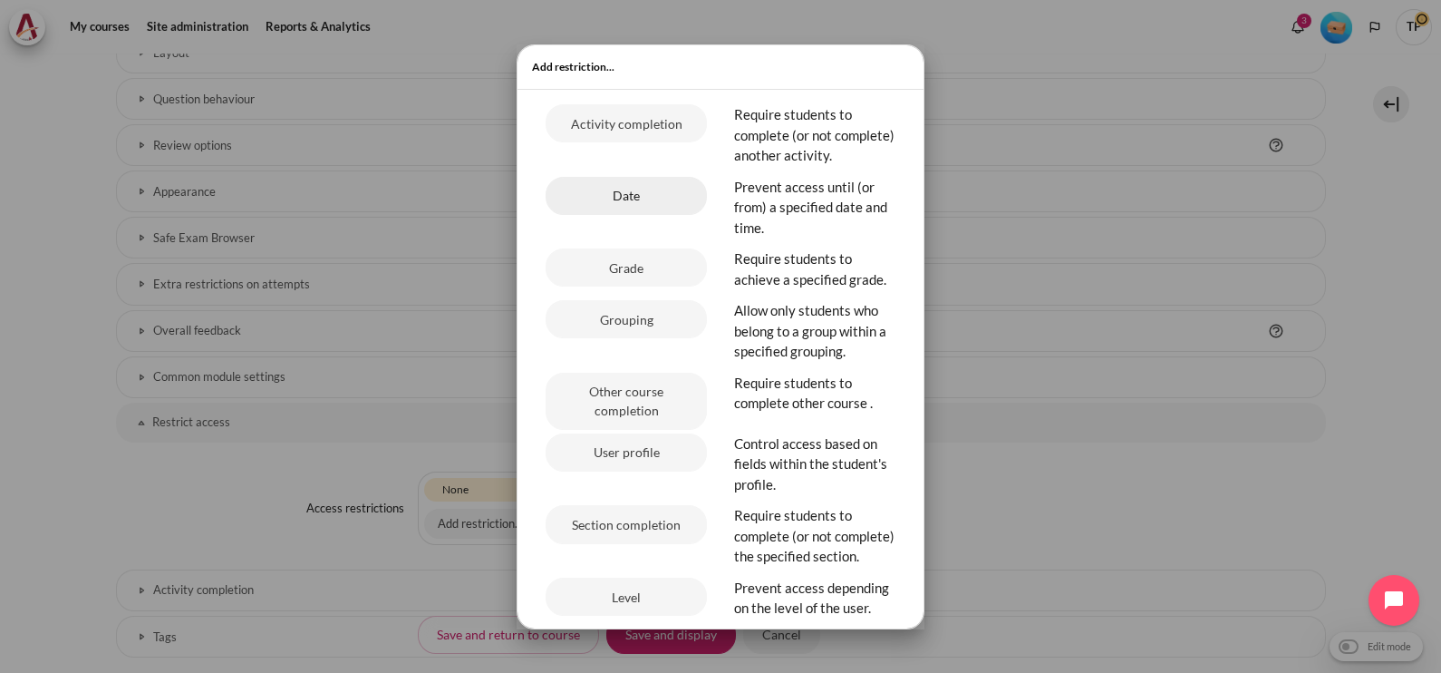
click at [619, 207] on button "Date" at bounding box center [626, 196] width 161 height 38
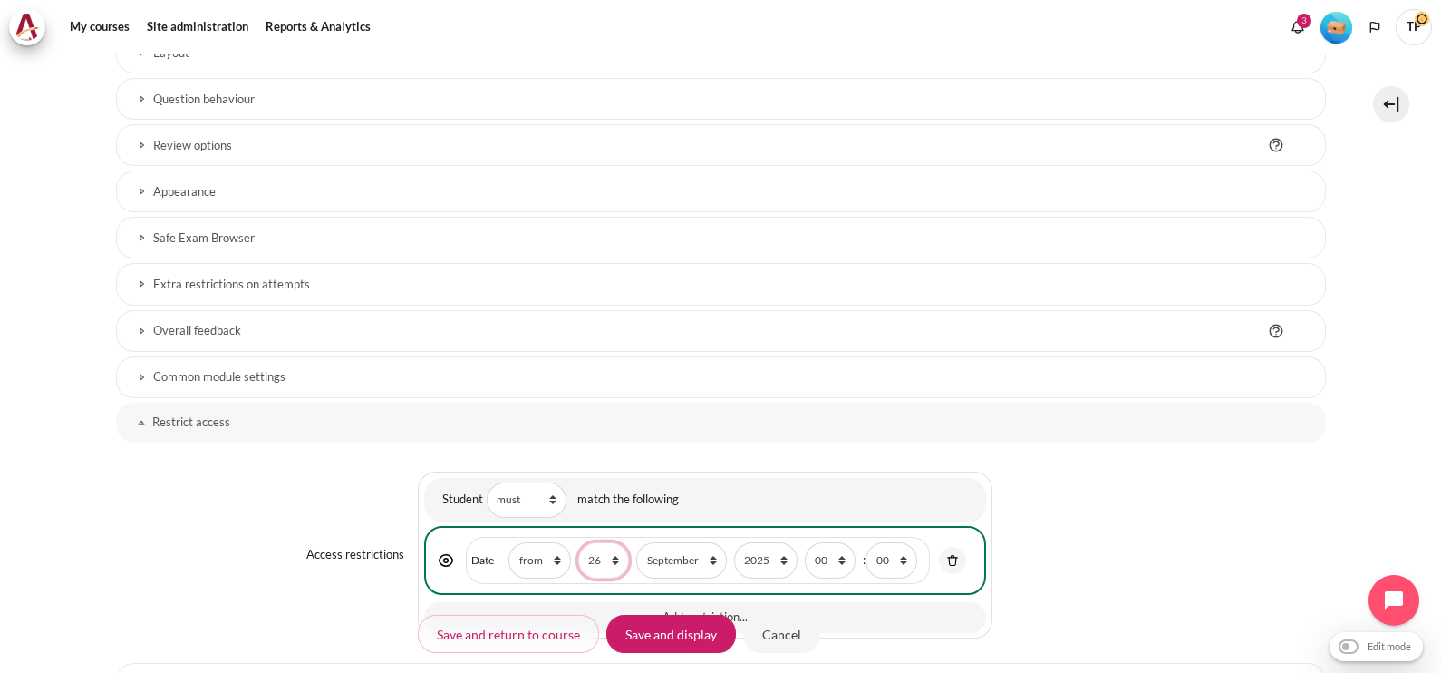
click at [598, 548] on select "1 2 3 4 5 6 7 8 9 10 11 12 13 14 15 16 17 18 19 20 21 22 23 24 25 26 27 28 29 3…" at bounding box center [603, 559] width 51 height 35
select select "3"
click at [578, 542] on select "1 2 3 4 5 6 7 8 9 10 11 12 13 14 15 16 17 18 19 20 21 22 23 24 25 26 27 28 29 3…" at bounding box center [603, 559] width 51 height 35
click at [687, 561] on select "January February March April May June July August September October November De…" at bounding box center [681, 559] width 90 height 35
select select "10"
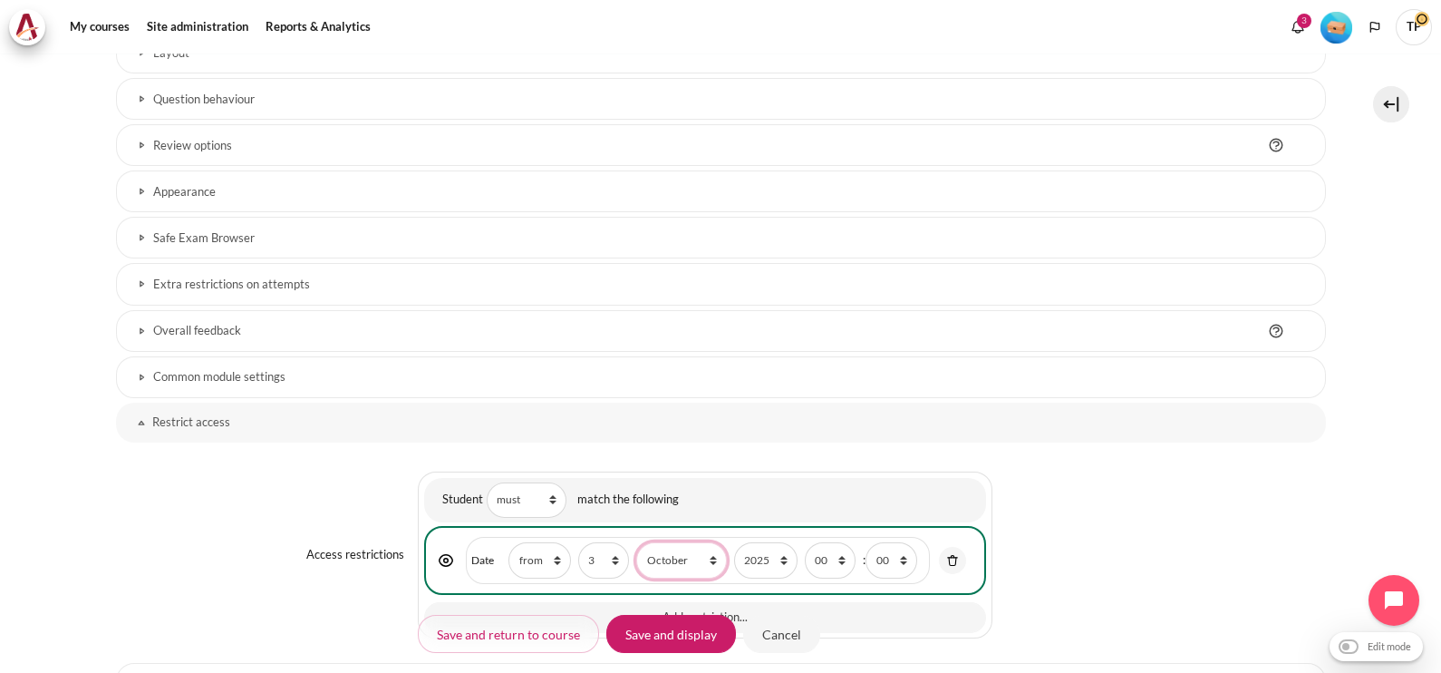
click at [636, 542] on select "January February March April May June July August September October November De…" at bounding box center [681, 559] width 90 height 35
click at [638, 637] on input "Save and display" at bounding box center [671, 634] width 130 height 38
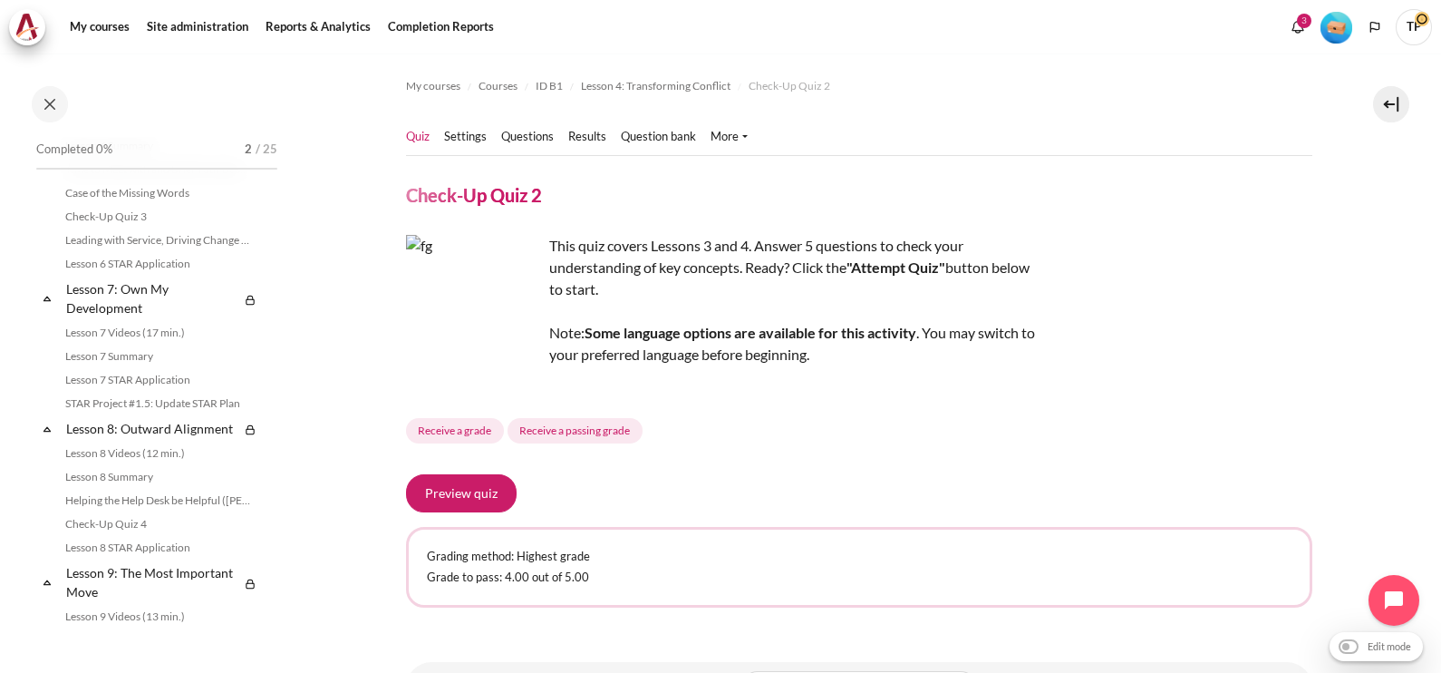
scroll to position [1013, 0]
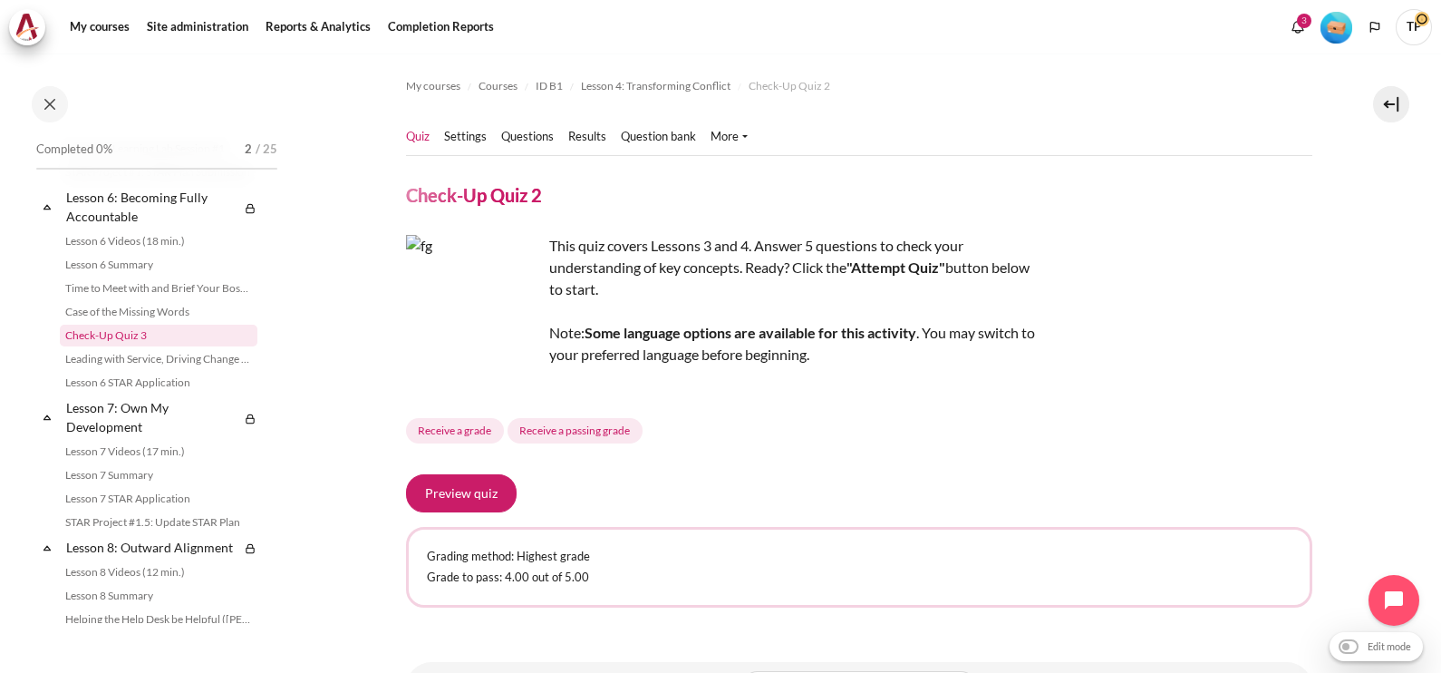
click at [161, 346] on link "Check-Up Quiz 3" at bounding box center [159, 336] width 198 height 22
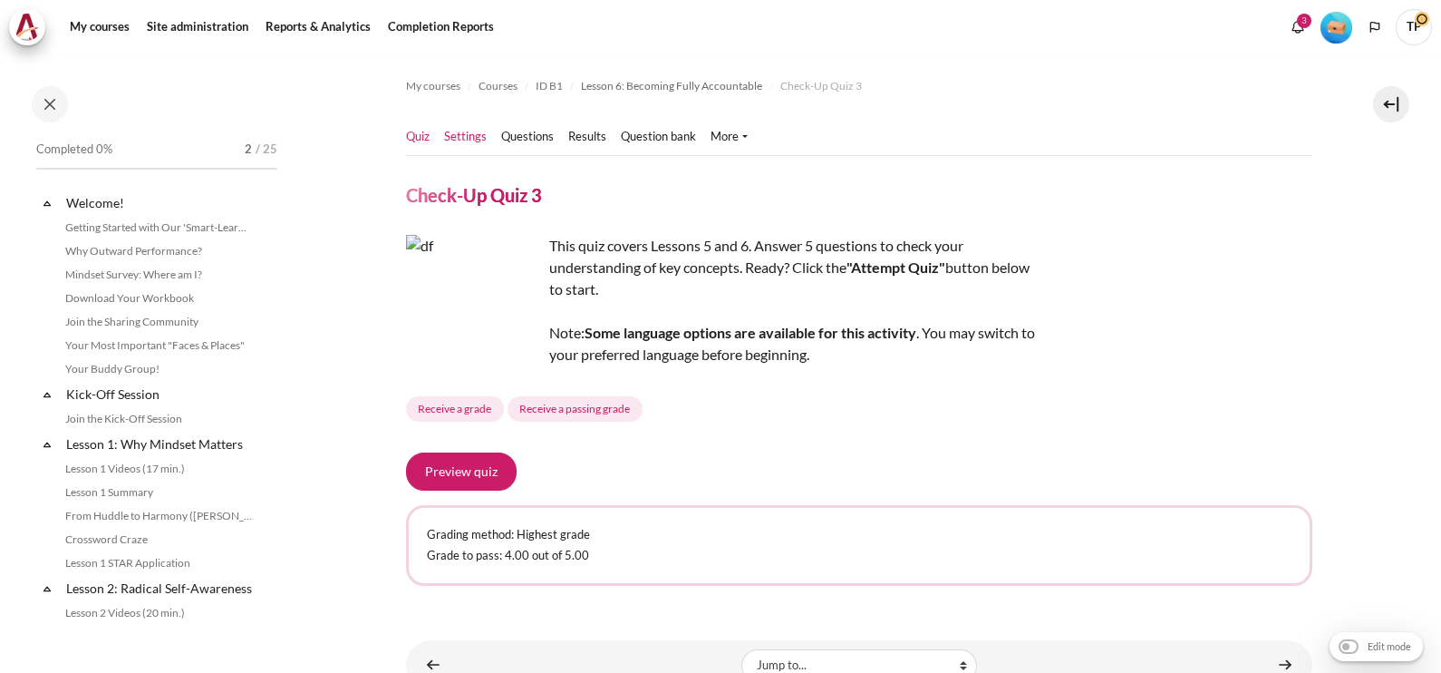
scroll to position [985, 0]
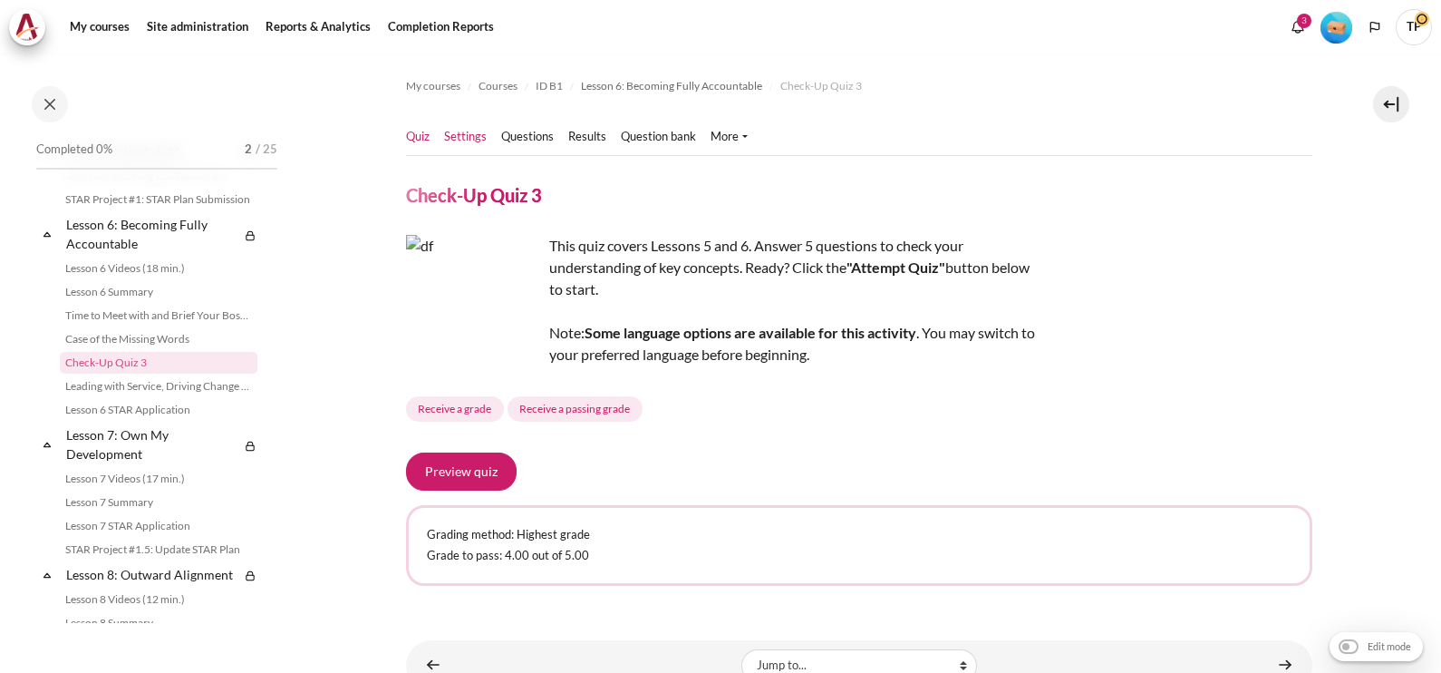
click at [469, 133] on link "Settings" at bounding box center [465, 137] width 43 height 18
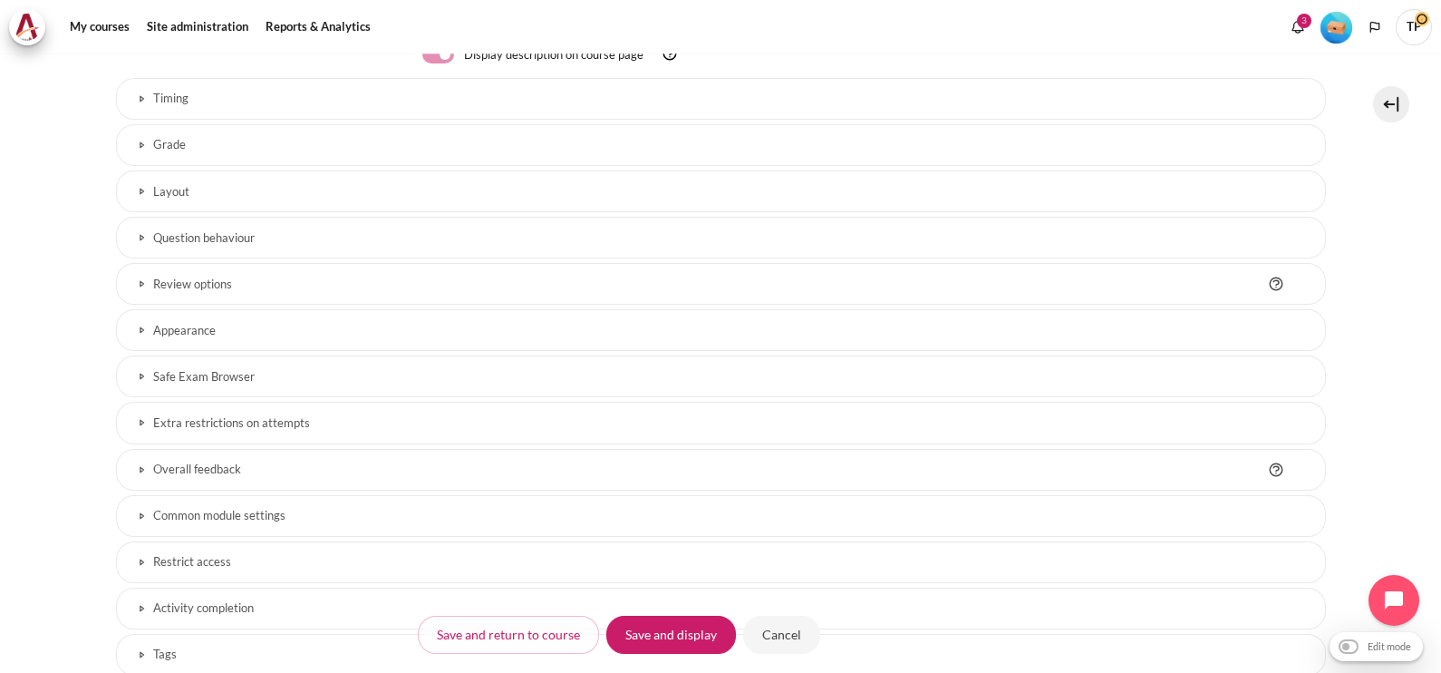
scroll to position [659, 0]
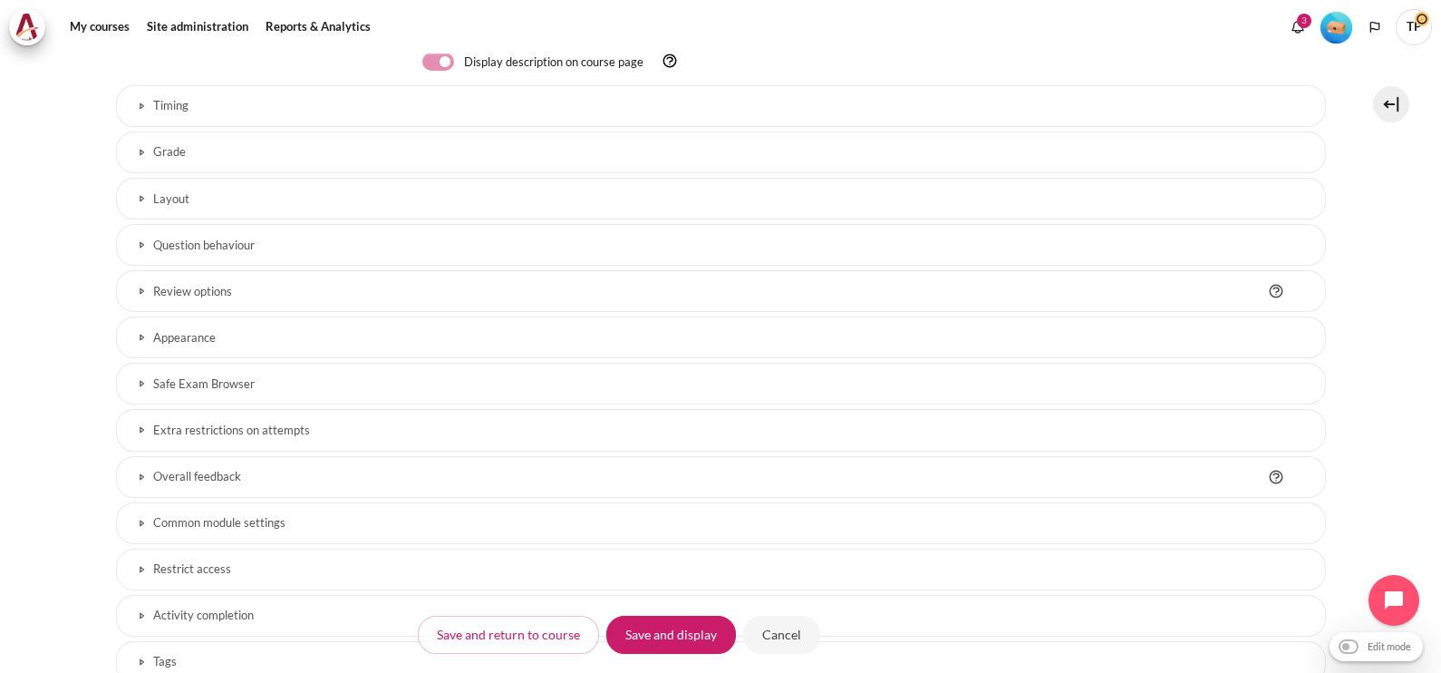
click at [377, 553] on link "Restrict access" at bounding box center [721, 569] width 1210 height 42
drag, startPoint x: 1424, startPoint y: 408, endPoint x: 1441, endPoint y: 485, distance: 79.0
click at [1440, 485] on html "Skip to main content Skip Calendar Calendar List of courses All courses GoBeyon…" at bounding box center [720, 336] width 1441 height 673
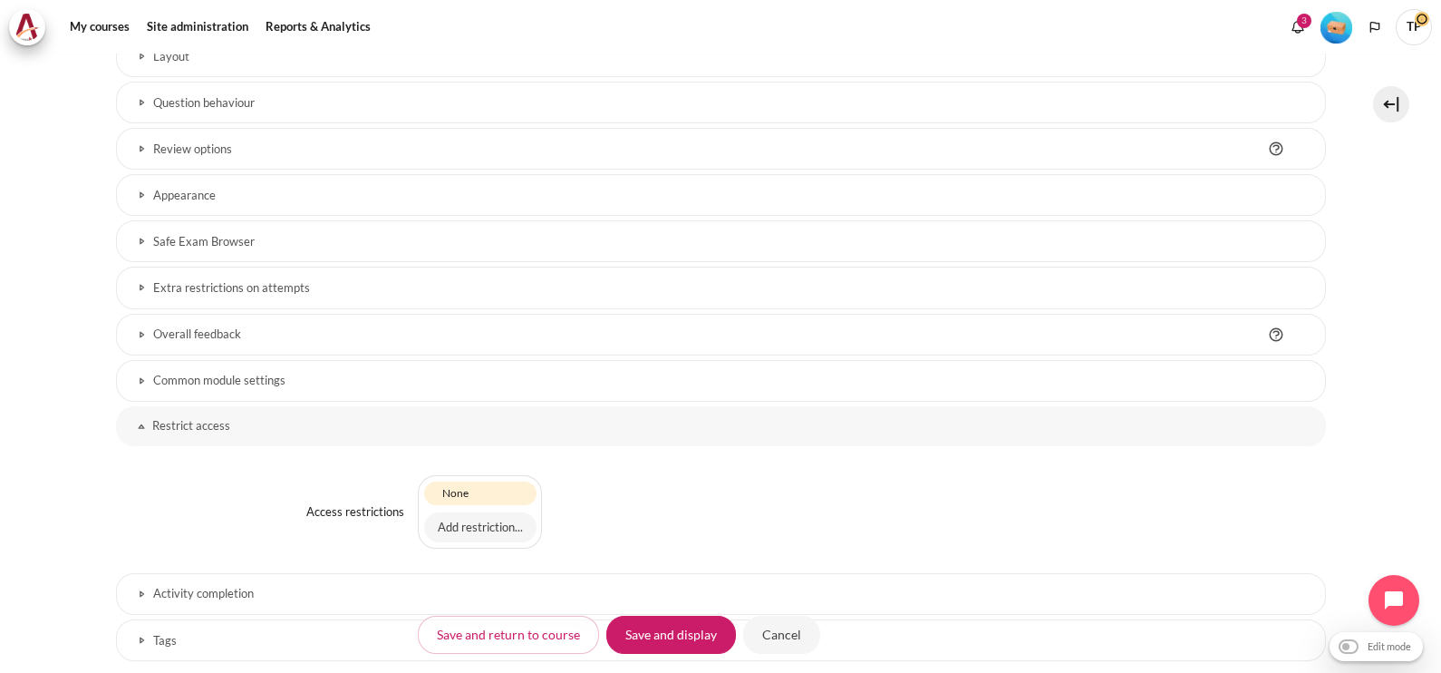
scroll to position [823, 0]
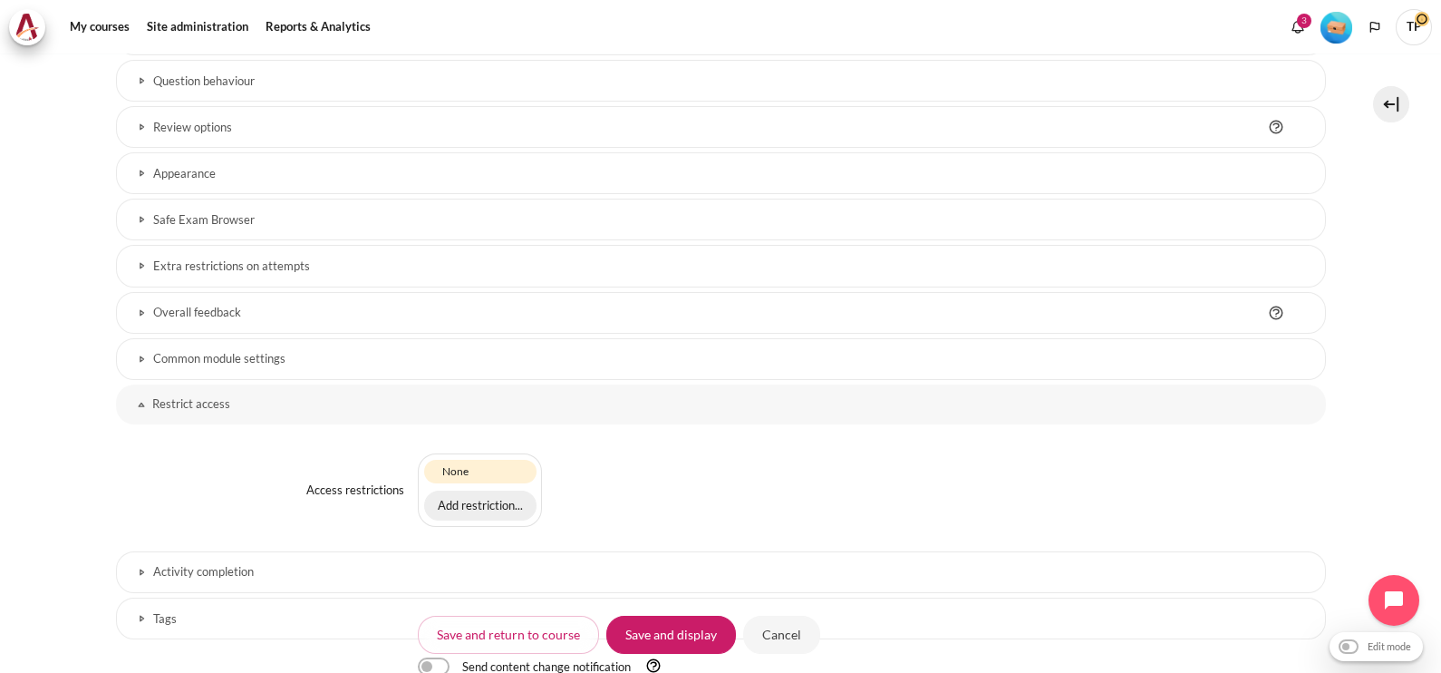
click at [458, 507] on button "Add restriction..." at bounding box center [480, 505] width 112 height 31
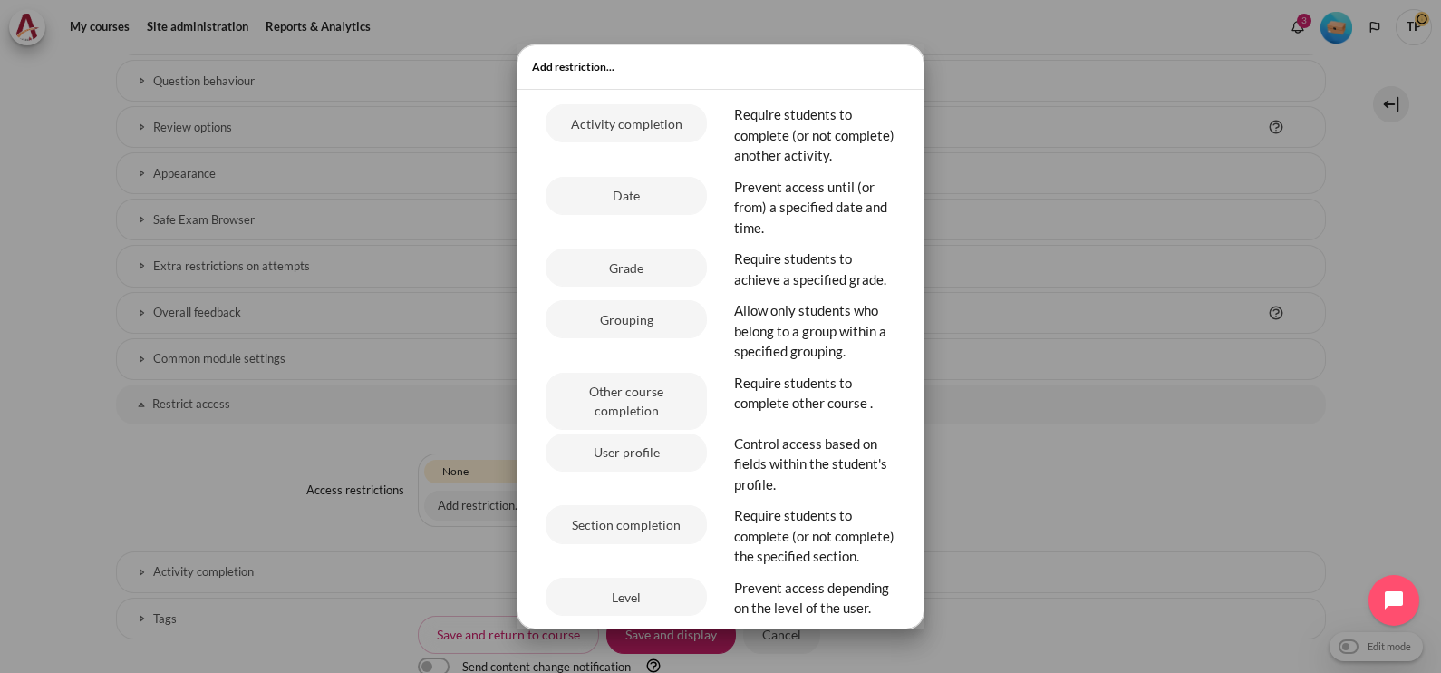
click at [665, 237] on div "Date" at bounding box center [626, 211] width 189 height 69
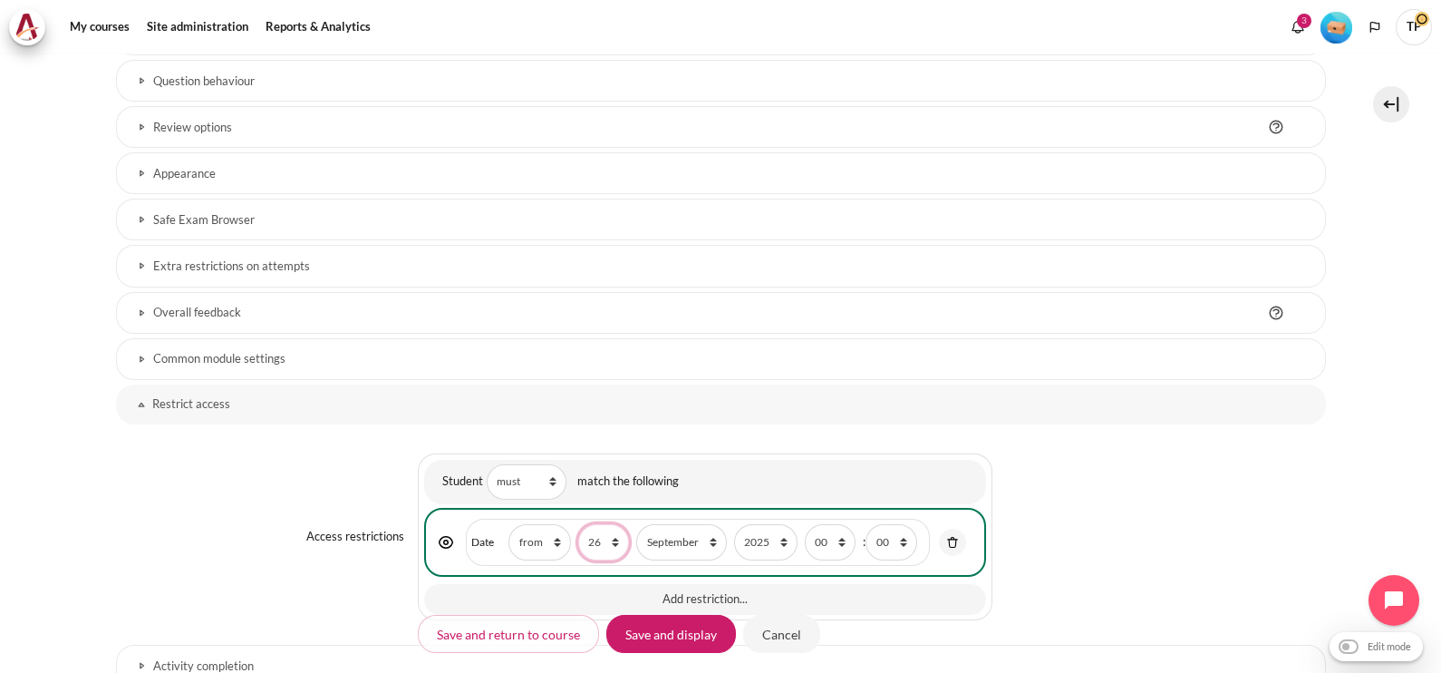
click at [605, 526] on select "1 2 3 4 5 6 7 8 9 10 11 12 13 14 15 16 17 18 19 20 21 22 23 24 25 26 27 28 29 3…" at bounding box center [603, 541] width 51 height 35
select select "3"
click at [578, 524] on select "1 2 3 4 5 6 7 8 9 10 11 12 13 14 15 16 17 18 19 20 21 22 23 24 25 26 27 28 29 3…" at bounding box center [603, 541] width 51 height 35
click at [666, 524] on select "January February March April May June July August September October November De…" at bounding box center [681, 541] width 90 height 35
select select "10"
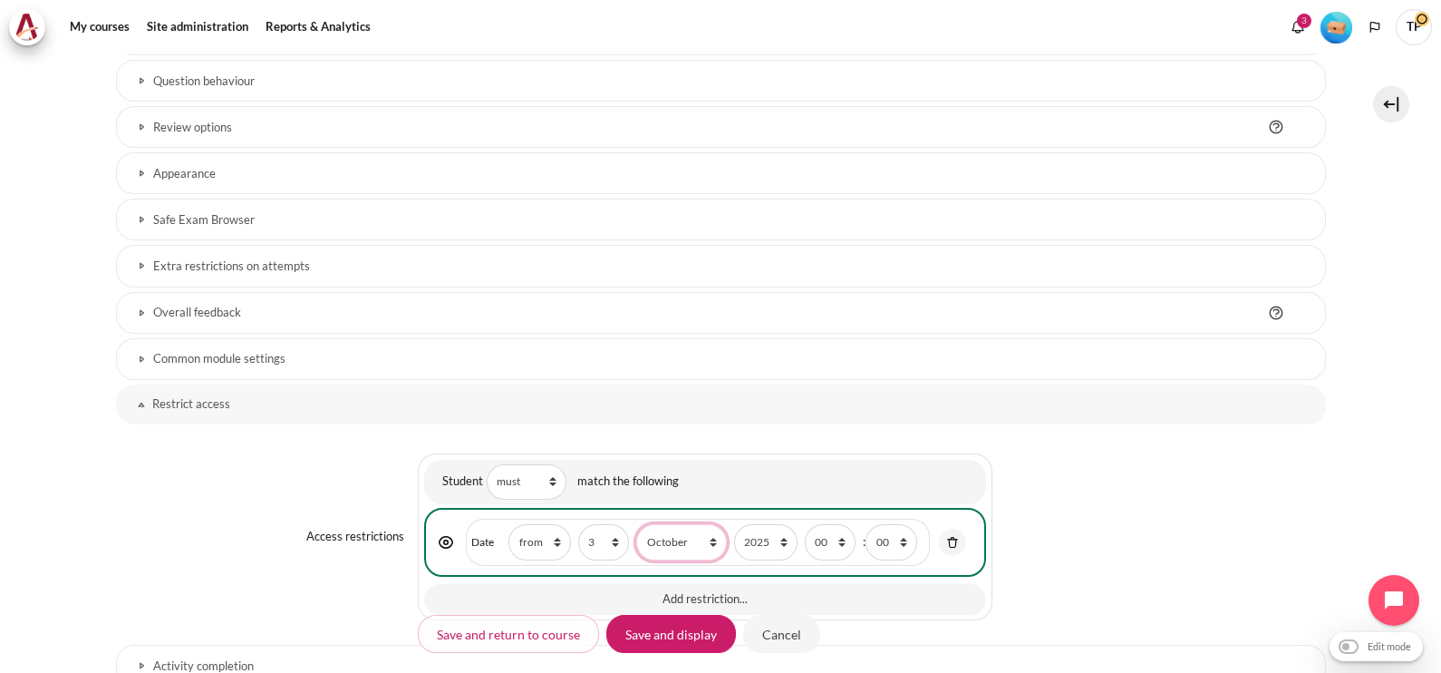
click at [636, 524] on select "January February March April May June July August September October November De…" at bounding box center [681, 541] width 90 height 35
click at [626, 639] on input "Save and display" at bounding box center [671, 634] width 130 height 38
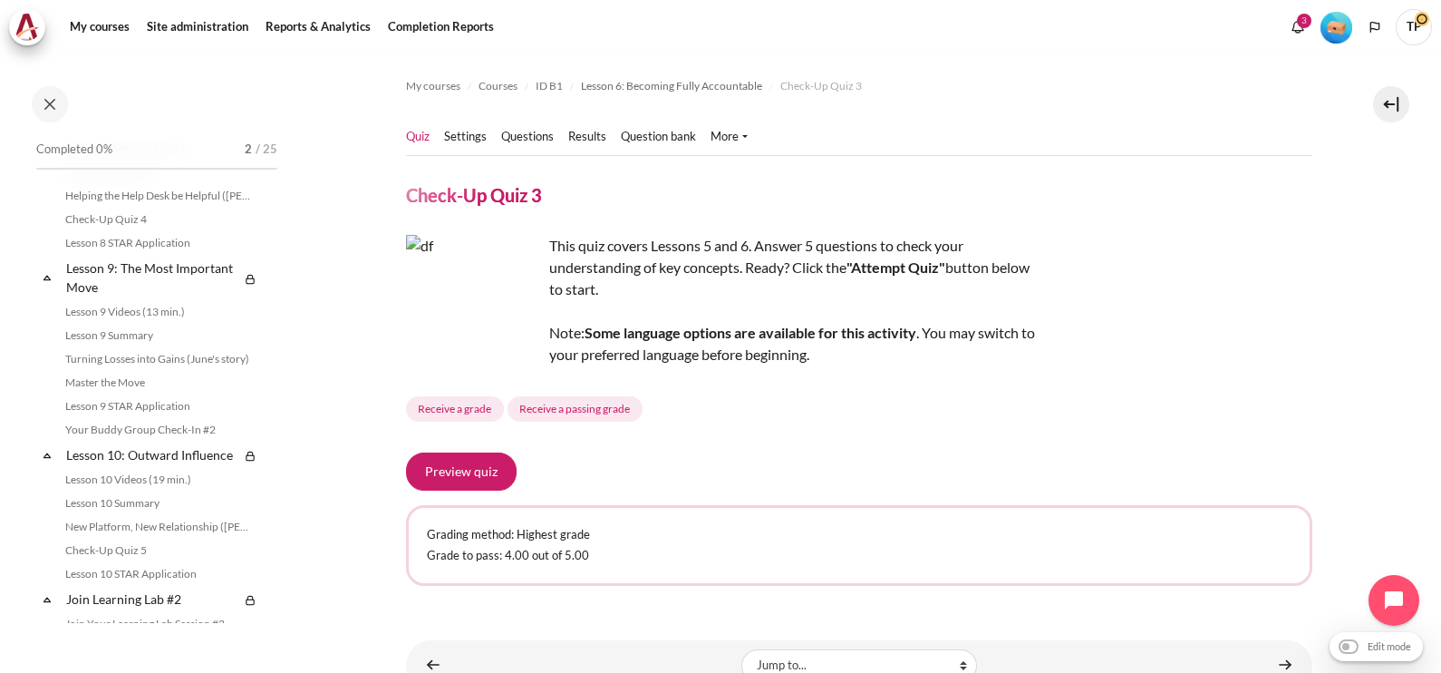
scroll to position [1391, 0]
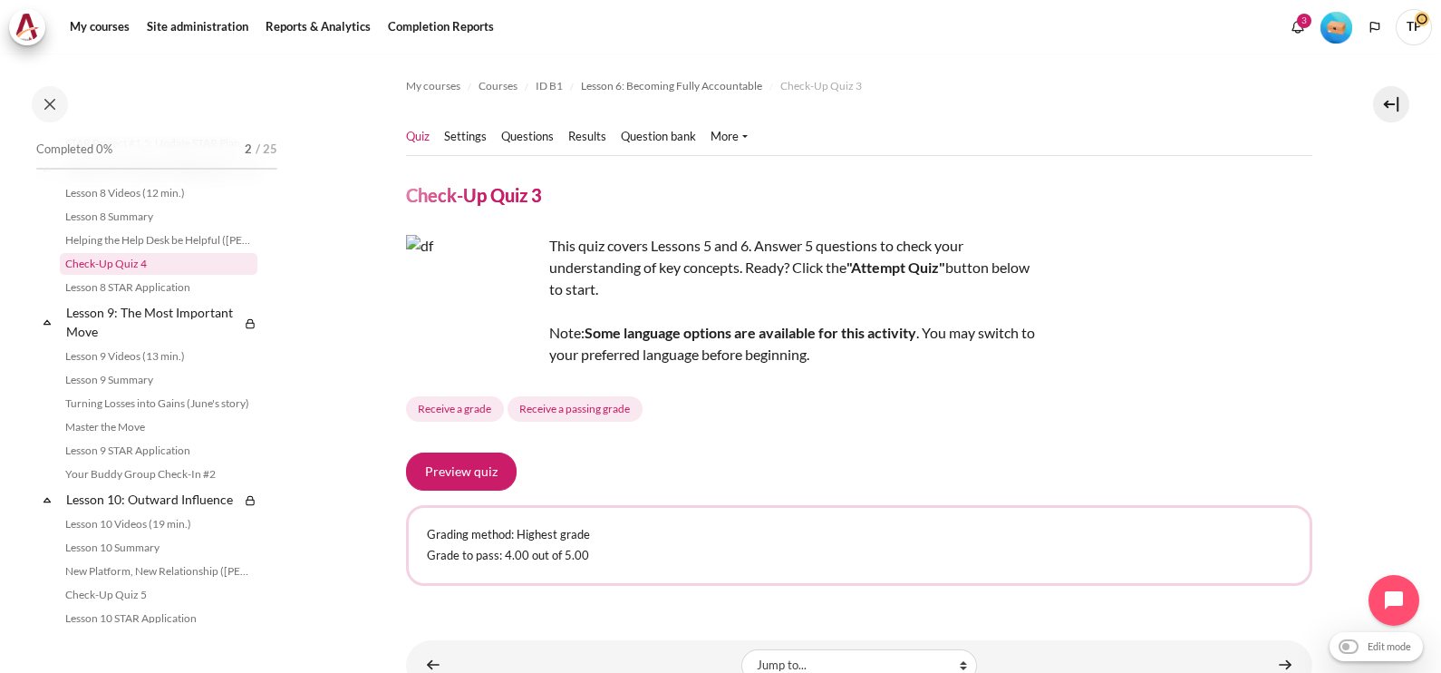
click at [159, 275] on link "Check-Up Quiz 4" at bounding box center [159, 264] width 198 height 22
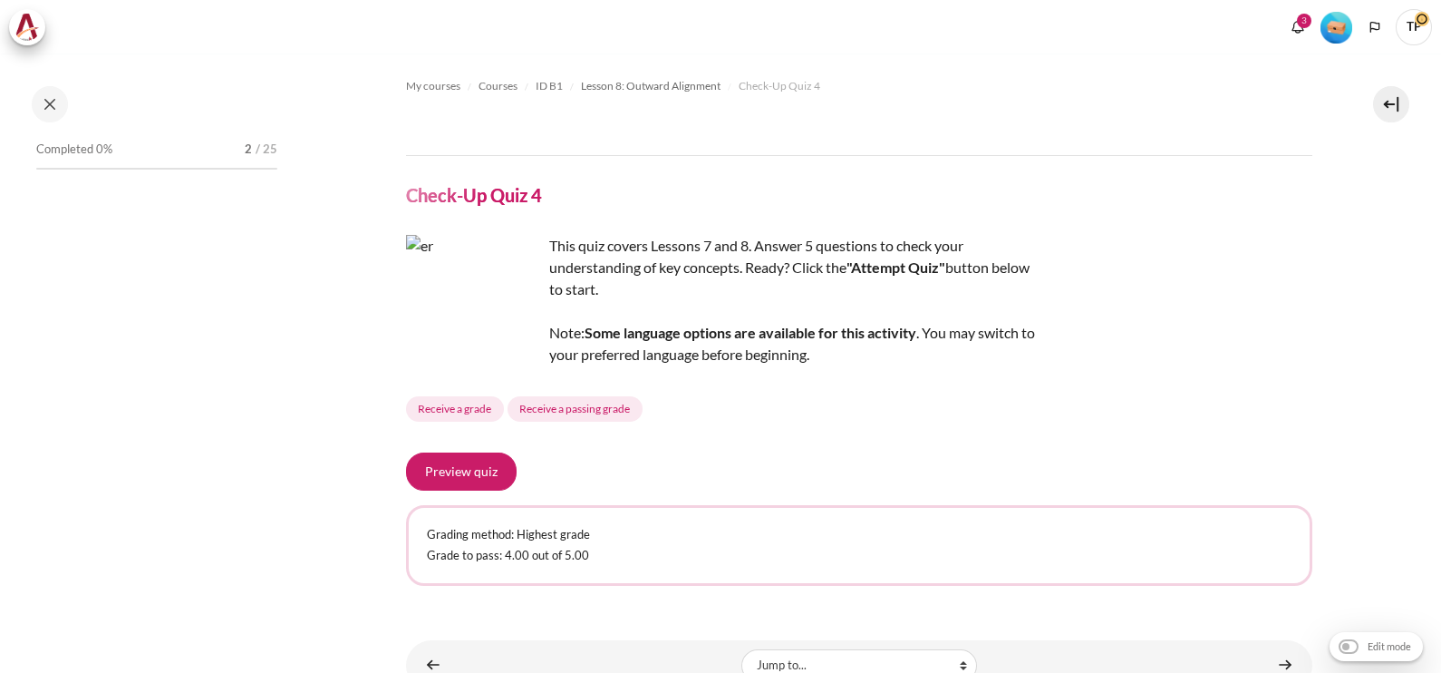
scroll to position [1312, 0]
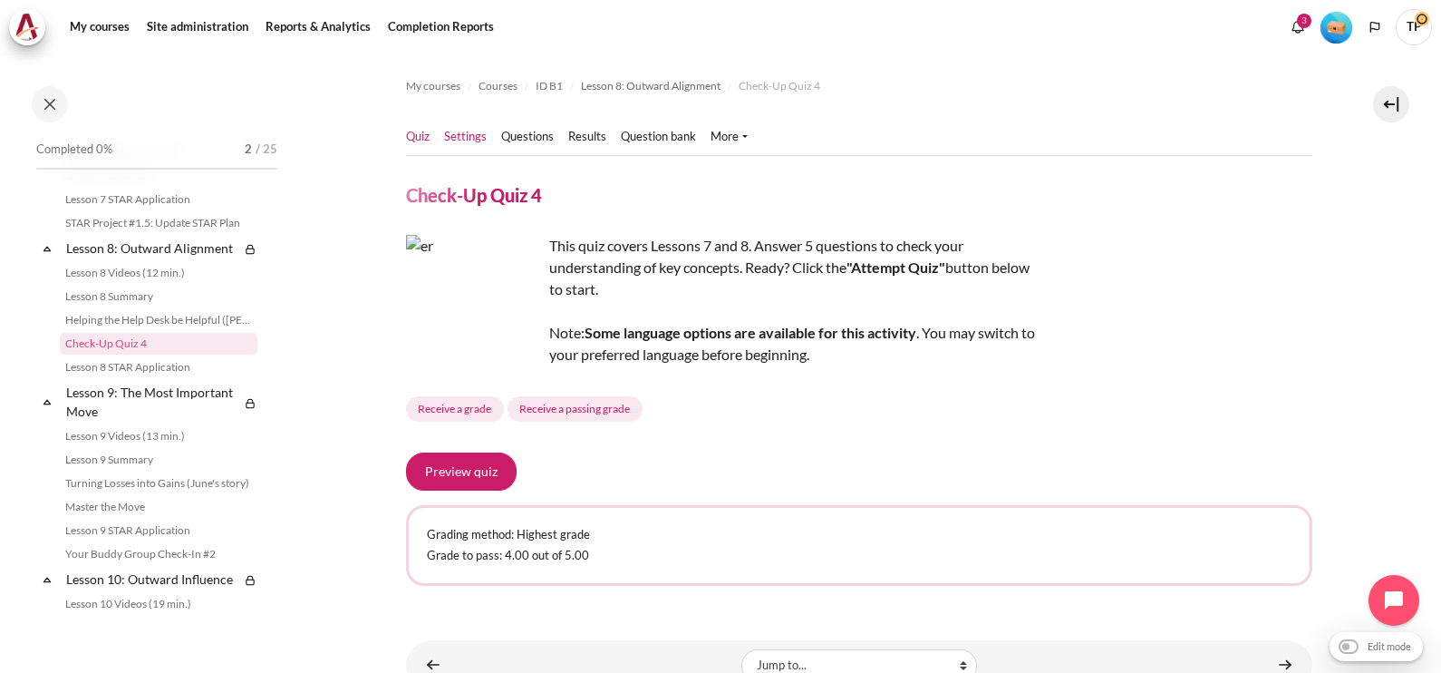
click at [477, 132] on link "Settings" at bounding box center [465, 137] width 43 height 18
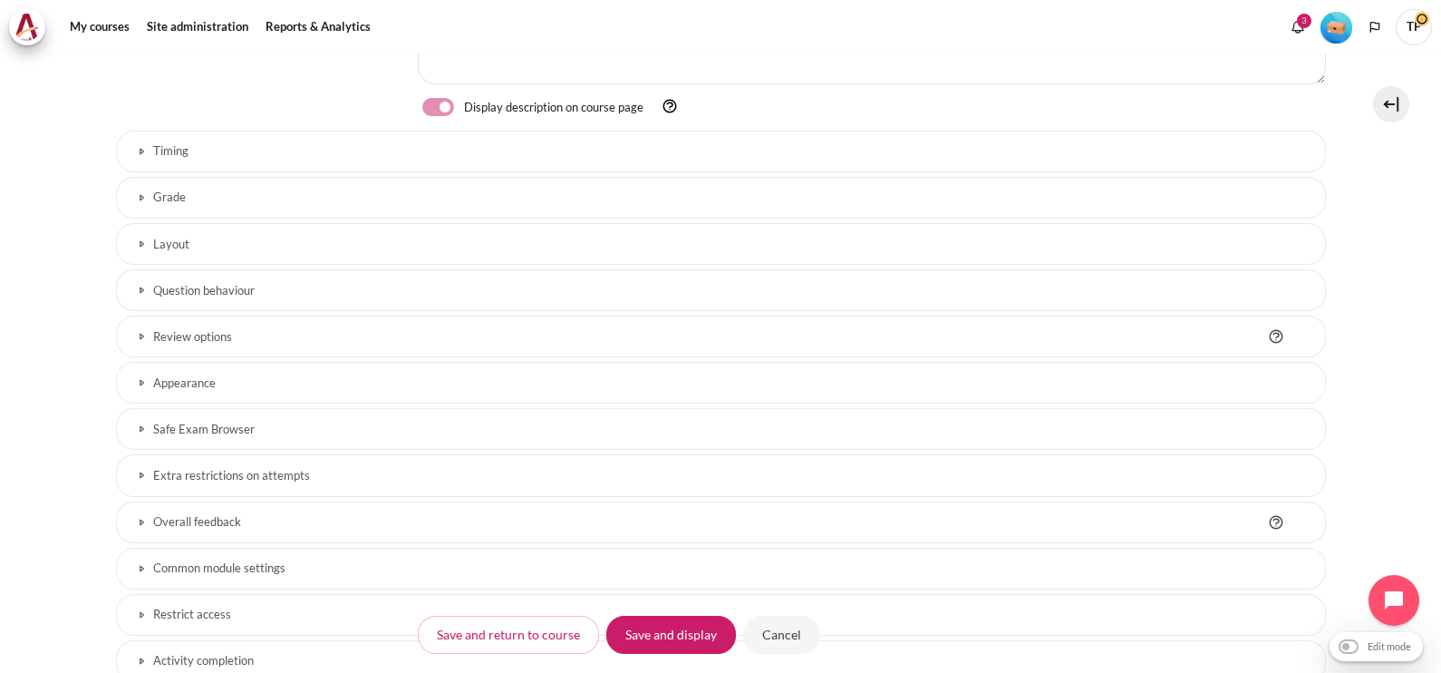
scroll to position [626, 0]
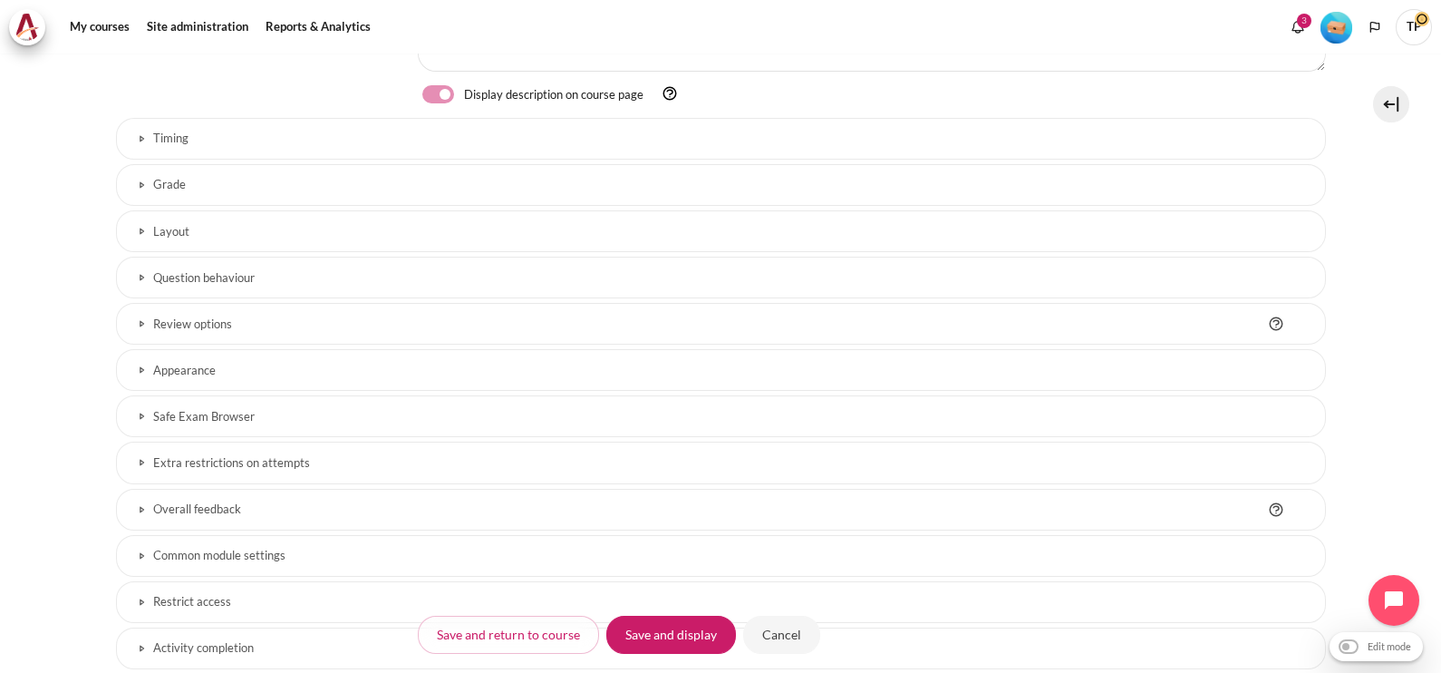
click at [417, 610] on link "Restrict access" at bounding box center [721, 602] width 1210 height 42
drag, startPoint x: 1428, startPoint y: 354, endPoint x: 1444, endPoint y: 499, distance: 145.9
click at [1440, 499] on html "Skip to main content Skip Calendar Calendar List of courses All courses GoBeyon…" at bounding box center [720, 336] width 1441 height 673
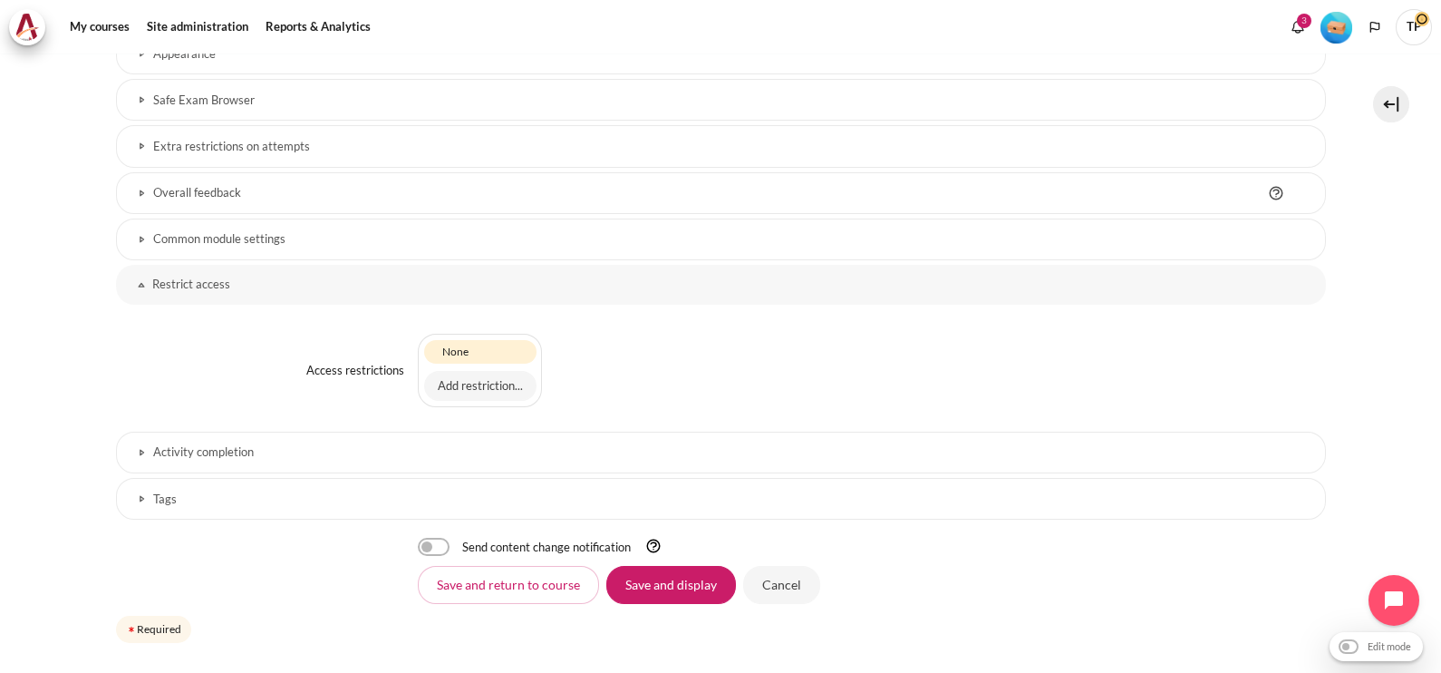
scroll to position [941, 0]
click at [517, 380] on button "Add restriction..." at bounding box center [480, 388] width 112 height 31
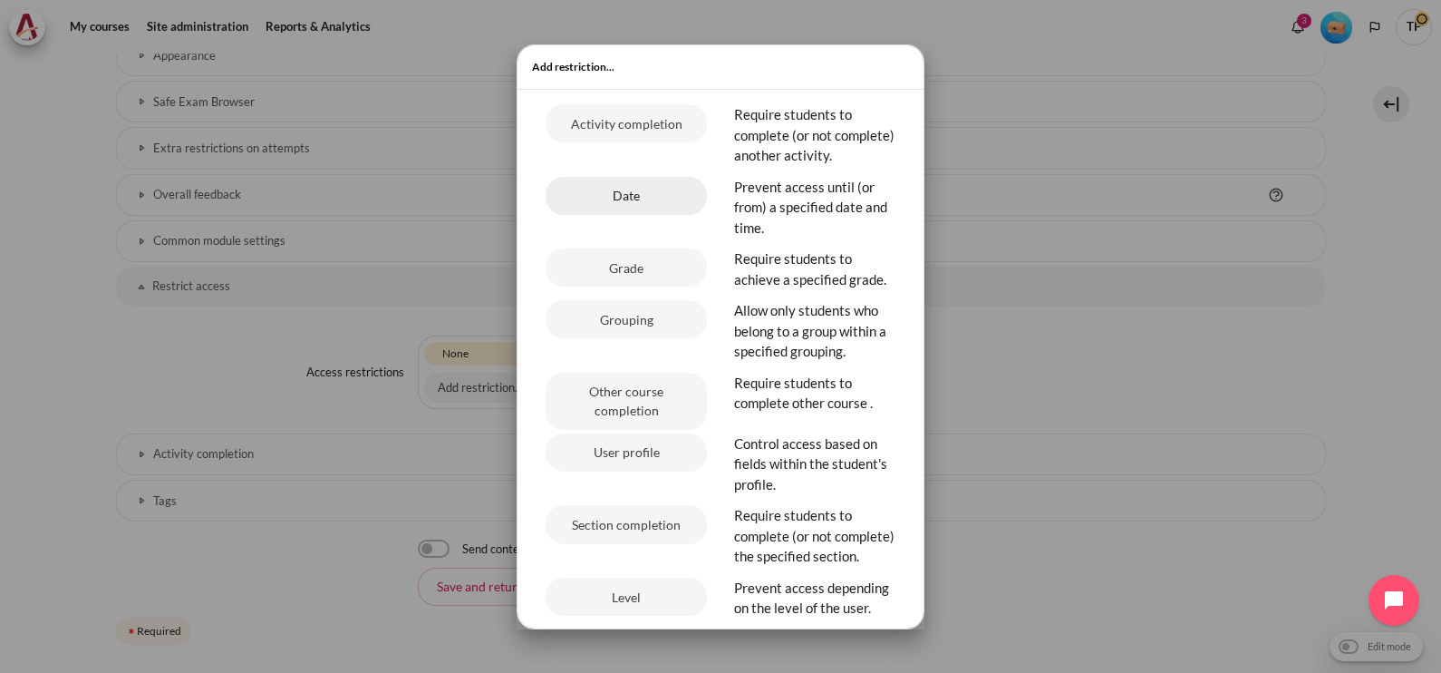
click at [649, 215] on button "Date" at bounding box center [626, 196] width 161 height 38
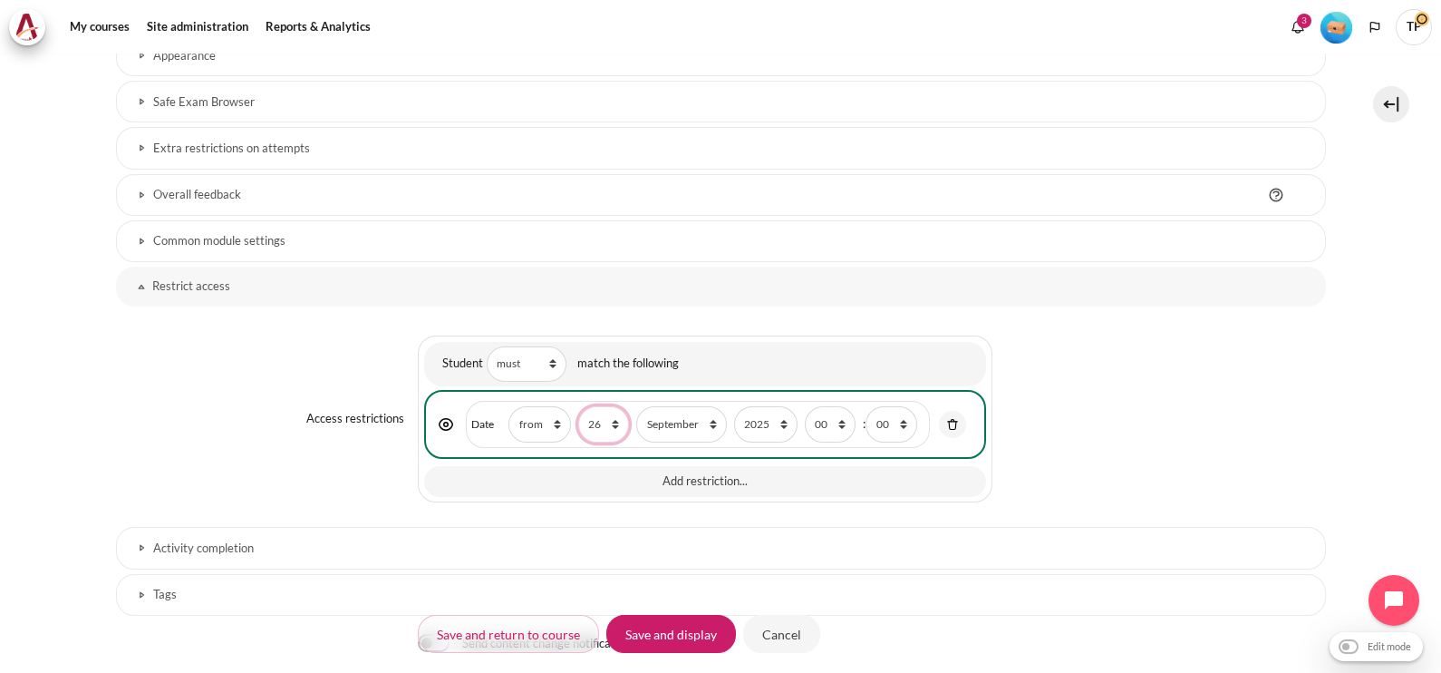
click at [603, 417] on select "1 2 3 4 5 6 7 8 9 10 11 12 13 14 15 16 17 18 19 20 21 22 23 24 25 26 27 28 29 3…" at bounding box center [603, 423] width 51 height 35
select select "3"
click at [578, 406] on select "1 2 3 4 5 6 7 8 9 10 11 12 13 14 15 16 17 18 19 20 21 22 23 24 25 26 27 28 29 3…" at bounding box center [603, 423] width 51 height 35
click at [698, 406] on select "January February March April May June July August September October November De…" at bounding box center [681, 423] width 90 height 35
select select "10"
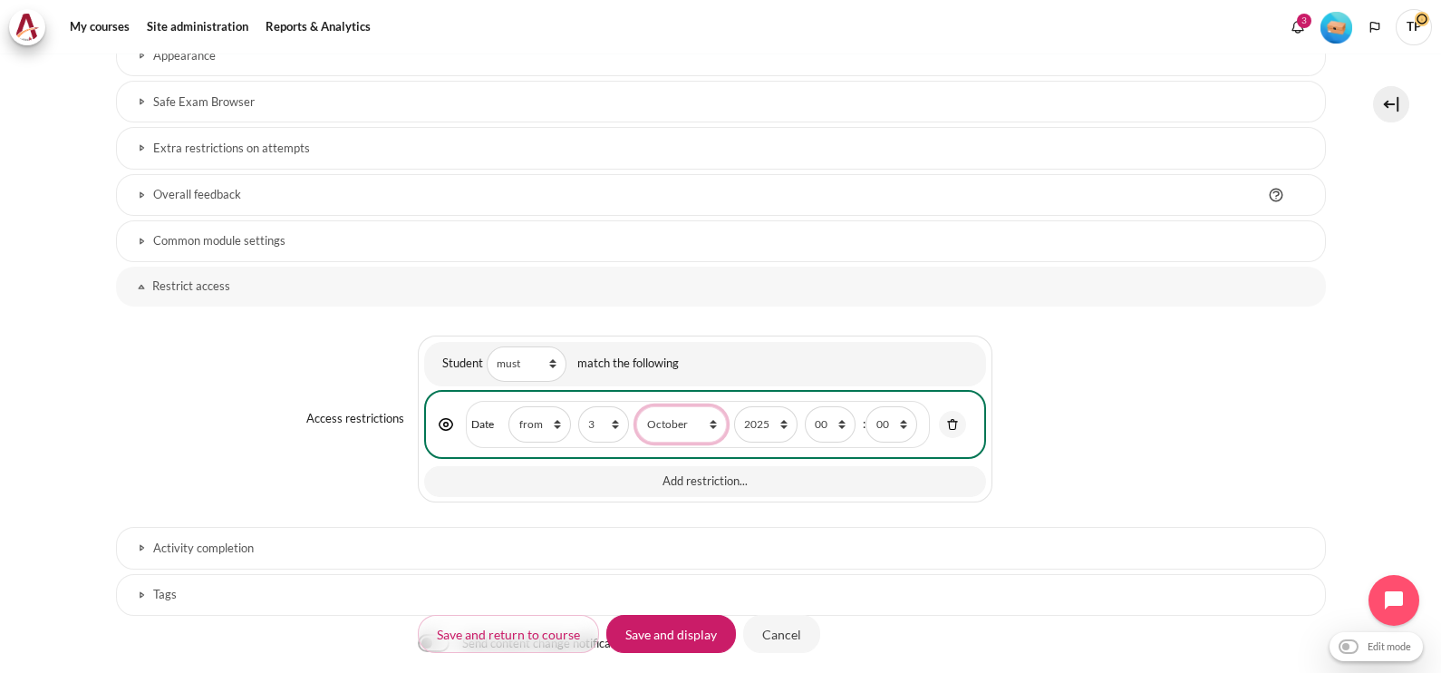
click at [636, 406] on select "January February March April May June July August September October November De…" at bounding box center [681, 423] width 90 height 35
click at [664, 635] on input "Save and display" at bounding box center [671, 634] width 130 height 38
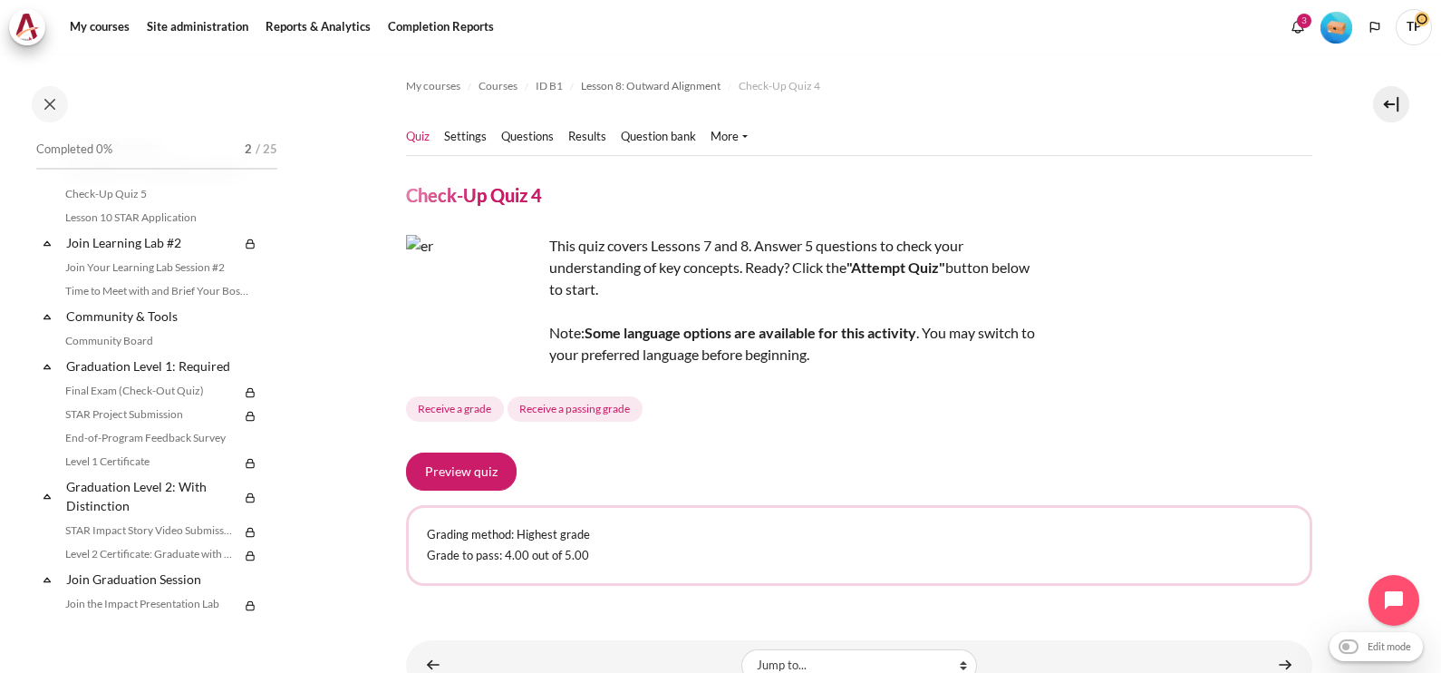
scroll to position [1793, 0]
click at [121, 204] on link "Check-Up Quiz 5" at bounding box center [159, 193] width 198 height 22
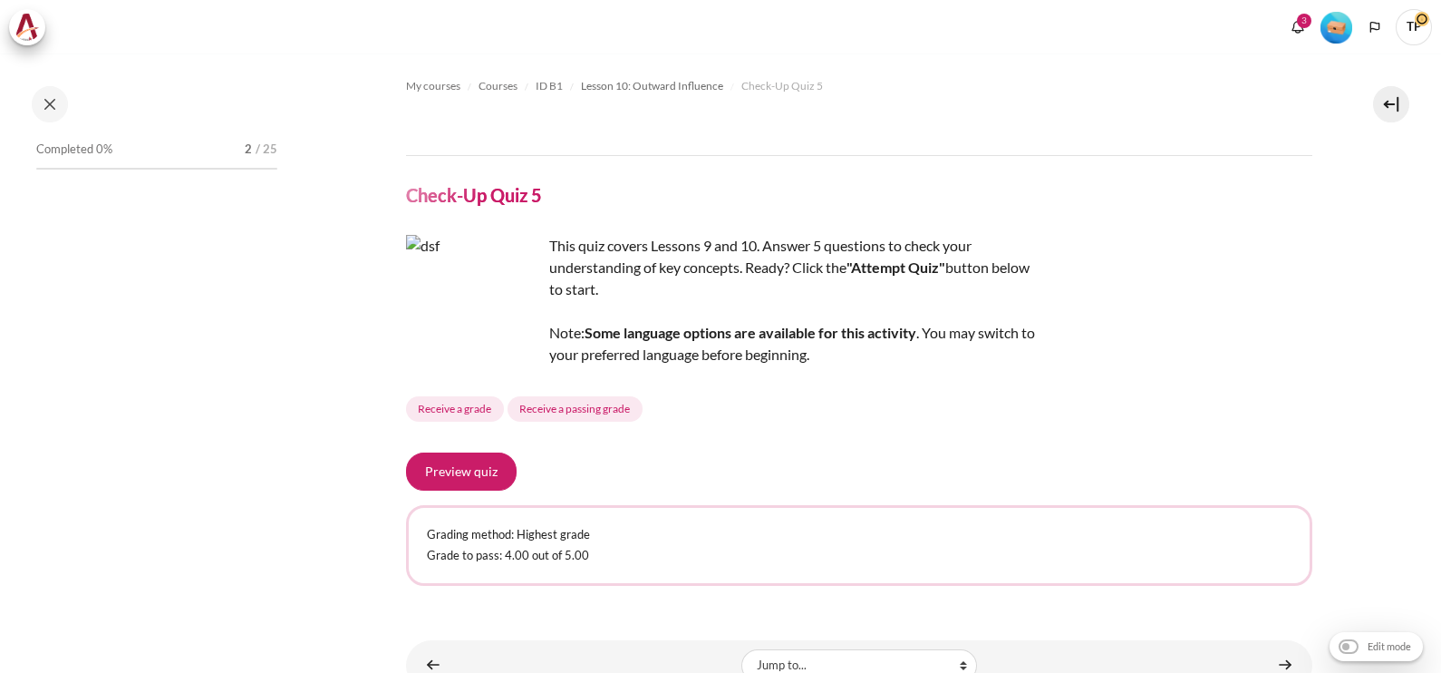
scroll to position [1661, 0]
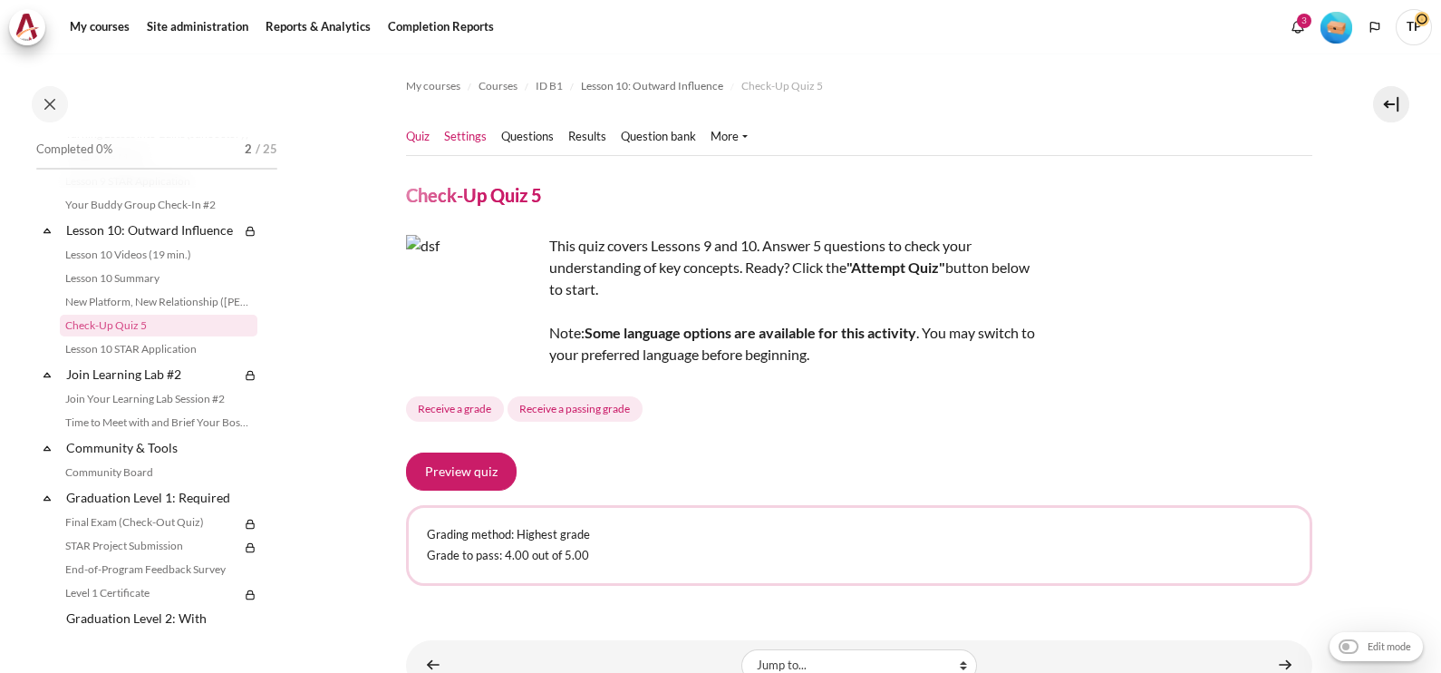
click at [469, 133] on link "Settings" at bounding box center [465, 137] width 43 height 18
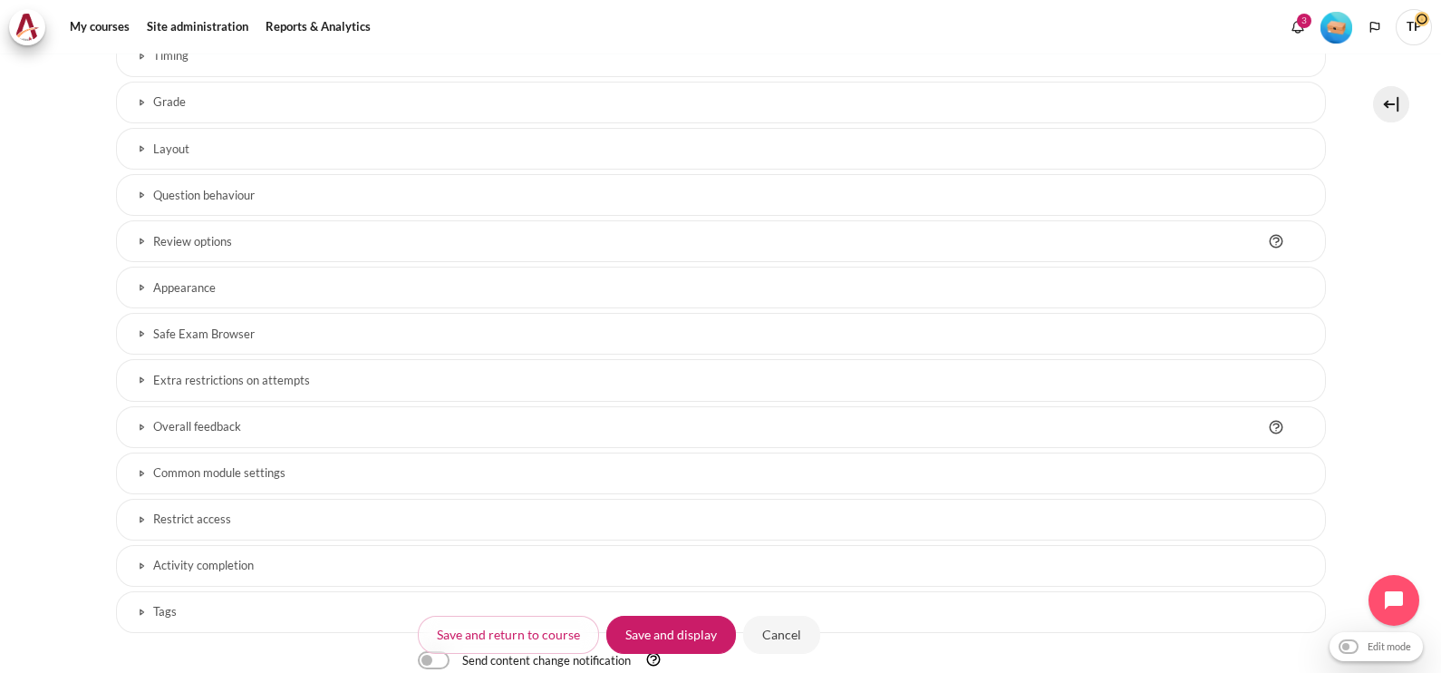
scroll to position [722, 0]
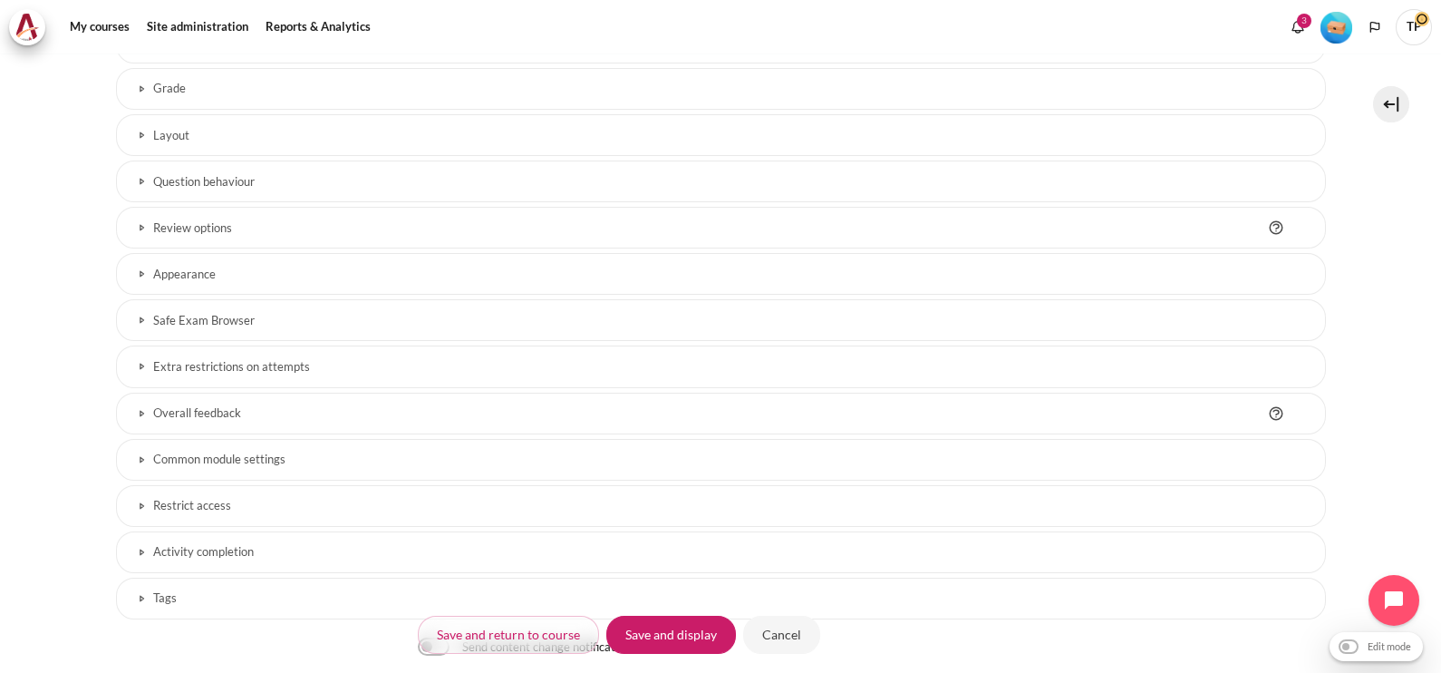
click at [386, 491] on link "Restrict access" at bounding box center [721, 506] width 1210 height 42
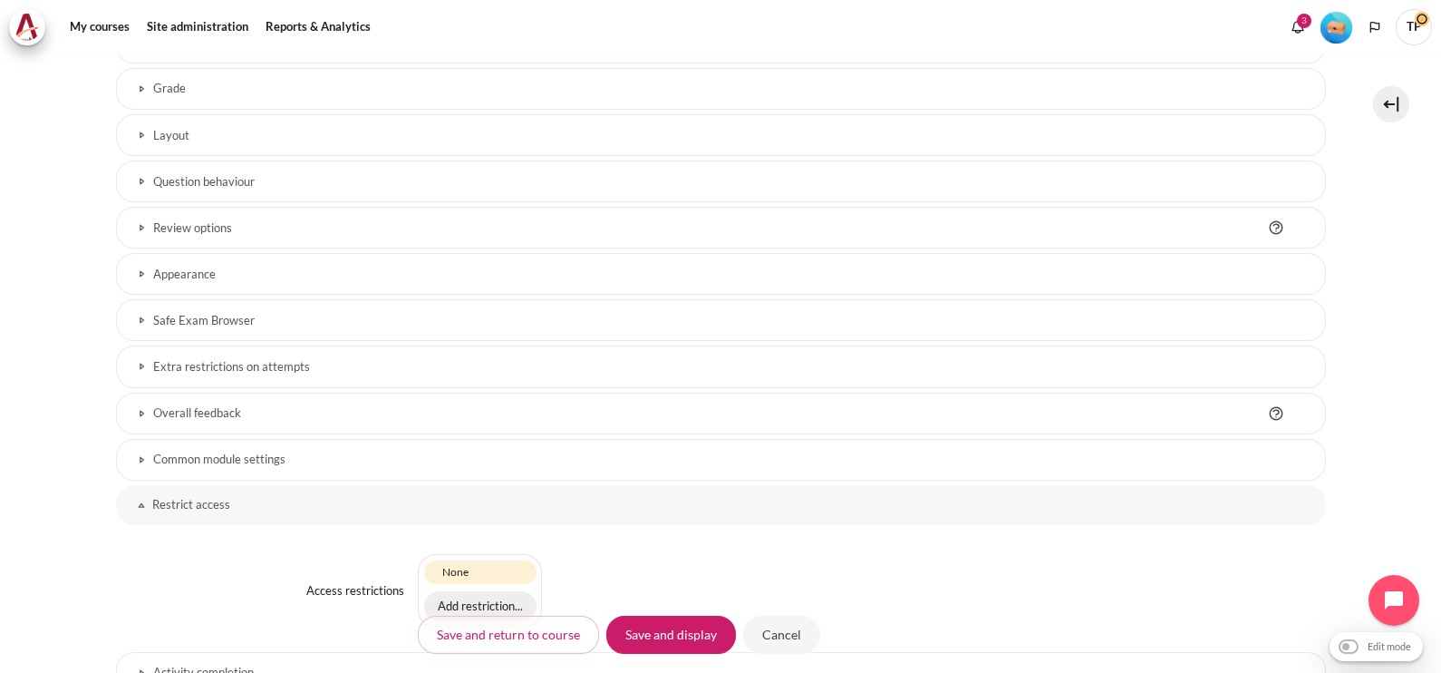
click at [471, 606] on button "Add restriction..." at bounding box center [480, 606] width 112 height 31
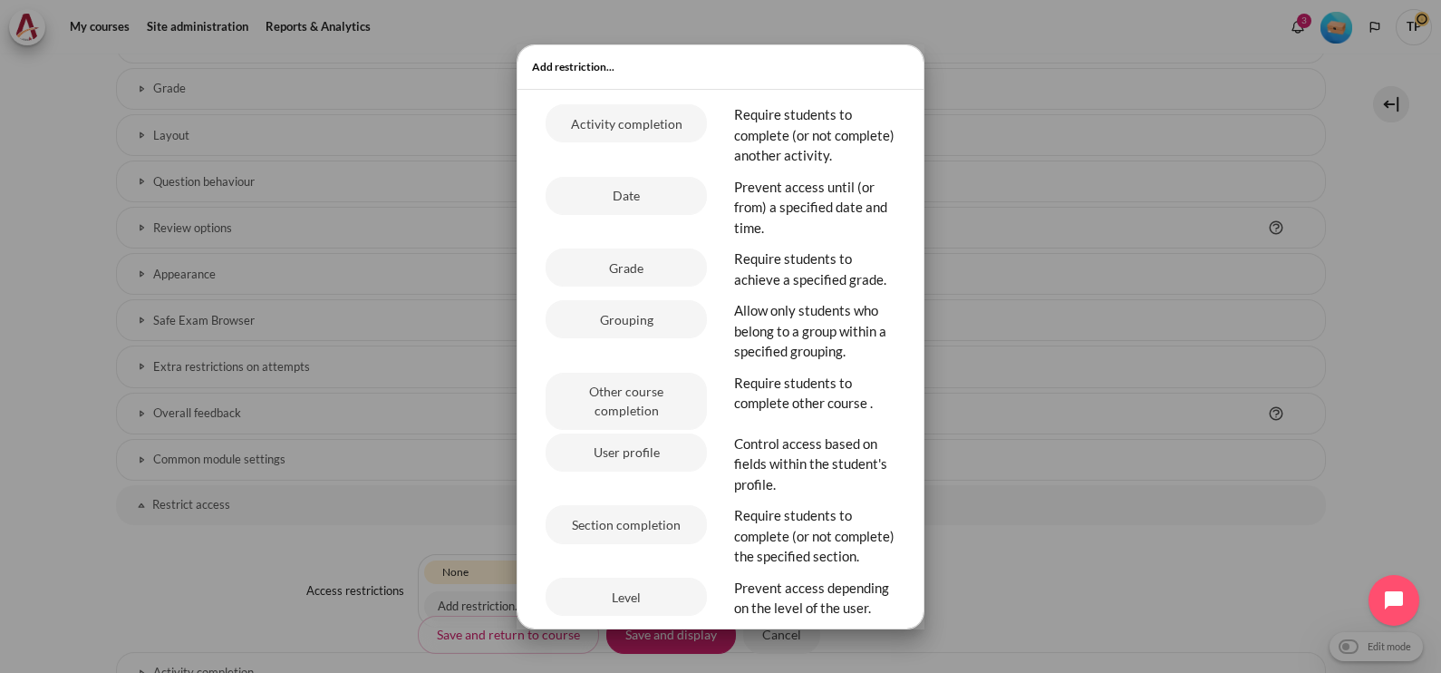
click at [629, 239] on div "Date" at bounding box center [626, 211] width 189 height 69
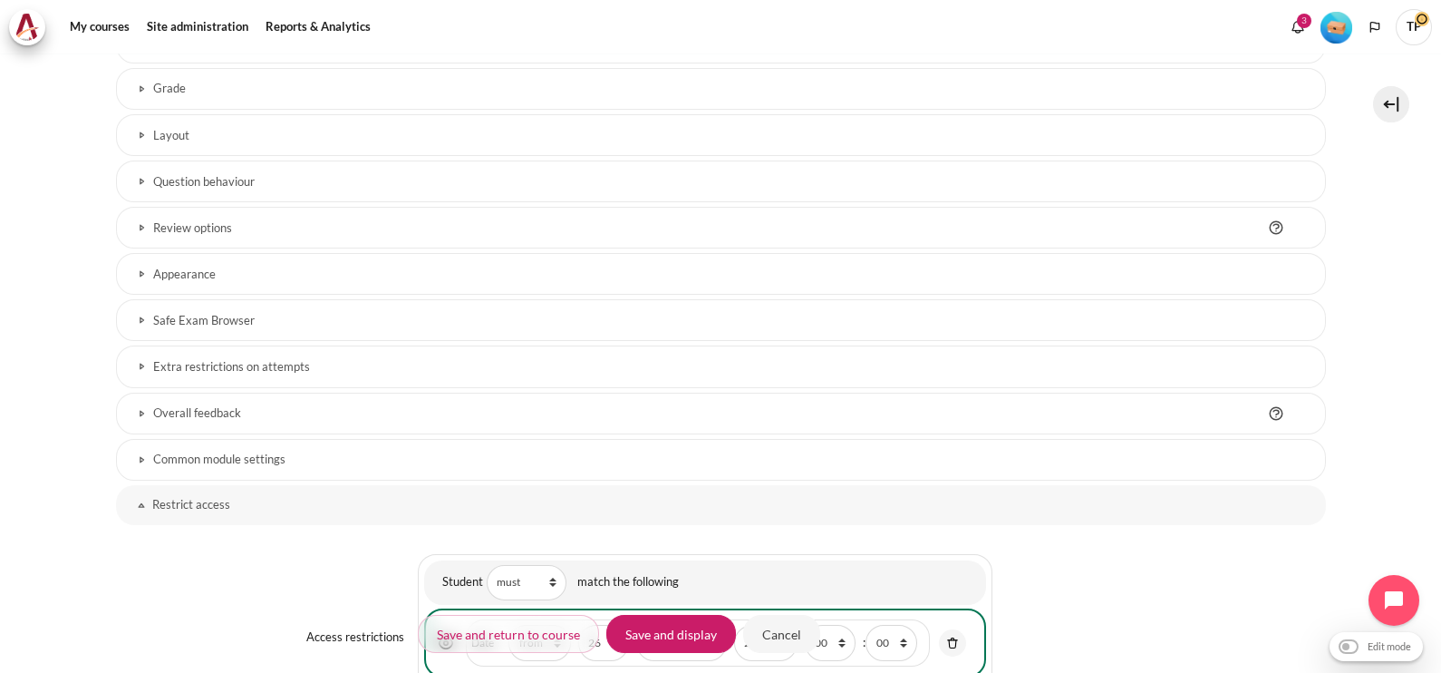
drag, startPoint x: 1429, startPoint y: 440, endPoint x: 1445, endPoint y: 527, distance: 88.5
click at [1440, 527] on html "Skip to main content Skip Calendar Calendar List of courses All courses GoBeyon…" at bounding box center [720, 336] width 1441 height 673
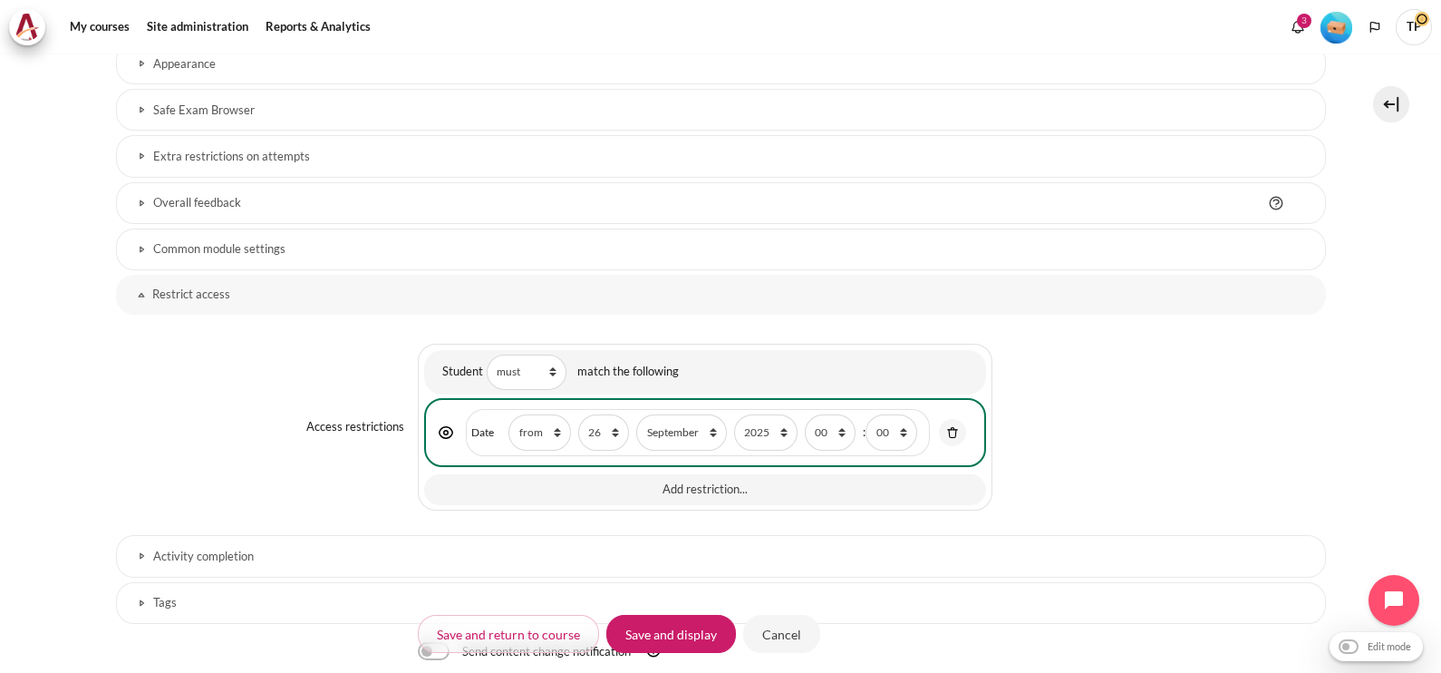
scroll to position [942, 0]
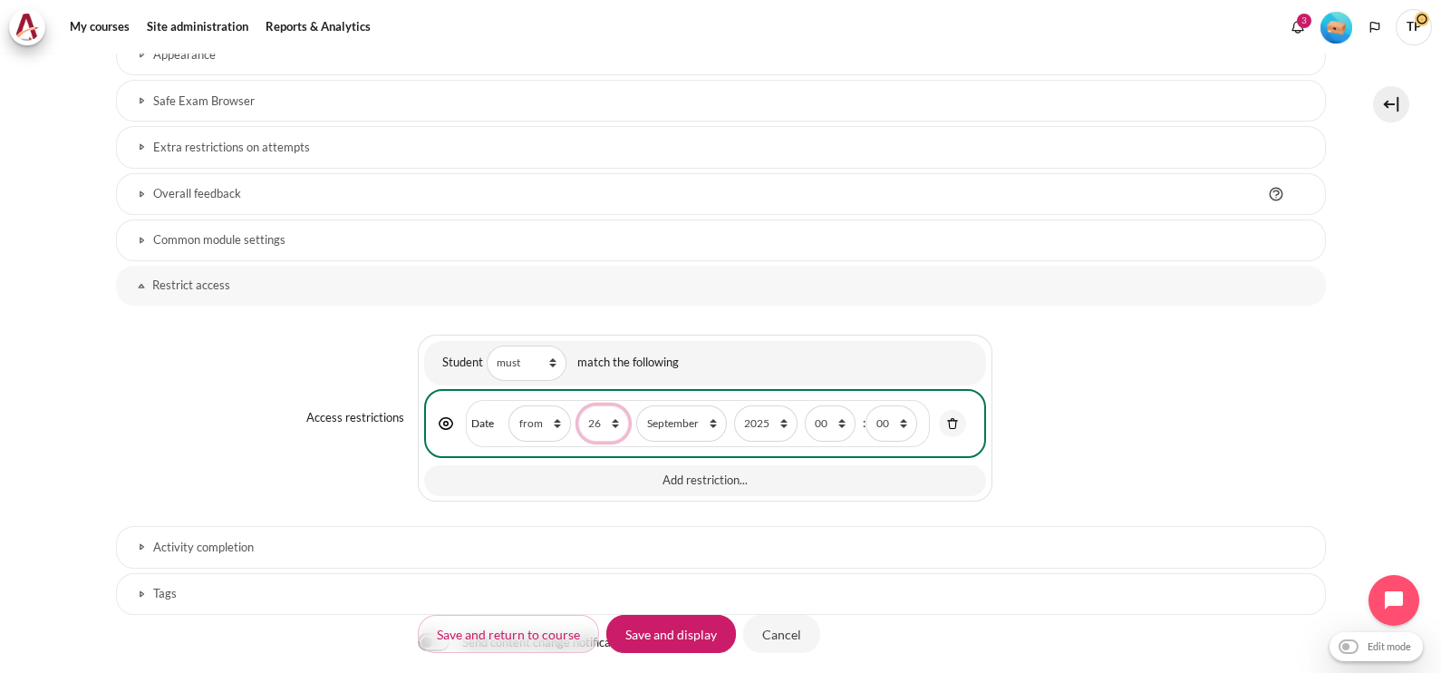
click at [607, 408] on select "1 2 3 4 5 6 7 8 9 10 11 12 13 14 15 16 17 18 19 20 21 22 23 24 25 26 27 28 29 3…" at bounding box center [603, 422] width 51 height 35
select select "3"
click at [578, 405] on select "1 2 3 4 5 6 7 8 9 10 11 12 13 14 15 16 17 18 19 20 21 22 23 24 25 26 27 28 29 3…" at bounding box center [603, 422] width 51 height 35
click at [685, 408] on select "January February March April May June July August September October November De…" at bounding box center [681, 422] width 90 height 35
select select "10"
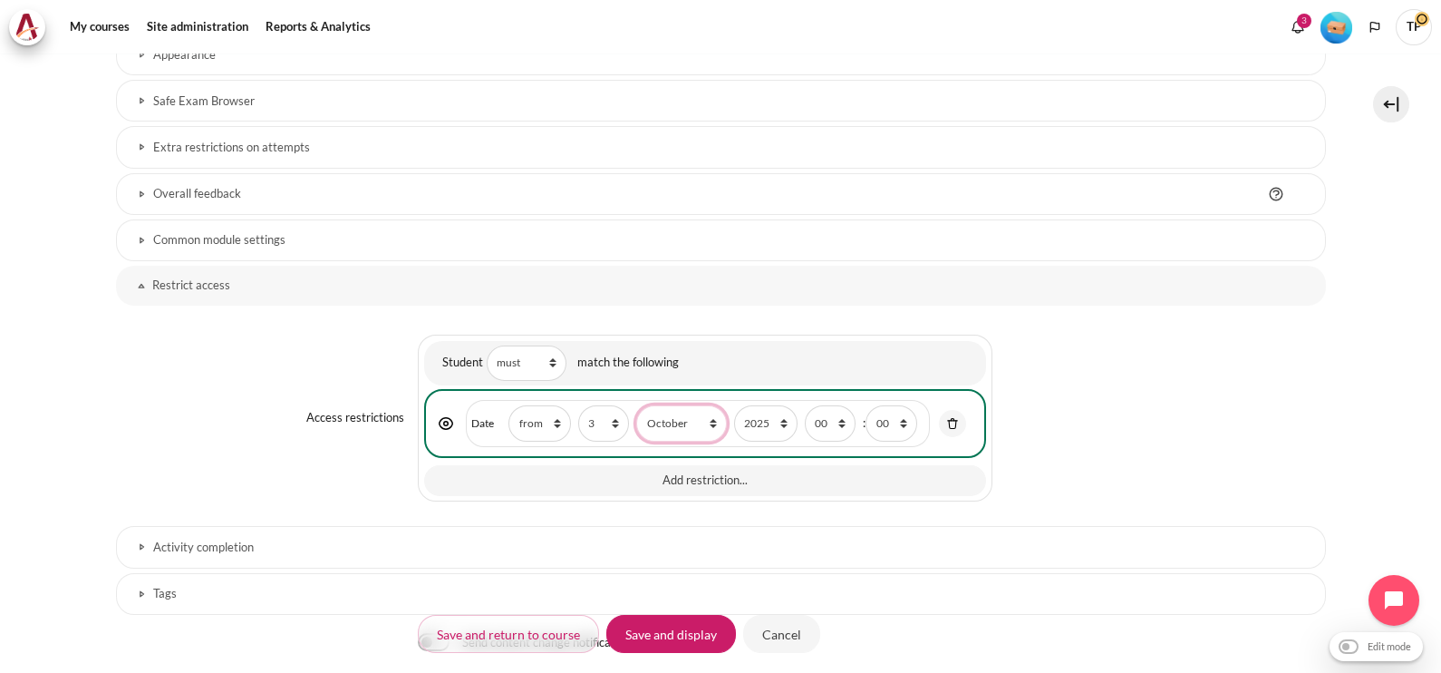
click at [636, 405] on select "January February March April May June July August September October November De…" at bounding box center [681, 422] width 90 height 35
click at [672, 632] on input "Save and display" at bounding box center [671, 634] width 130 height 38
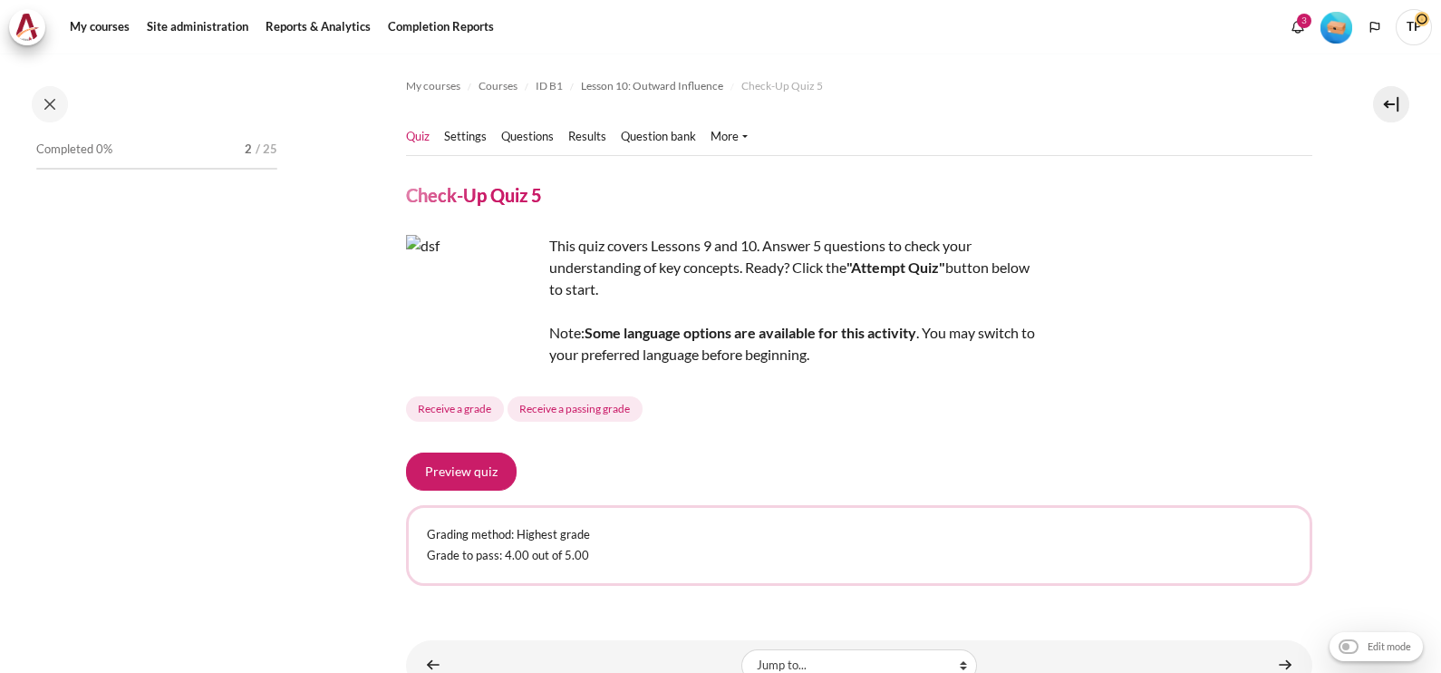
scroll to position [1661, 0]
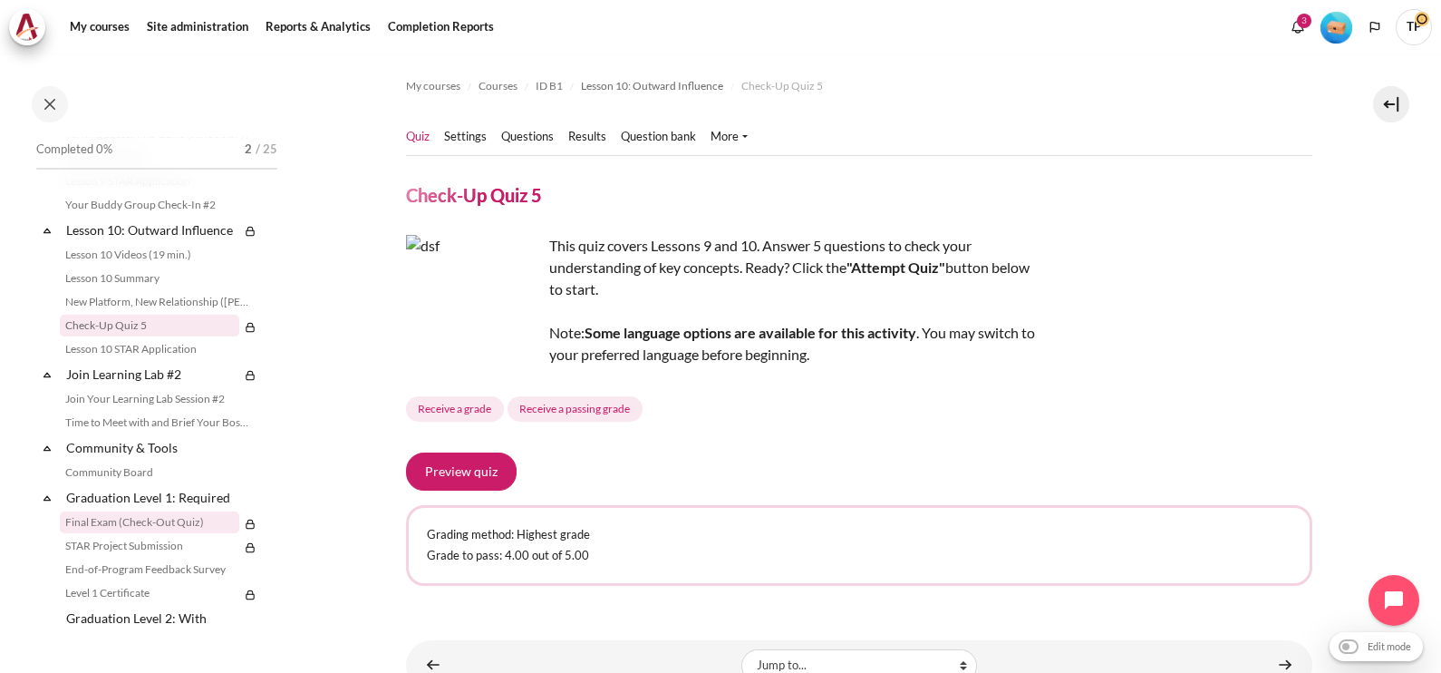
click at [182, 533] on link "Final Exam (Check-Out Quiz)" at bounding box center [149, 522] width 179 height 22
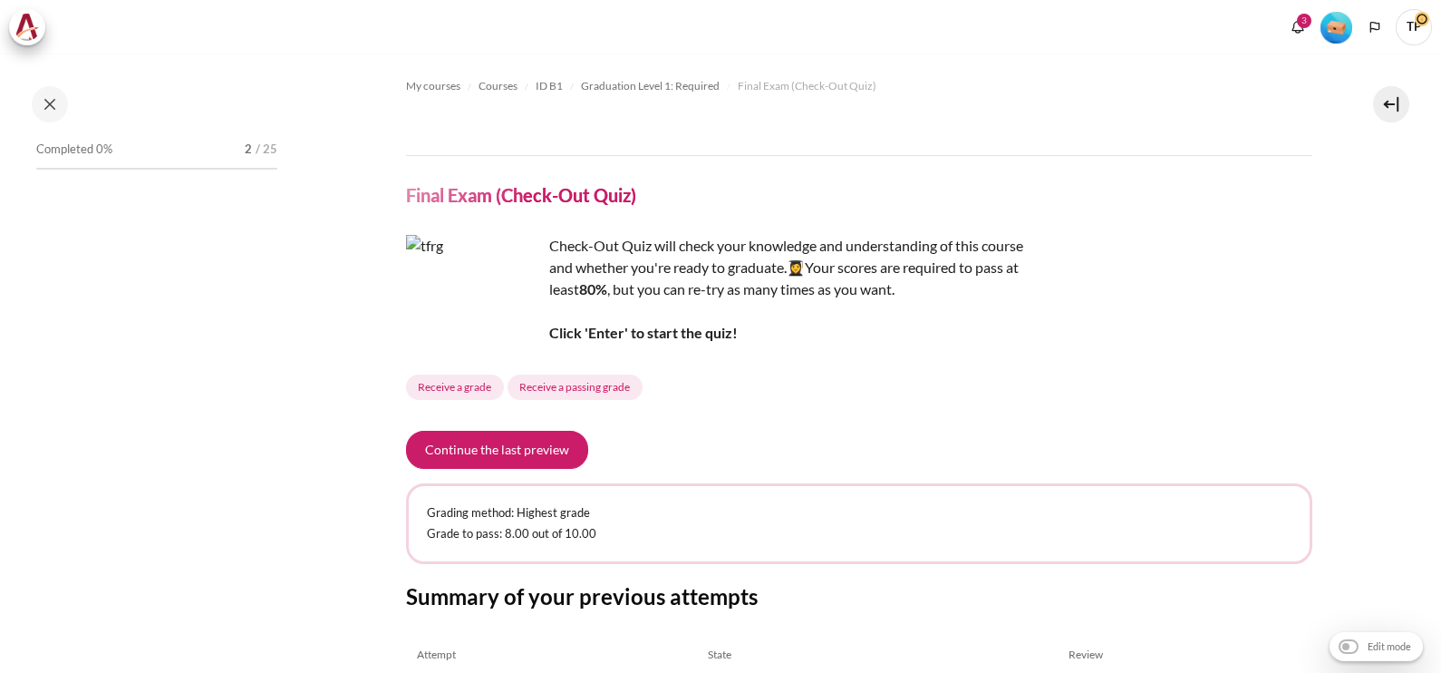
scroll to position [1857, 0]
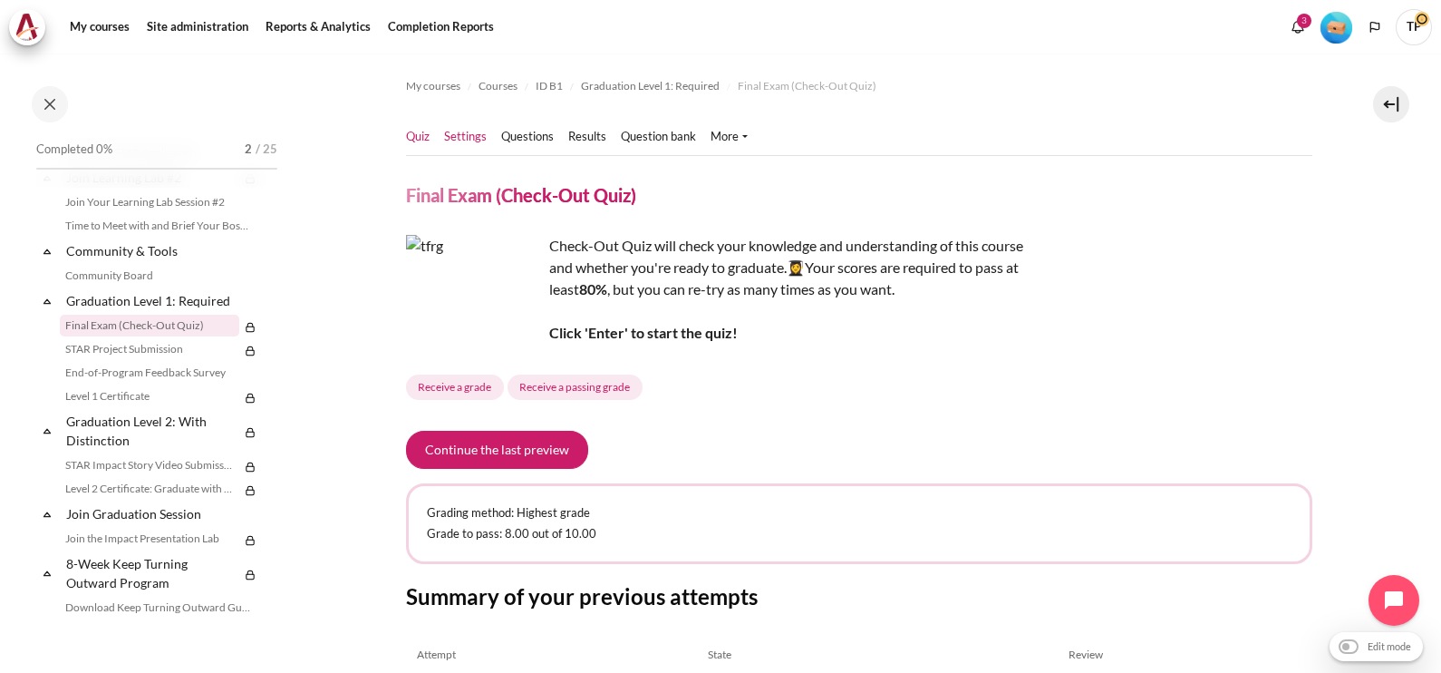
click at [480, 139] on link "Settings" at bounding box center [465, 137] width 43 height 18
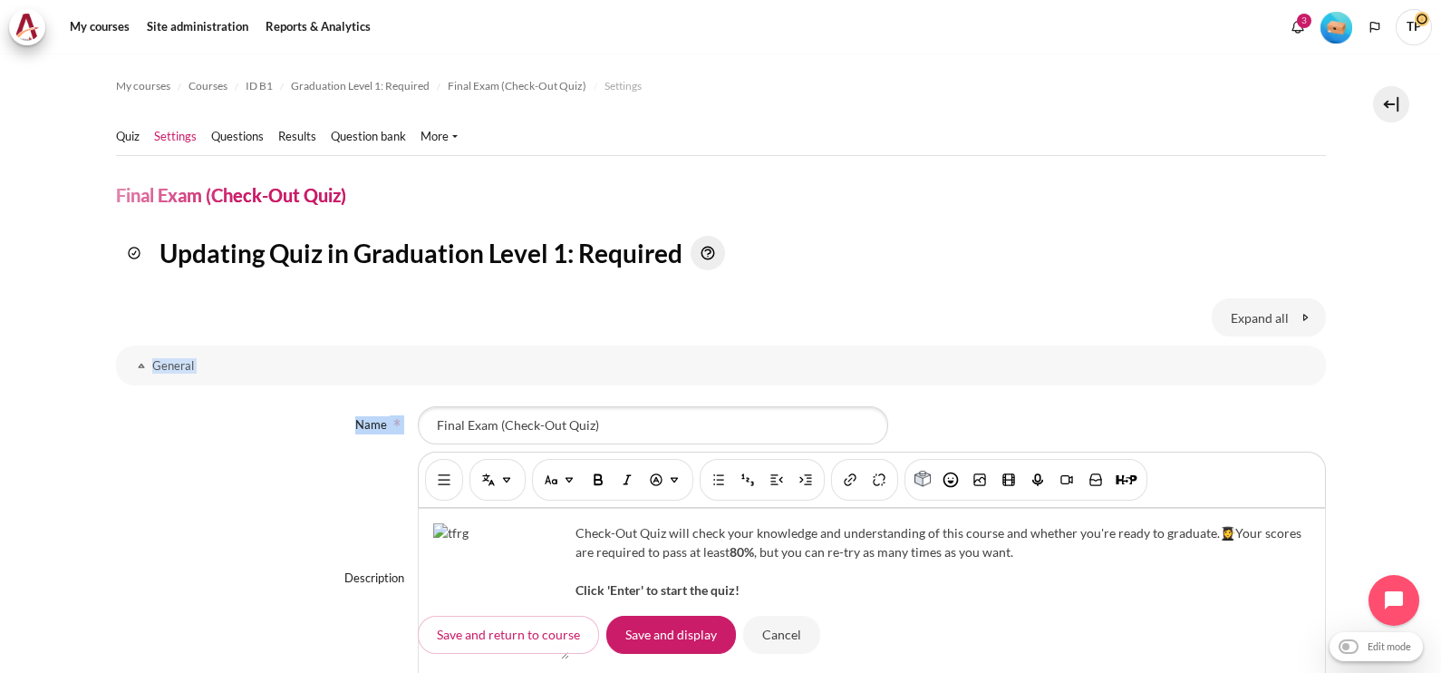
drag, startPoint x: 1429, startPoint y: 260, endPoint x: 1444, endPoint y: 431, distance: 172.0
click at [1440, 431] on html "Skip to main content Skip Calendar Calendar List of courses All courses GoBeyon…" at bounding box center [720, 336] width 1441 height 673
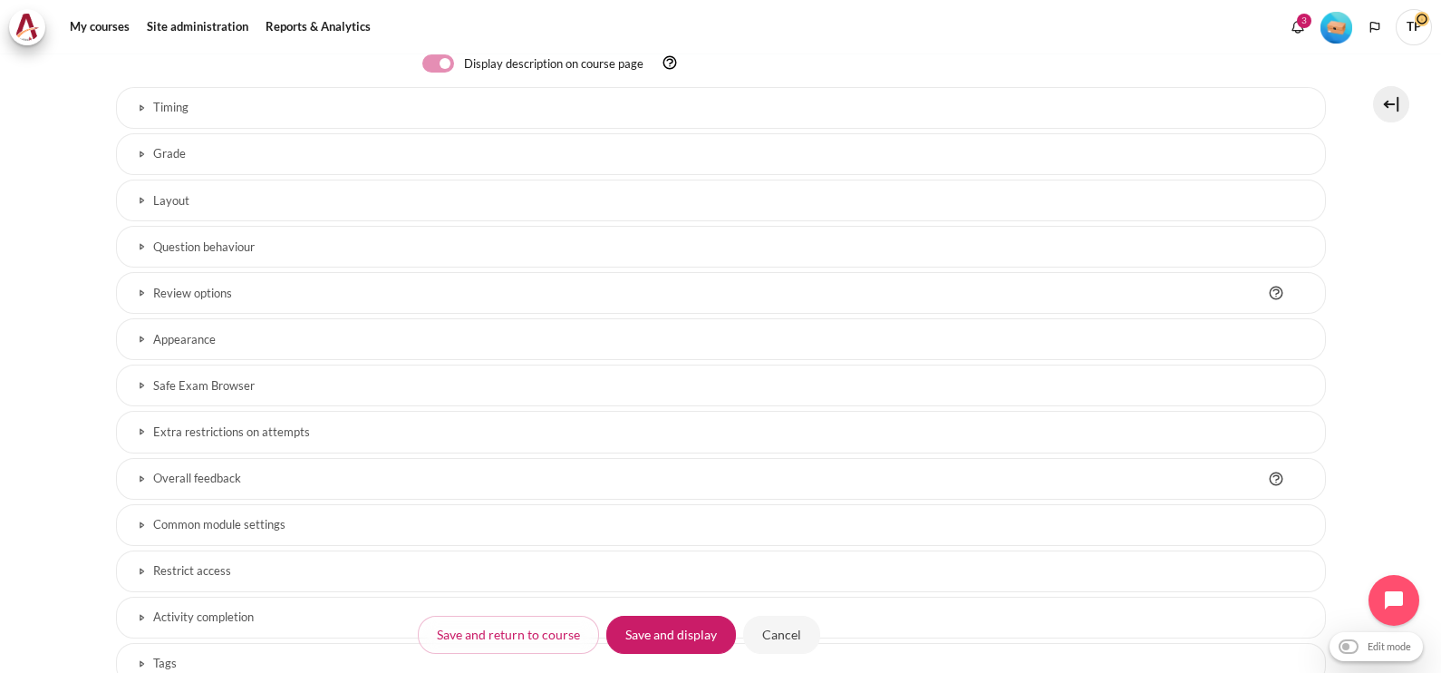
scroll to position [653, 0]
click at [178, 559] on link "Restrict access" at bounding box center [721, 576] width 1210 height 42
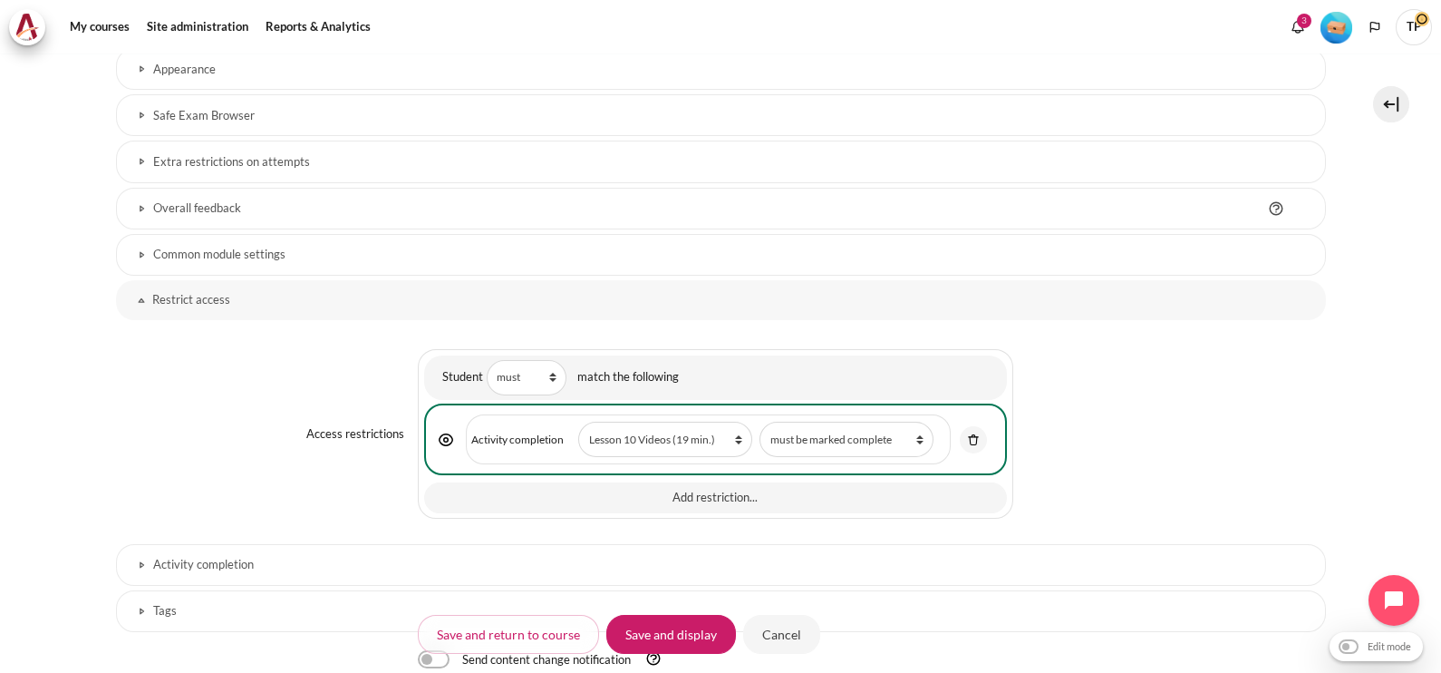
scroll to position [920, 0]
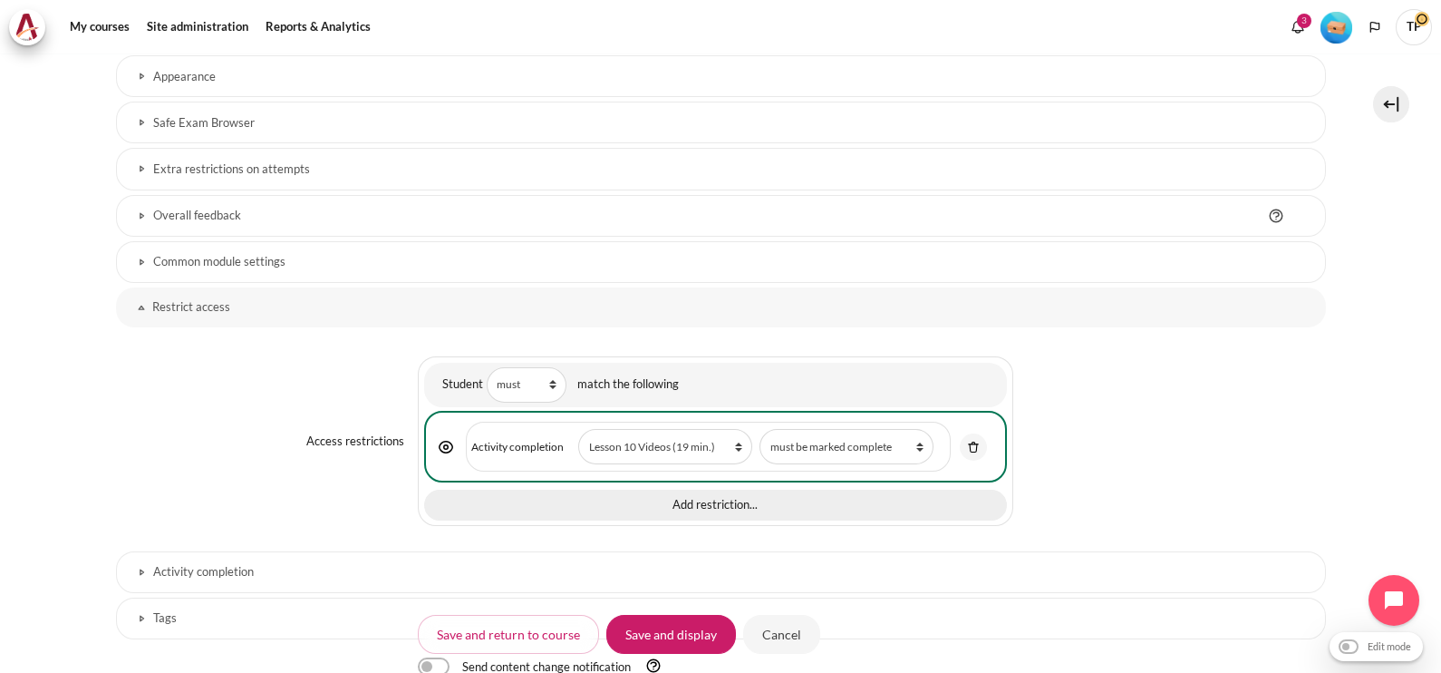
click at [629, 501] on button "Add restriction..." at bounding box center [715, 504] width 583 height 31
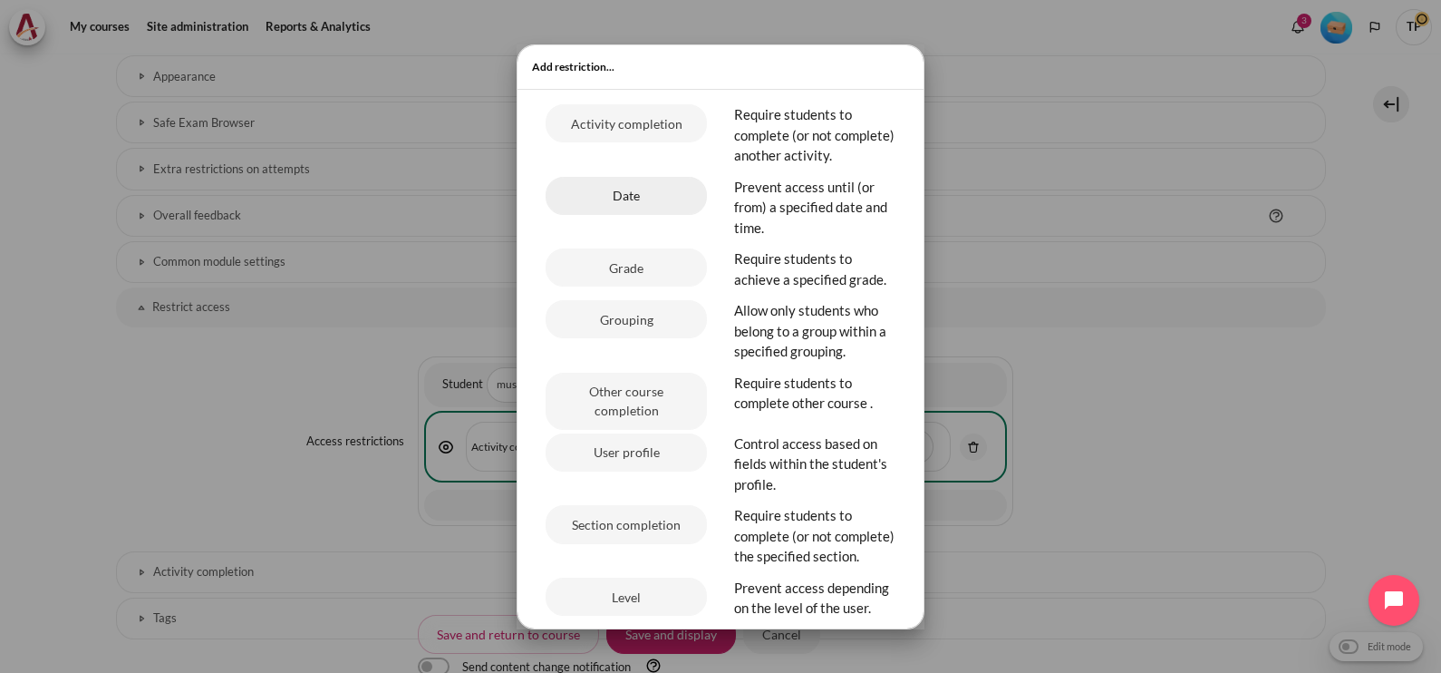
click at [590, 215] on button "Date" at bounding box center [626, 196] width 161 height 38
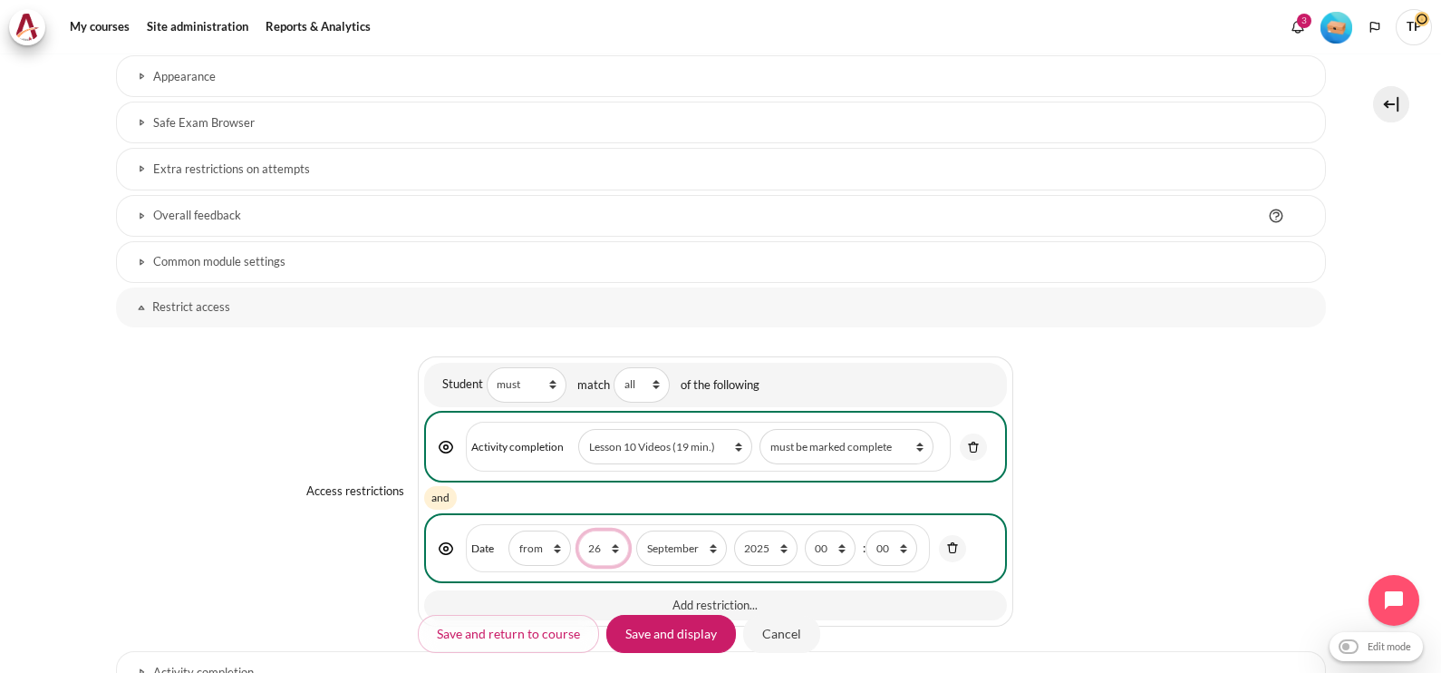
click at [612, 553] on select "1 2 3 4 5 6 7 8 9 10 11 12 13 14 15 16 17 18 19 20 21 22 23 24 25 26 27 28 29 3…" at bounding box center [603, 547] width 51 height 35
select select "3"
click at [578, 530] on select "1 2 3 4 5 6 7 8 9 10 11 12 13 14 15 16 17 18 19 20 21 22 23 24 25 26 27 28 29 3…" at bounding box center [603, 547] width 51 height 35
click at [703, 544] on select "January February March April May June July August September October November De…" at bounding box center [681, 547] width 90 height 35
select select "10"
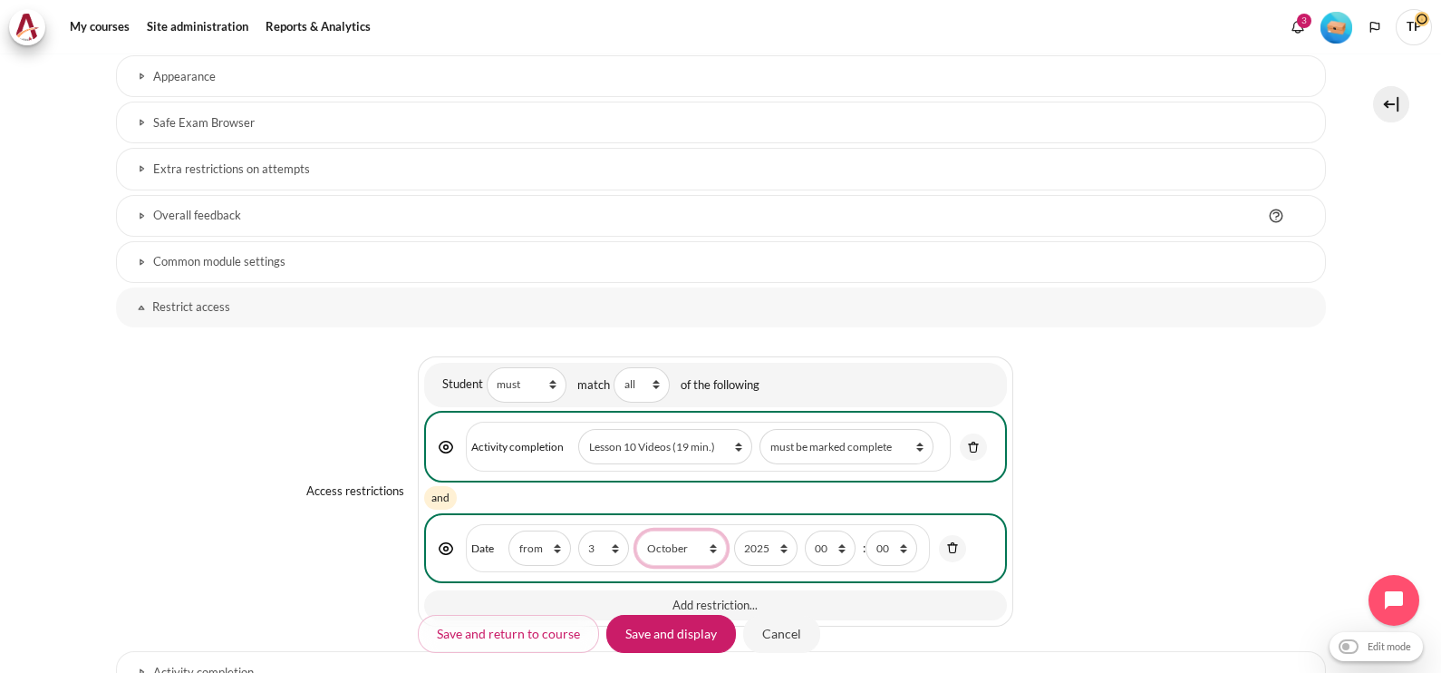
click at [636, 530] on select "January February March April May June July August September October November De…" at bounding box center [681, 547] width 90 height 35
click at [639, 636] on input "Save and display" at bounding box center [671, 634] width 130 height 38
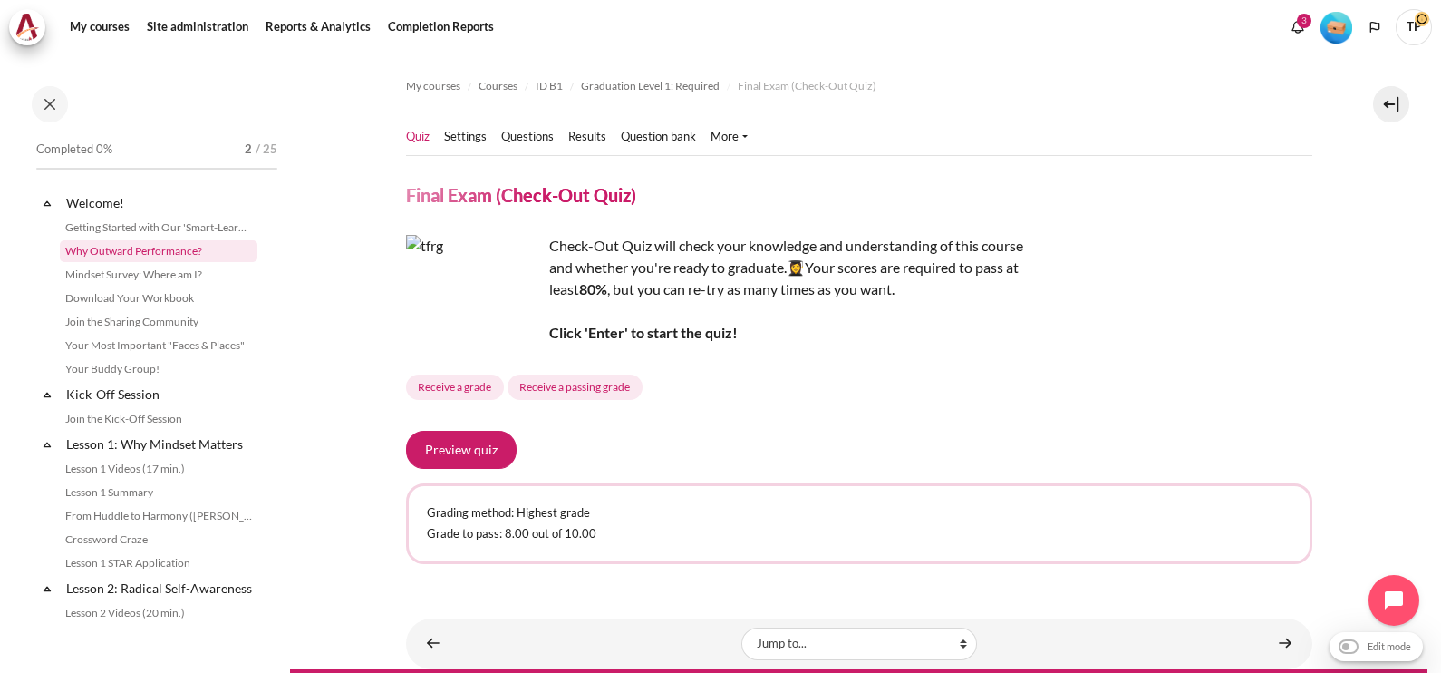
click at [181, 240] on link "Why Outward Performance?" at bounding box center [159, 251] width 198 height 22
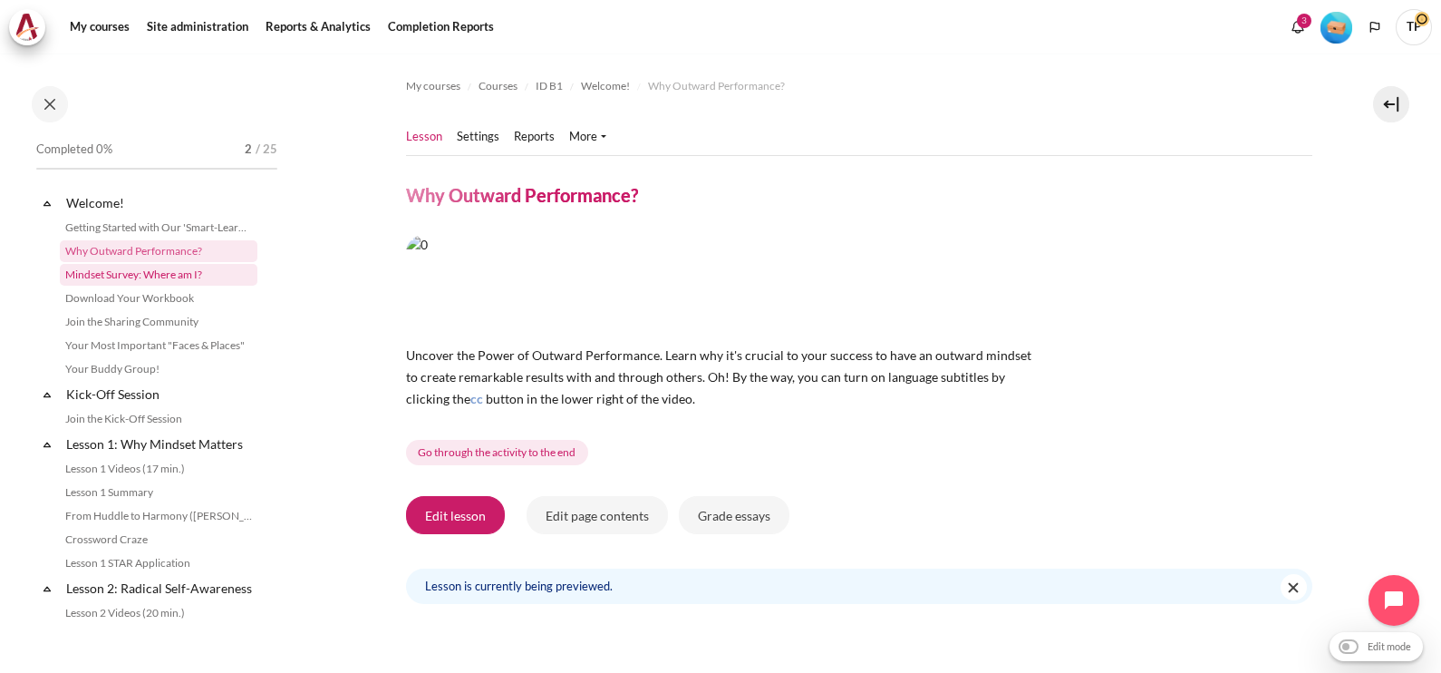
click at [197, 272] on link "Mindset Survey: Where am I?" at bounding box center [159, 275] width 198 height 22
